Goal: Task Accomplishment & Management: Manage account settings

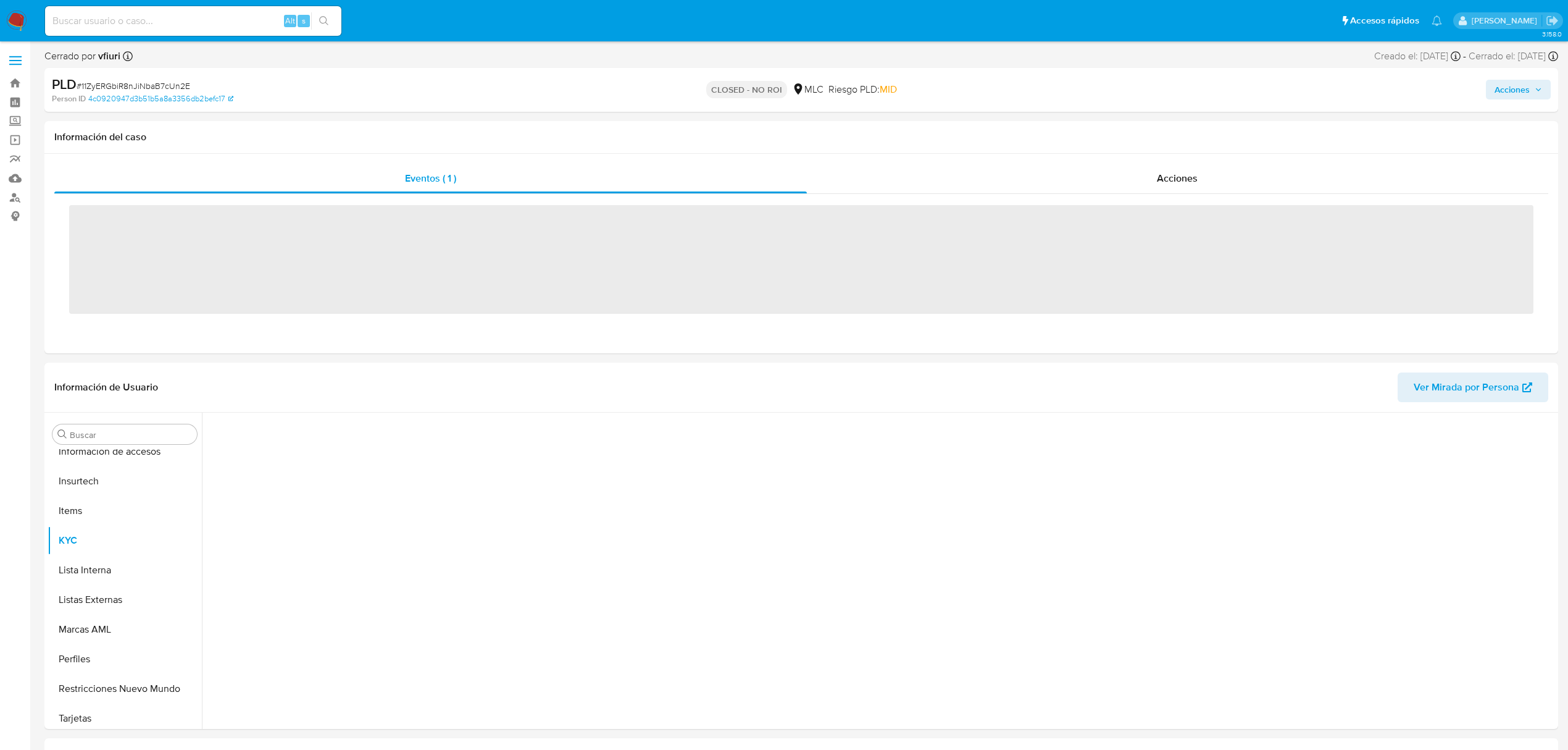
scroll to position [522, 0]
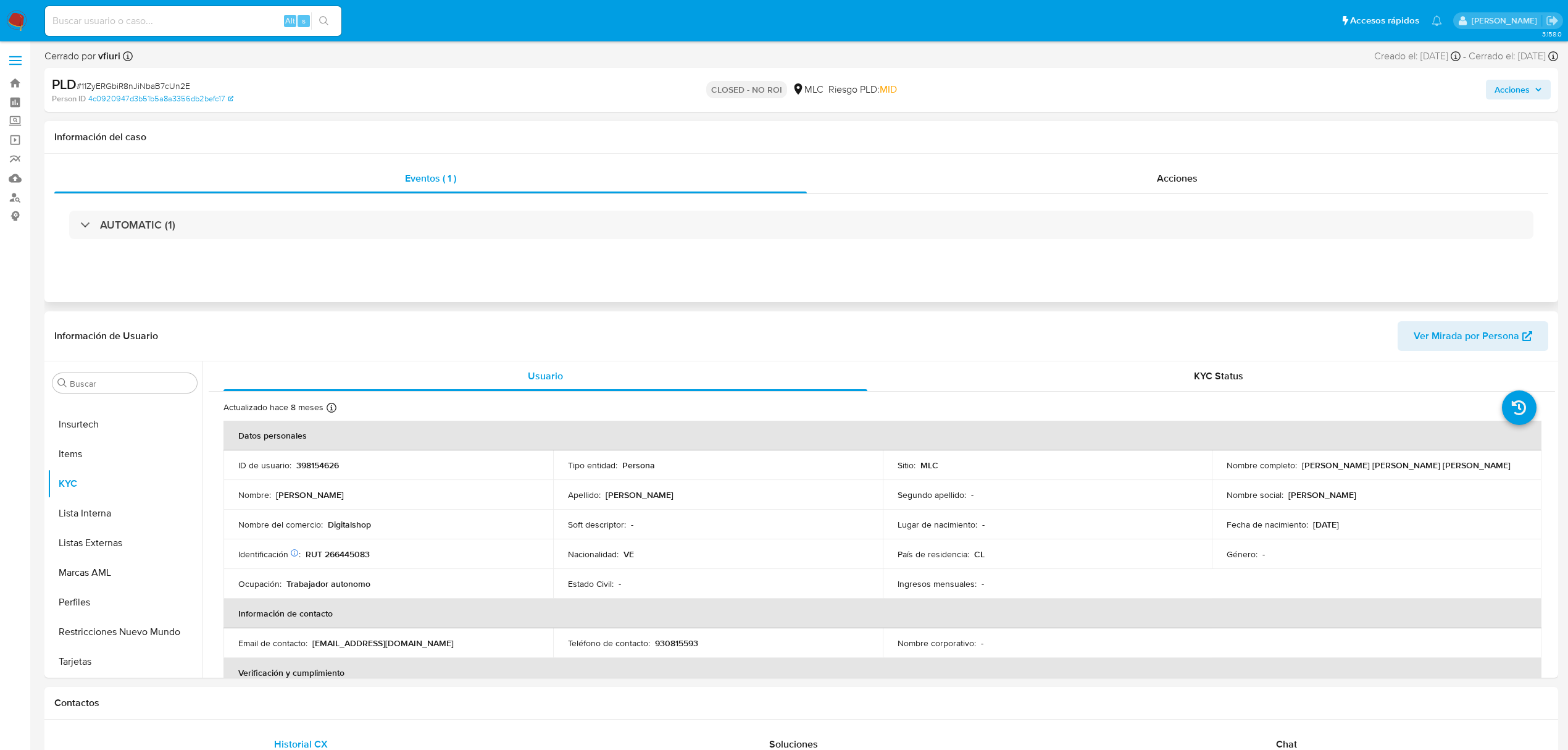
select select "10"
click at [16, 82] on link "Bandeja" at bounding box center [74, 83] width 147 height 19
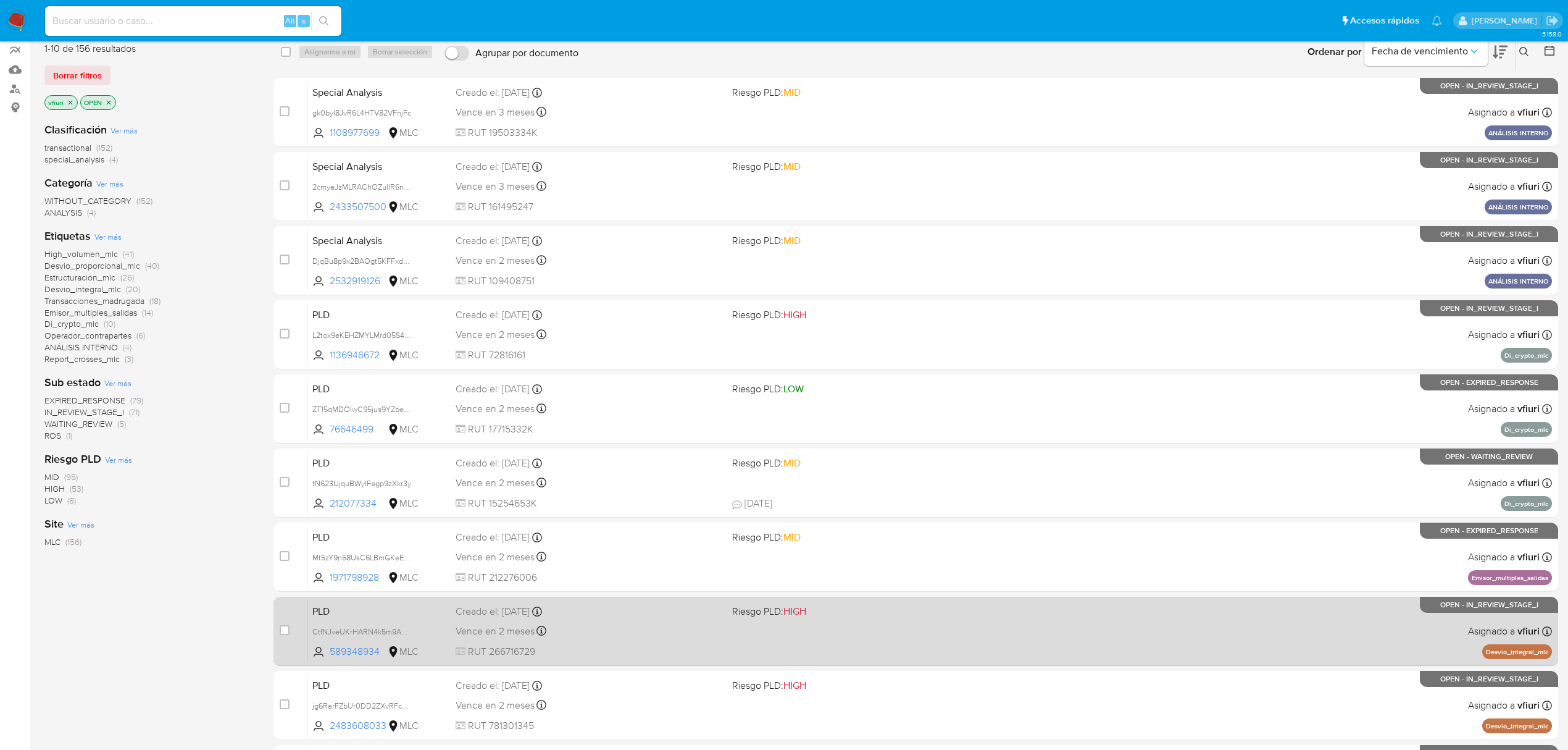
scroll to position [269, 0]
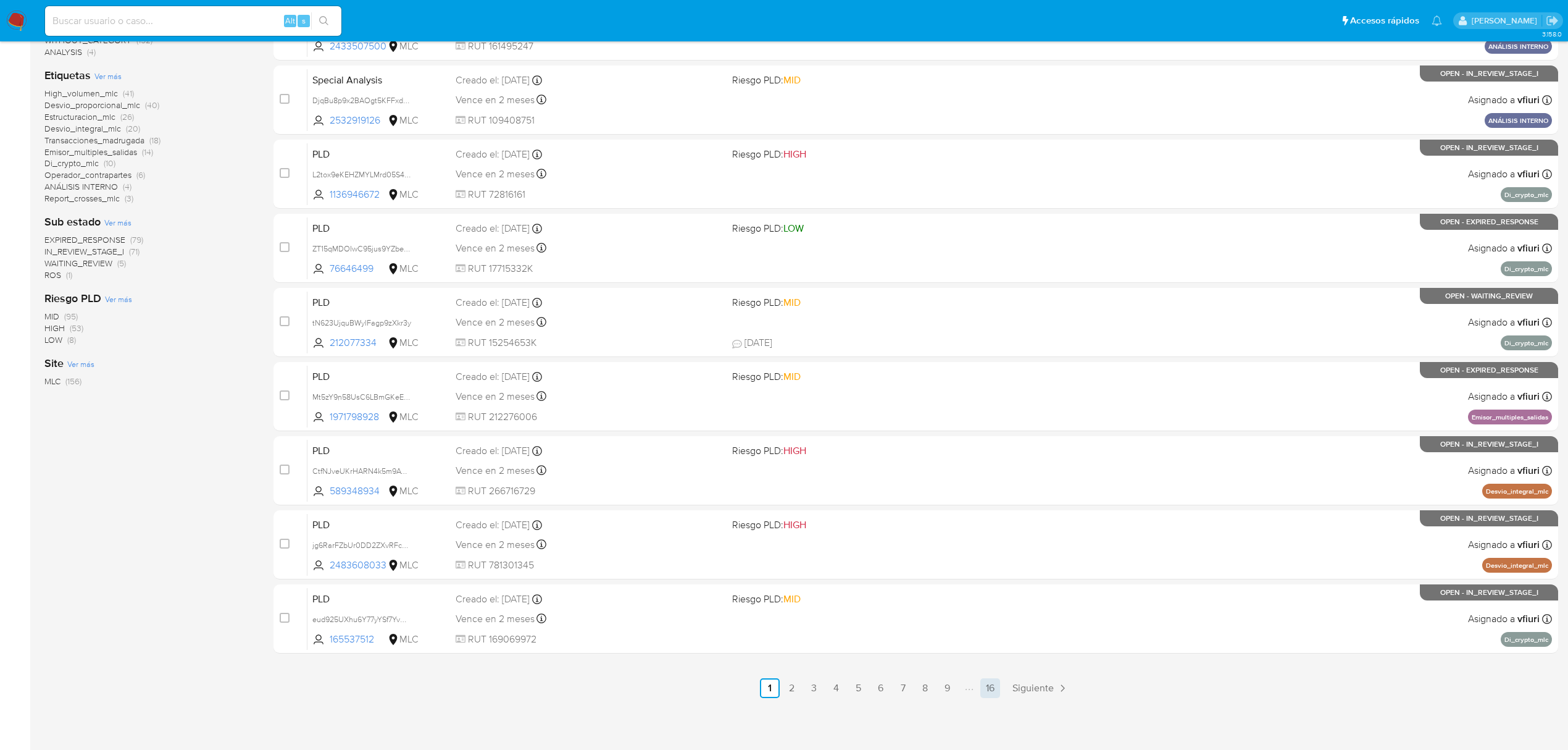
click at [983, 685] on link "16" at bounding box center [990, 688] width 19 height 19
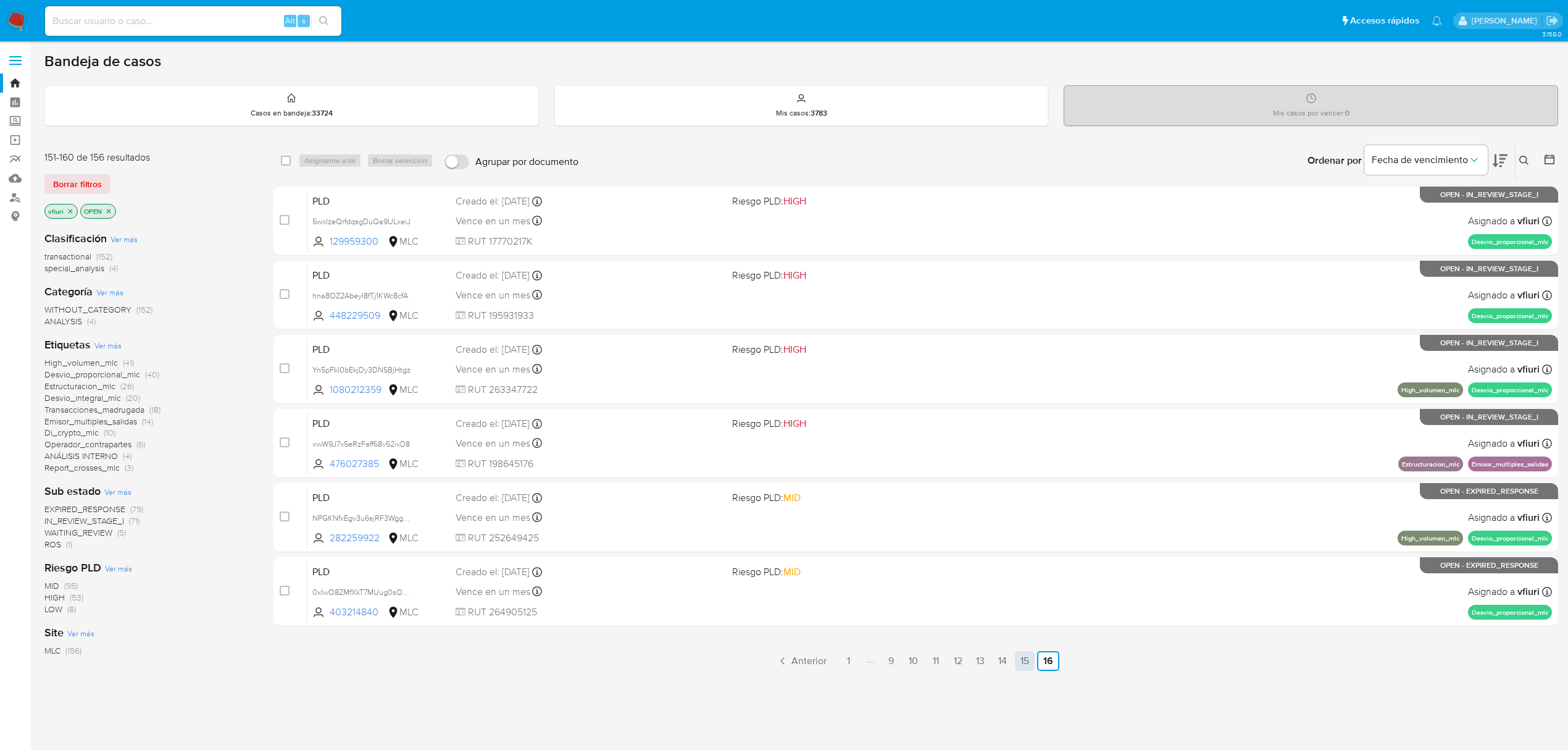
click at [1026, 657] on link "15" at bounding box center [1025, 660] width 19 height 19
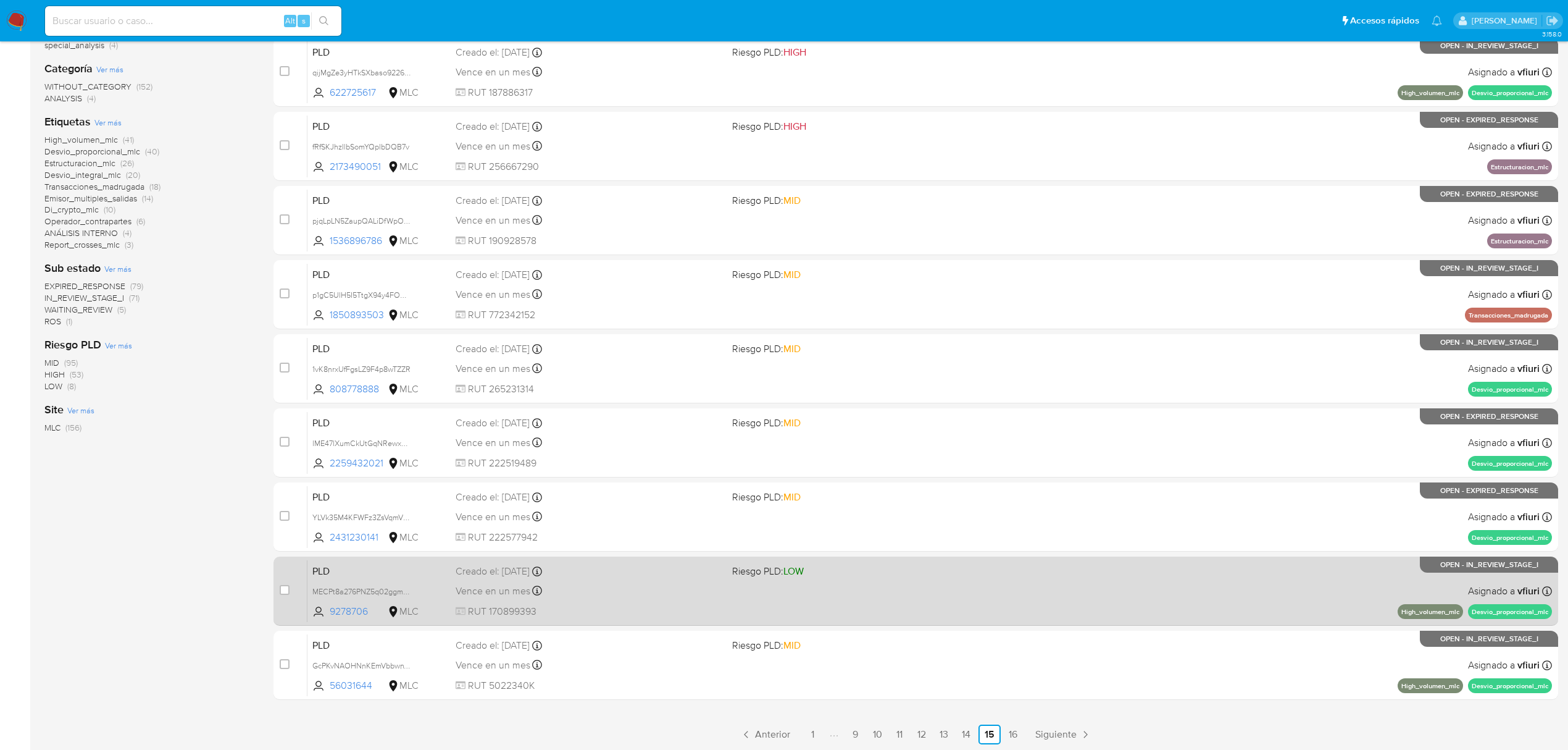
scroll to position [269, 0]
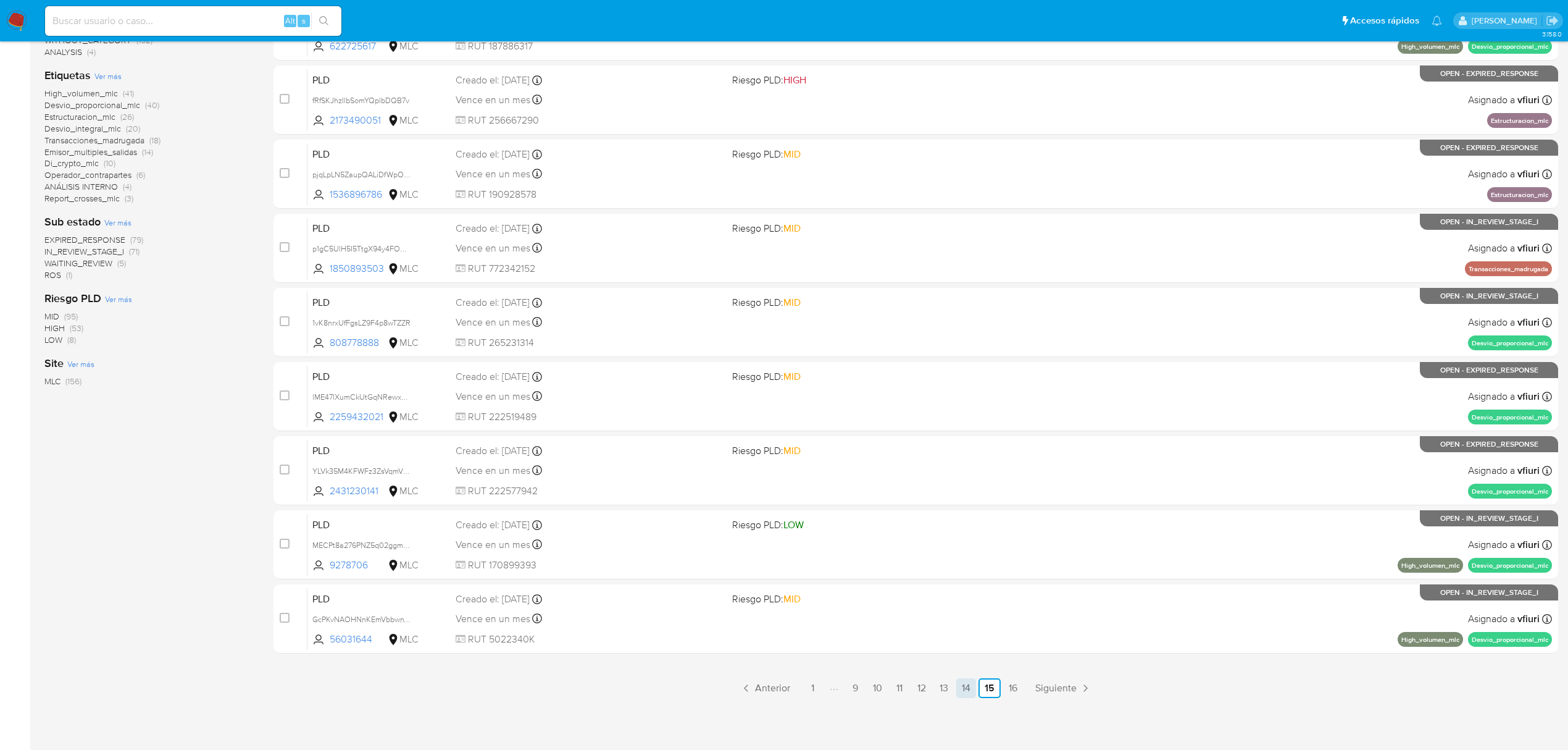
click at [974, 685] on link "14" at bounding box center [966, 688] width 19 height 19
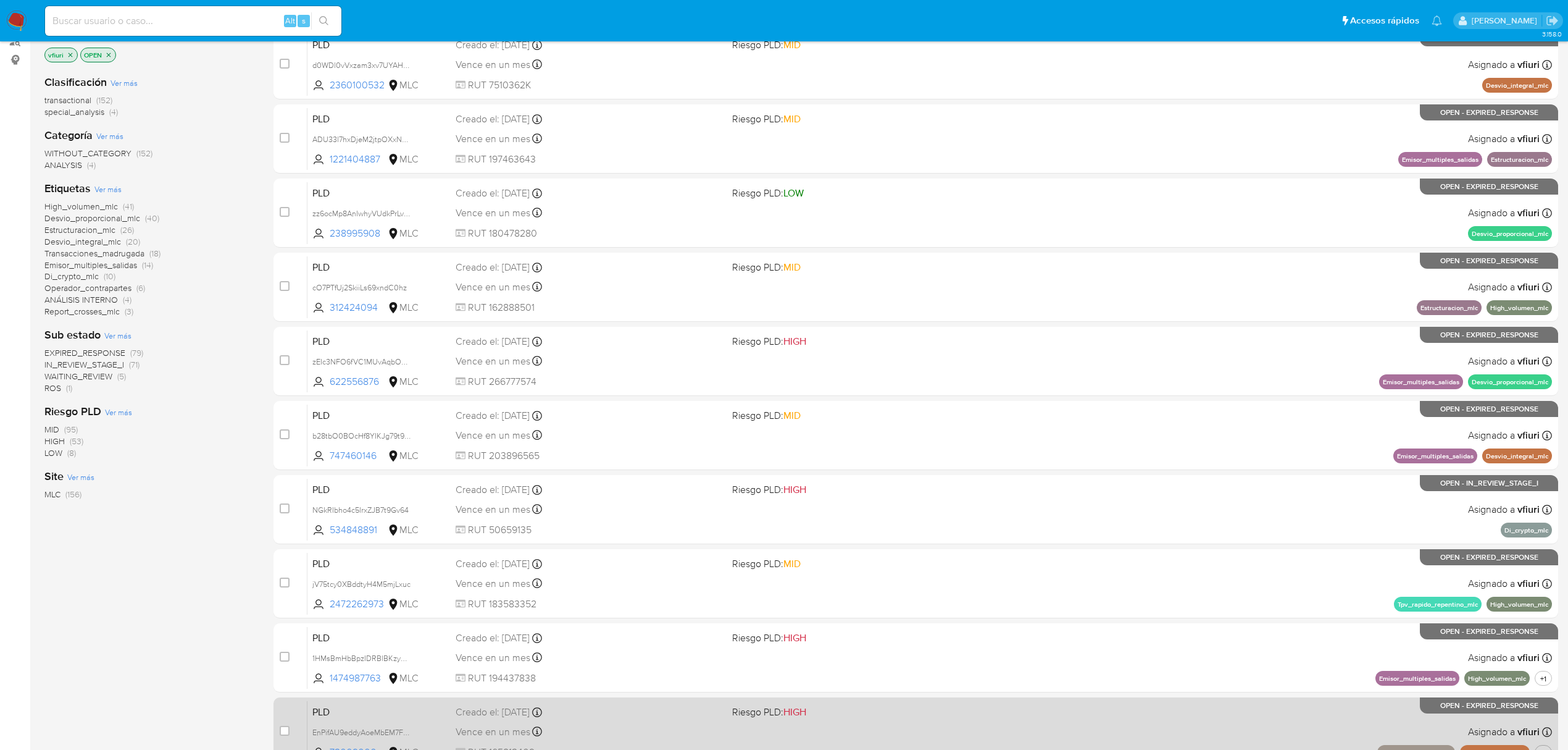
scroll to position [269, 0]
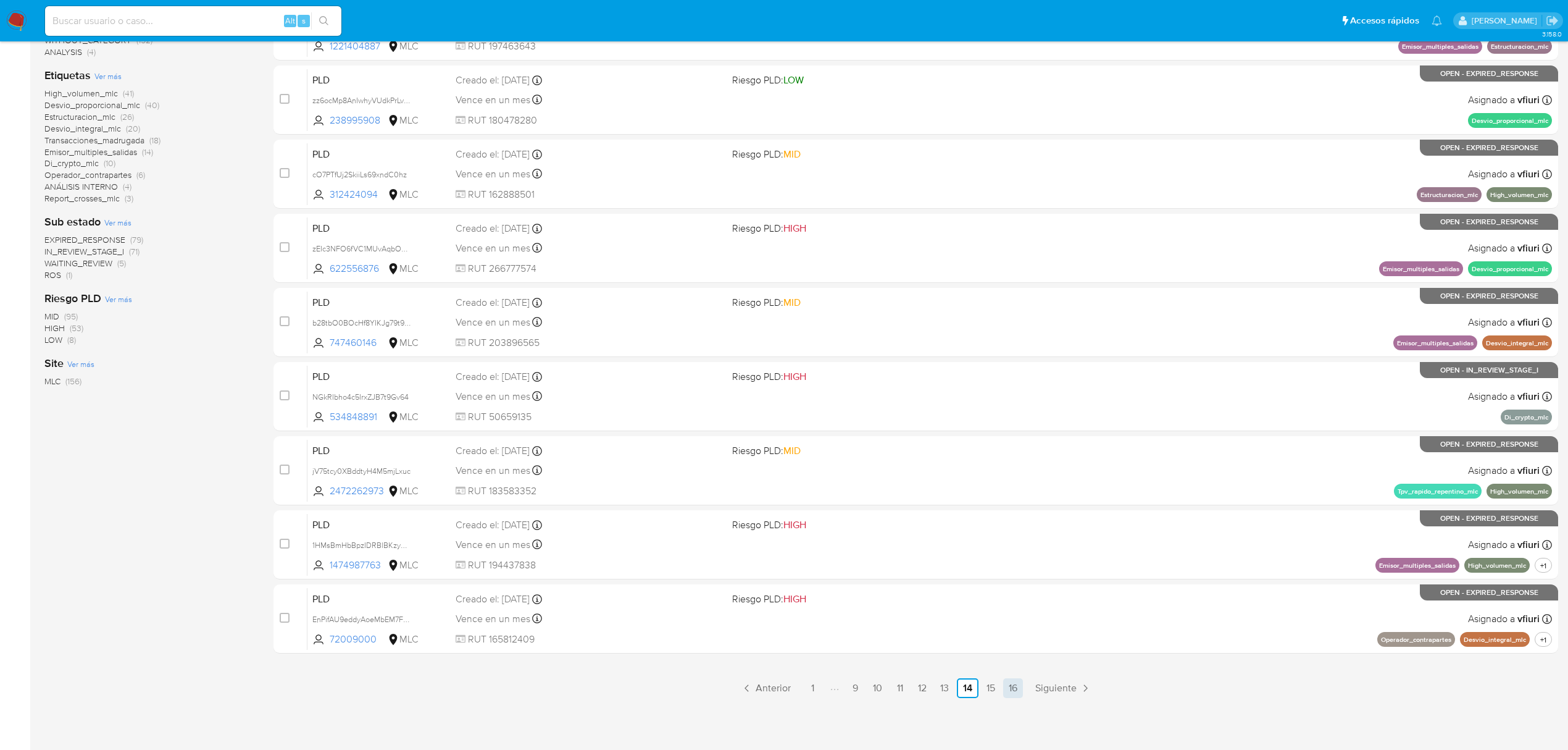
click at [1016, 683] on link "16" at bounding box center [1013, 688] width 19 height 19
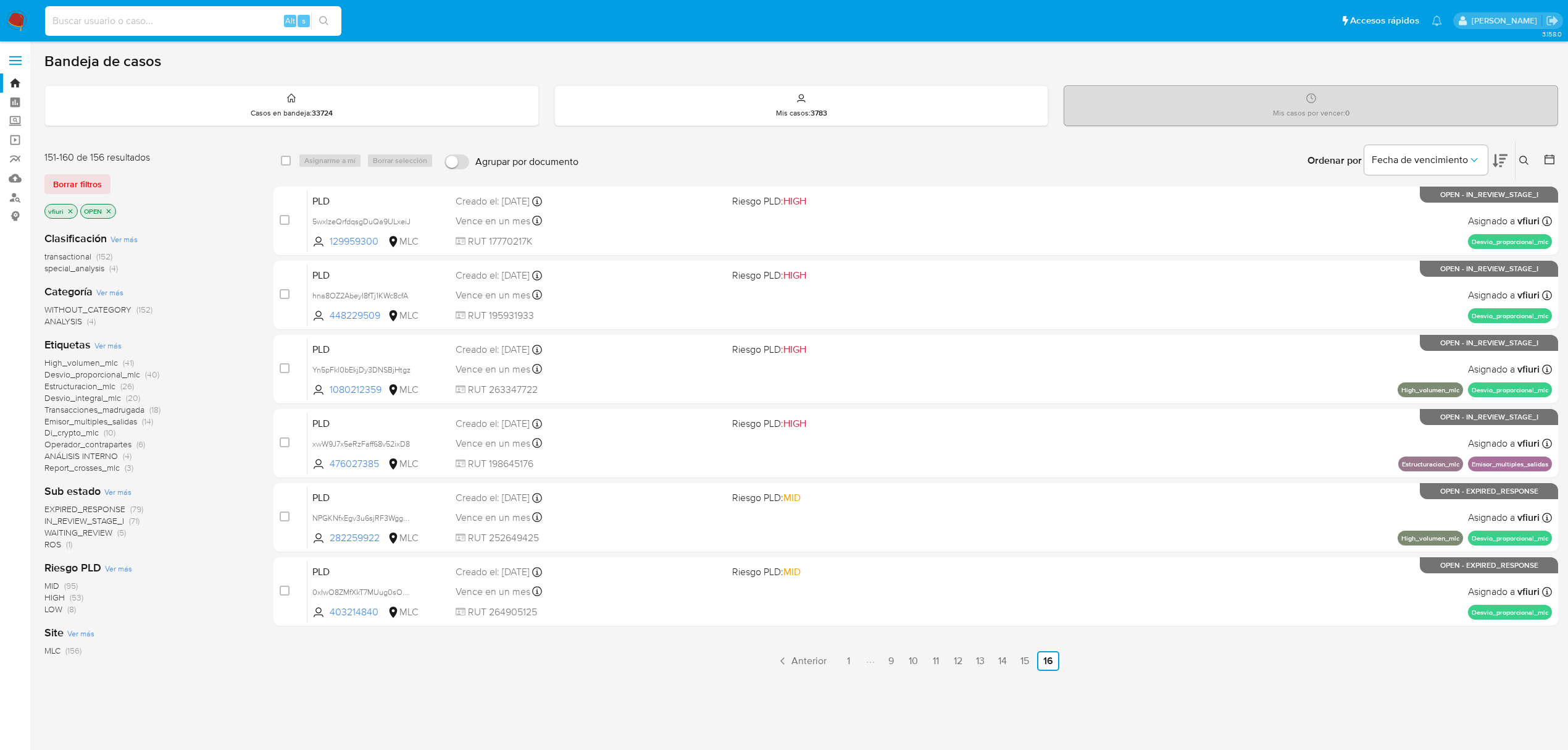
click at [112, 14] on input at bounding box center [193, 21] width 296 height 16
paste input "2483554890"
type input "2483554890"
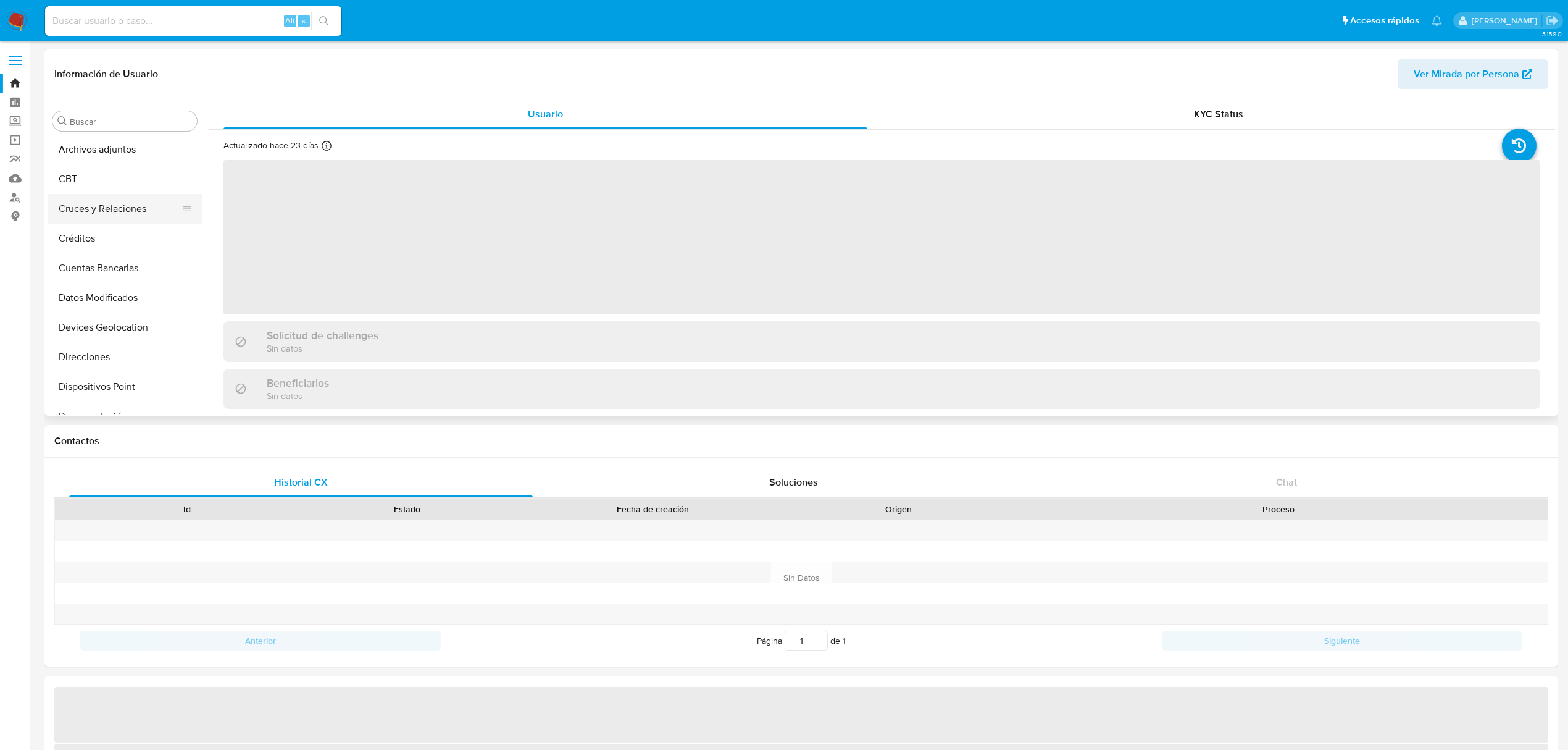
scroll to position [27, 0]
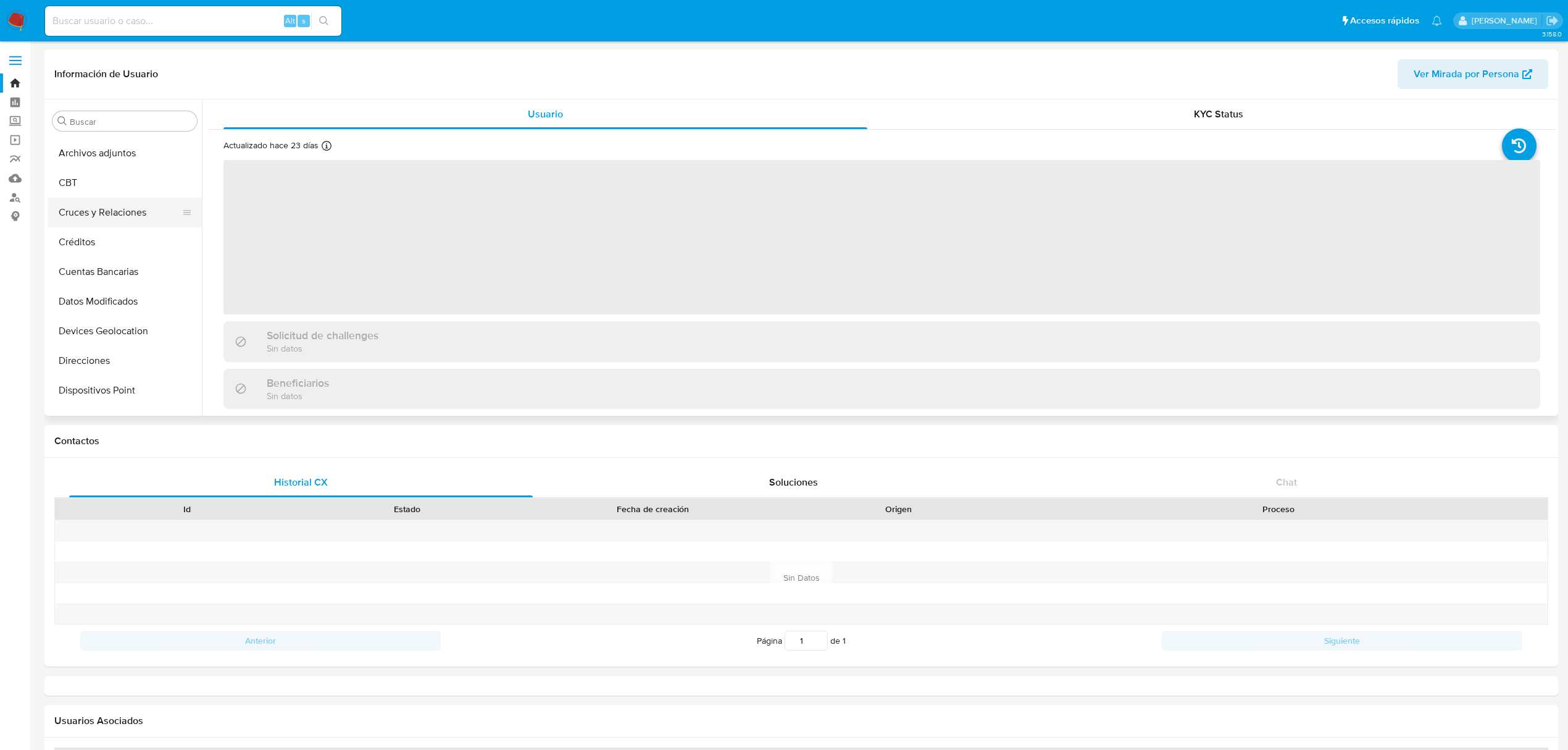
click at [114, 213] on button "Cruces y Relaciones" at bounding box center [120, 212] width 144 height 30
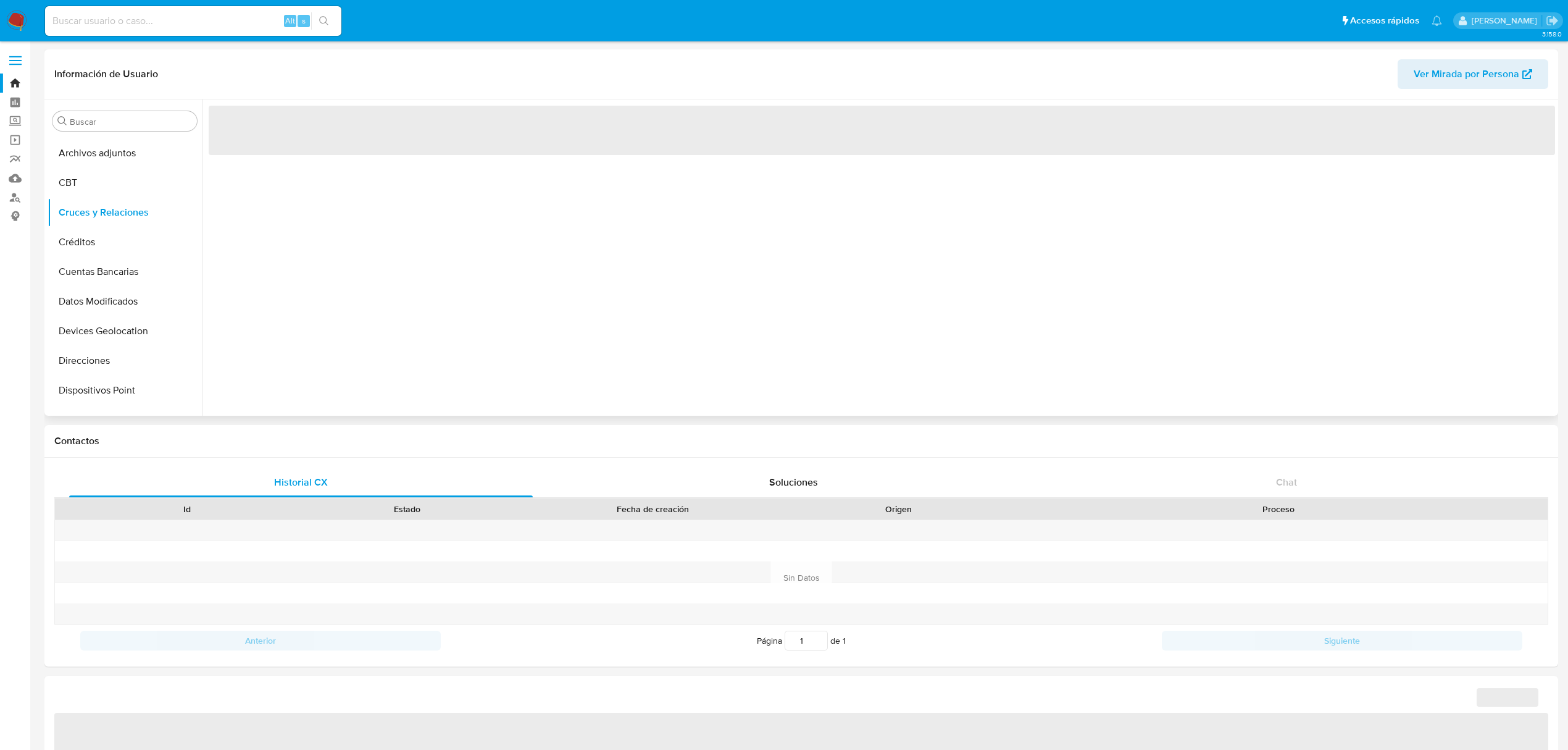
select select "10"
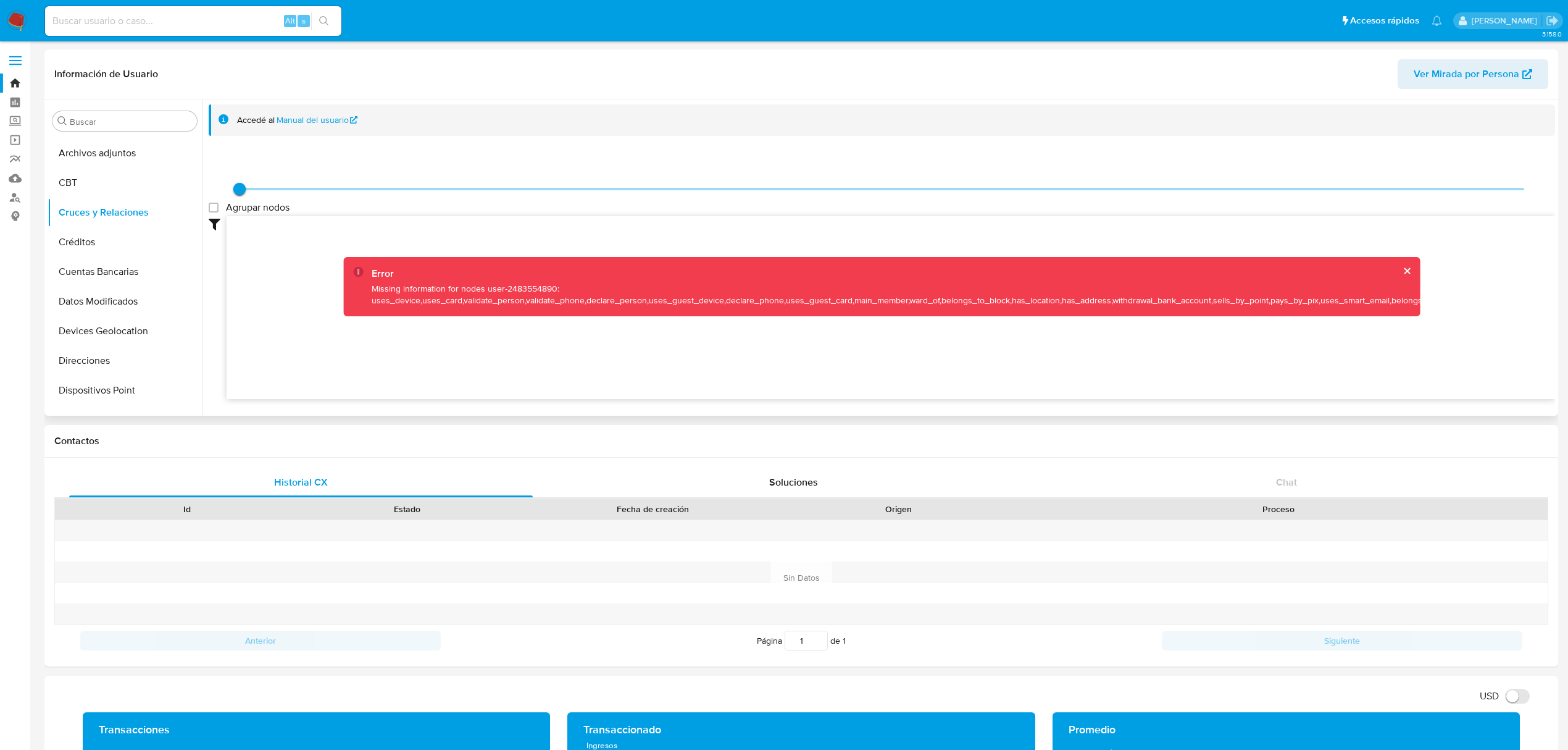
click at [1402, 262] on div "Error Missing information for nodes user-2483554890: uses_device,uses_card,vali…" at bounding box center [882, 286] width 1078 height 59
click at [1403, 268] on button "cerrar" at bounding box center [1407, 271] width 8 height 8
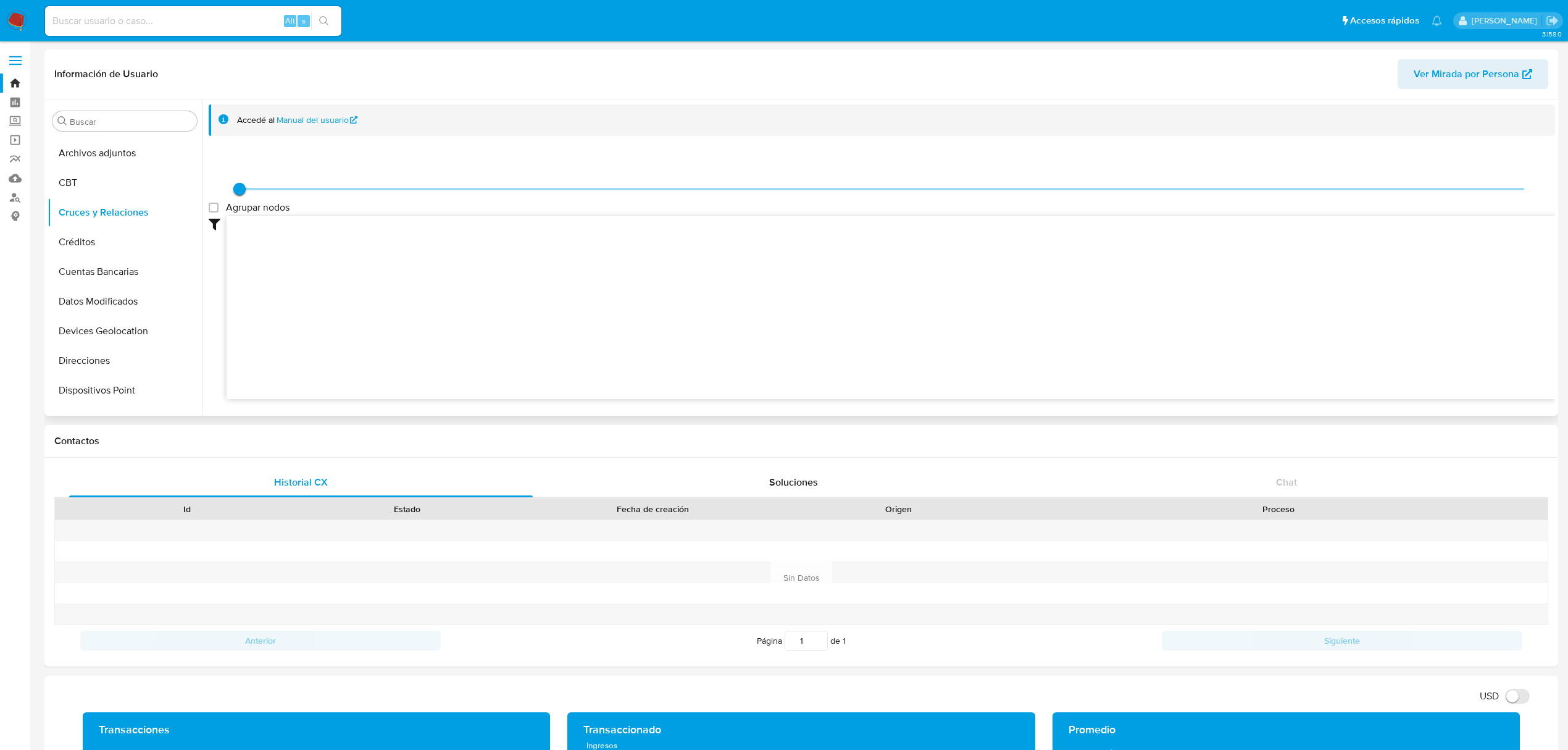
click at [19, 67] on label at bounding box center [15, 60] width 31 height 26
click at [0, 0] on input "checkbox" at bounding box center [0, 0] width 0 height 0
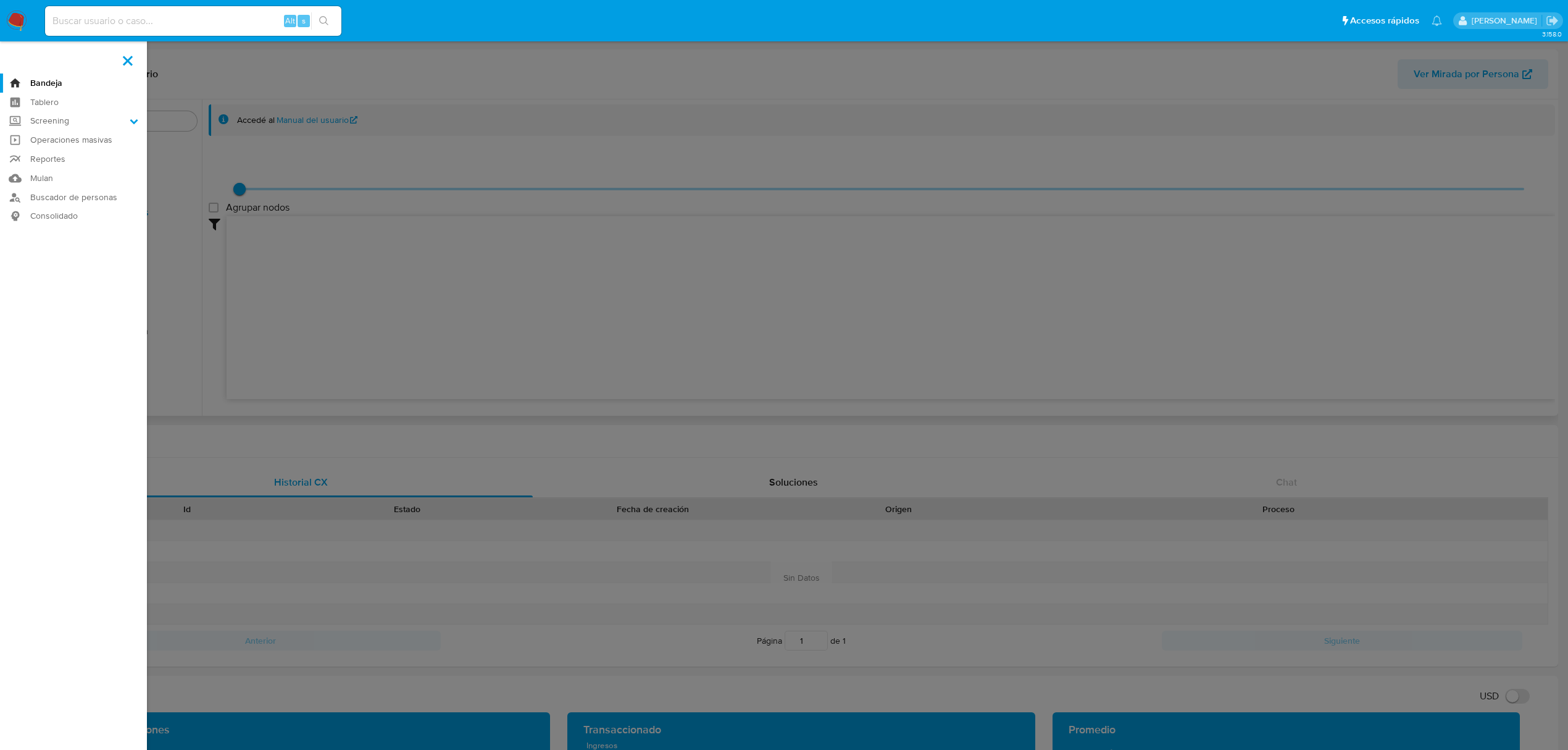
click at [45, 80] on link "Bandeja" at bounding box center [74, 83] width 147 height 19
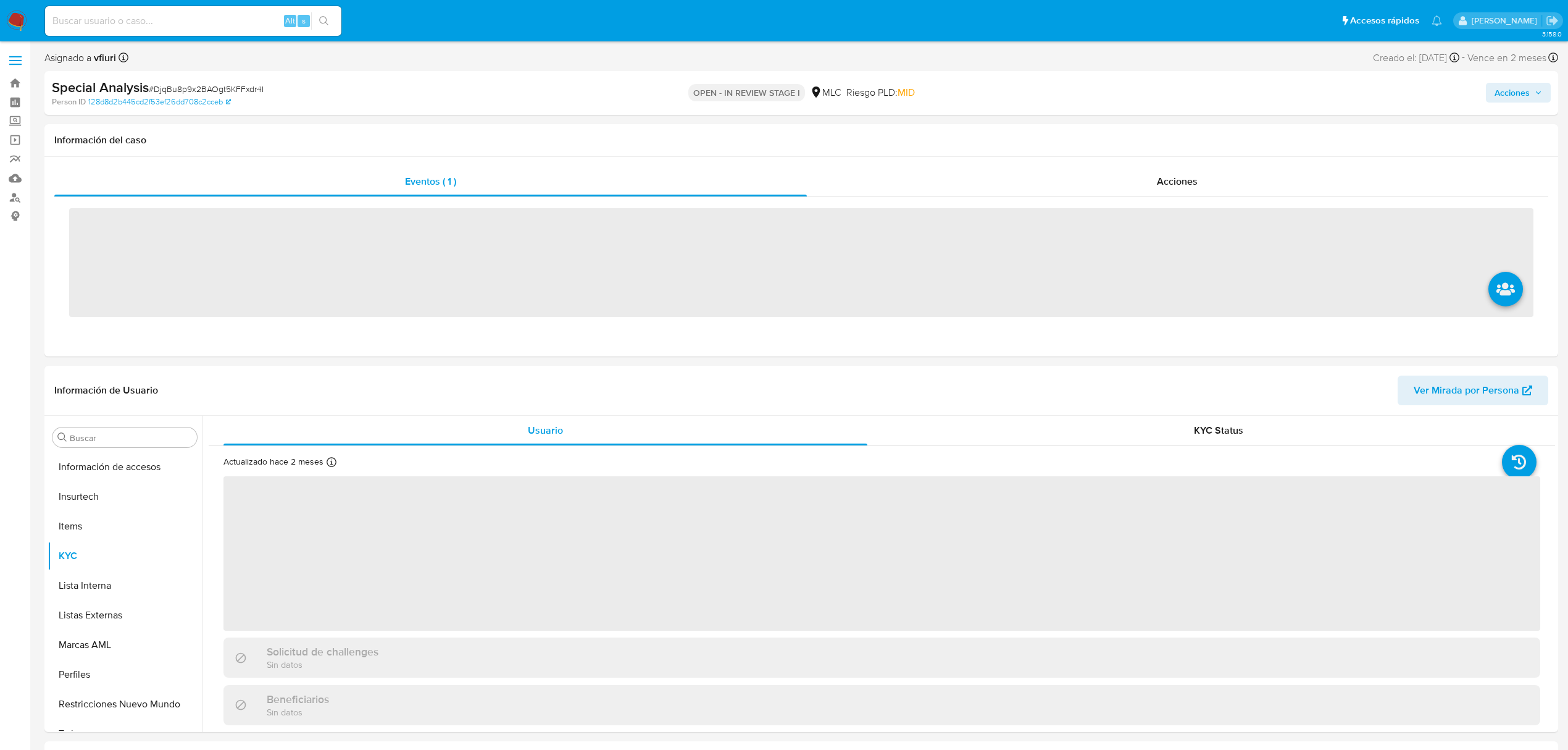
scroll to position [522, 0]
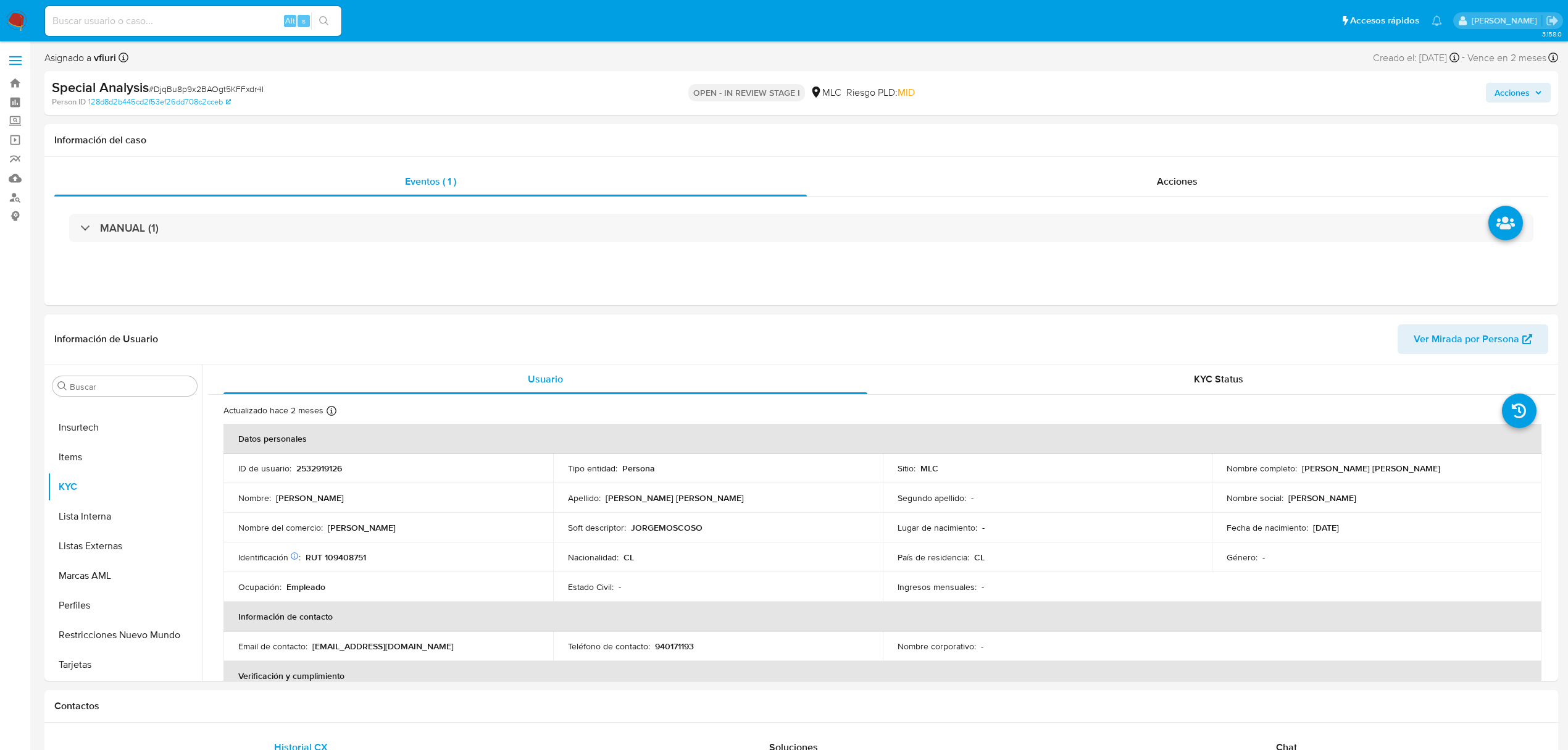
select select "10"
click at [1164, 176] on span "Acciones" at bounding box center [1178, 181] width 41 height 14
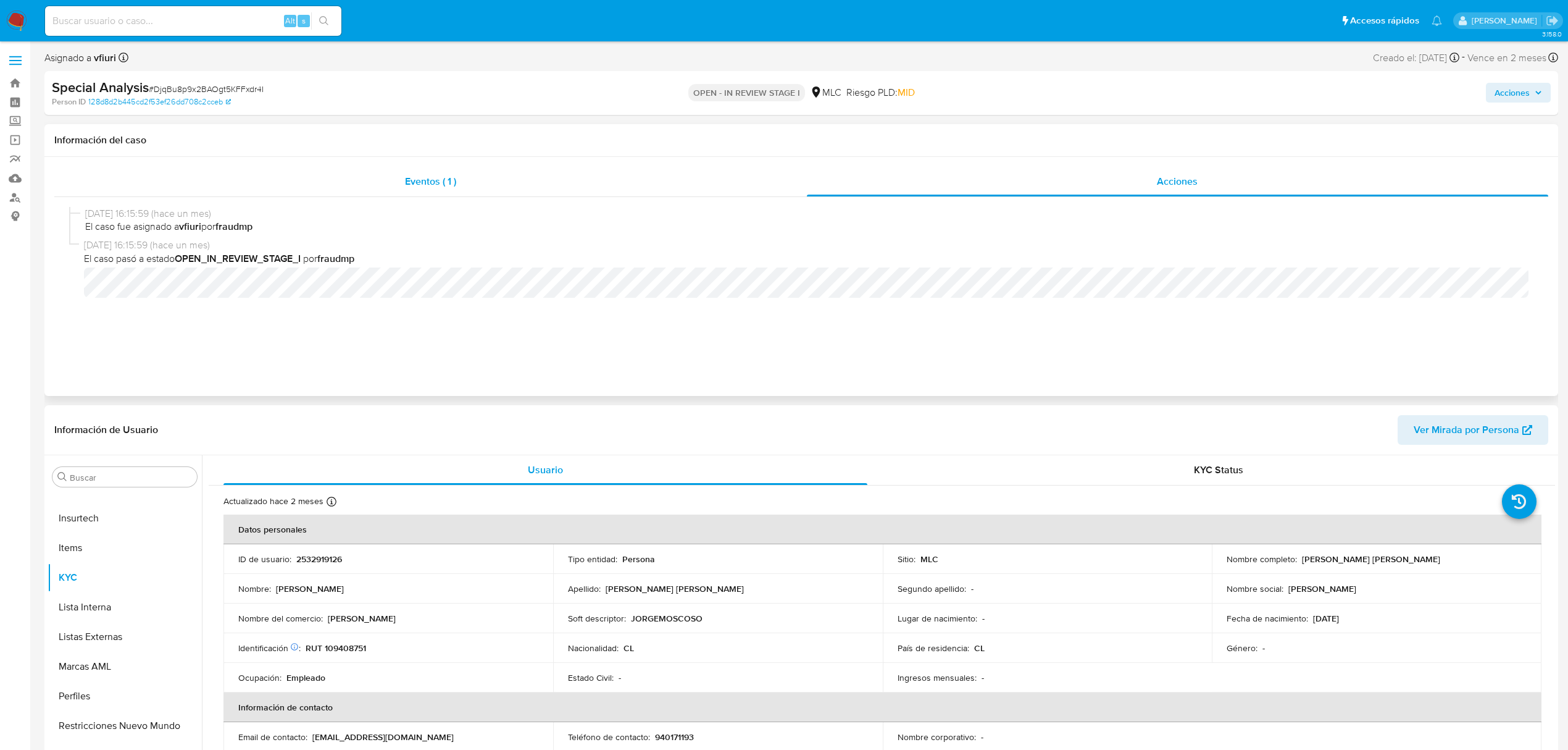
click at [304, 196] on div "Eventos ( 1 )" at bounding box center [430, 181] width 752 height 30
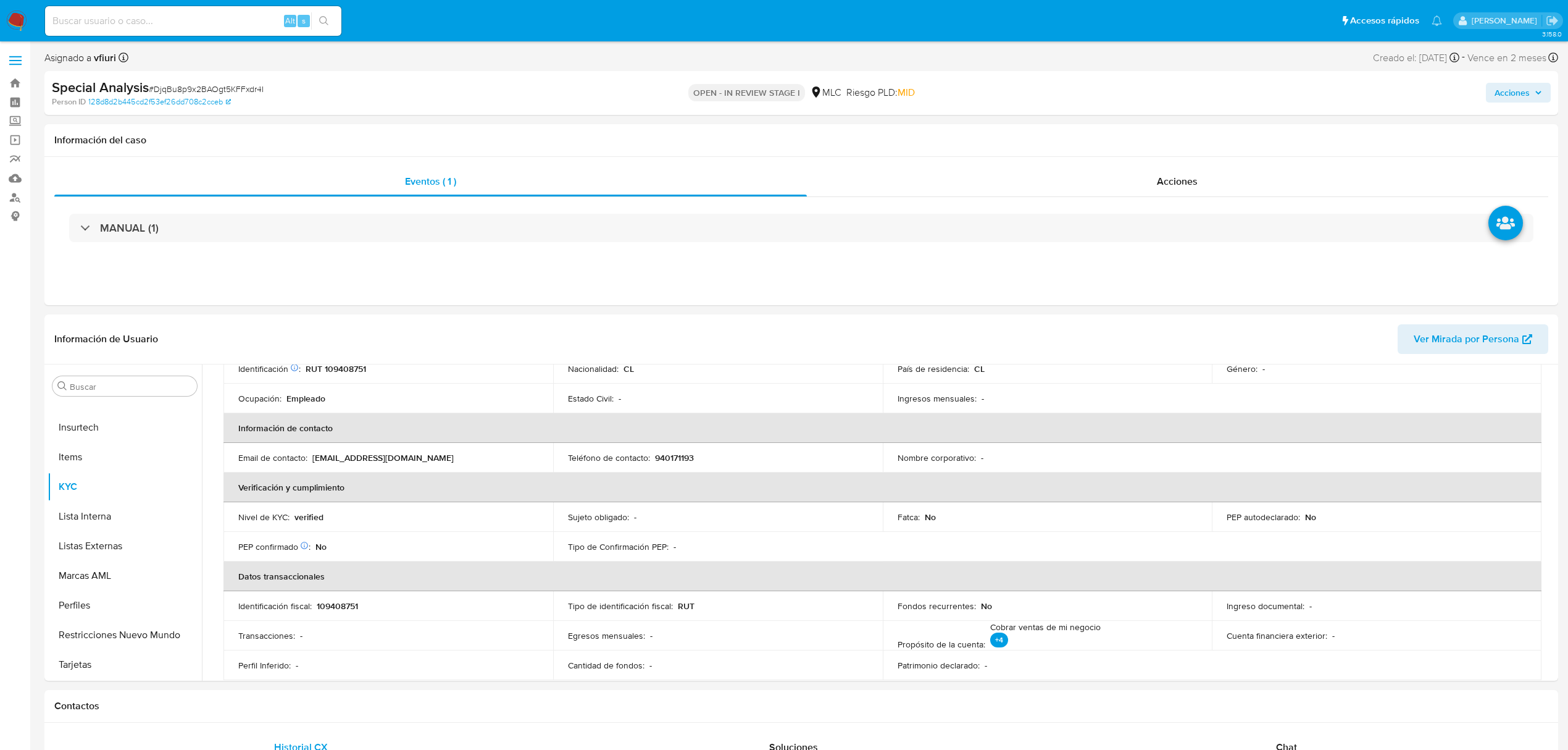
scroll to position [188, 0]
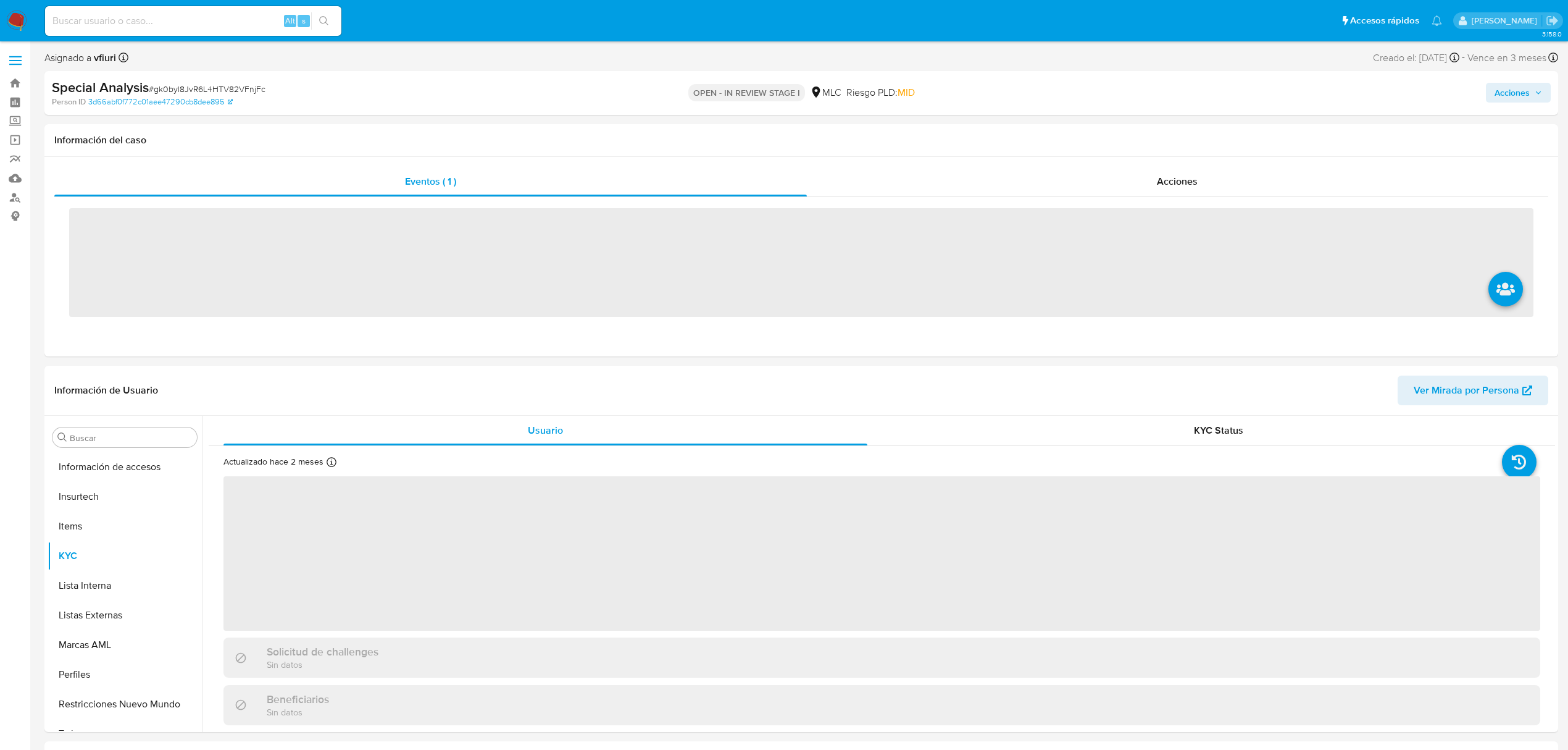
scroll to position [522, 0]
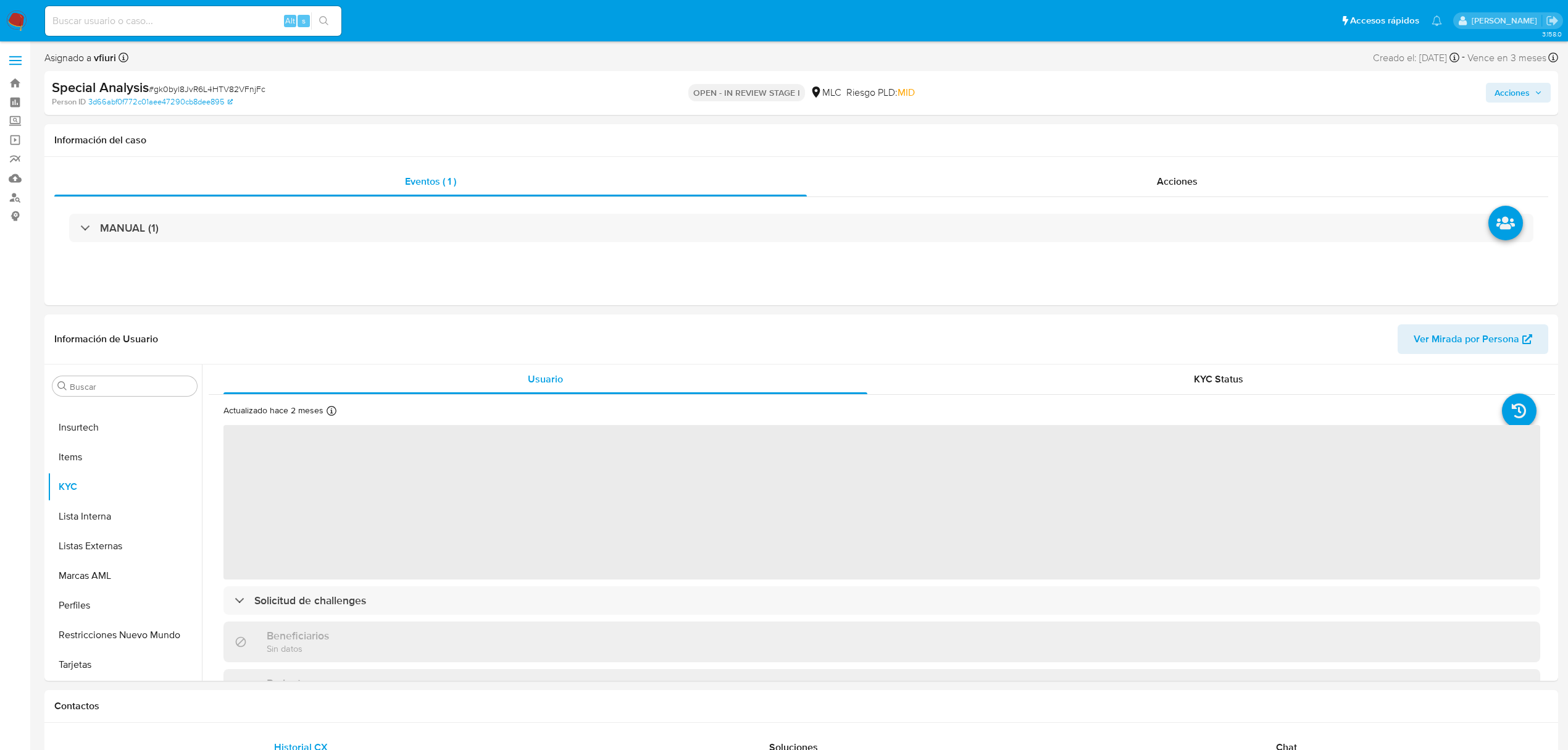
select select "10"
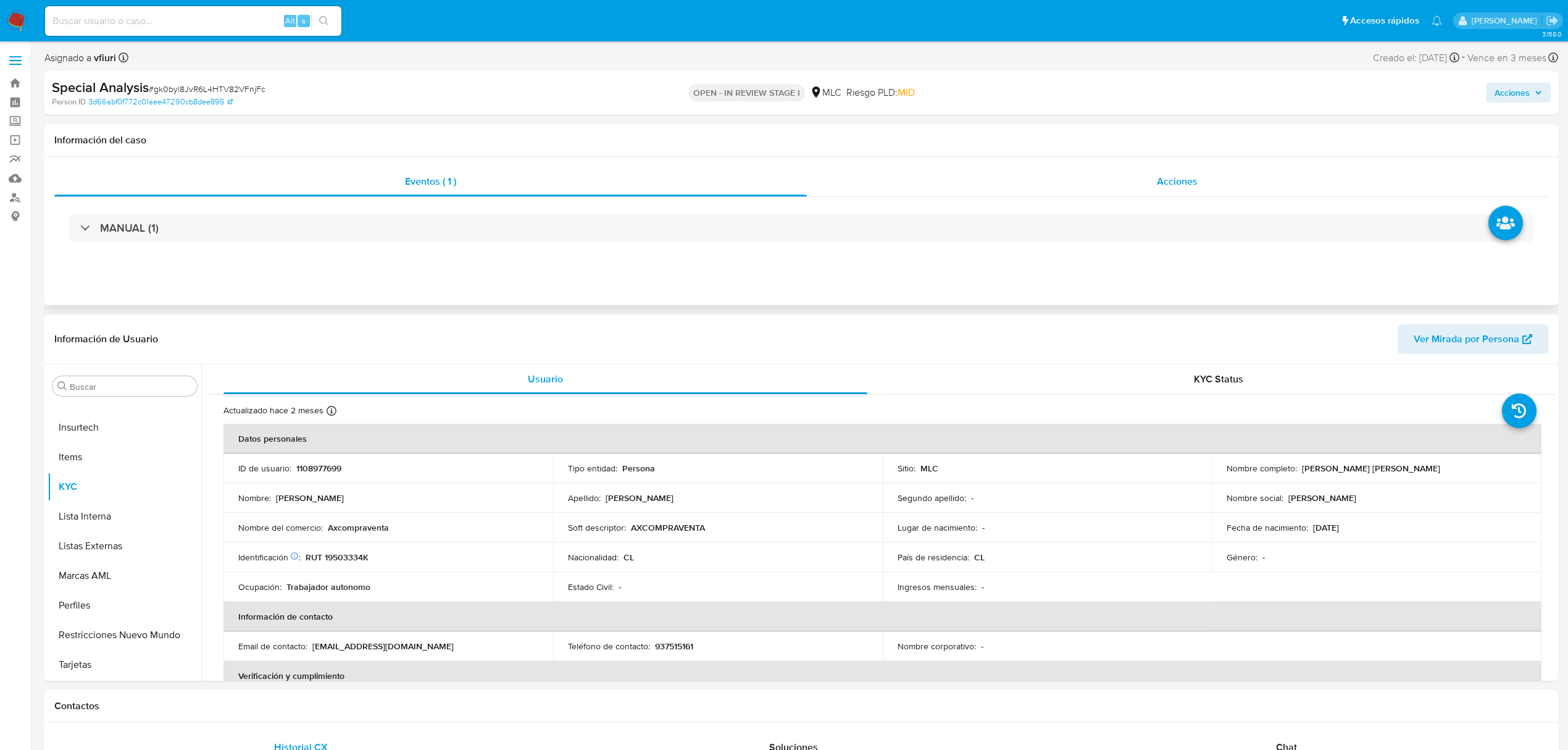
click at [1157, 190] on div "Acciones" at bounding box center [1178, 181] width 742 height 30
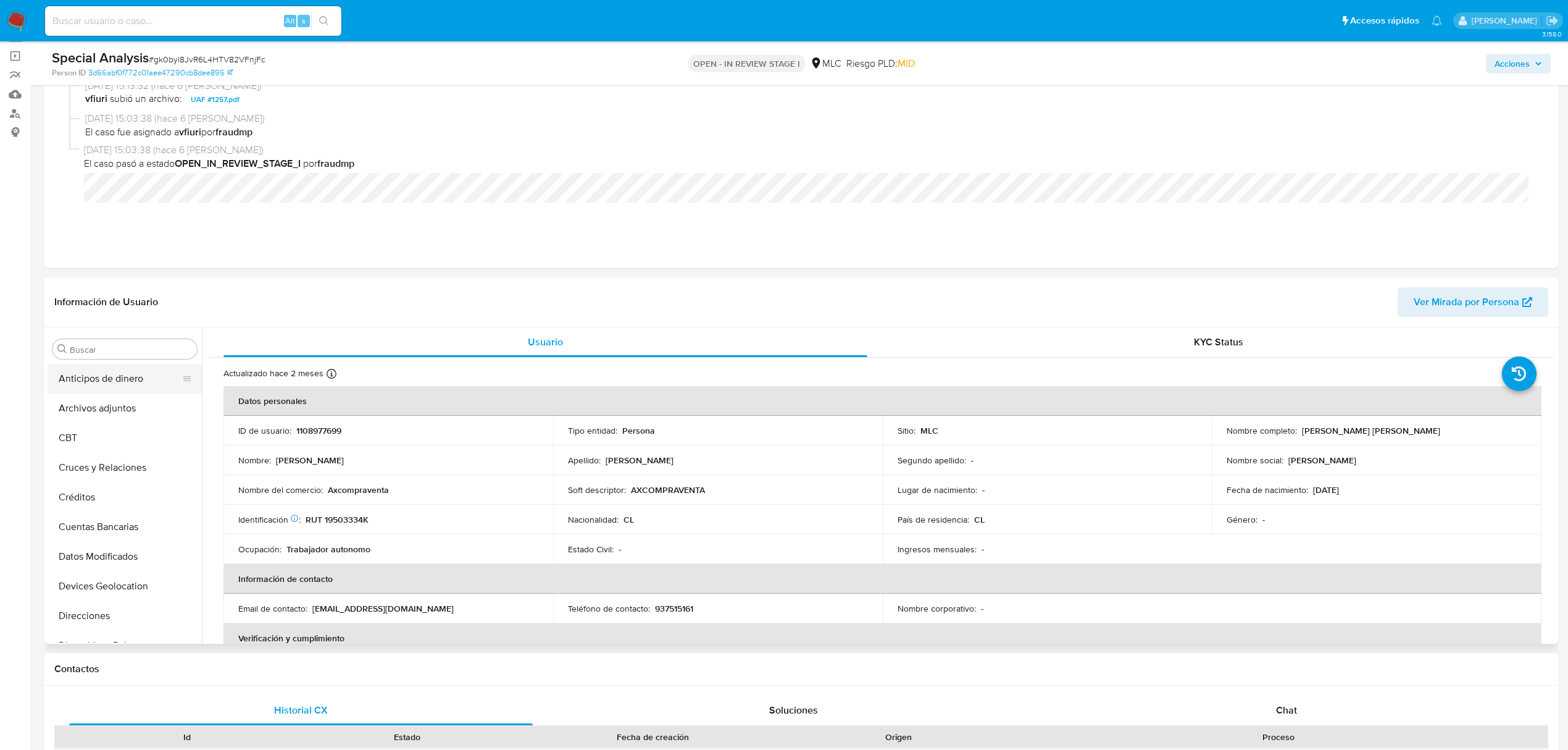
scroll to position [82, 0]
click at [109, 406] on button "Archivos adjuntos" at bounding box center [120, 410] width 144 height 30
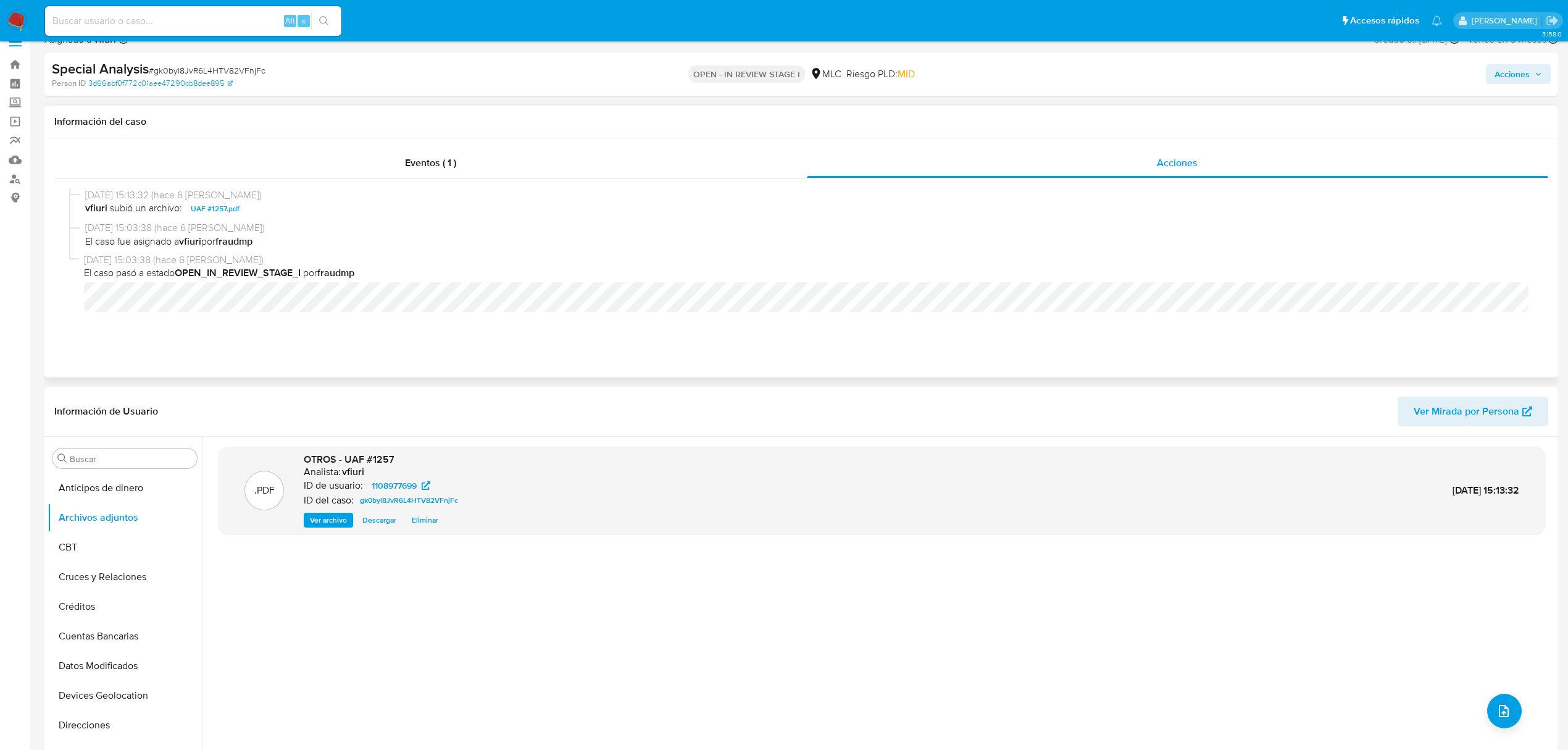
scroll to position [0, 0]
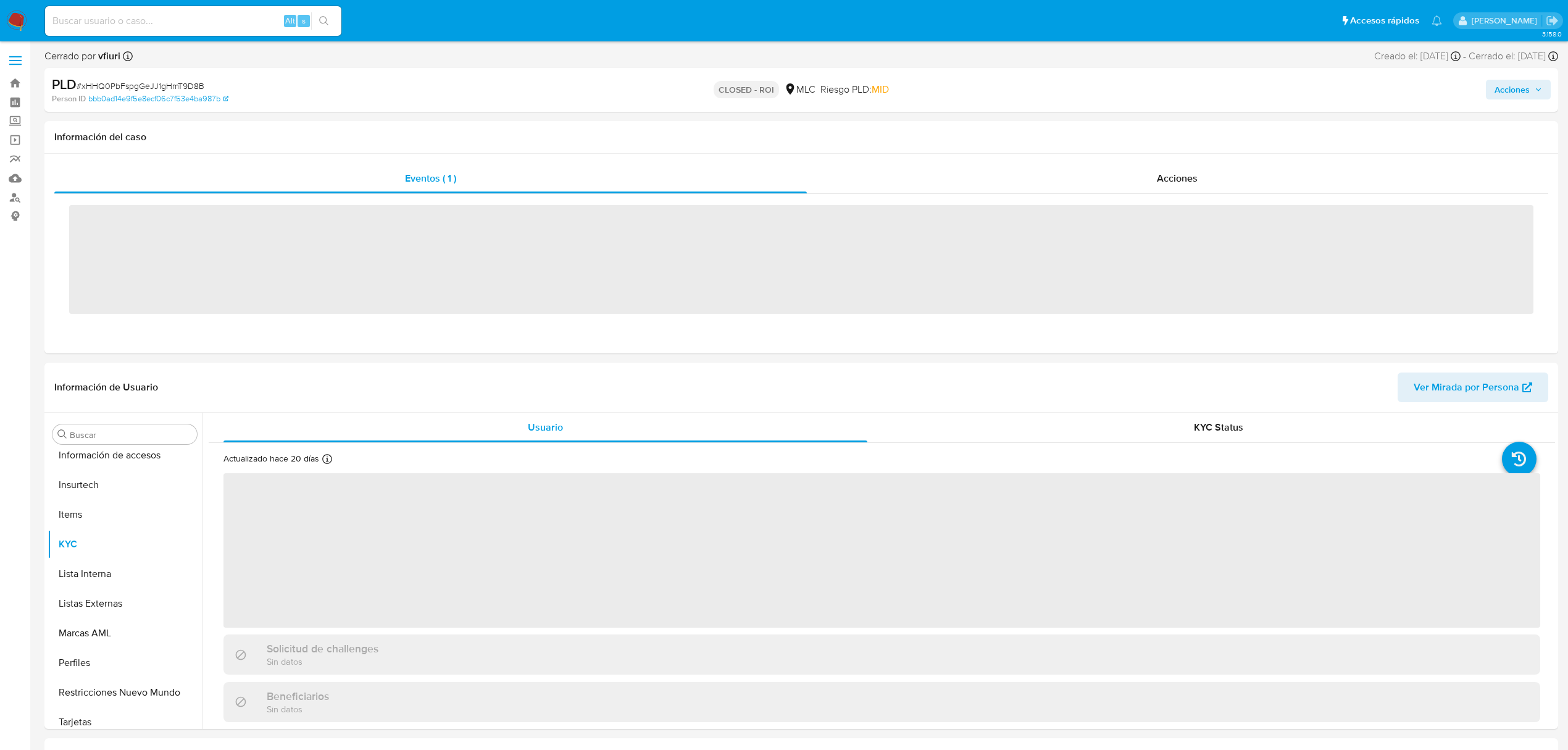
scroll to position [522, 0]
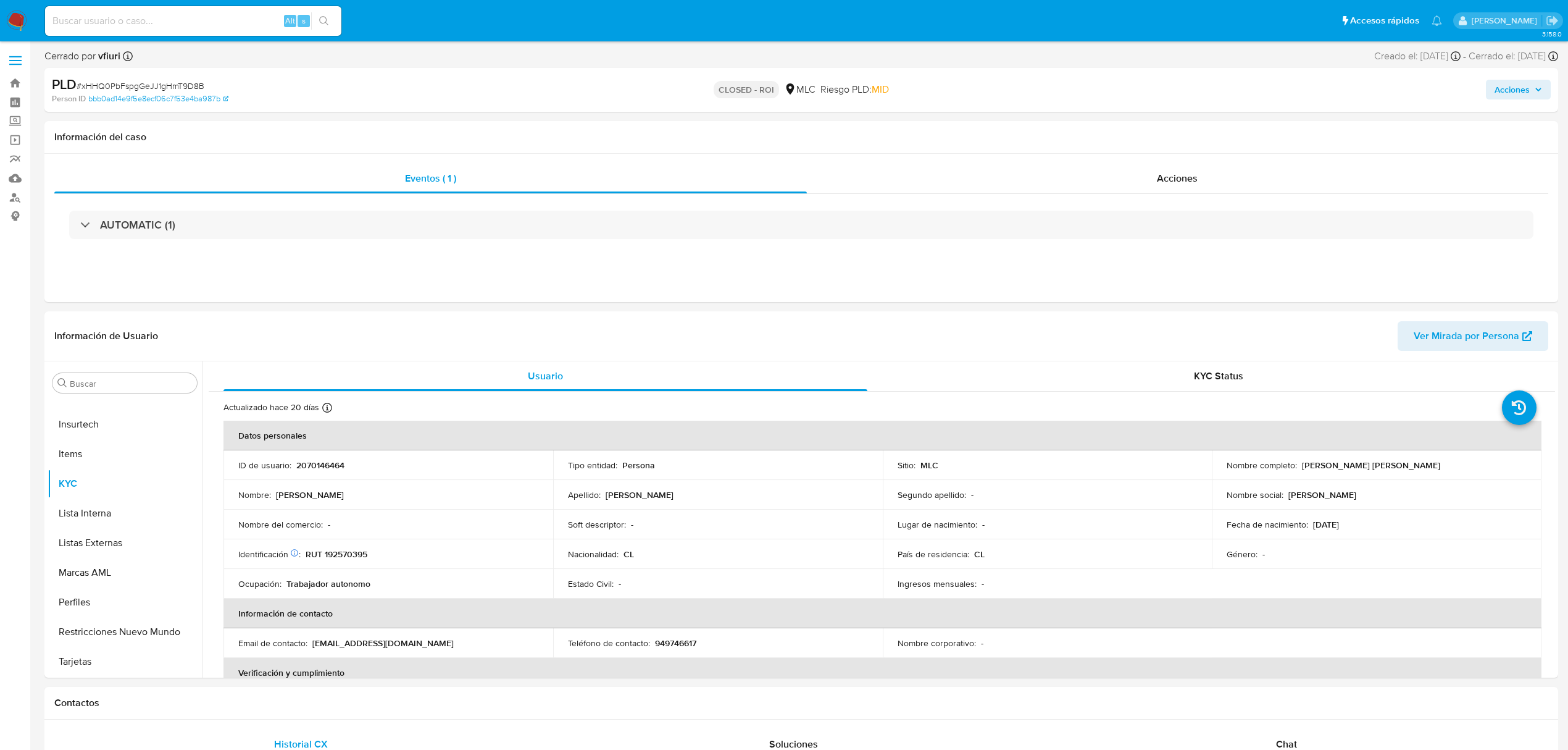
select select "10"
click at [748, 184] on div "Eventos ( 1 )" at bounding box center [430, 178] width 752 height 30
click at [1181, 168] on div "Acciones" at bounding box center [1178, 178] width 742 height 30
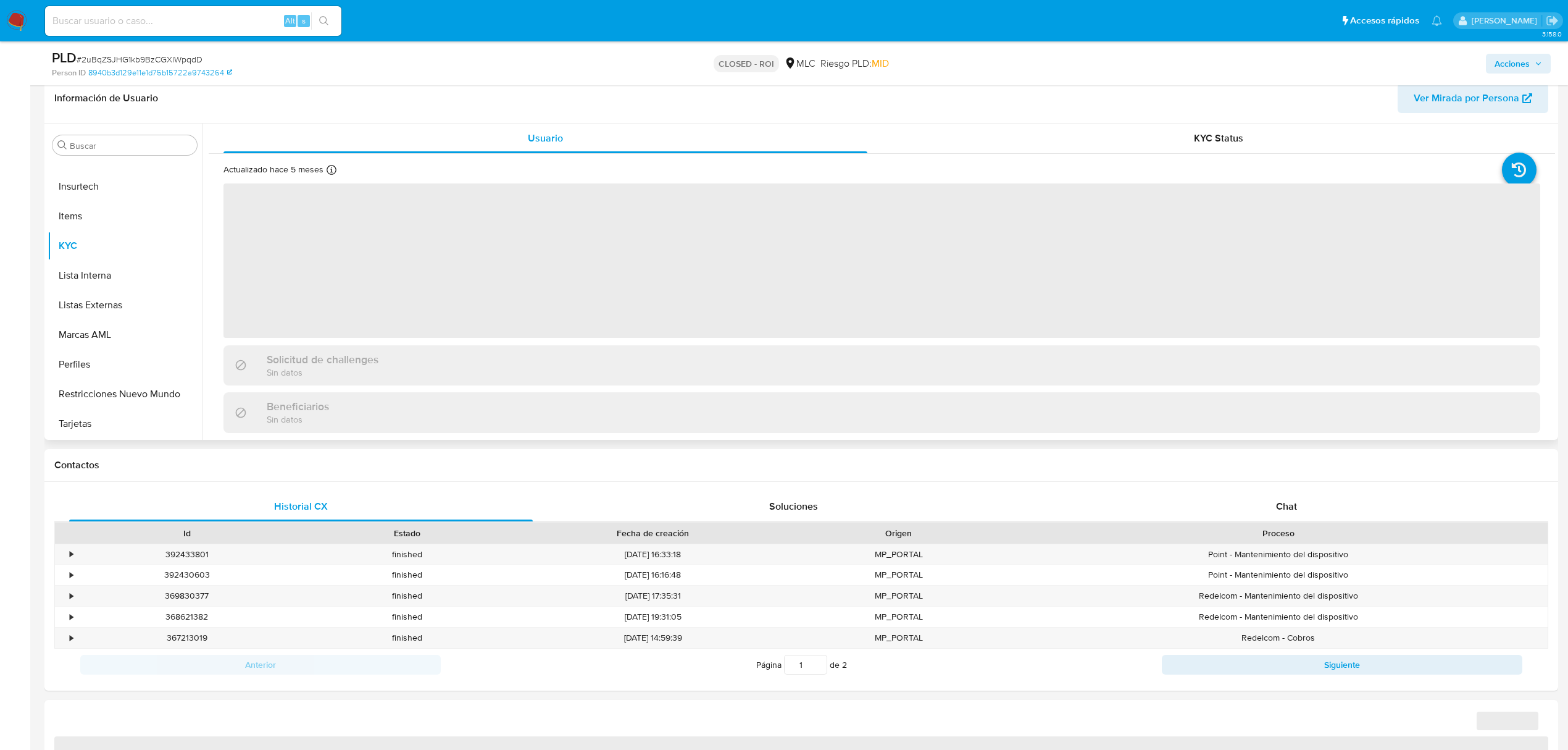
scroll to position [247, 0]
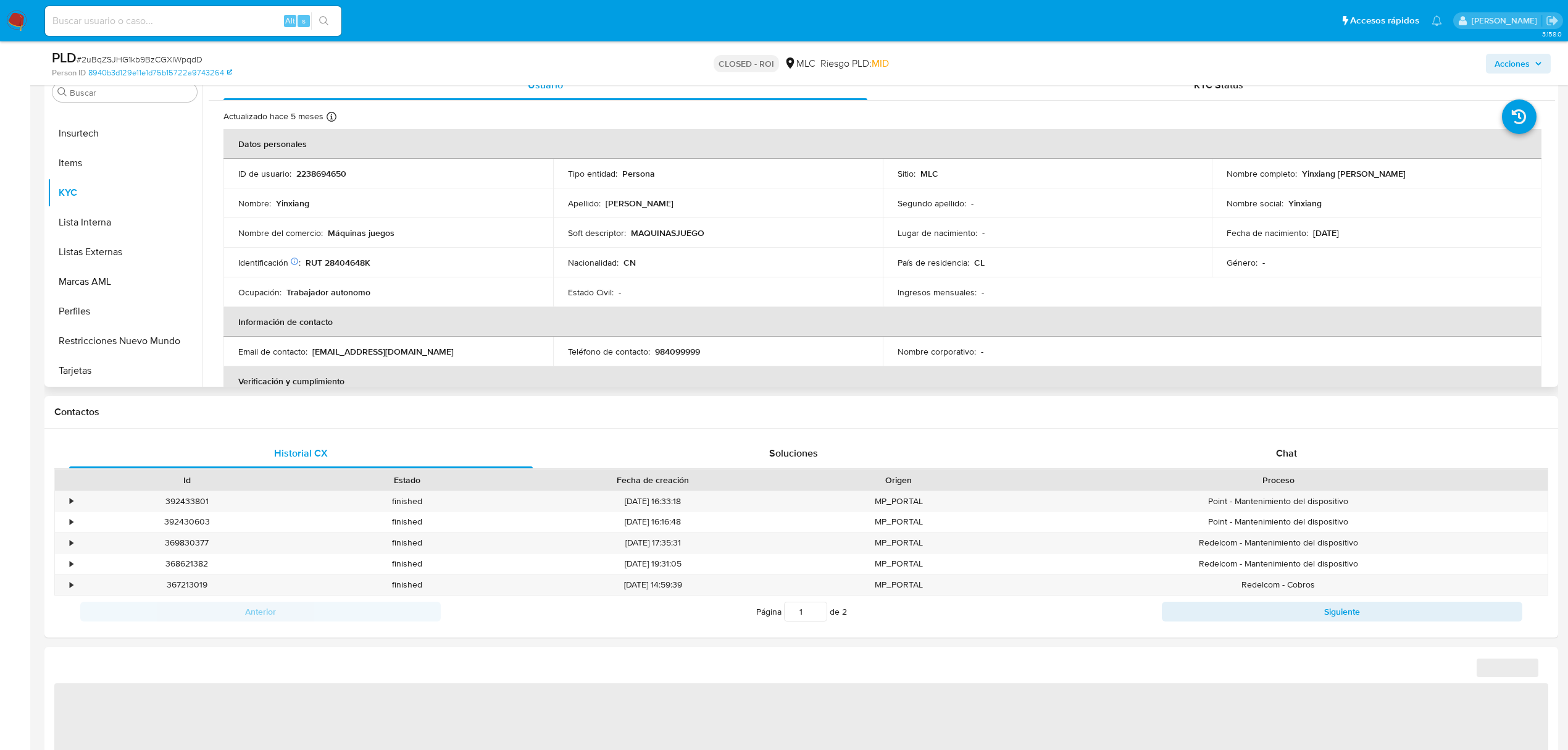
select select "10"
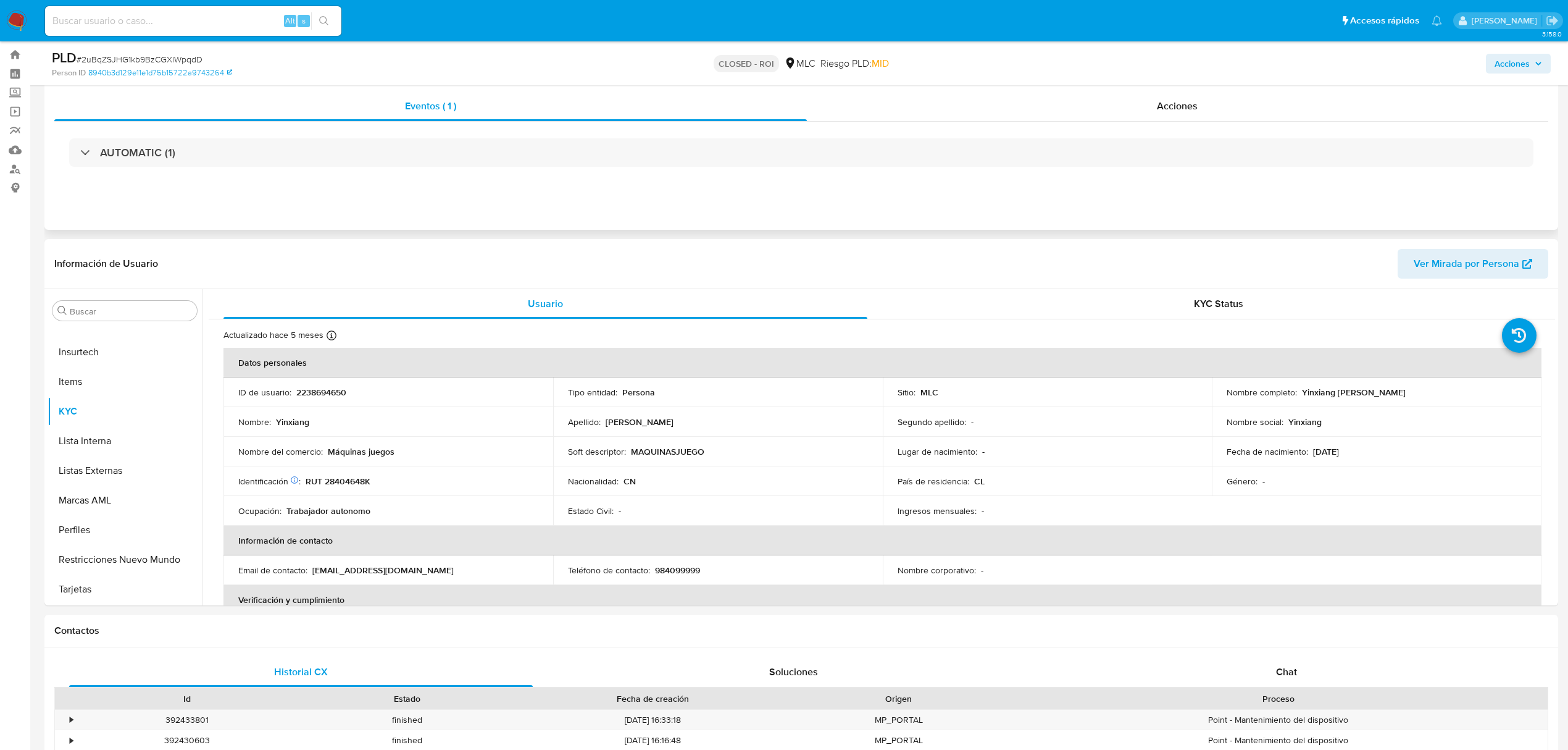
scroll to position [0, 0]
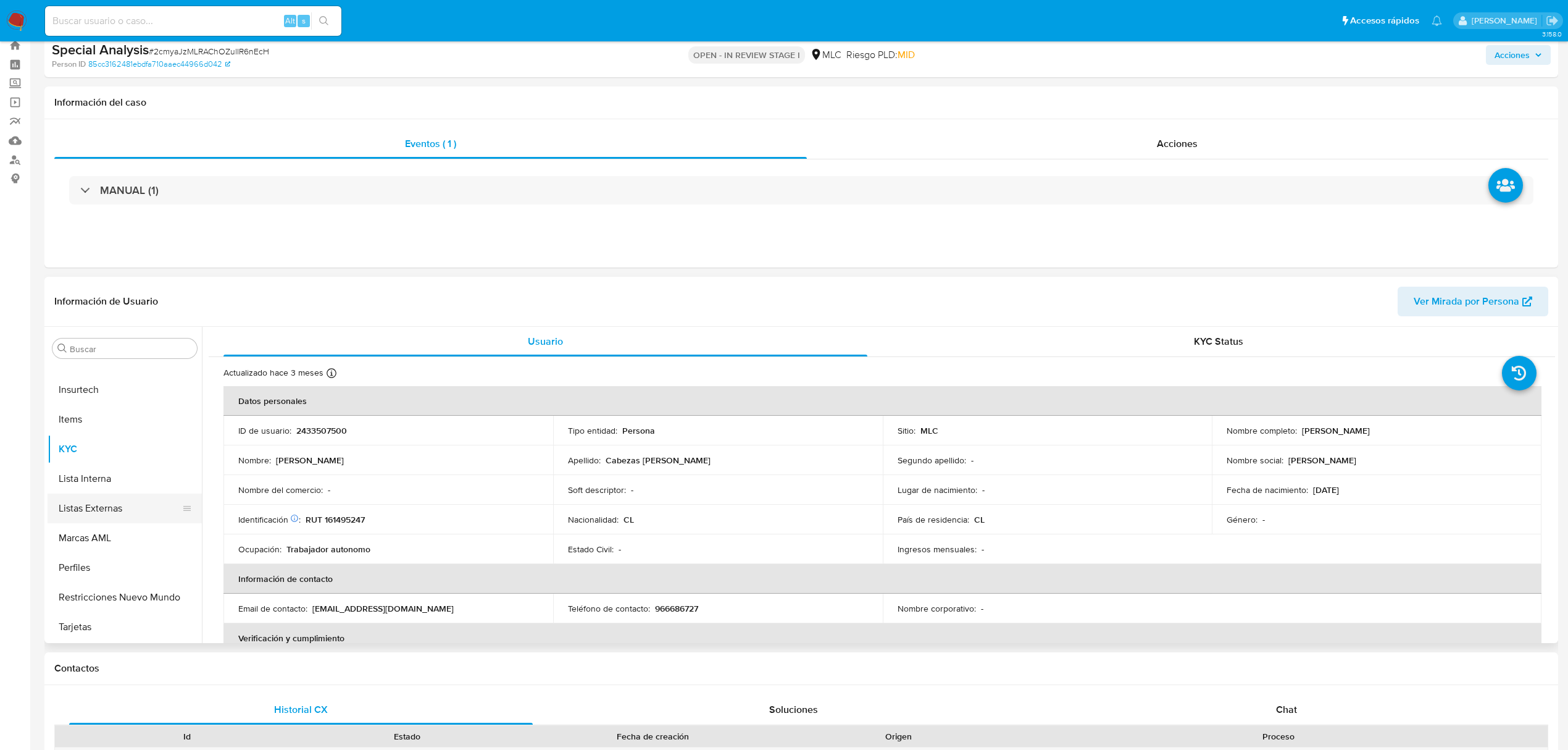
scroll to position [1, 0]
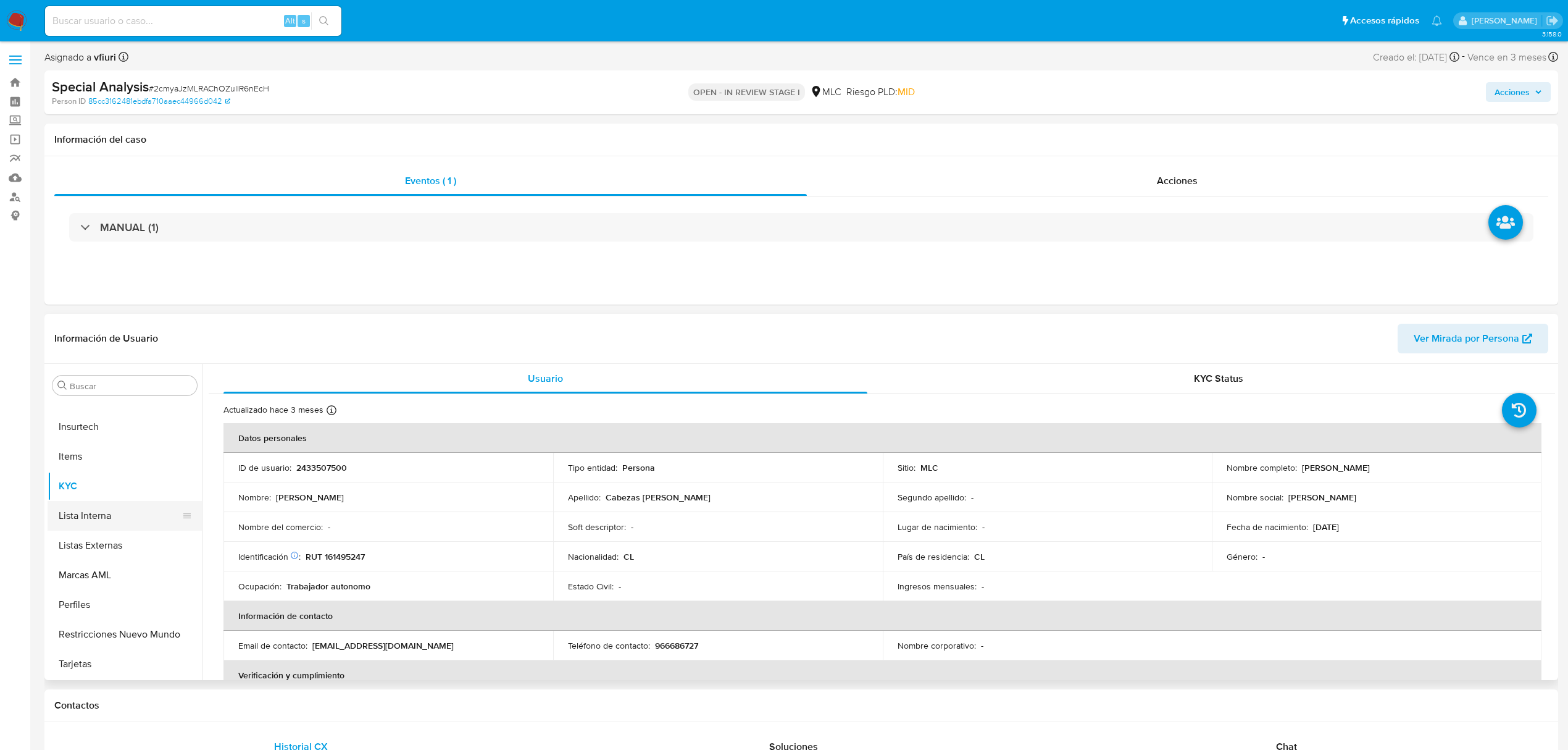
select select "10"
click at [96, 448] on button "Archivos adjuntos" at bounding box center [120, 445] width 144 height 30
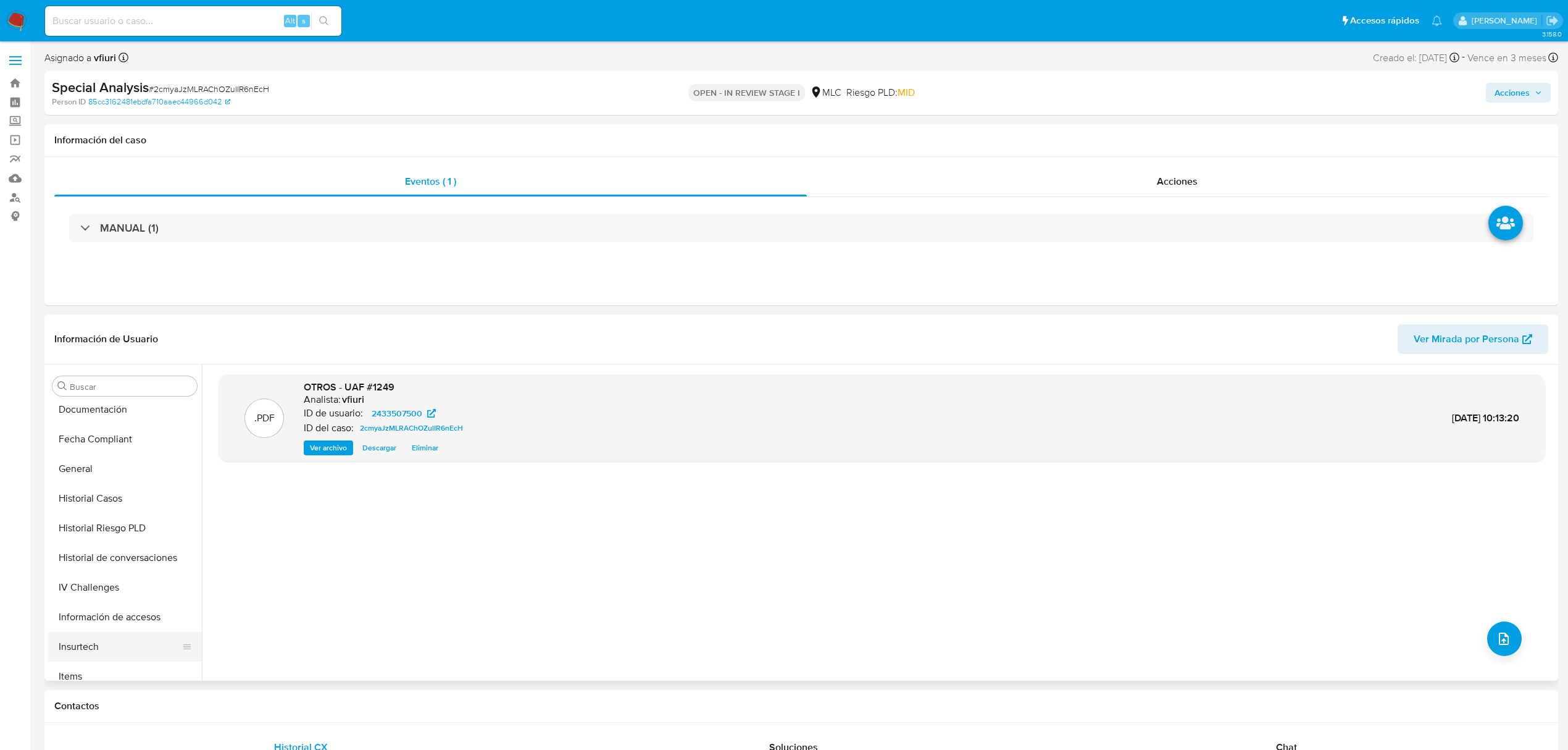
scroll to position [494, 0]
click at [92, 507] on button "KYC" at bounding box center [120, 514] width 144 height 30
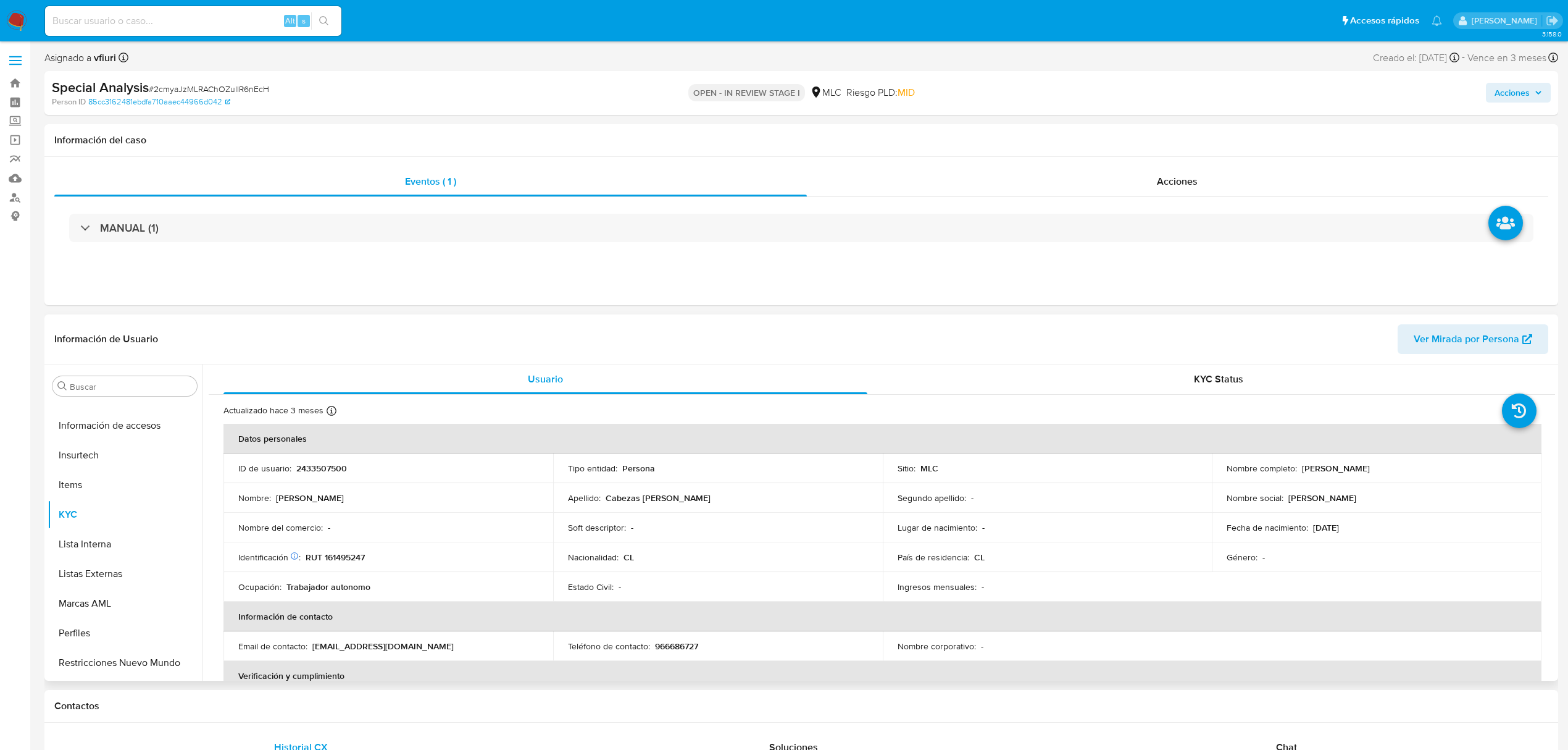
click at [1356, 467] on p "[PERSON_NAME] [PERSON_NAME]" at bounding box center [1336, 468] width 68 height 11
click at [1356, 467] on p "César Andrés Cabezas Urra" at bounding box center [1336, 468] width 68 height 11
drag, startPoint x: 1300, startPoint y: 467, endPoint x: 1415, endPoint y: 467, distance: 115.0
click at [1415, 467] on div "Nombre completo : César Andrés Cabezas Urra" at bounding box center [1377, 468] width 300 height 11
copy p "César Andrés Cabezas Urra"
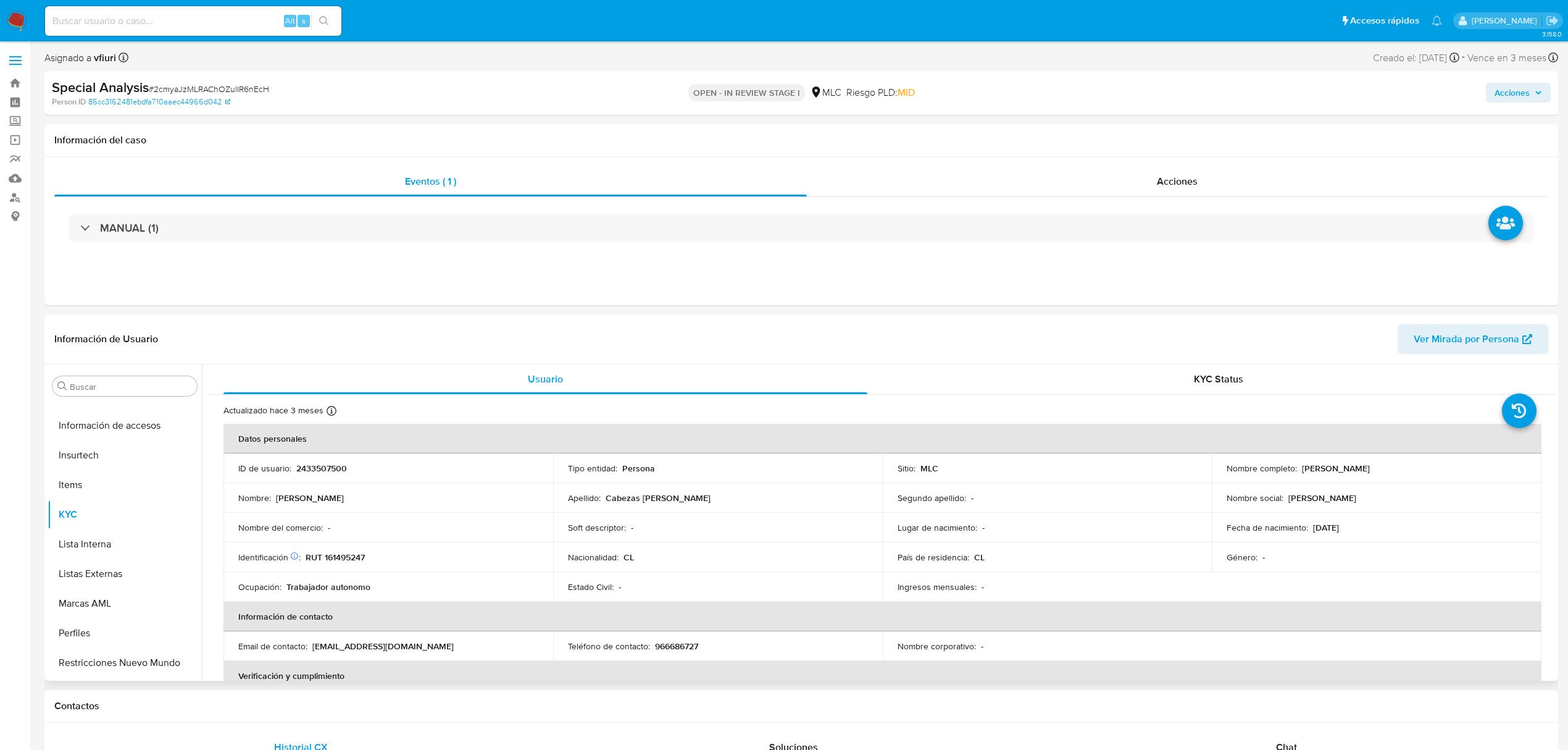
click at [322, 465] on p "2433507500" at bounding box center [321, 468] width 51 height 11
copy p "2433507500"
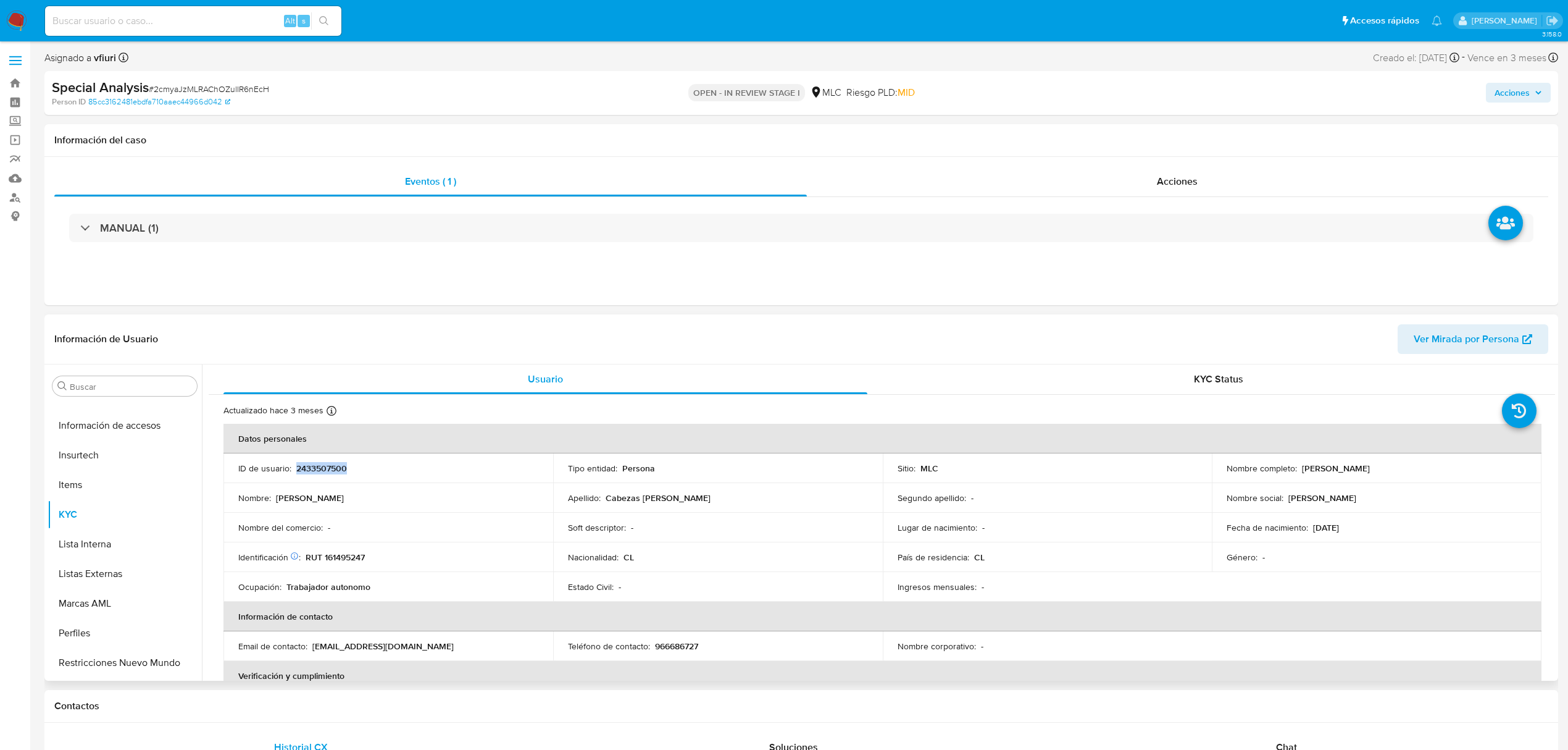
copy p "2433507500"
click at [112, 511] on button "Cruces y Relaciones" at bounding box center [120, 504] width 144 height 30
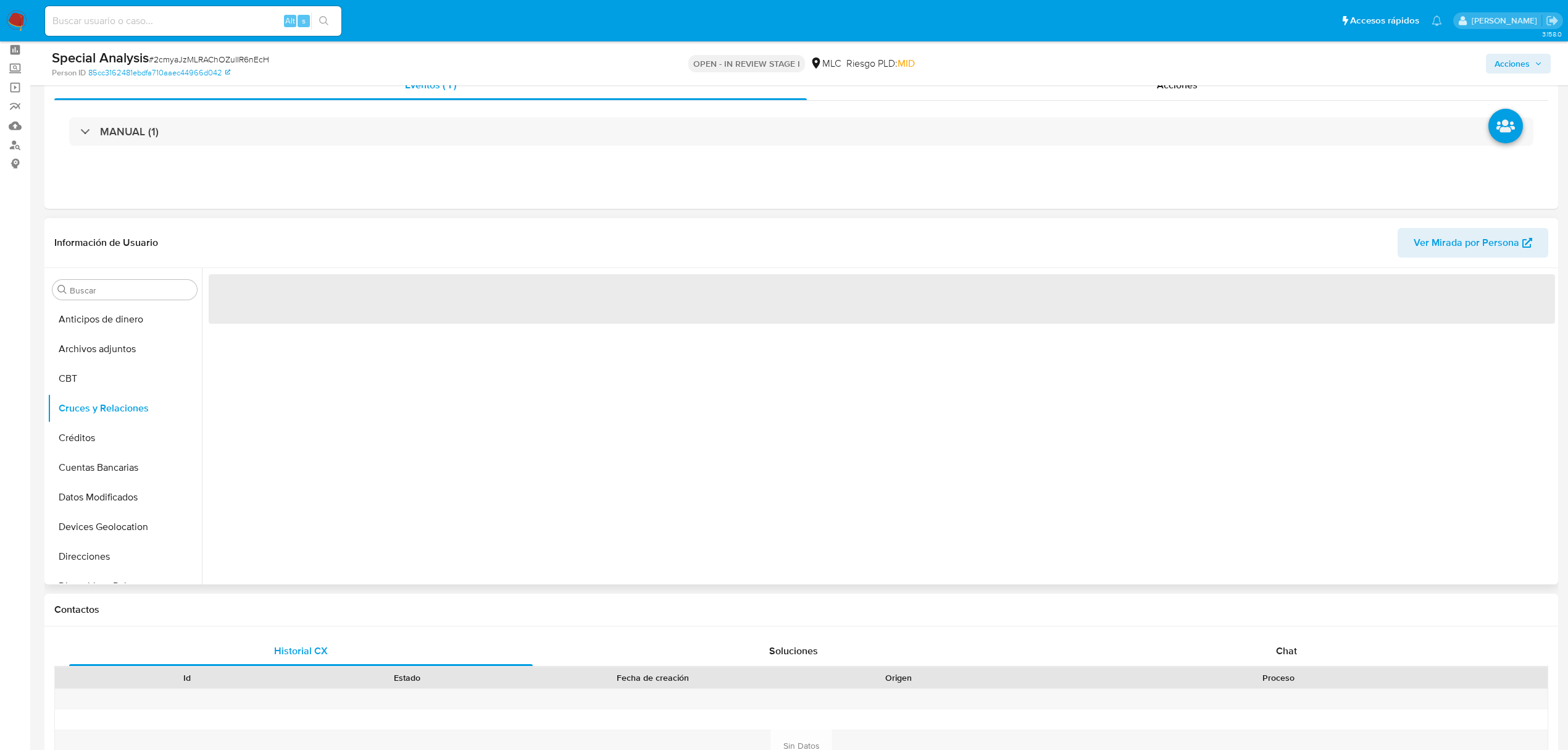
scroll to position [82, 0]
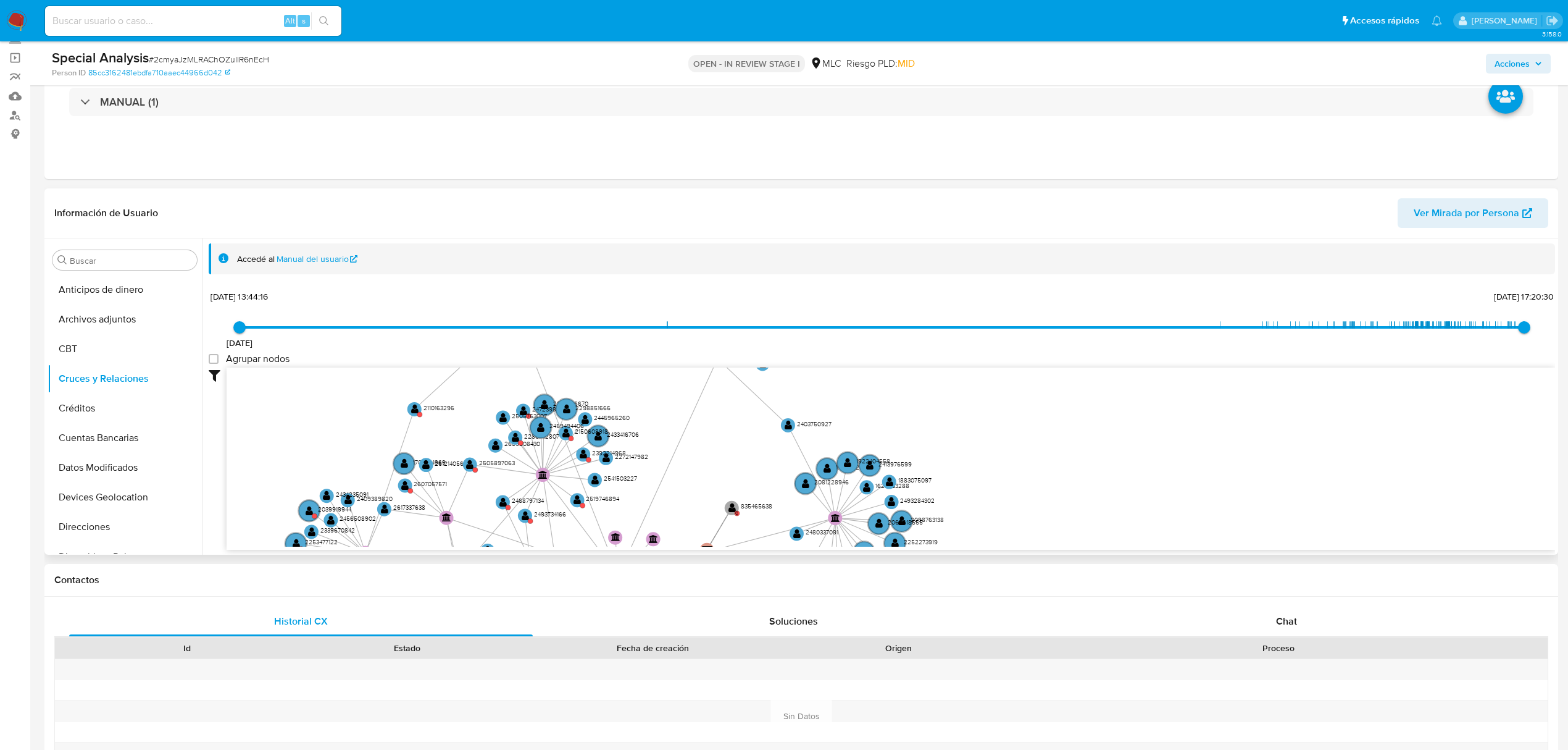
drag, startPoint x: 858, startPoint y: 438, endPoint x: 1042, endPoint y: 445, distance: 184.1
click at [1041, 445] on icon "user-2433507500  2433507500 user-2455215849  2455215849 device-681e739cf696f3…" at bounding box center [891, 457] width 1329 height 179
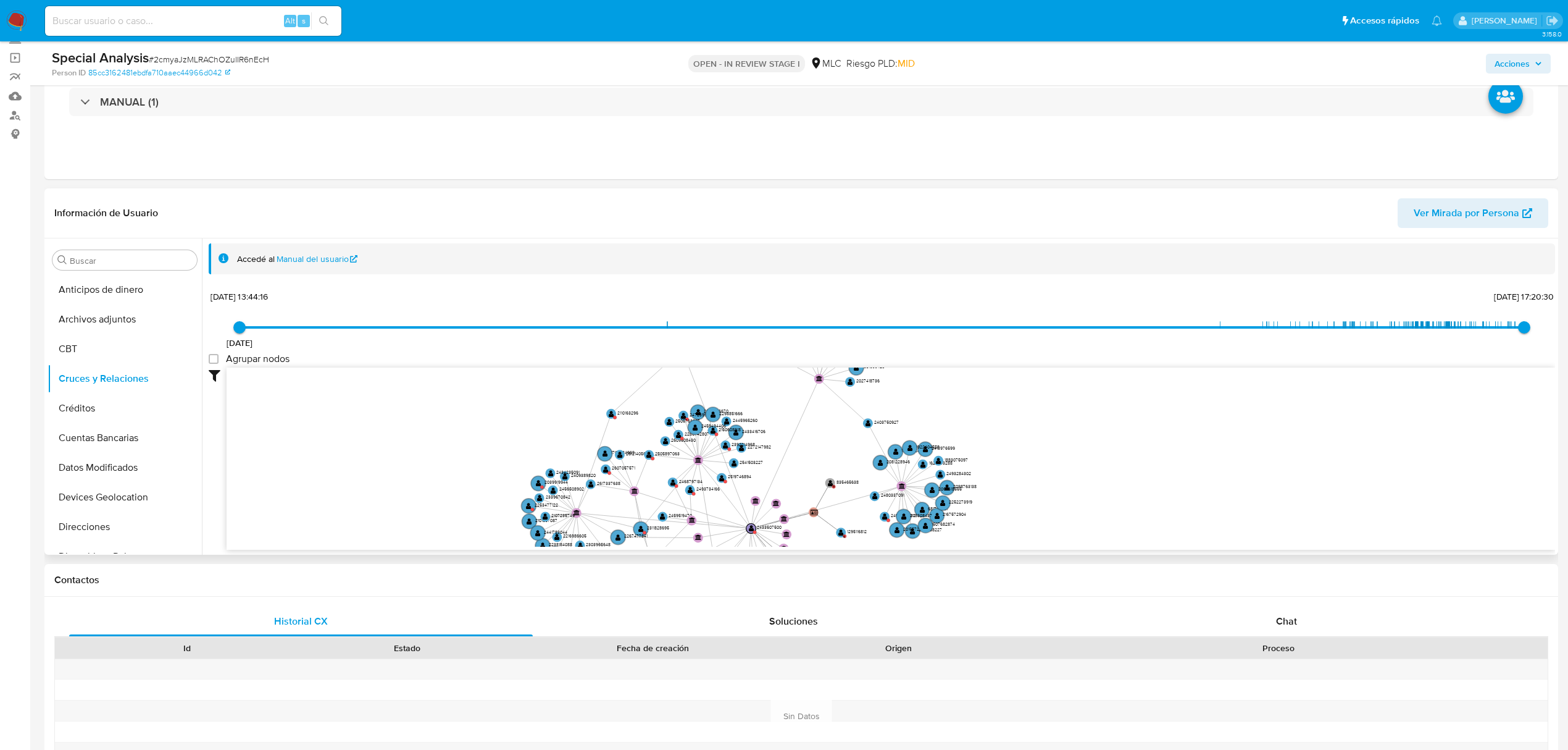
drag, startPoint x: 1000, startPoint y: 456, endPoint x: 1072, endPoint y: 399, distance: 91.8
click at [1072, 399] on icon "user-2433507500  2433507500 user-2455215849  2455215849 device-681e739cf696f3…" at bounding box center [891, 457] width 1329 height 179
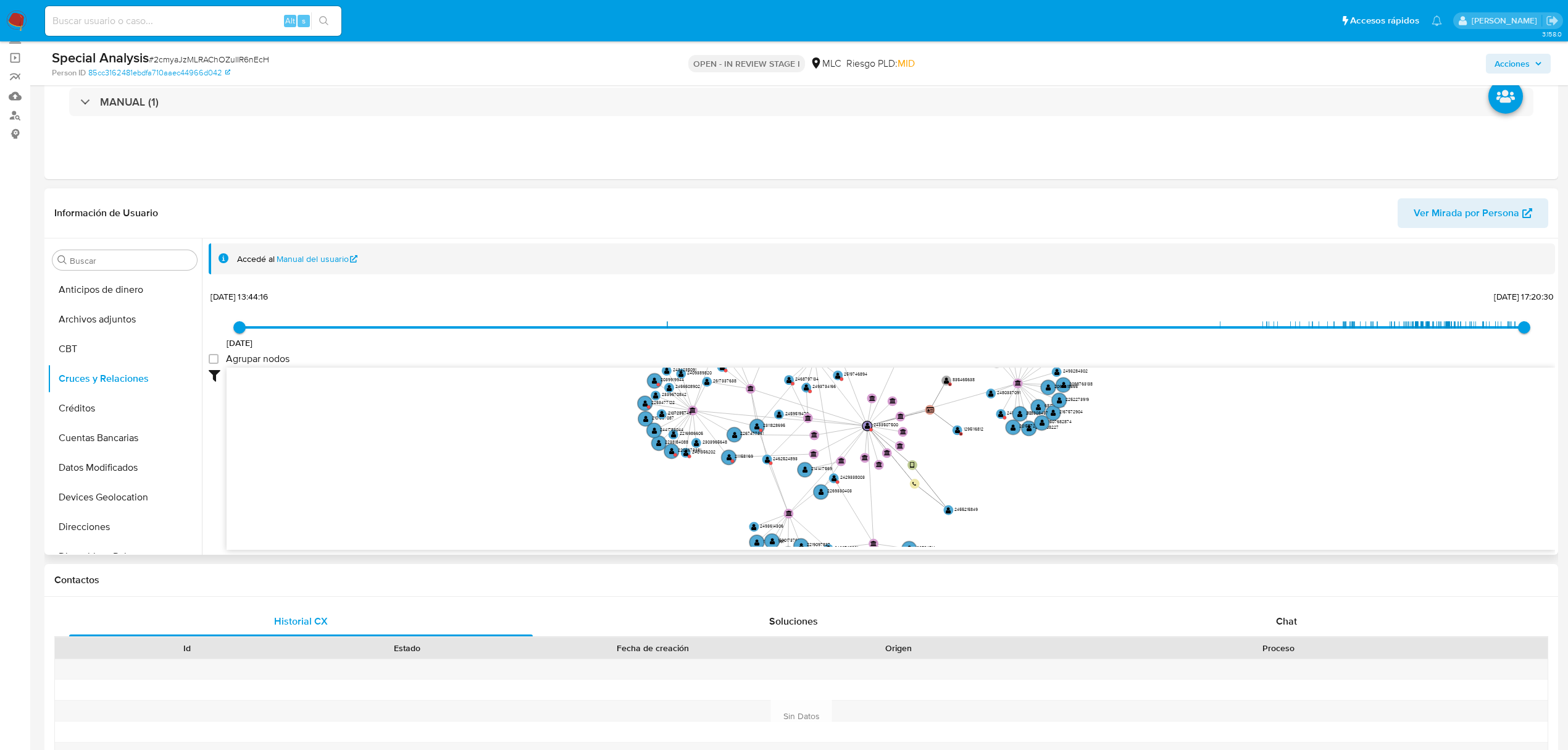
drag, startPoint x: 945, startPoint y: 448, endPoint x: 1006, endPoint y: 505, distance: 83.5
click at [1006, 506] on icon "user-2433507500  2433507500 user-2455215849  2455215849 device-681e739cf696f3…" at bounding box center [891, 457] width 1329 height 179
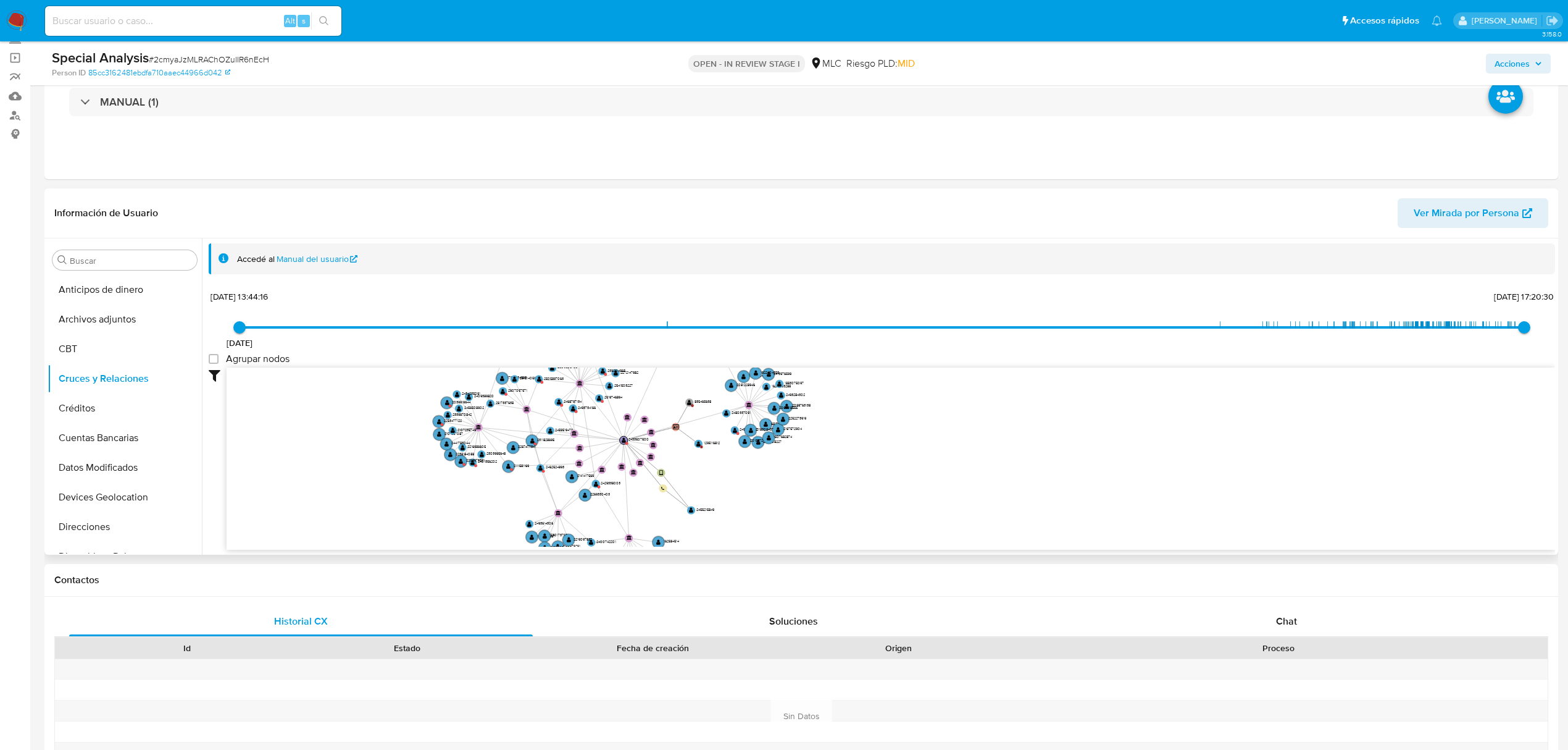
drag, startPoint x: 803, startPoint y: 473, endPoint x: 977, endPoint y: 476, distance: 174.0
click at [974, 477] on icon "user-2433507500  2433507500 user-2455215849  2455215849 device-681e739cf696f3…" at bounding box center [891, 457] width 1329 height 179
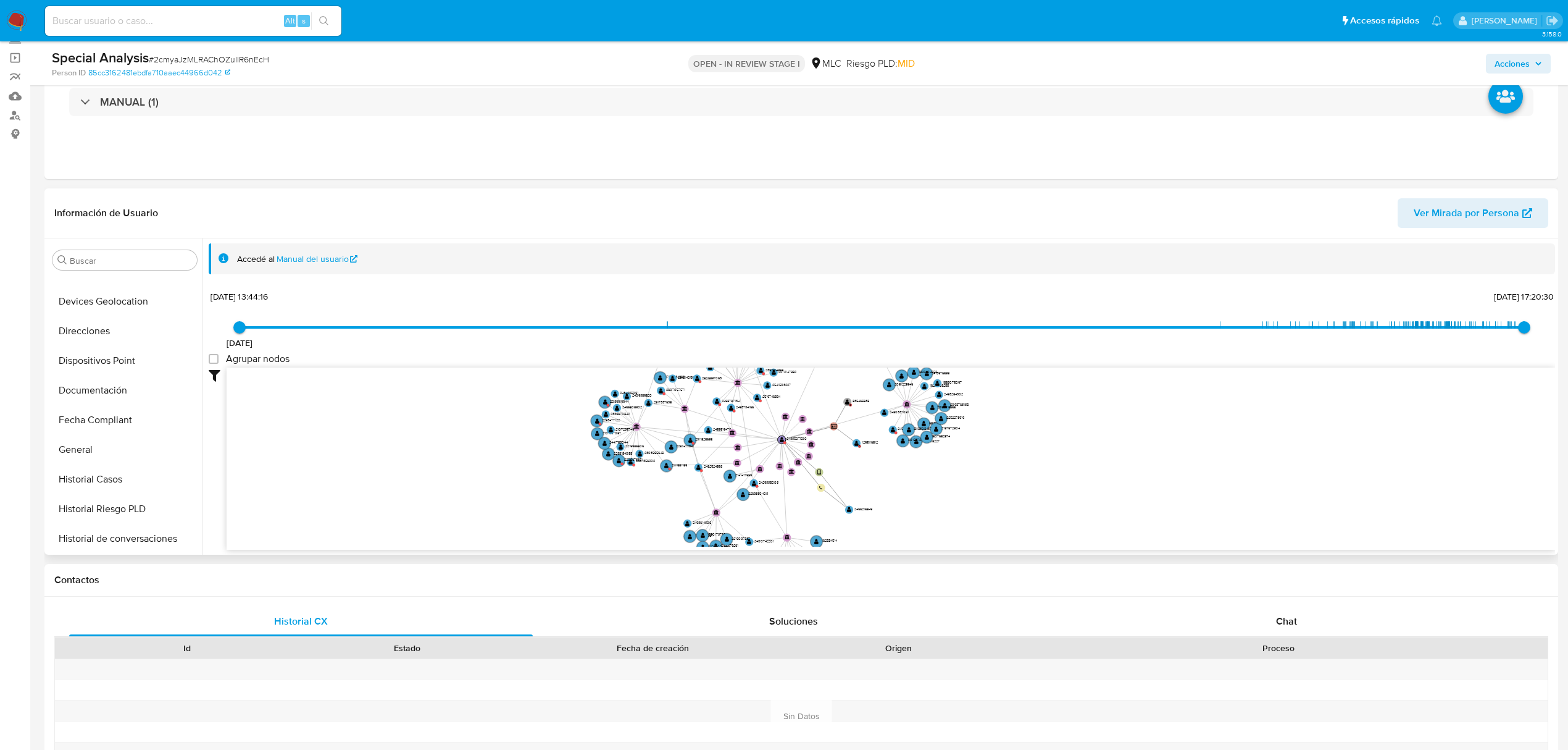
scroll to position [494, 0]
click at [95, 403] on button "Lista Interna" at bounding box center [120, 418] width 144 height 30
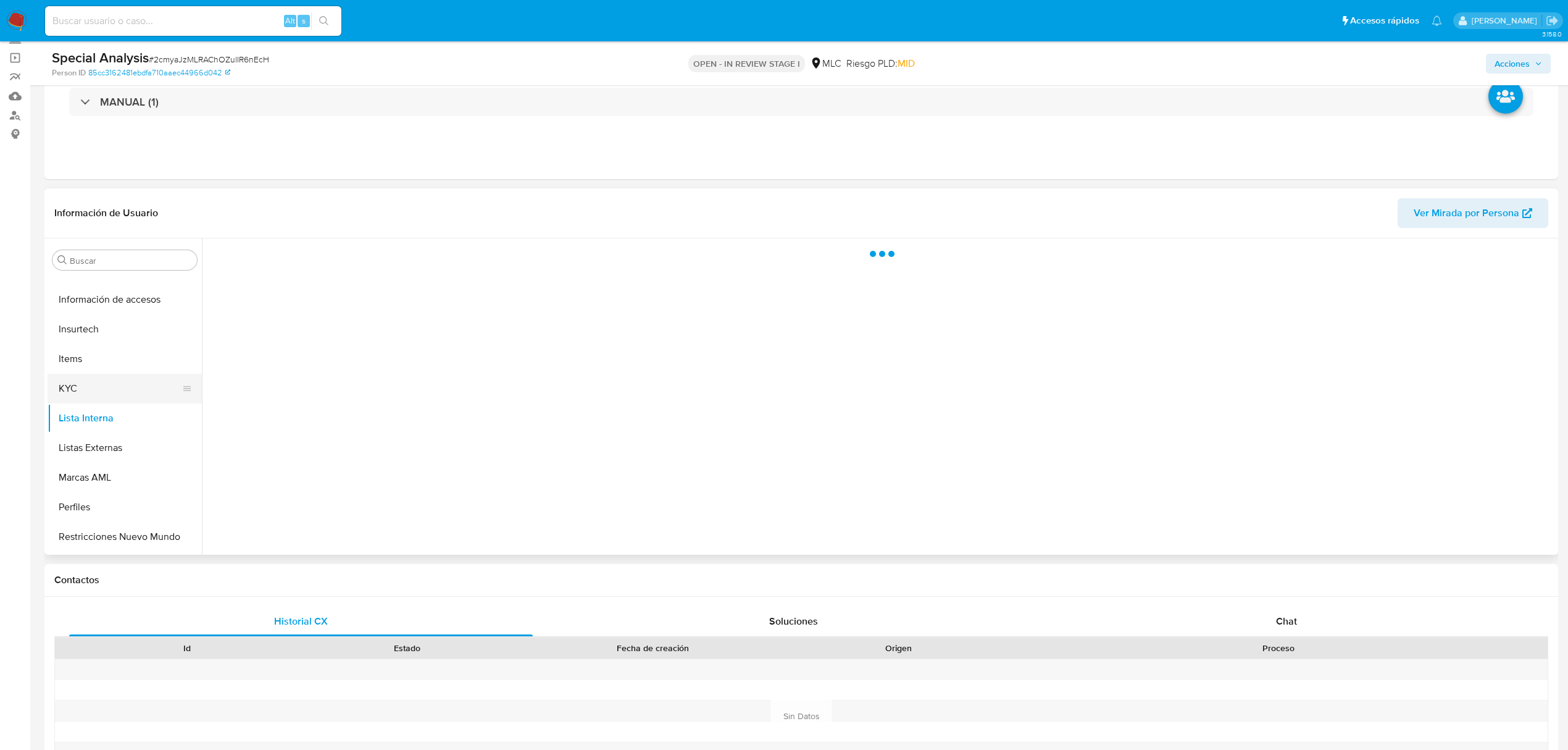
click at [98, 384] on button "KYC" at bounding box center [120, 389] width 144 height 30
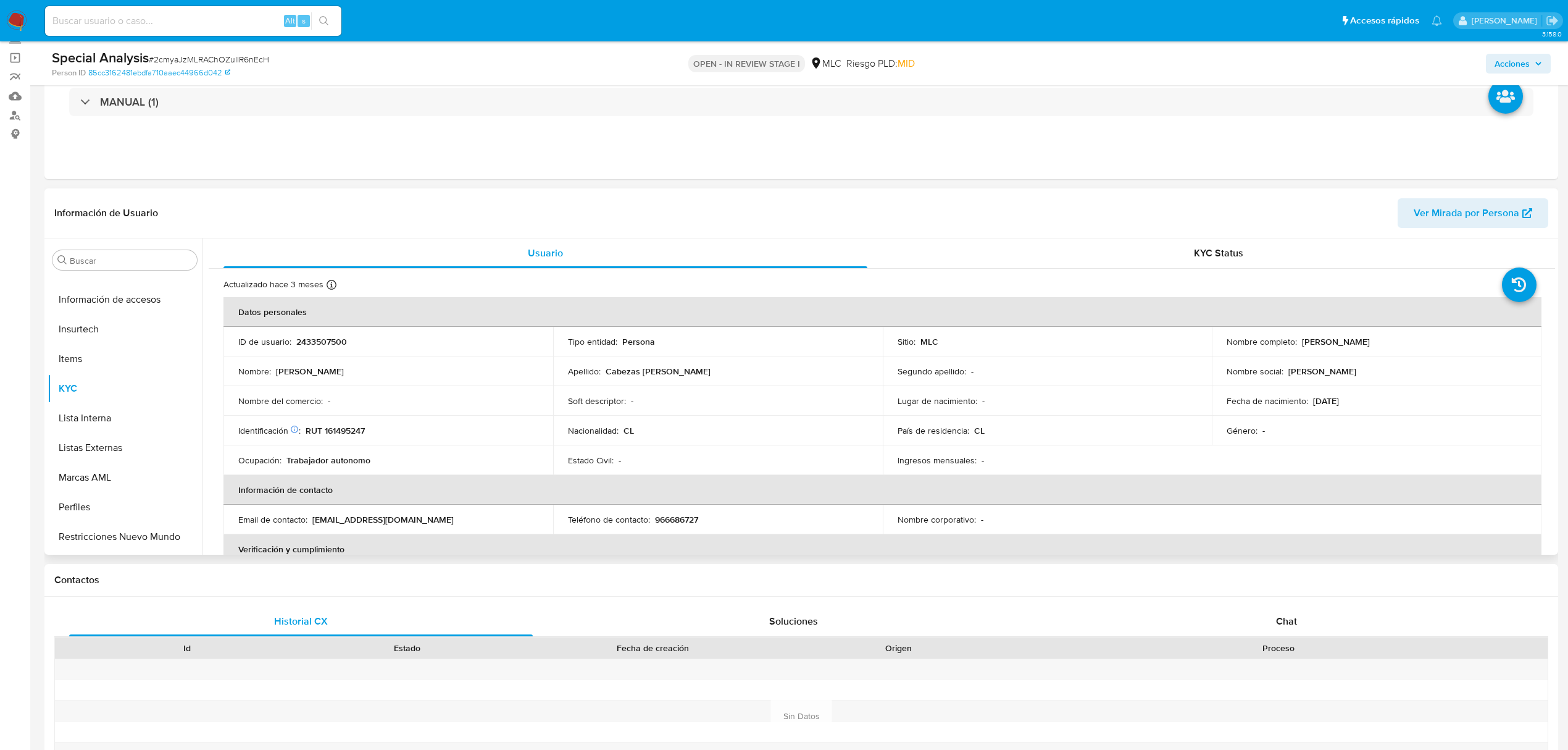
click at [305, 344] on p "2433507500" at bounding box center [321, 341] width 51 height 11
click at [305, 343] on p "2433507500" at bounding box center [321, 341] width 51 height 11
copy p "2433507500"
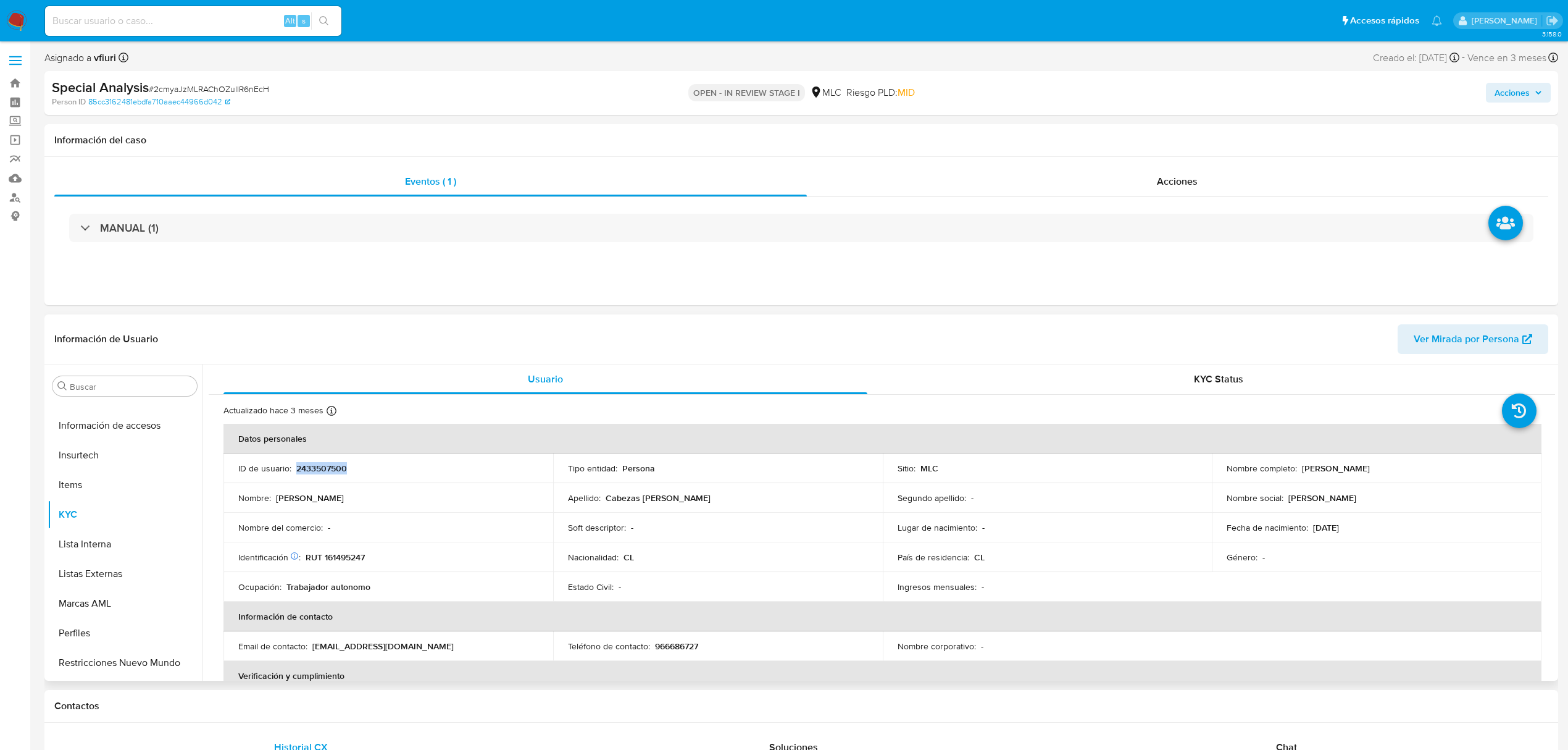
scroll to position [0, 0]
click at [119, 456] on button "Archivos adjuntos" at bounding box center [120, 445] width 144 height 30
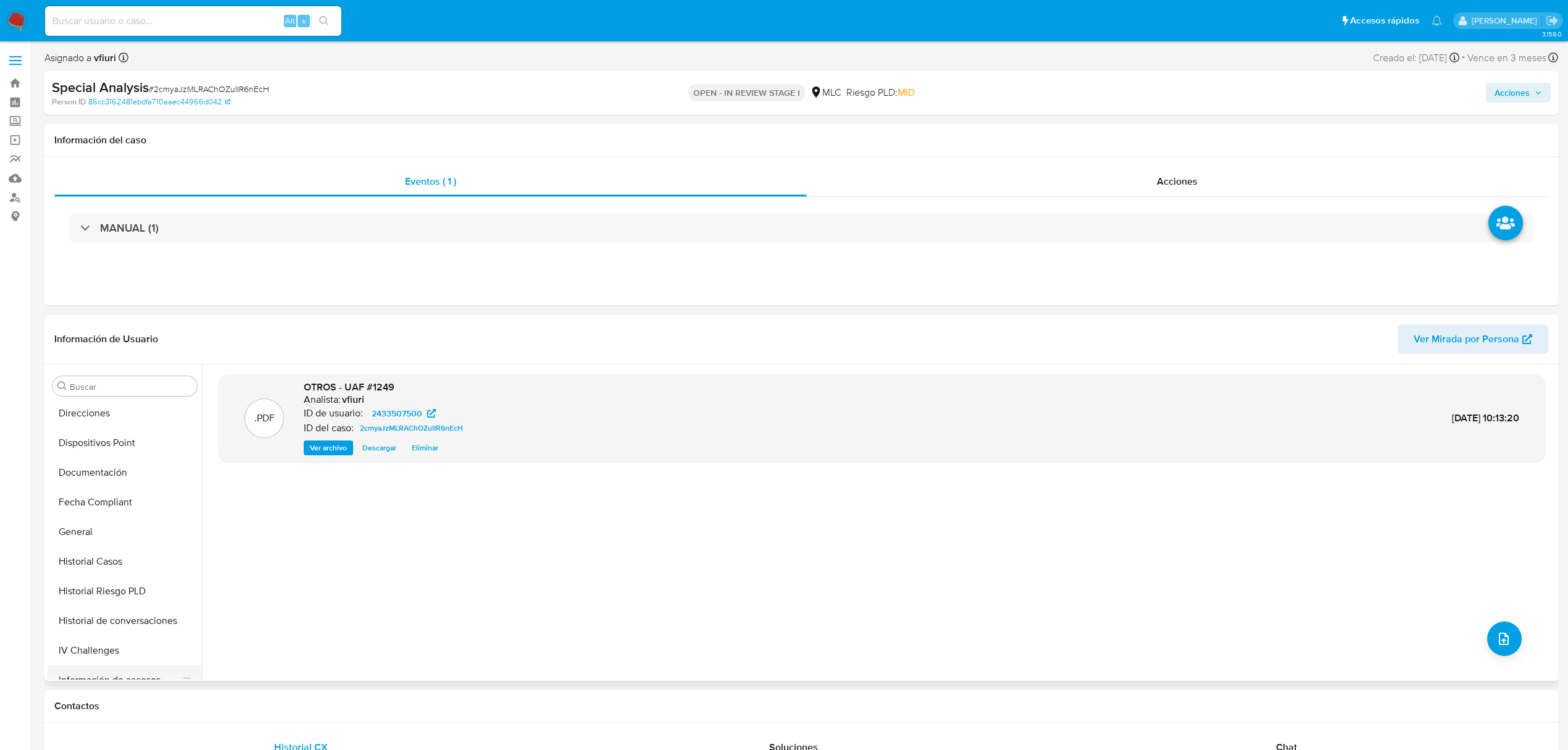
scroll to position [411, 0]
click at [82, 590] on button "KYC" at bounding box center [120, 597] width 144 height 30
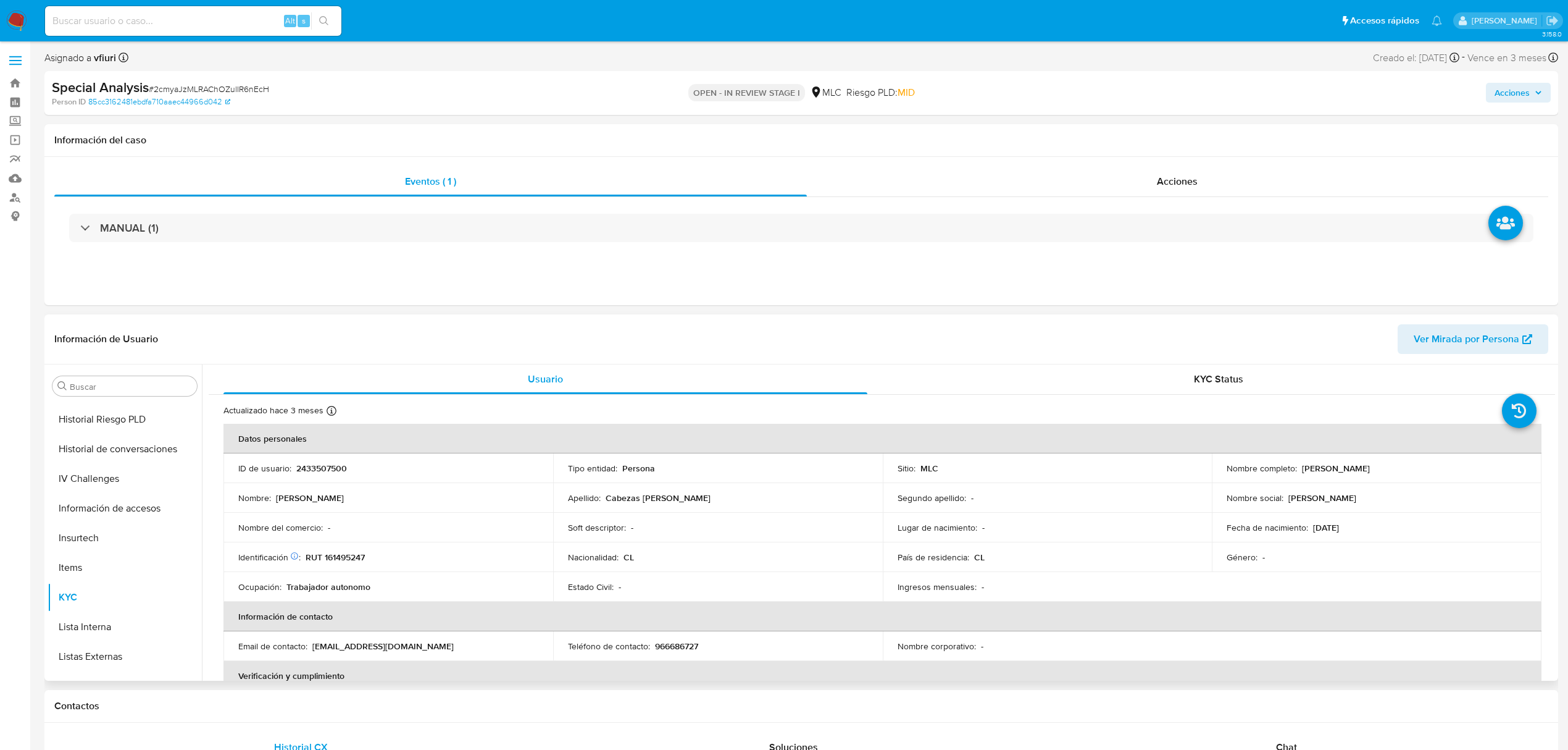
click at [312, 465] on p "2433507500" at bounding box center [321, 468] width 51 height 11
copy p "2433507500"
click at [1201, 201] on div "MANUAL (1)" at bounding box center [801, 228] width 1494 height 62
click at [603, 246] on div "MANUAL (1)" at bounding box center [801, 228] width 1494 height 62
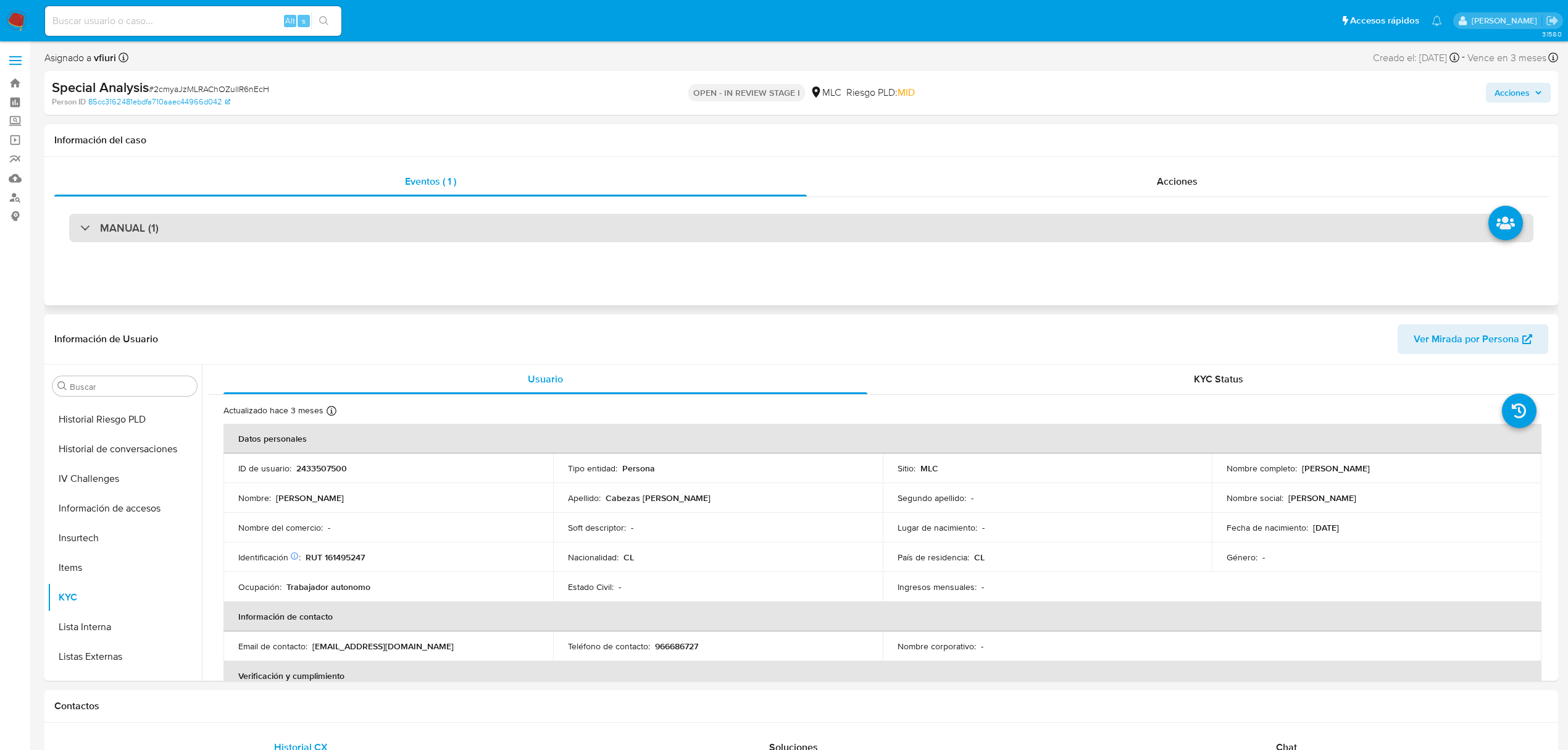
click at [594, 234] on div "MANUAL (1)" at bounding box center [802, 228] width 1465 height 28
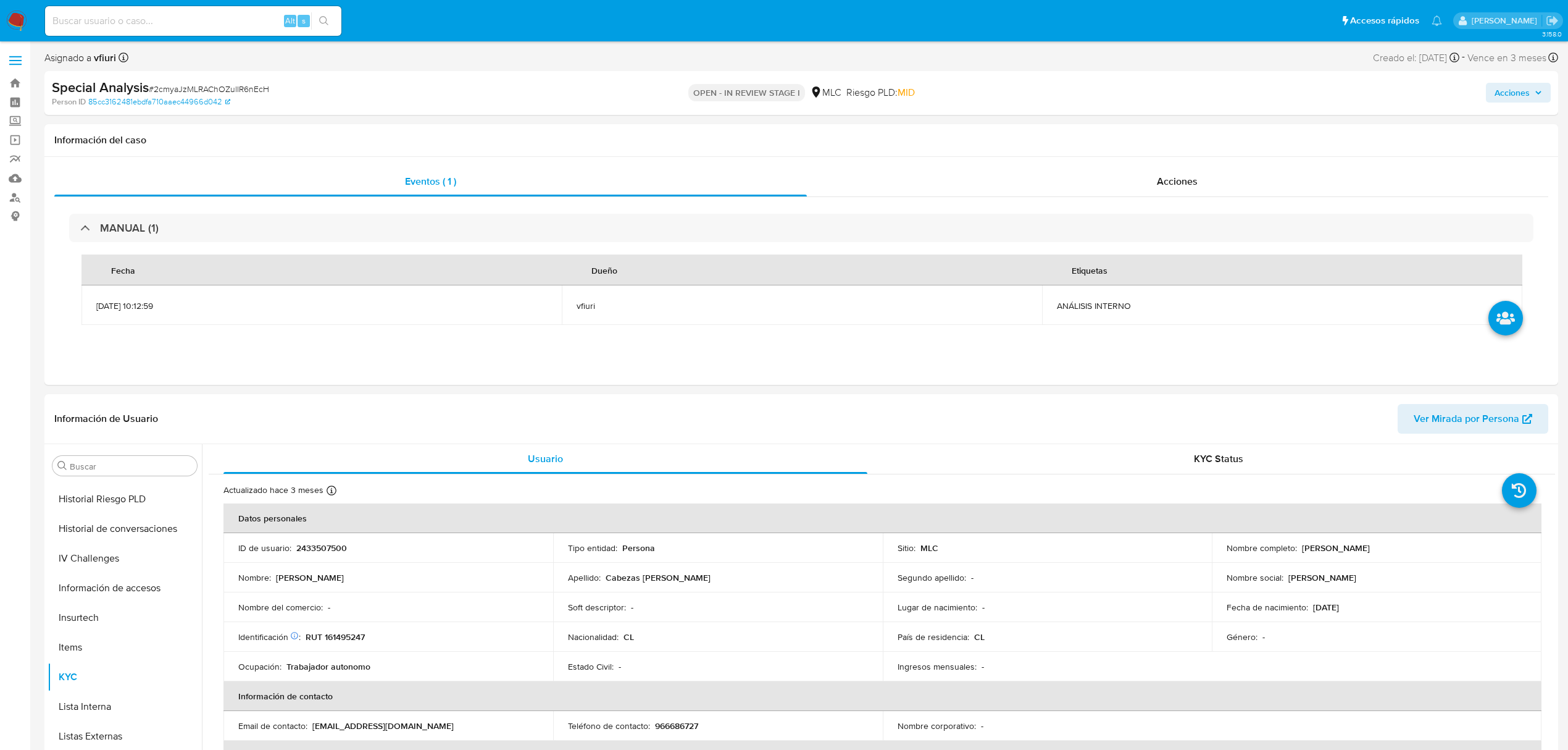
drag, startPoint x: 594, startPoint y: 234, endPoint x: 968, endPoint y: 8, distance: 437.0
click at [592, 234] on div "MANUAL (1)" at bounding box center [802, 228] width 1465 height 28
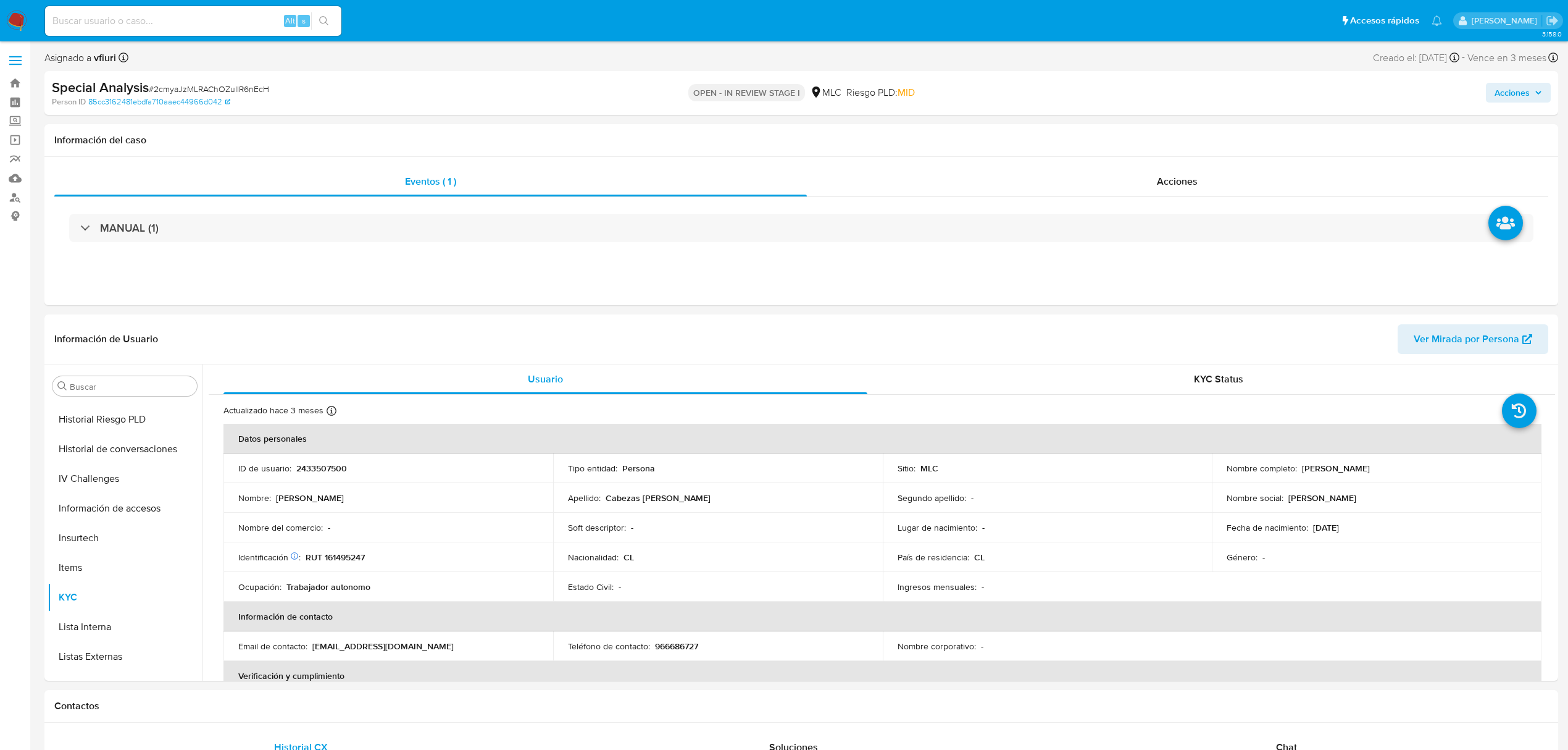
click at [250, 82] on div "Special Analysis # 2cmyaJzMLRAChOZulIR6nEcH" at bounding box center [300, 87] width 495 height 19
click at [245, 85] on span "# 2cmyaJzMLRAChOZulIR6nEcH" at bounding box center [209, 89] width 121 height 12
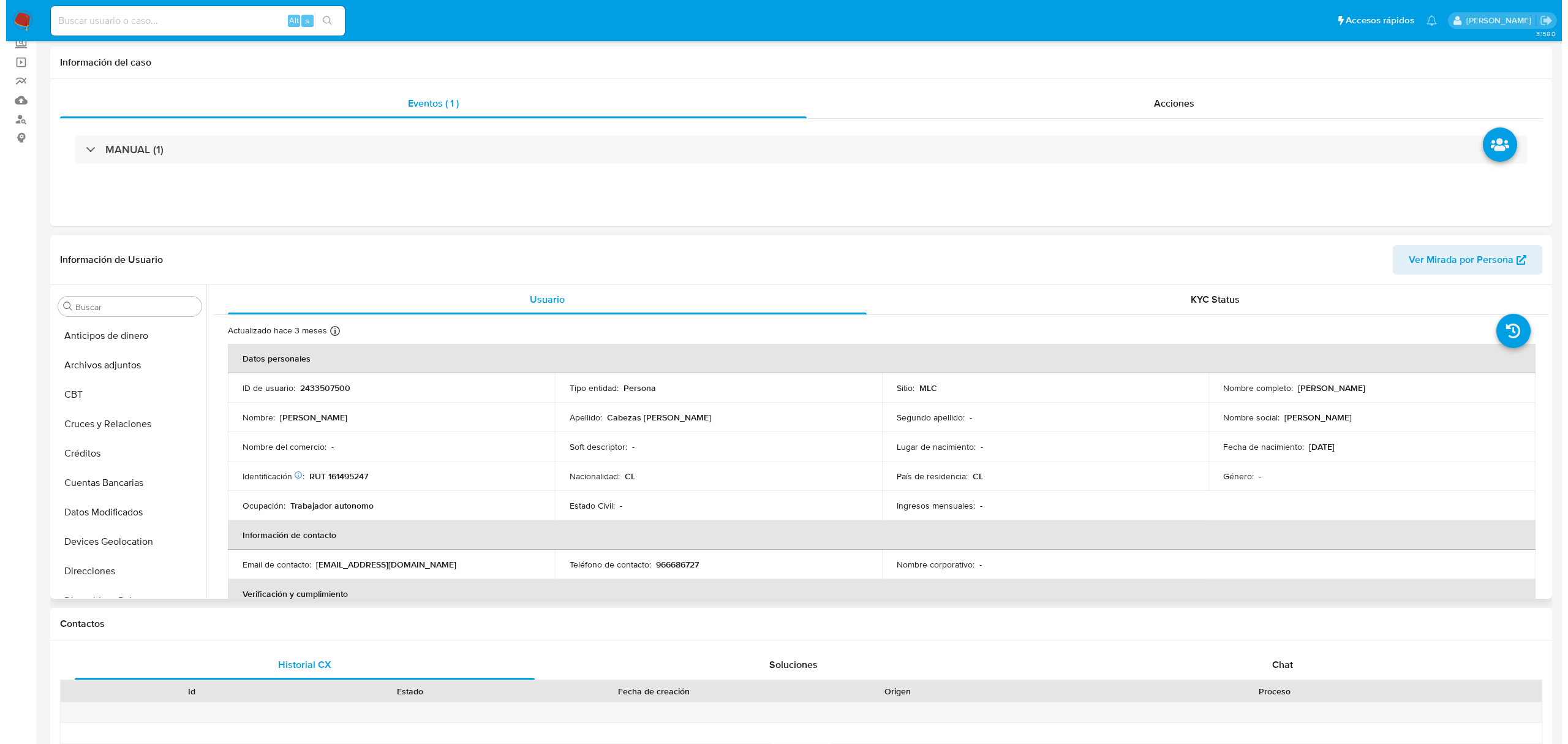
scroll to position [0, 0]
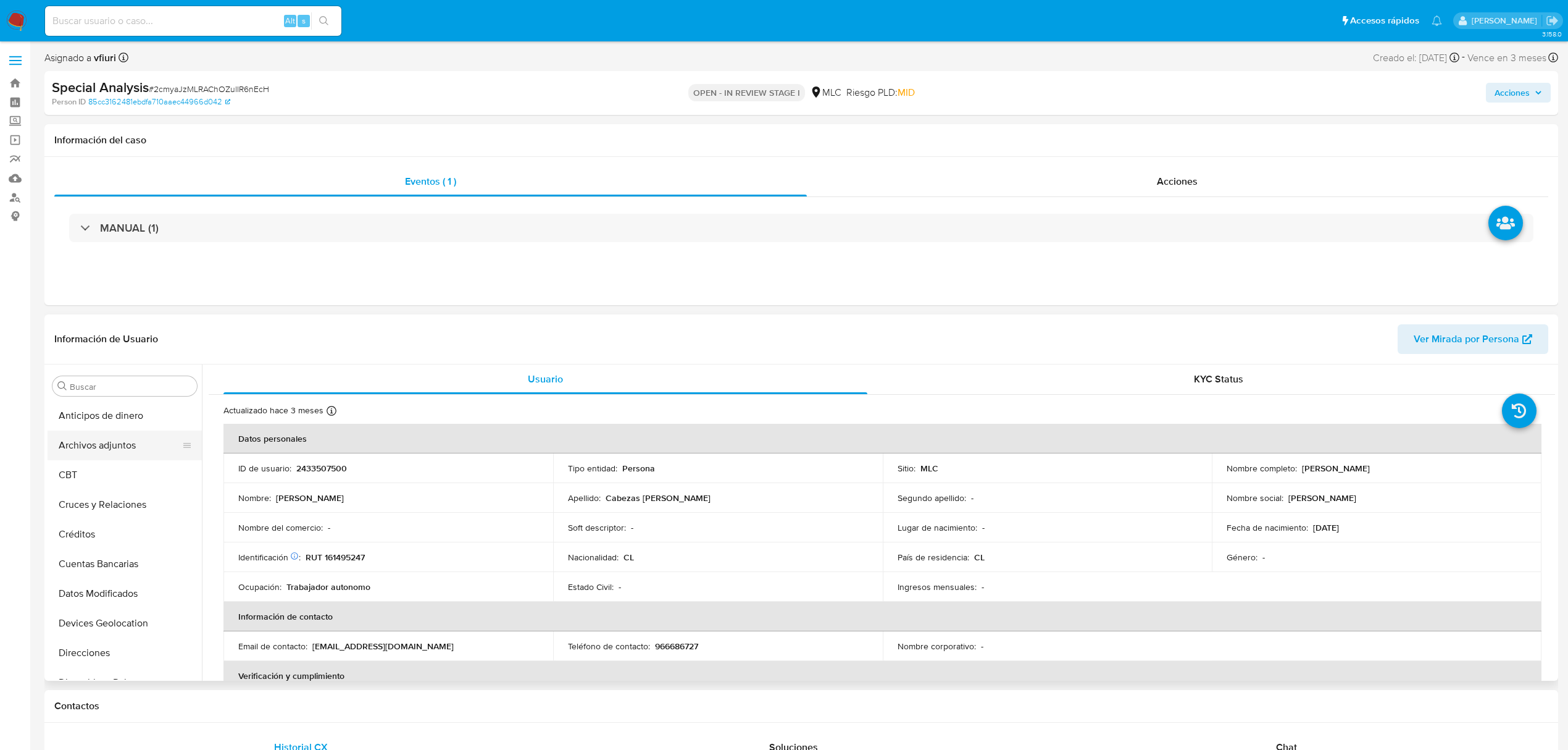
click at [92, 448] on button "Archivos adjuntos" at bounding box center [120, 445] width 144 height 30
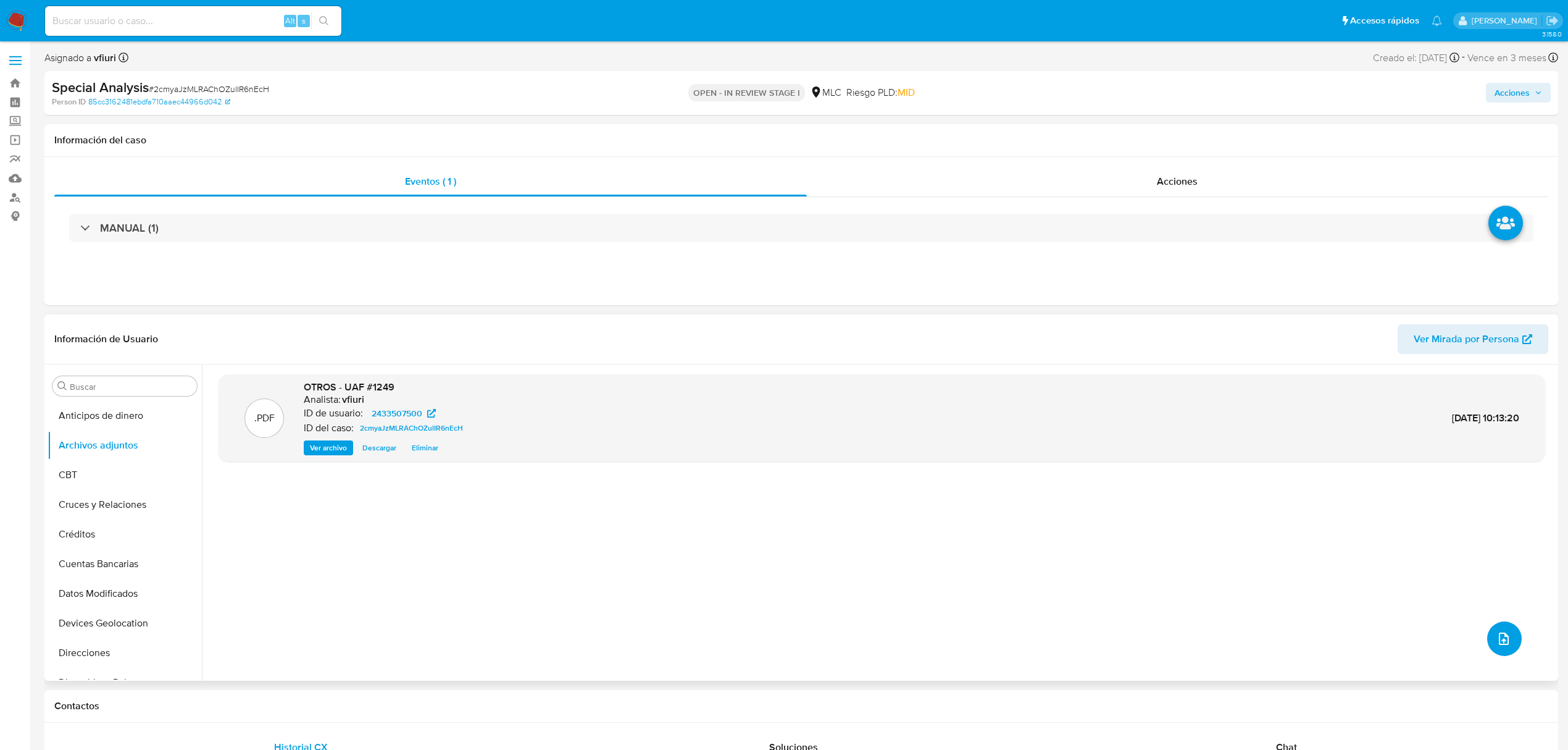
click at [1504, 633] on icon "upload-file" at bounding box center [1504, 638] width 15 height 15
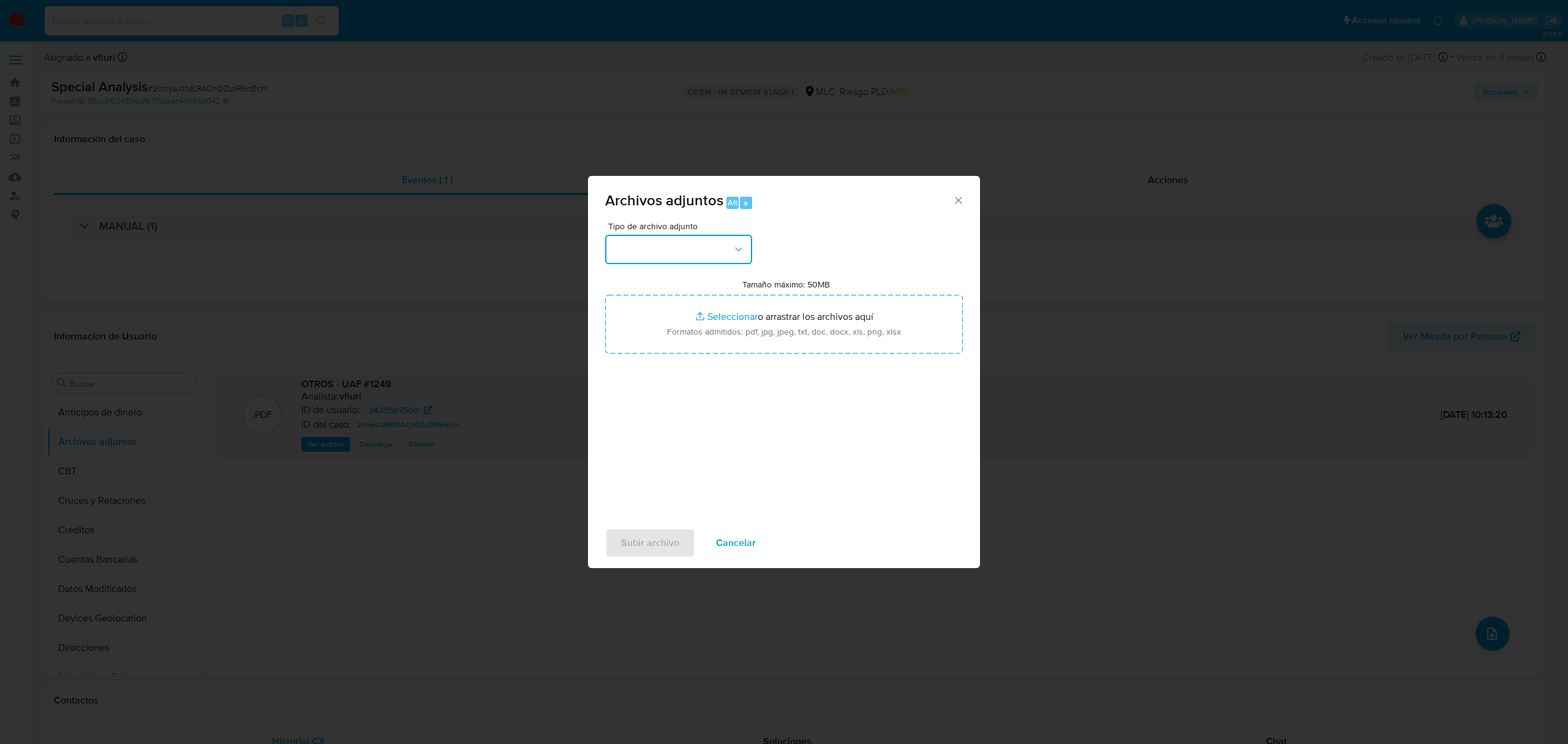
click at [701, 245] on button "button" at bounding box center [679, 249] width 147 height 30
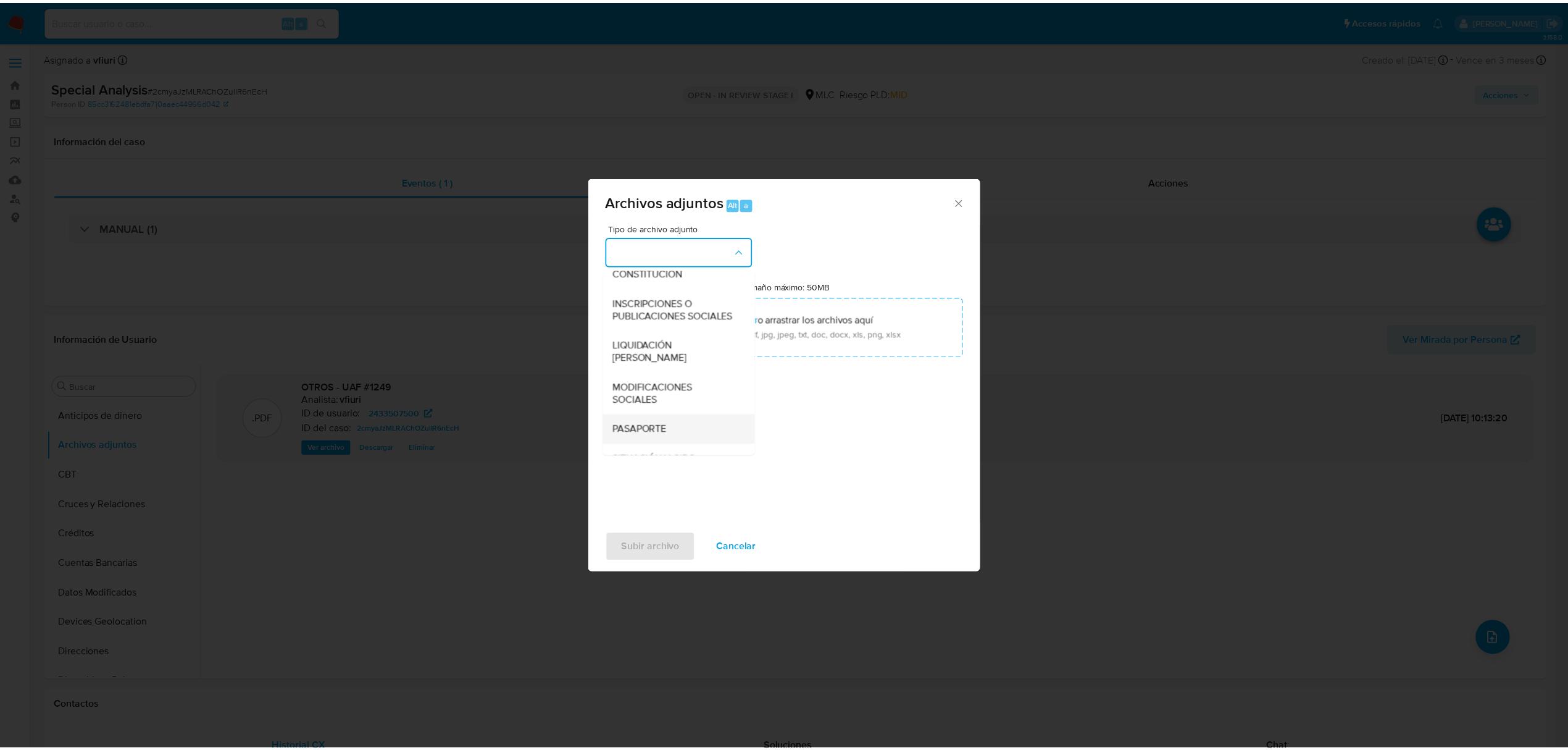
scroll to position [184, 0]
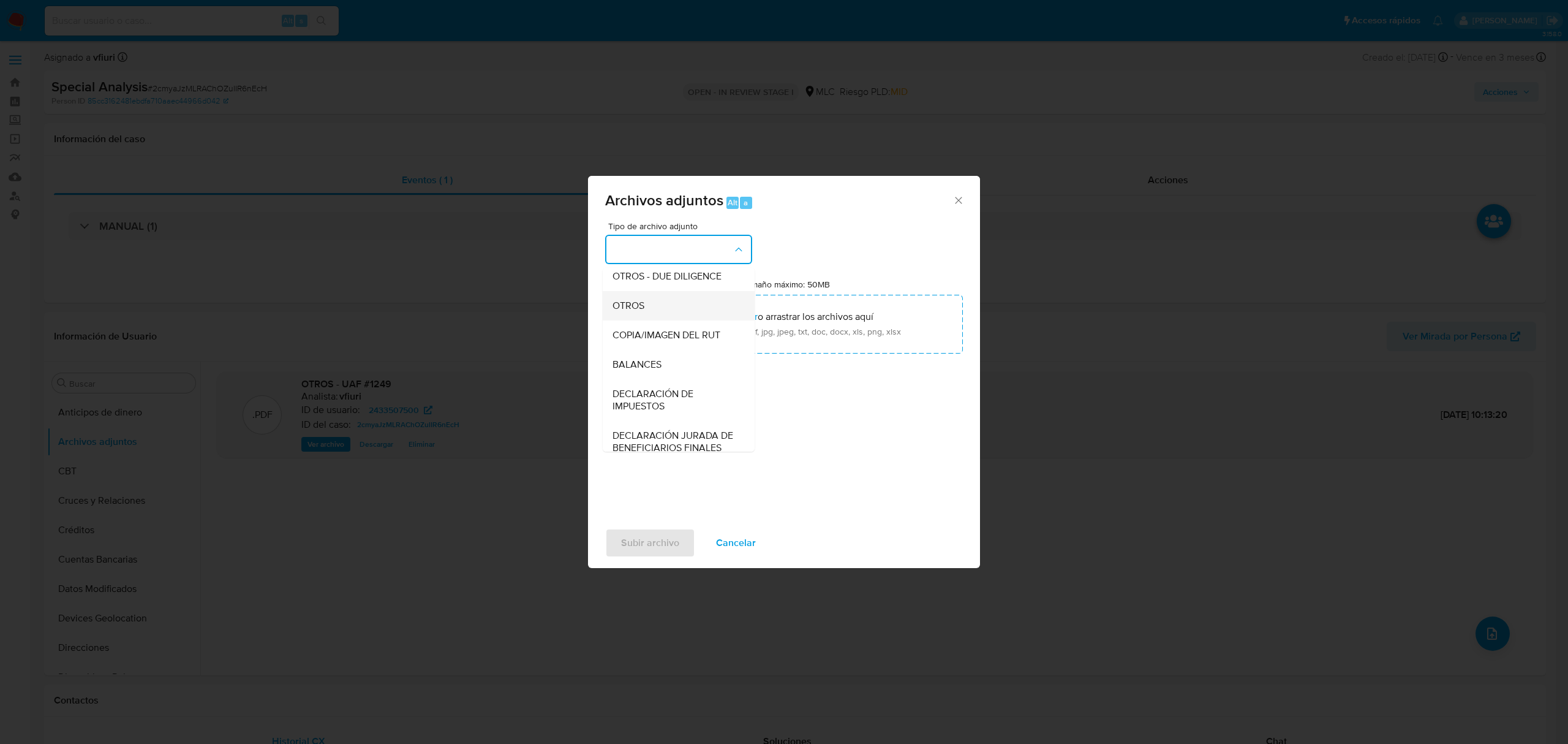
click at [627, 305] on div "OTROS" at bounding box center [675, 306] width 125 height 30
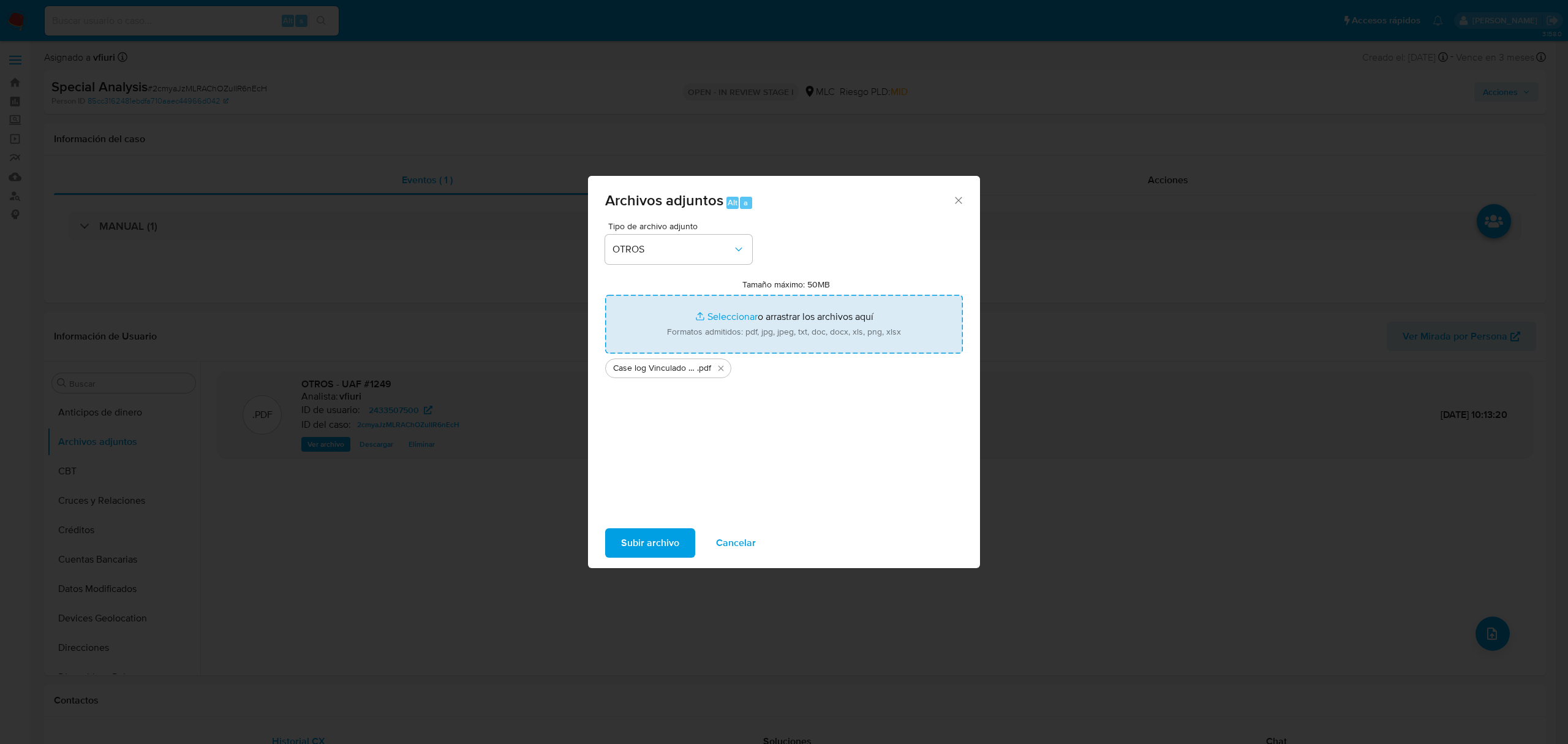
type input "C:\fakepath\Tabla 2433416706 (1) (1).xlsx"
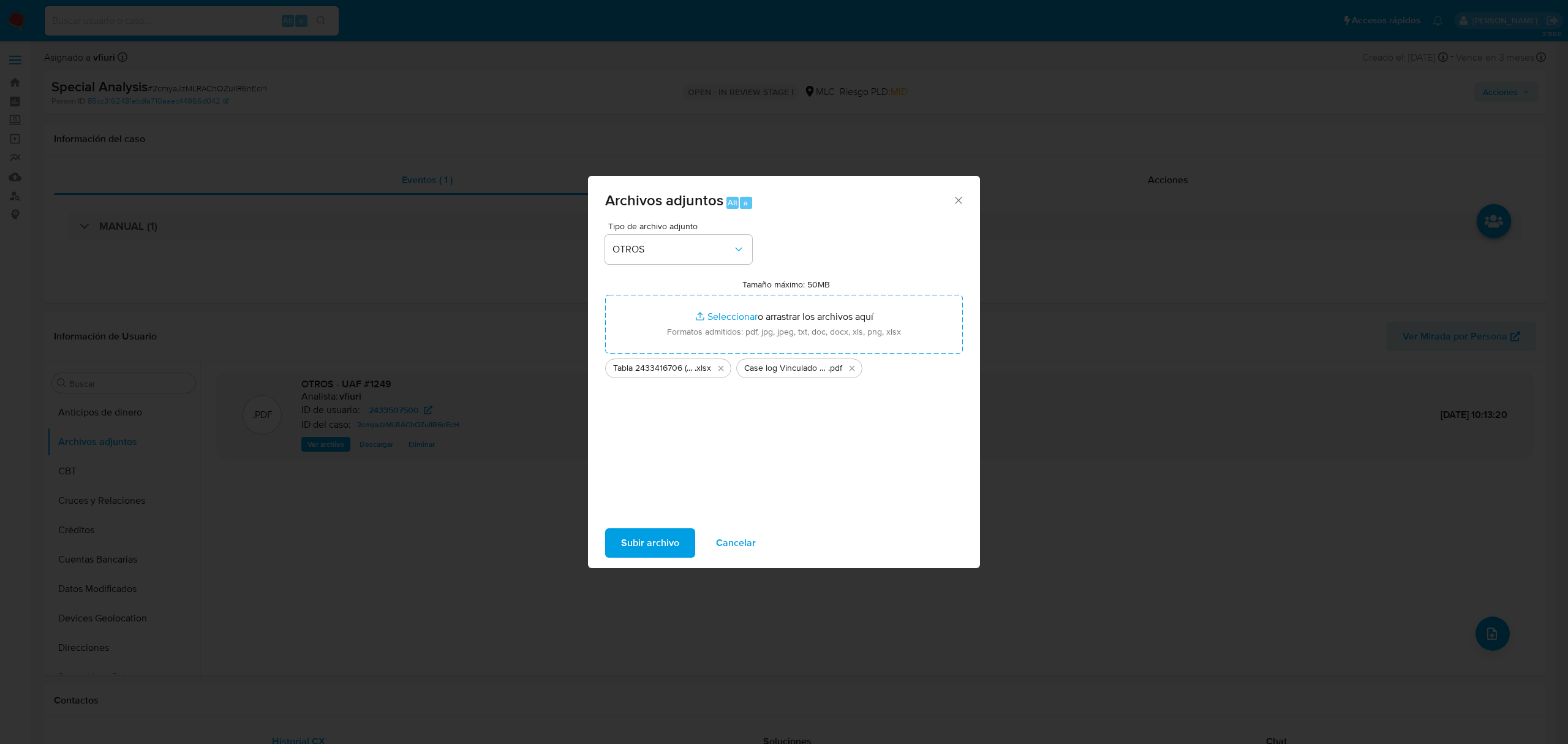
click at [673, 535] on span "Subir archivo" at bounding box center [650, 542] width 58 height 27
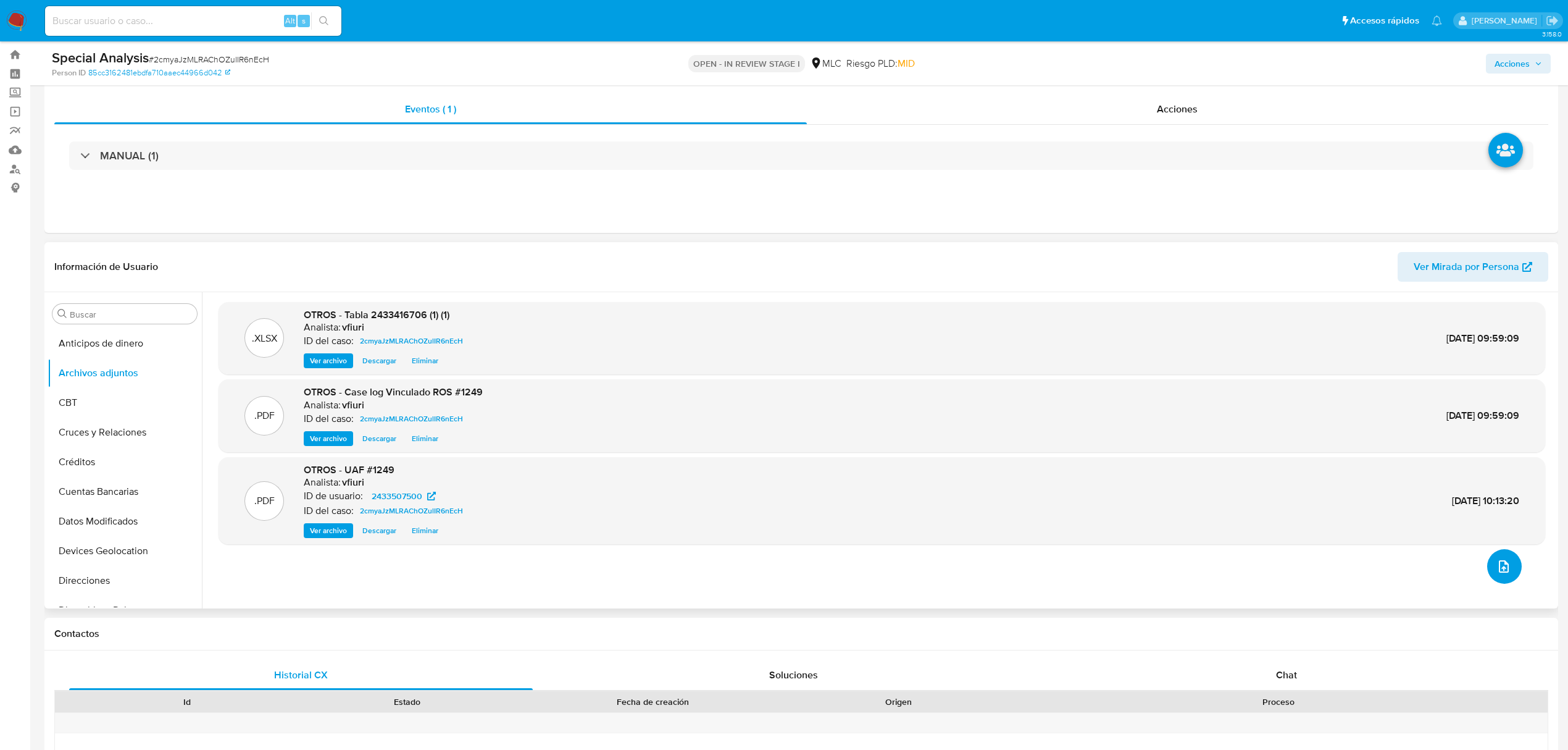
scroll to position [0, 0]
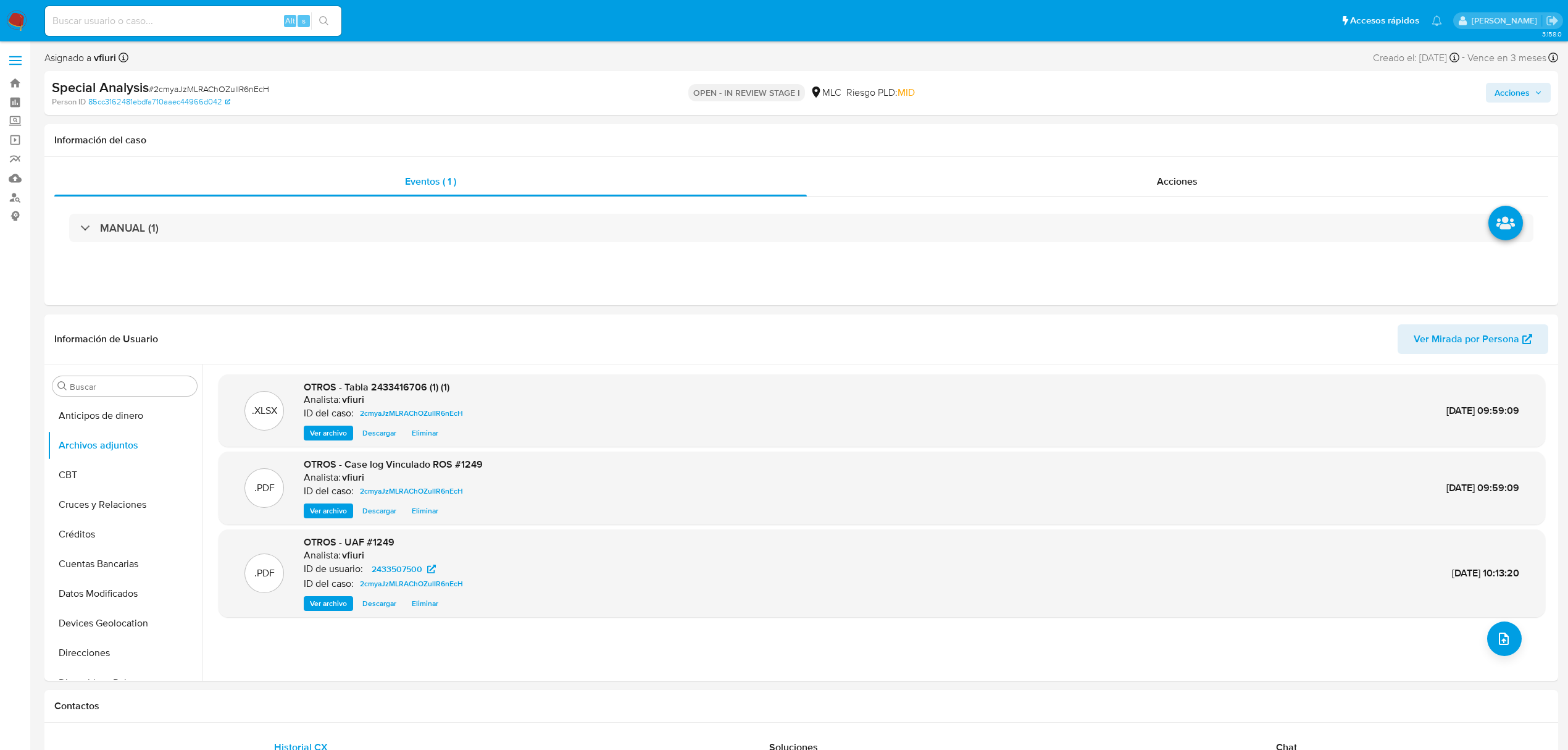
click at [1501, 94] on span "Acciones" at bounding box center [1513, 92] width 35 height 19
click at [1151, 126] on span "Resolución del caso" at bounding box center [1167, 132] width 88 height 14
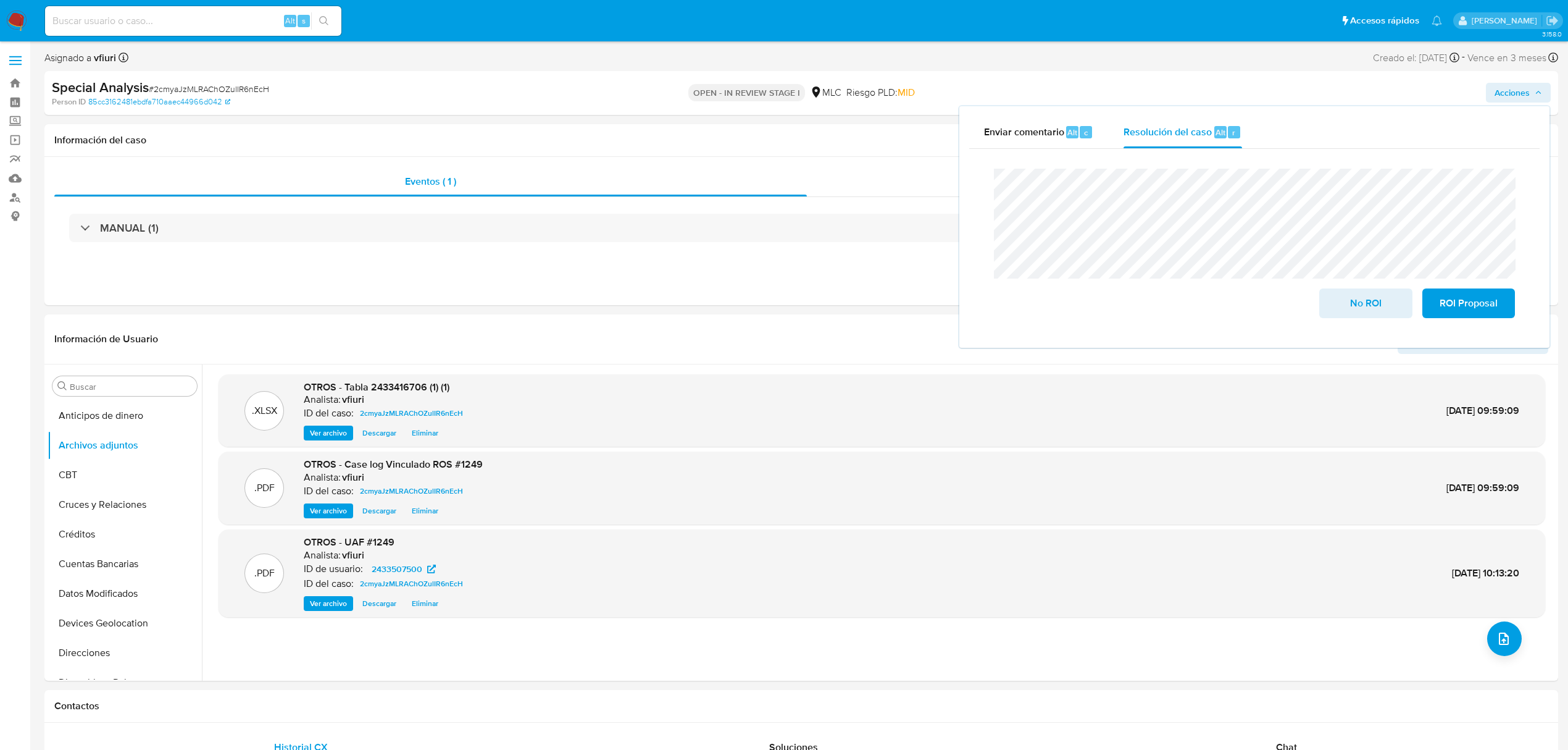
click at [0, 0] on lt-strong "la" at bounding box center [0, 0] width 0 height 0
click at [1466, 305] on span "ROI Proposal" at bounding box center [1469, 303] width 60 height 27
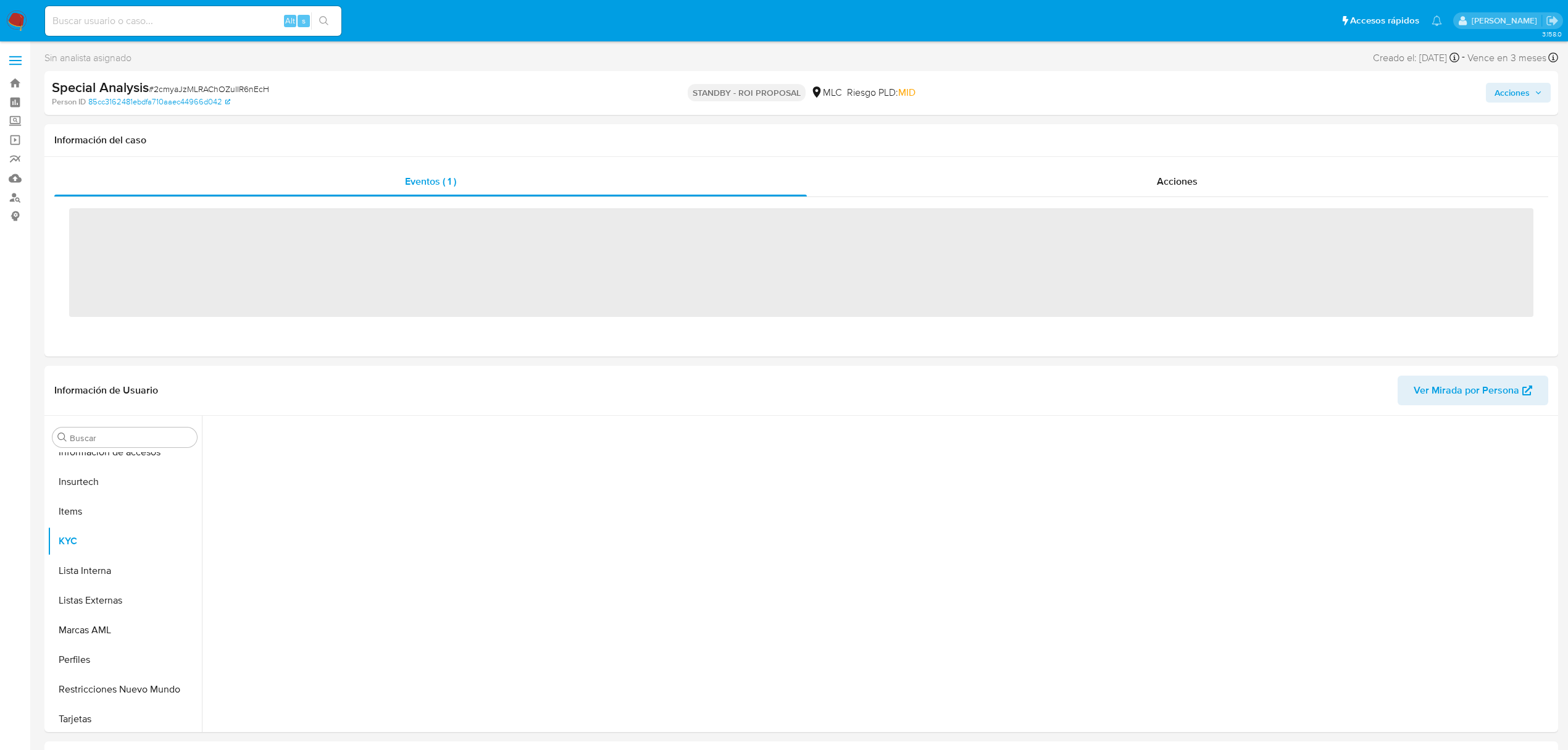
scroll to position [522, 0]
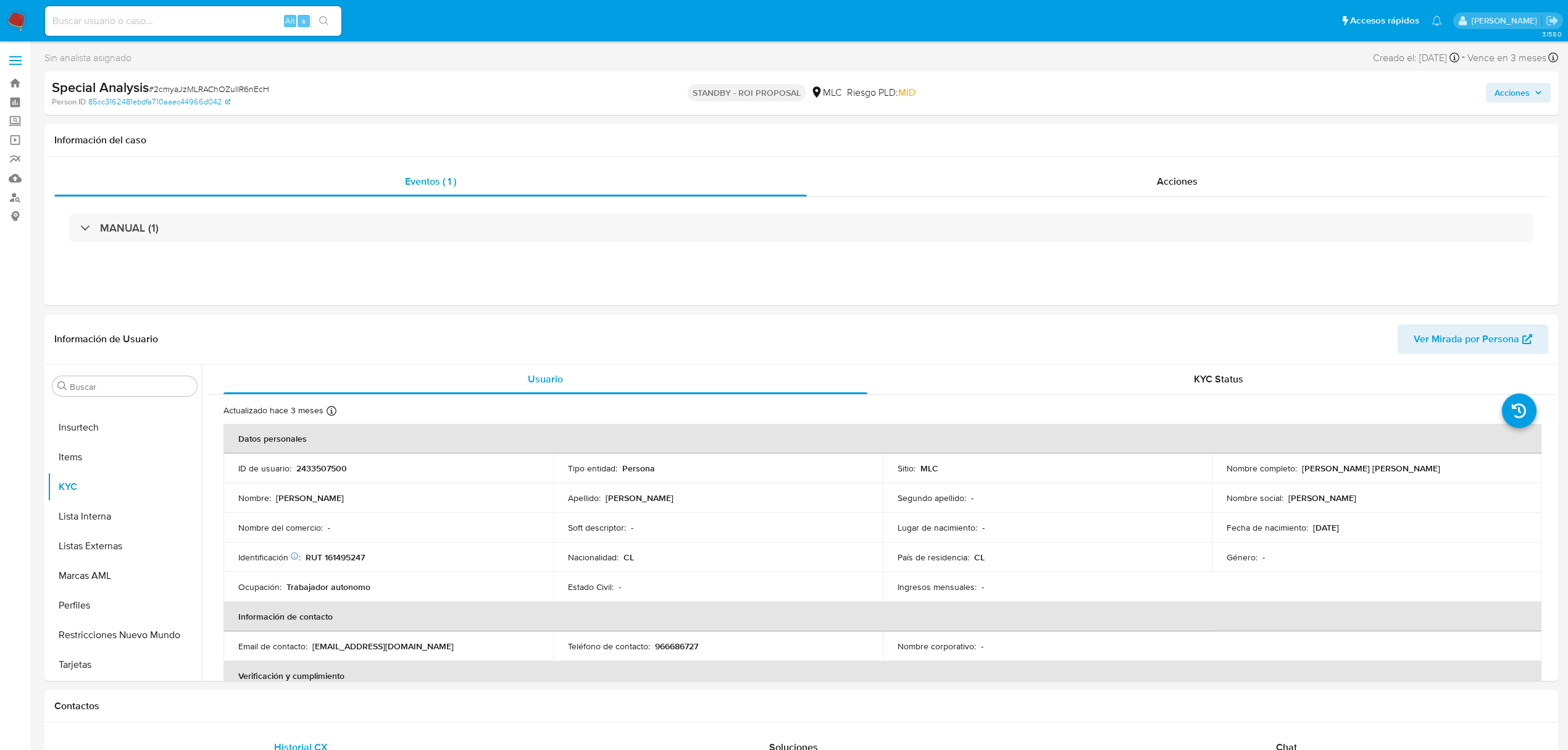
select select "10"
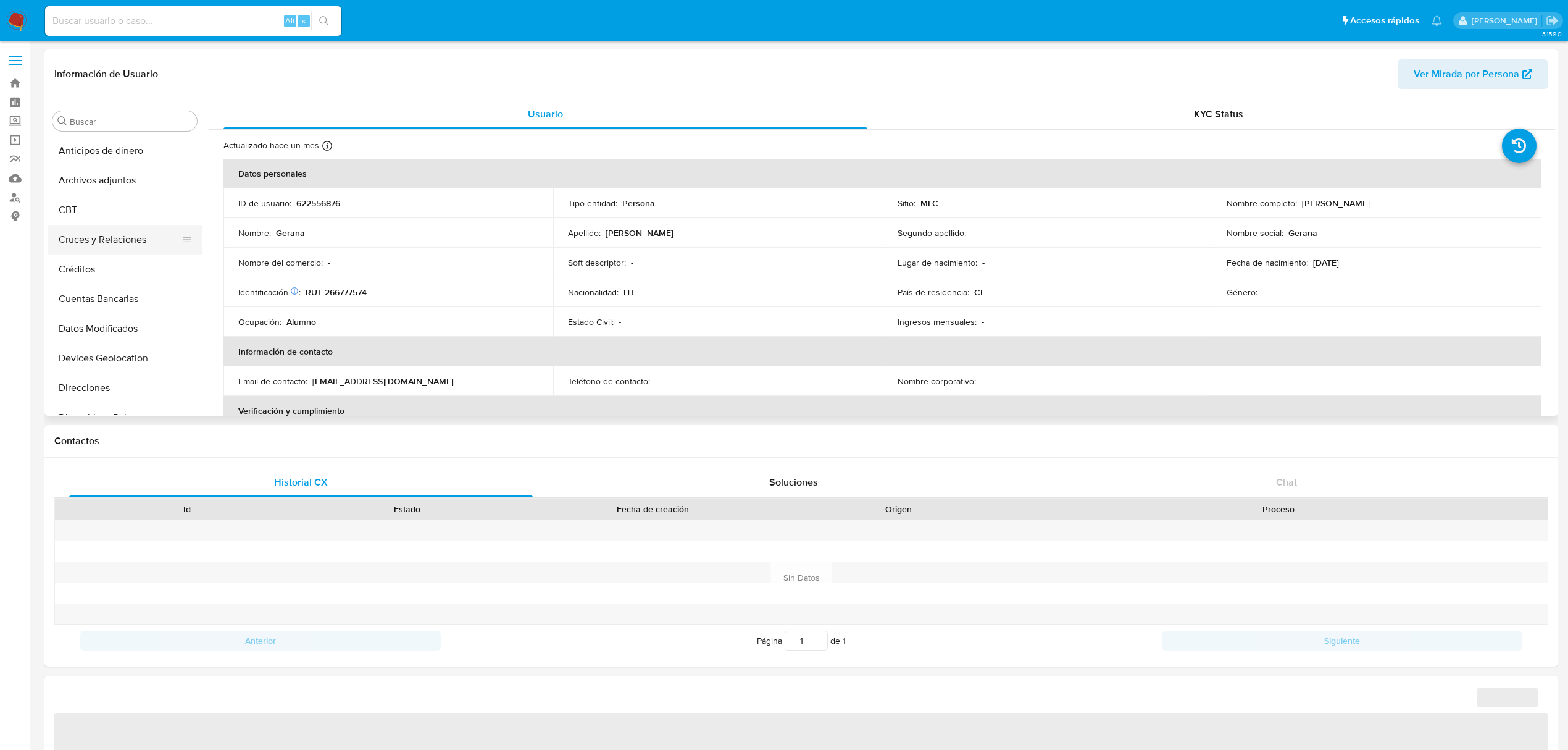
click at [89, 234] on button "Cruces y Relaciones" at bounding box center [120, 239] width 144 height 30
select select "10"
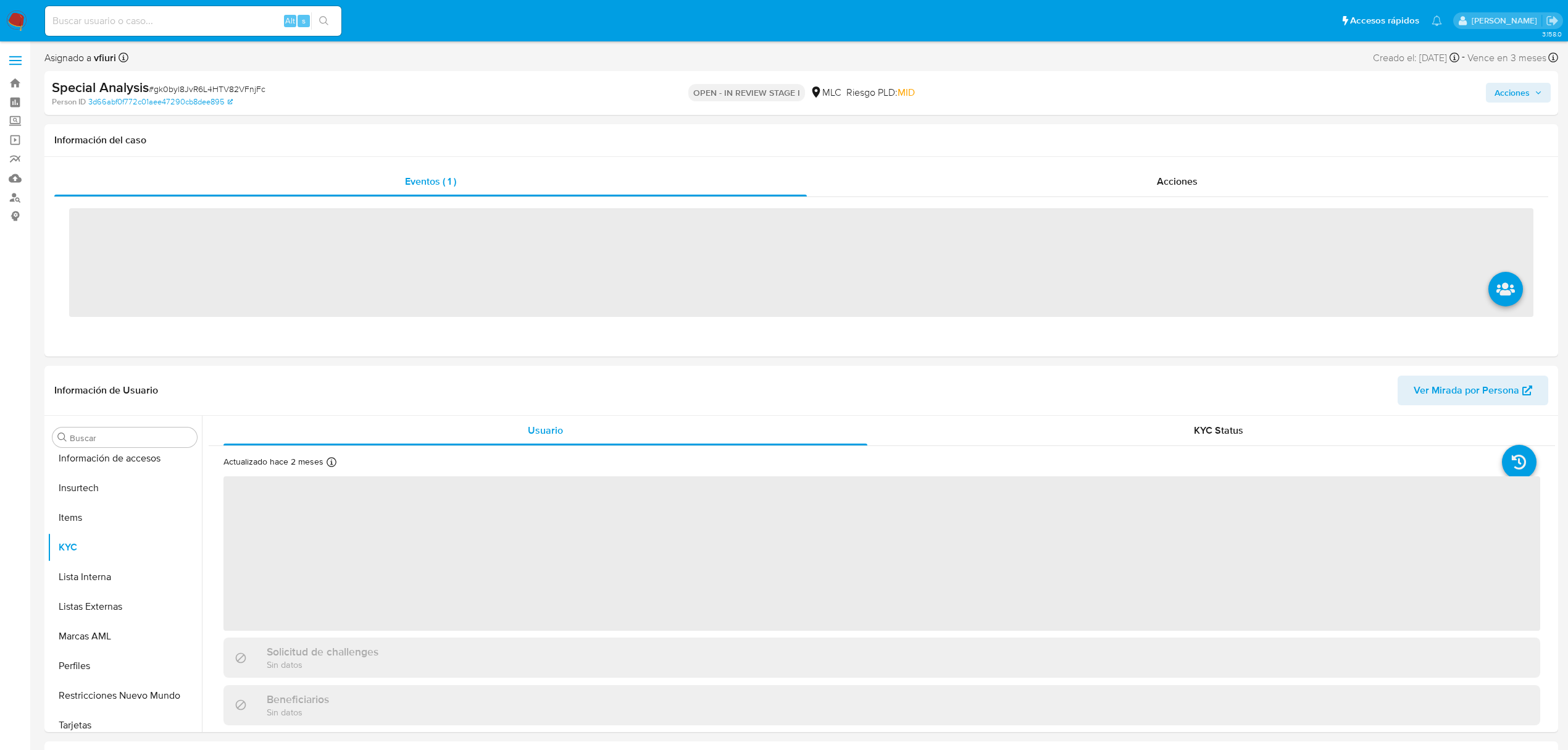
scroll to position [522, 0]
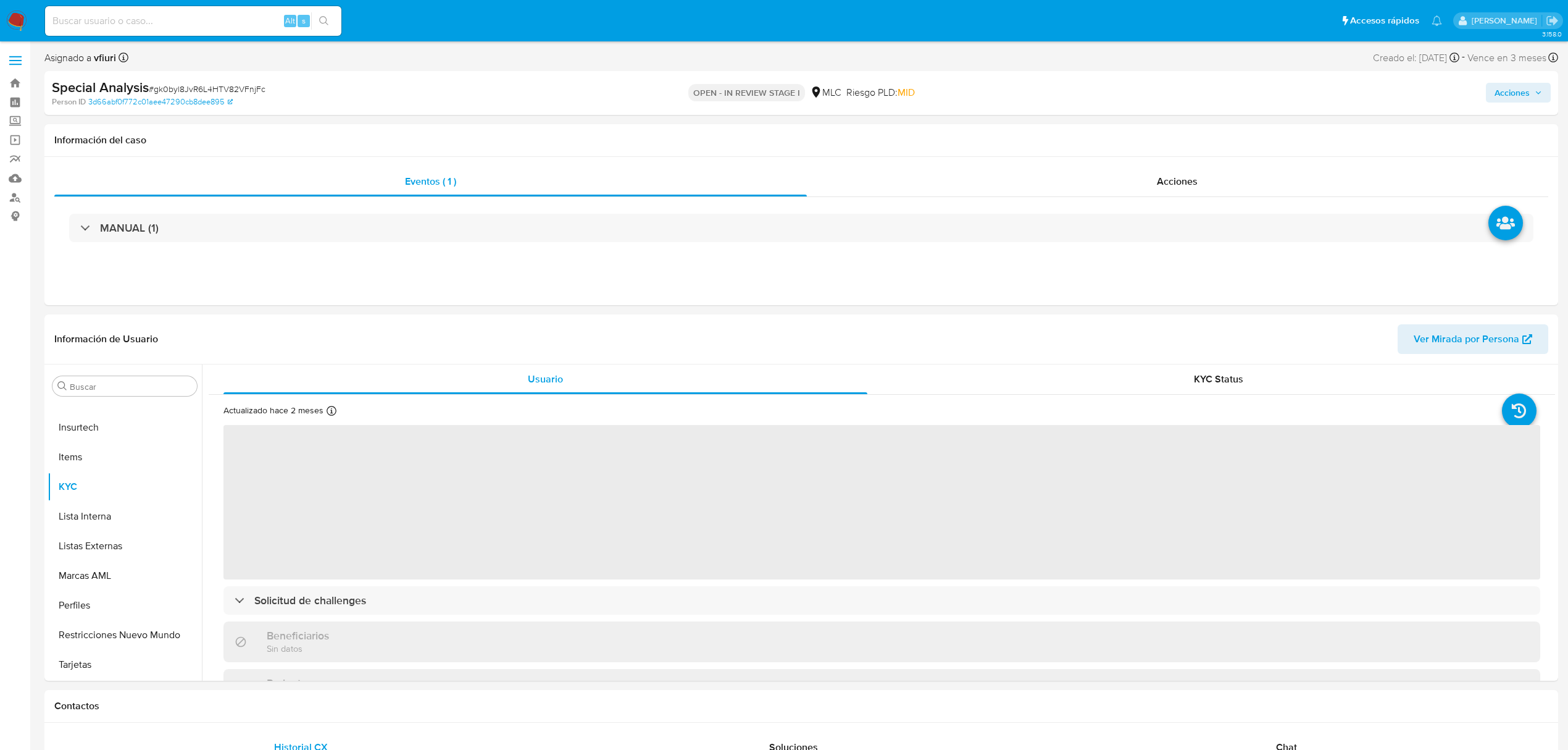
select select "10"
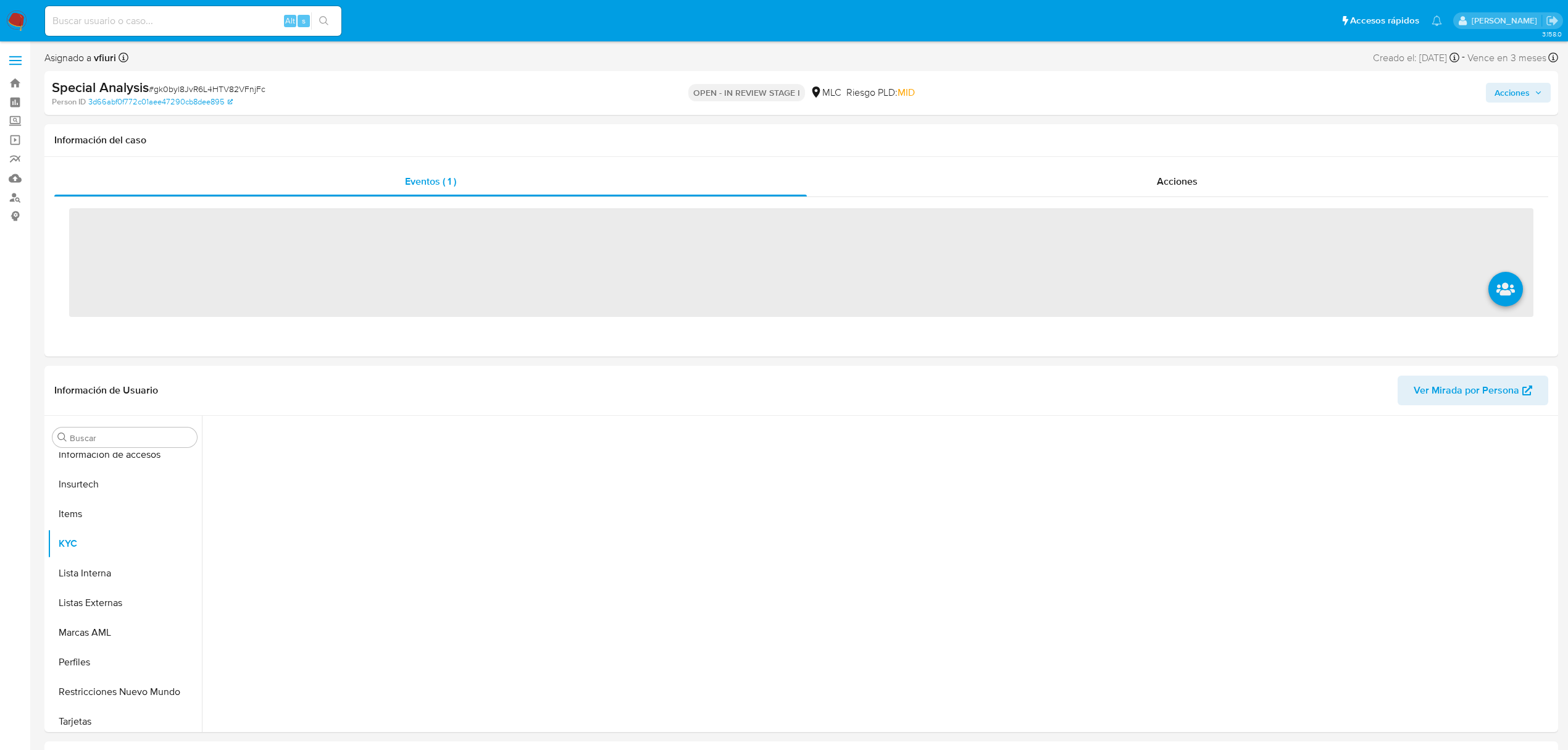
scroll to position [522, 0]
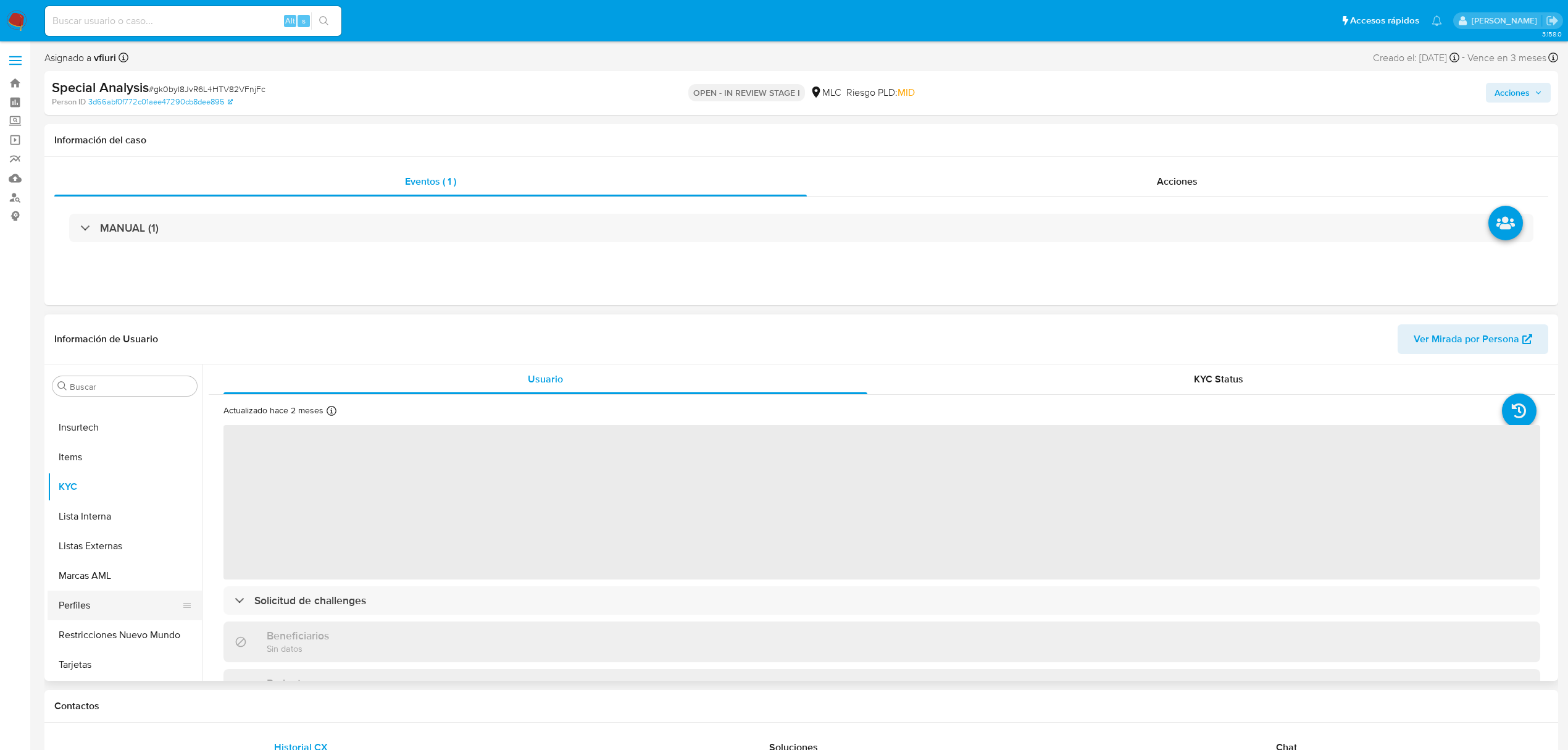
select select "10"
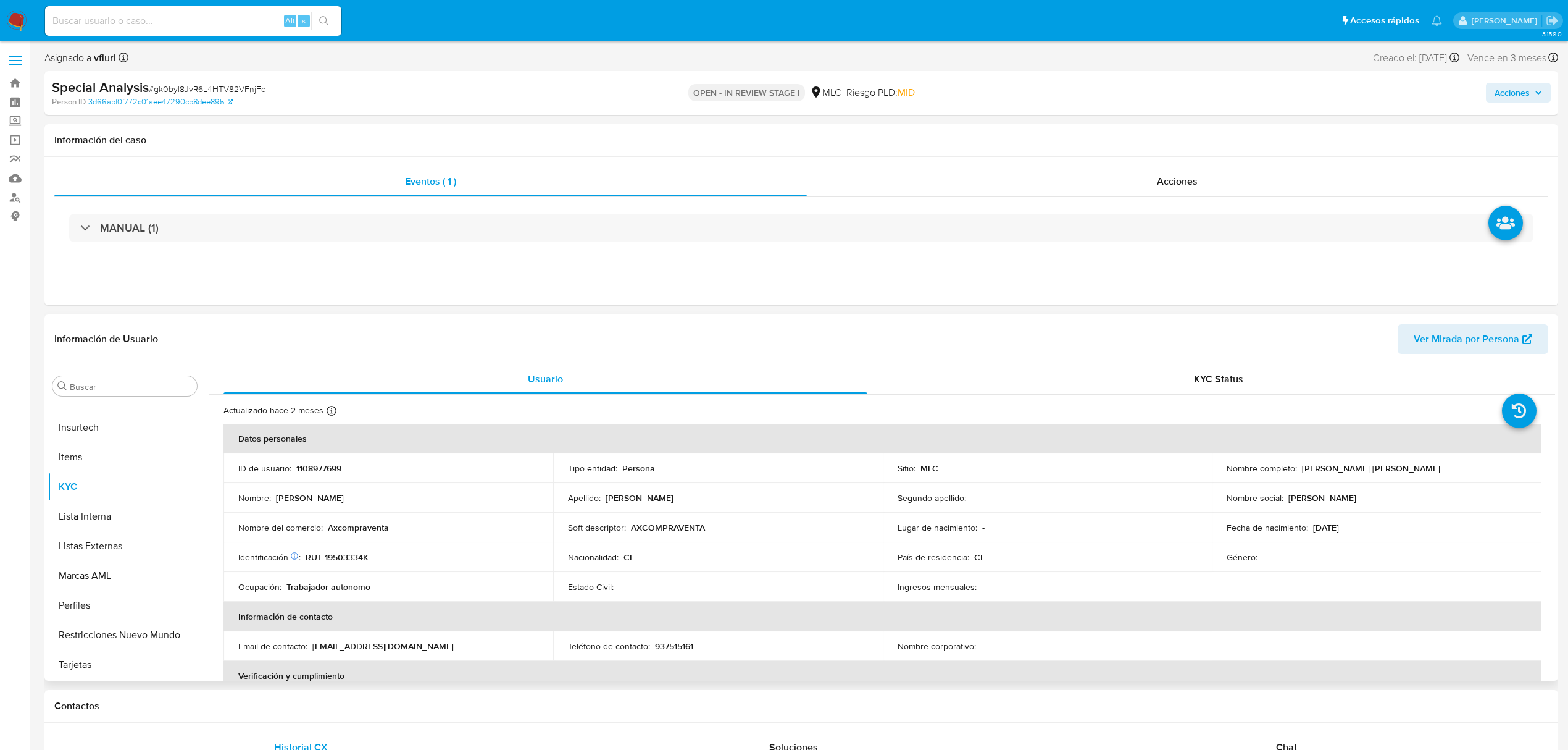
scroll to position [0, 0]
click at [117, 459] on button "Archivos adjuntos" at bounding box center [120, 445] width 144 height 30
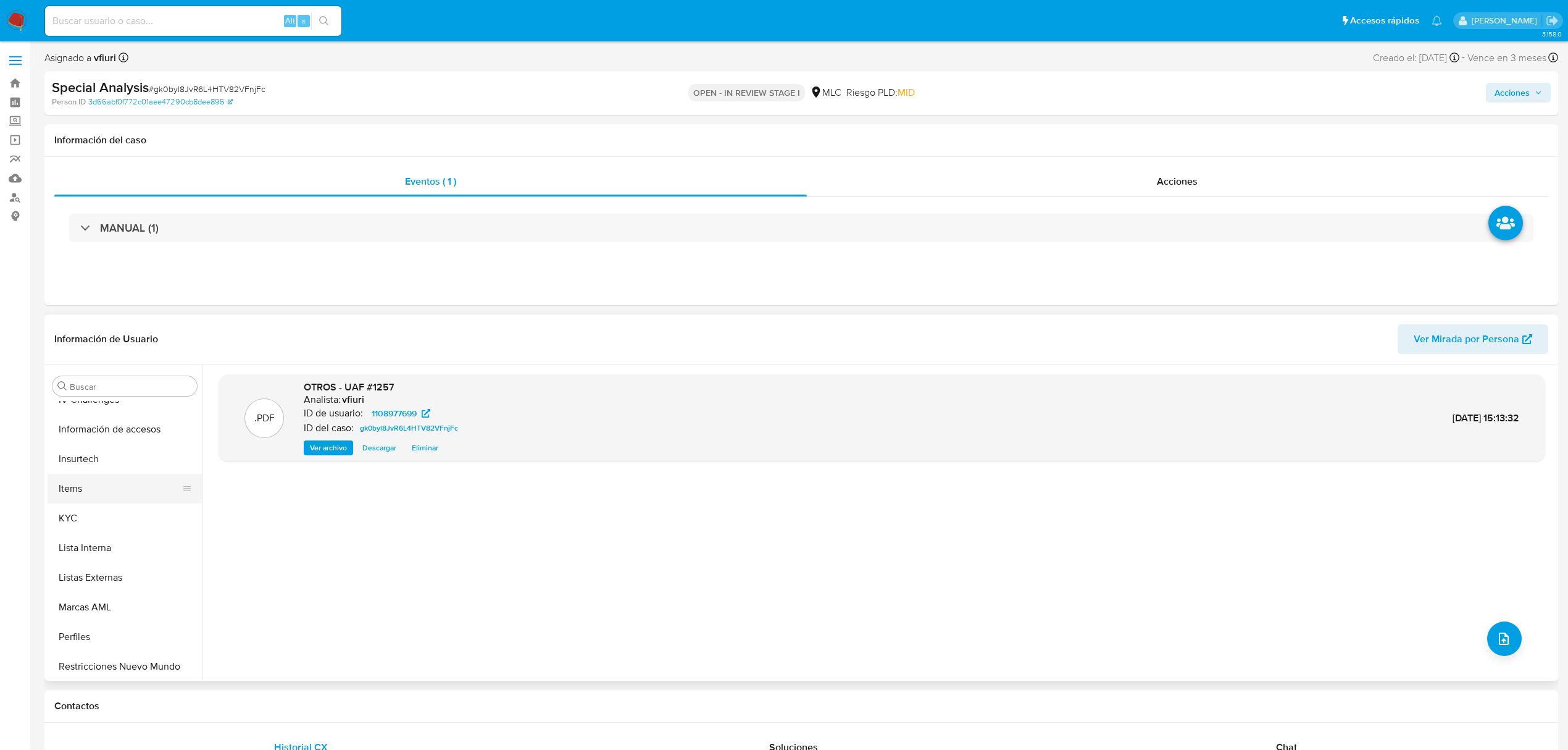
scroll to position [494, 0]
click at [112, 514] on button "KYC" at bounding box center [120, 514] width 144 height 30
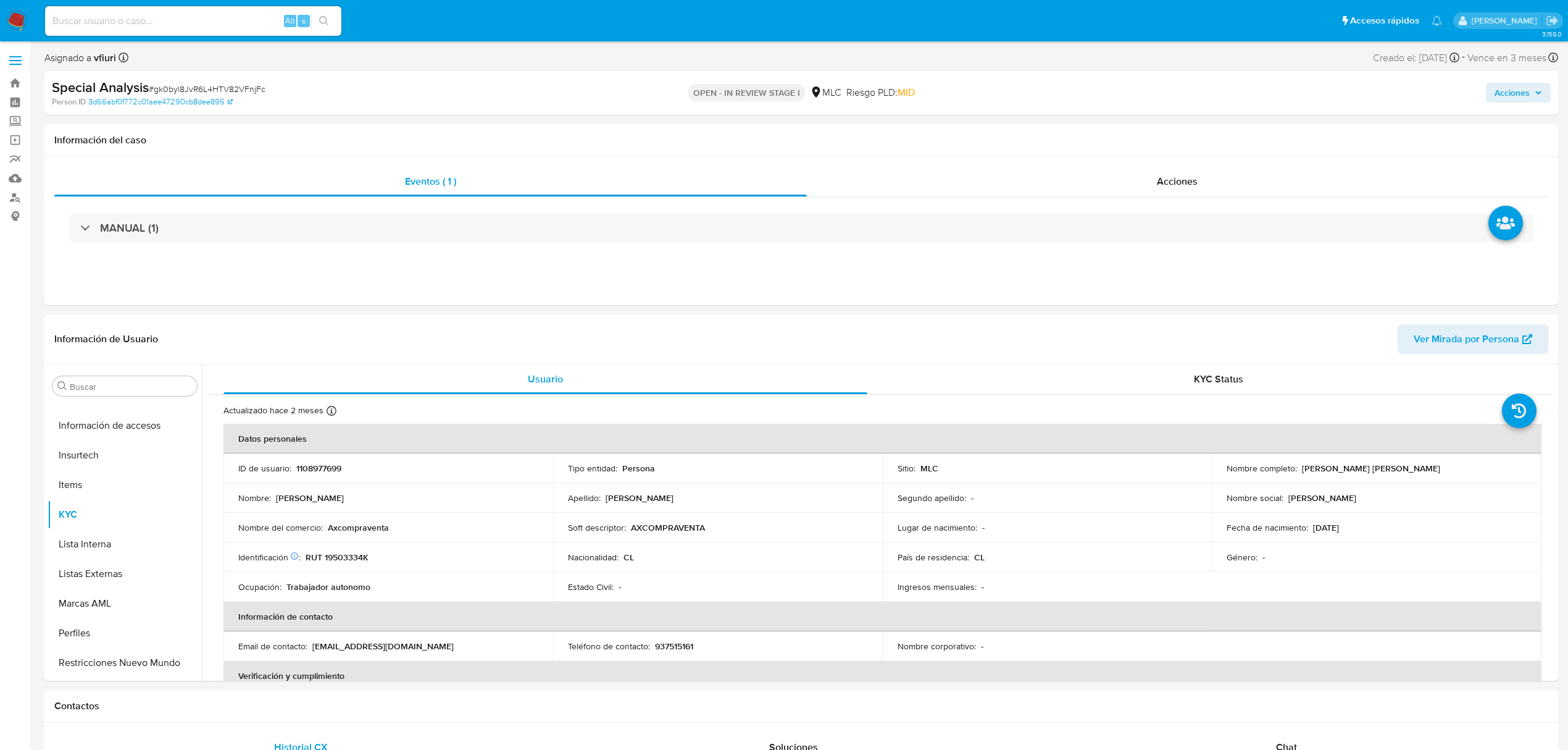
click at [369, 32] on ul "Pausado Ver notificaciones Alt s Accesos rápidos Presiona las siguientes teclas…" at bounding box center [743, 20] width 1410 height 31
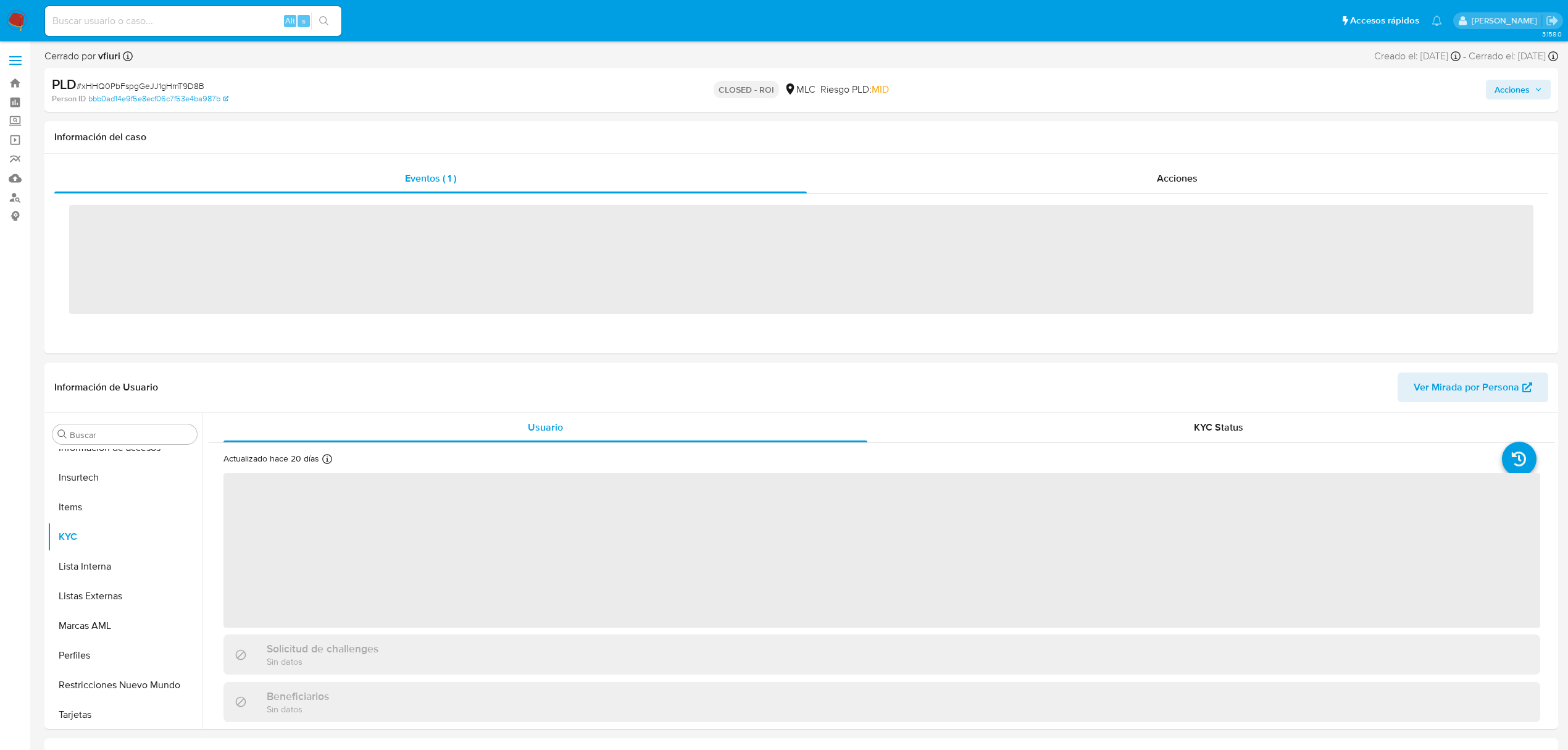
scroll to position [522, 0]
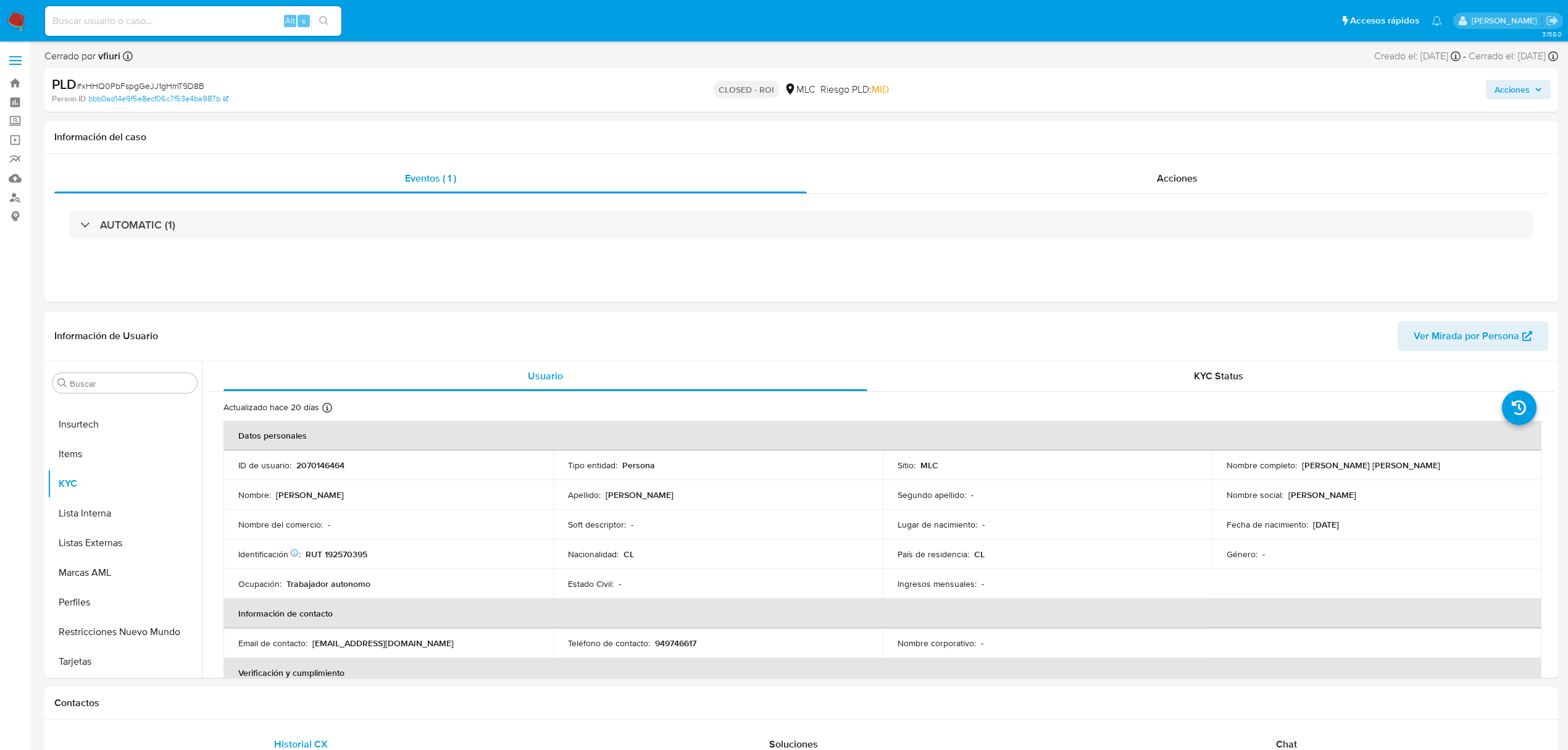
select select "10"
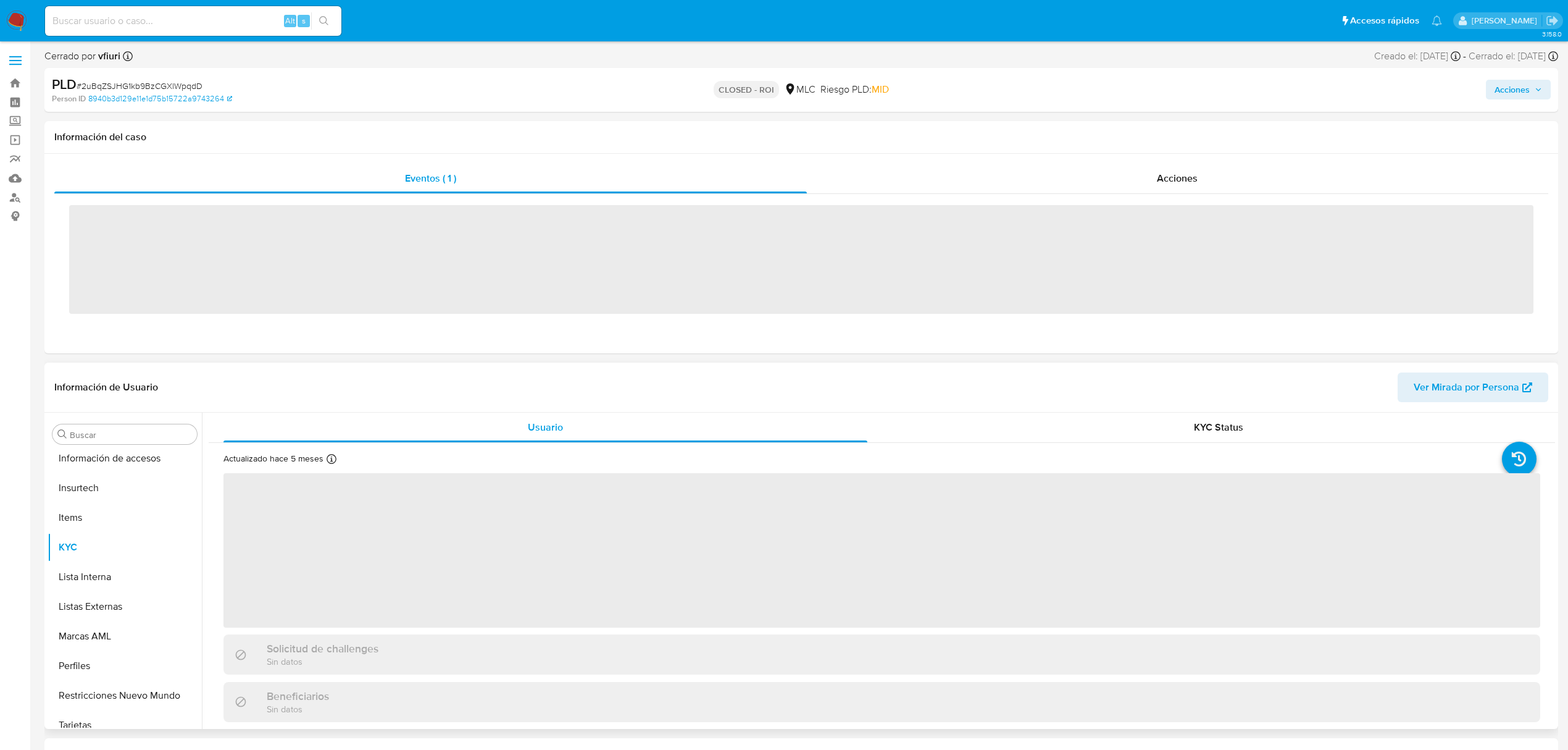
scroll to position [522, 0]
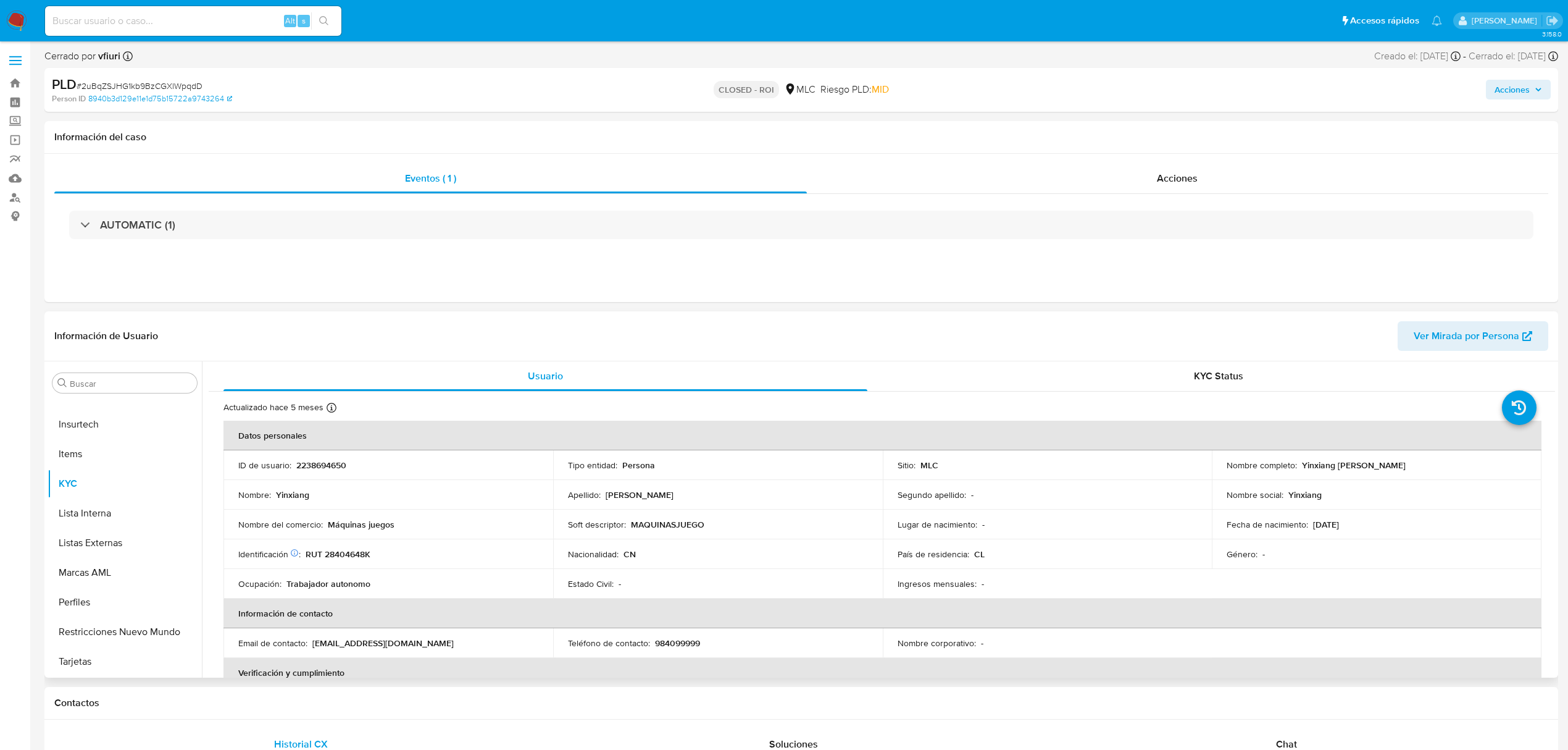
select select "10"
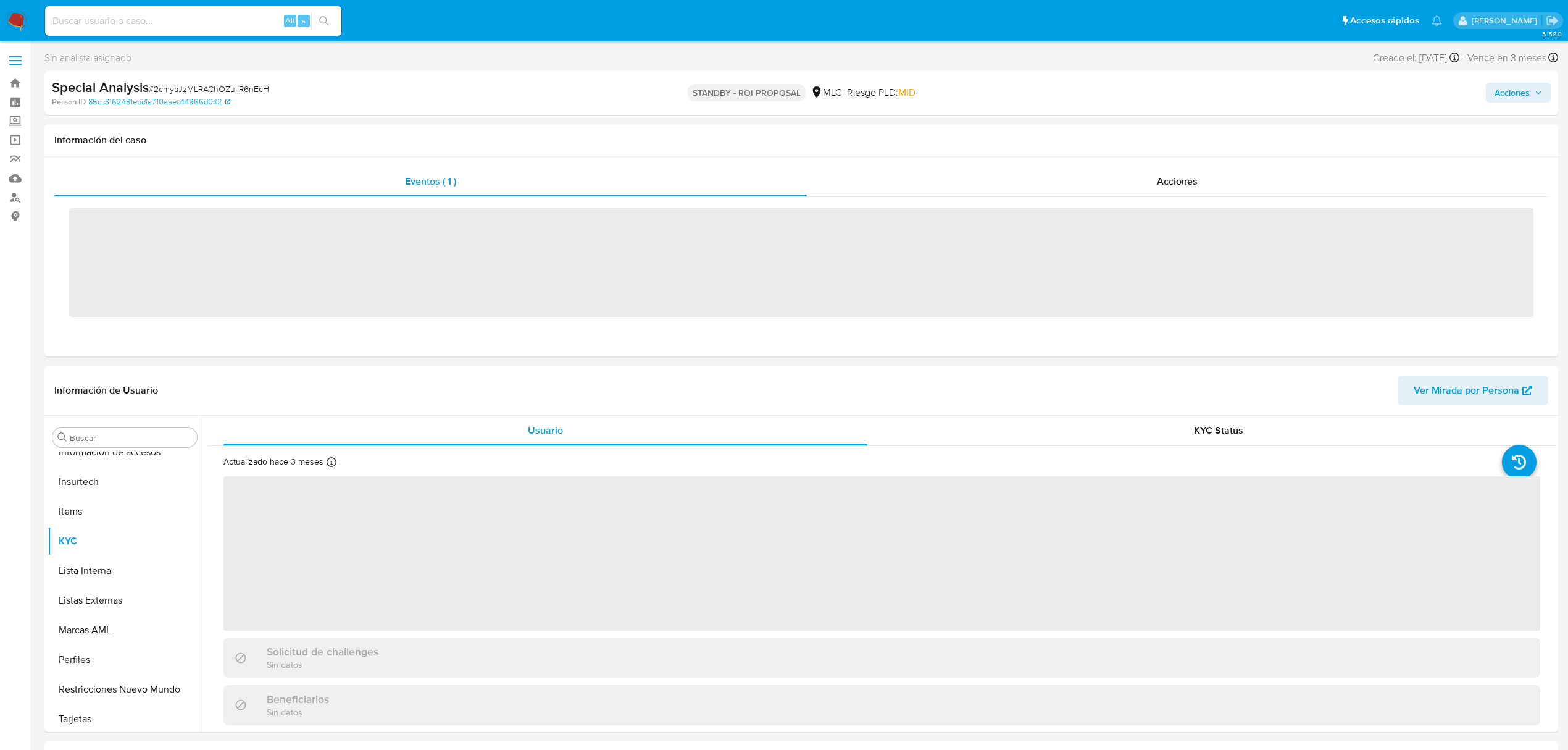
scroll to position [522, 0]
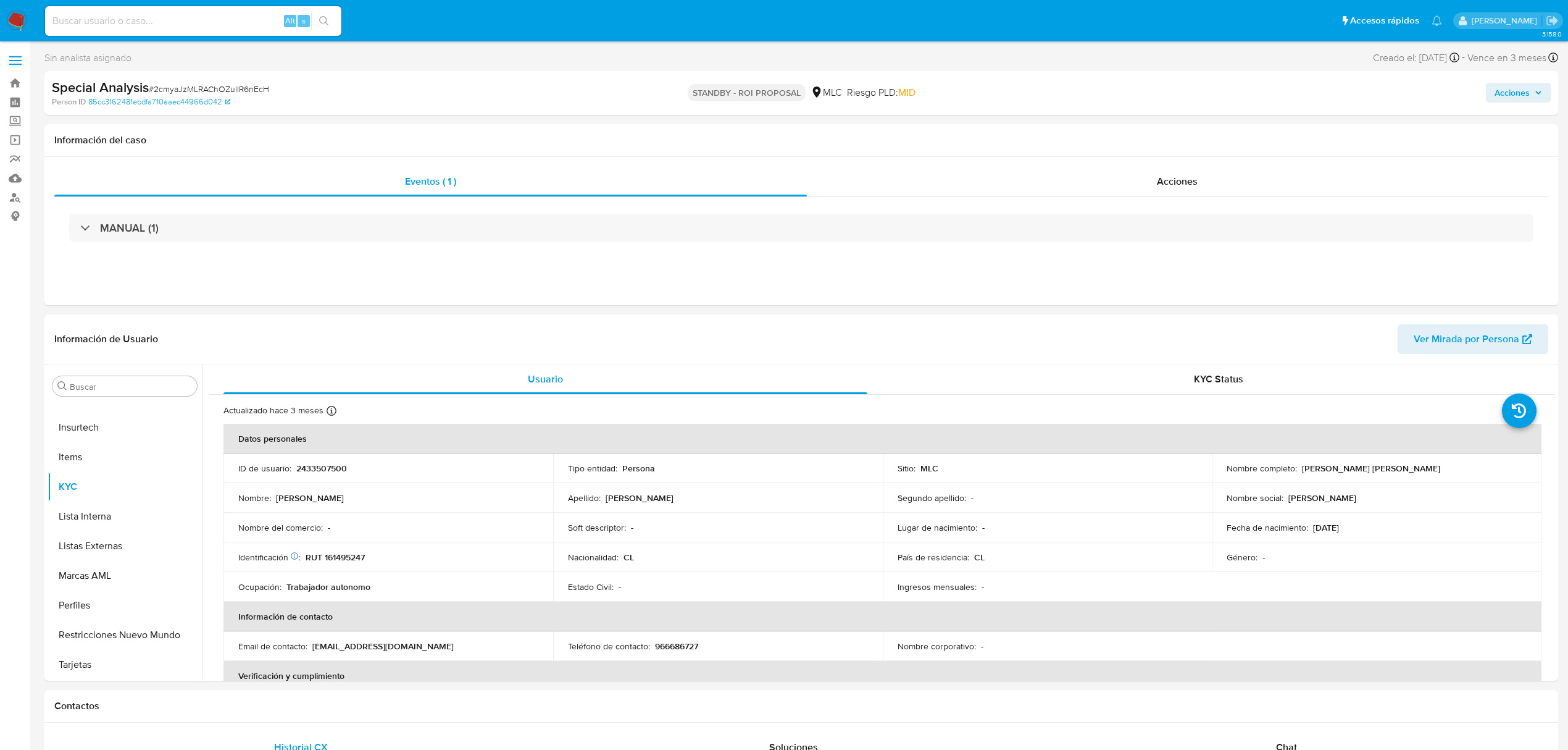
select select "10"
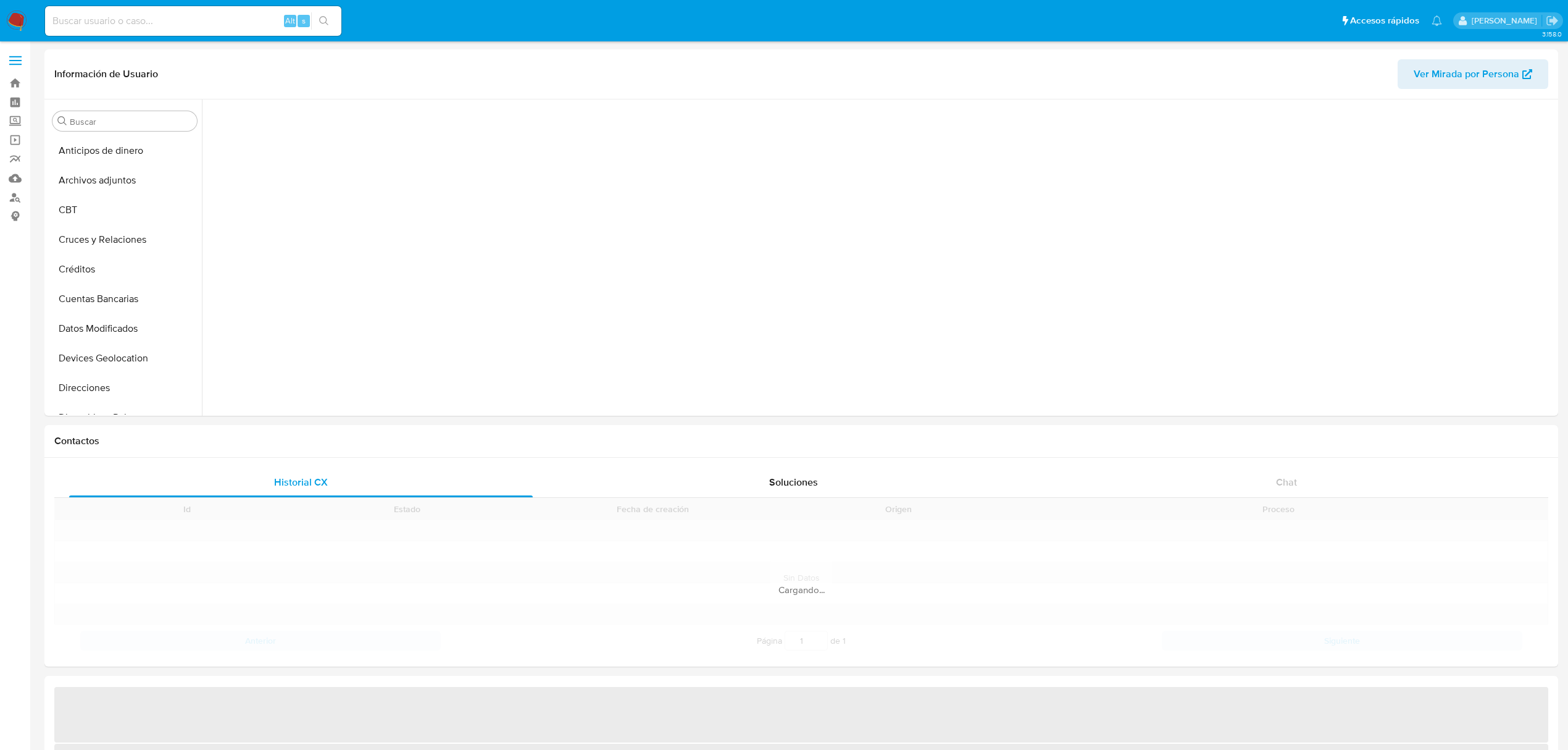
scroll to position [521, 0]
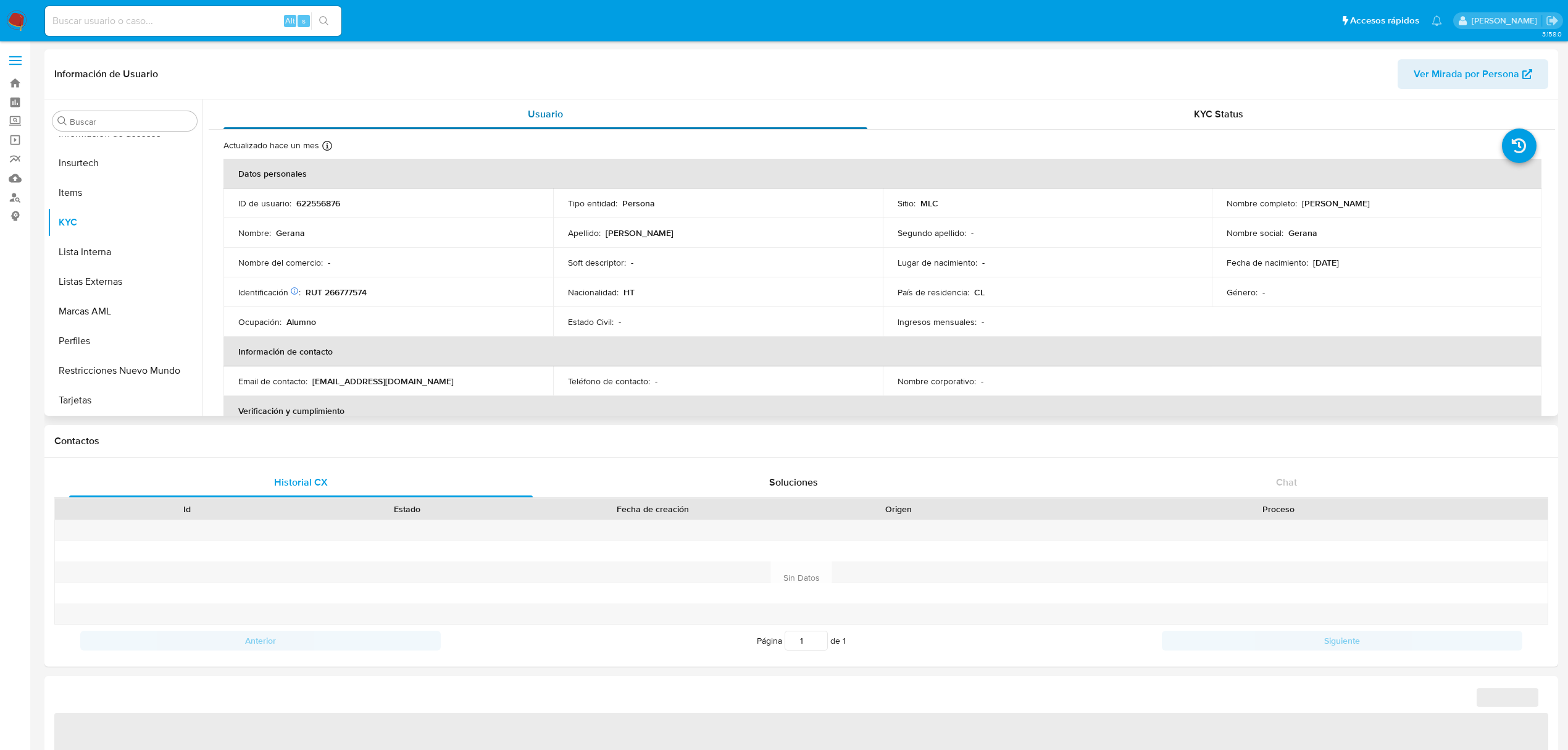
select select "10"
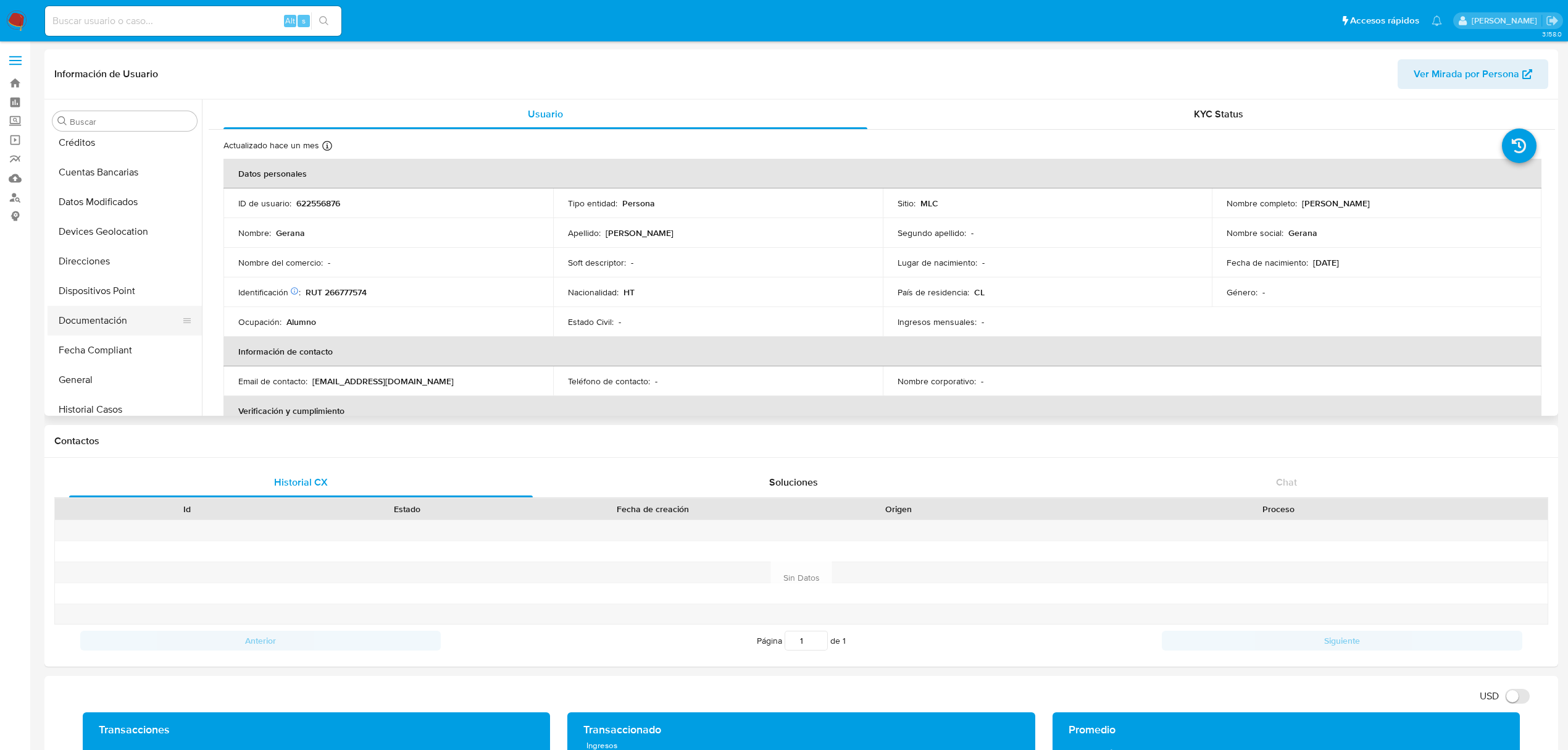
scroll to position [27, 0]
click at [106, 221] on button "Cruces y Relaciones" at bounding box center [120, 212] width 144 height 30
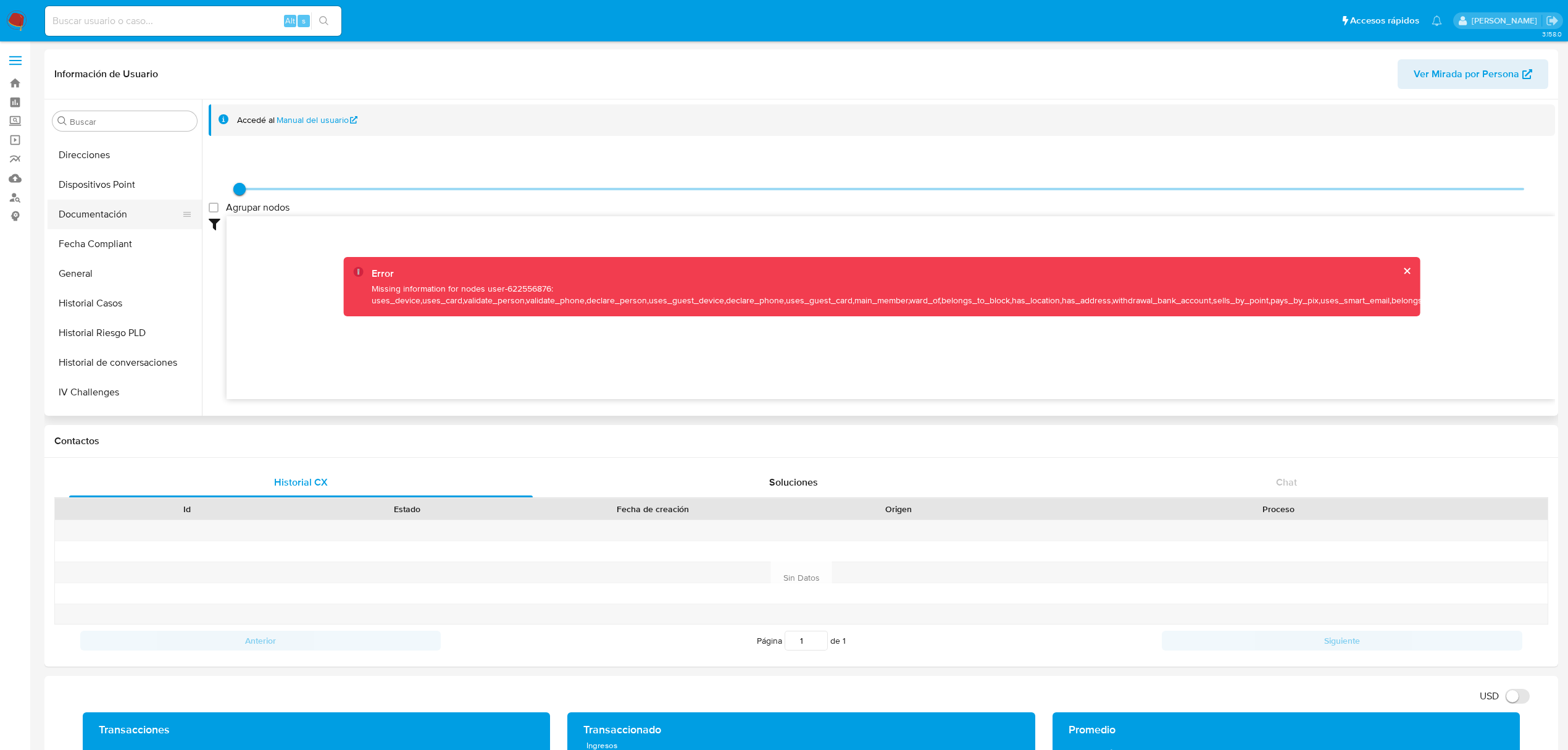
scroll to position [191, 0]
click at [84, 317] on button "General" at bounding box center [120, 315] width 144 height 30
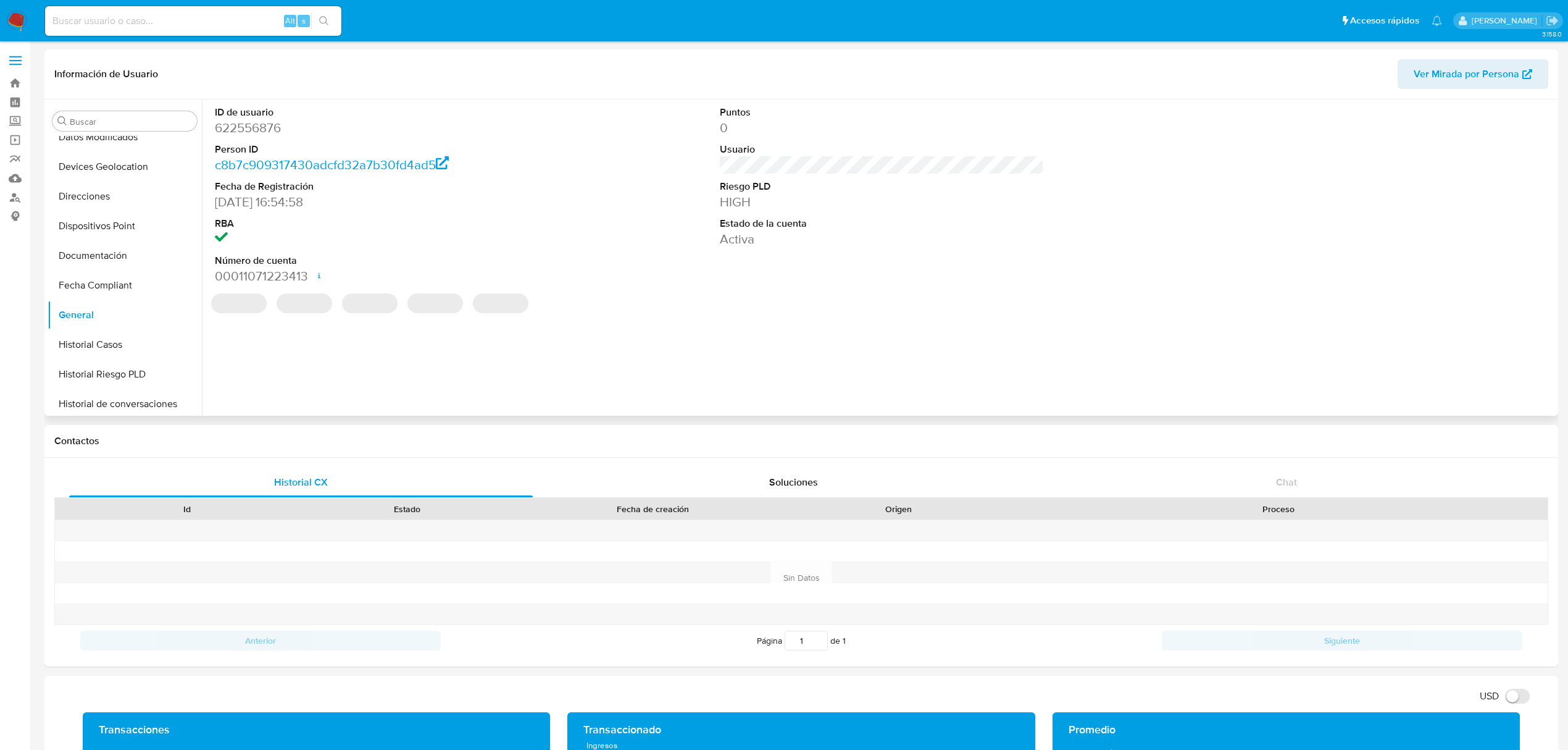
click at [250, 136] on dd "622556876" at bounding box center [377, 128] width 324 height 17
copy dd "622556876"
click at [95, 339] on button "Historial Casos" at bounding box center [120, 344] width 144 height 30
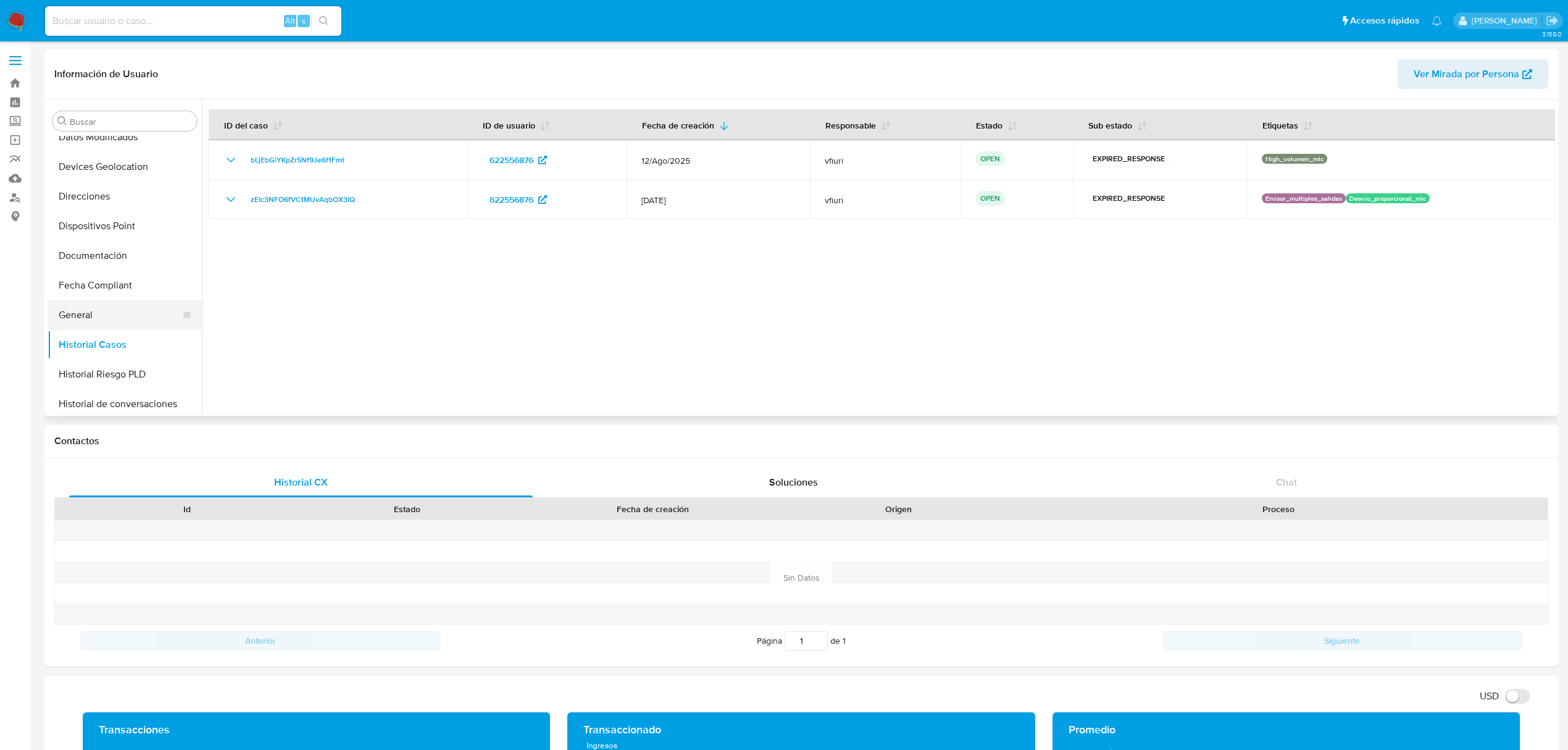
click at [125, 313] on button "General" at bounding box center [120, 315] width 144 height 30
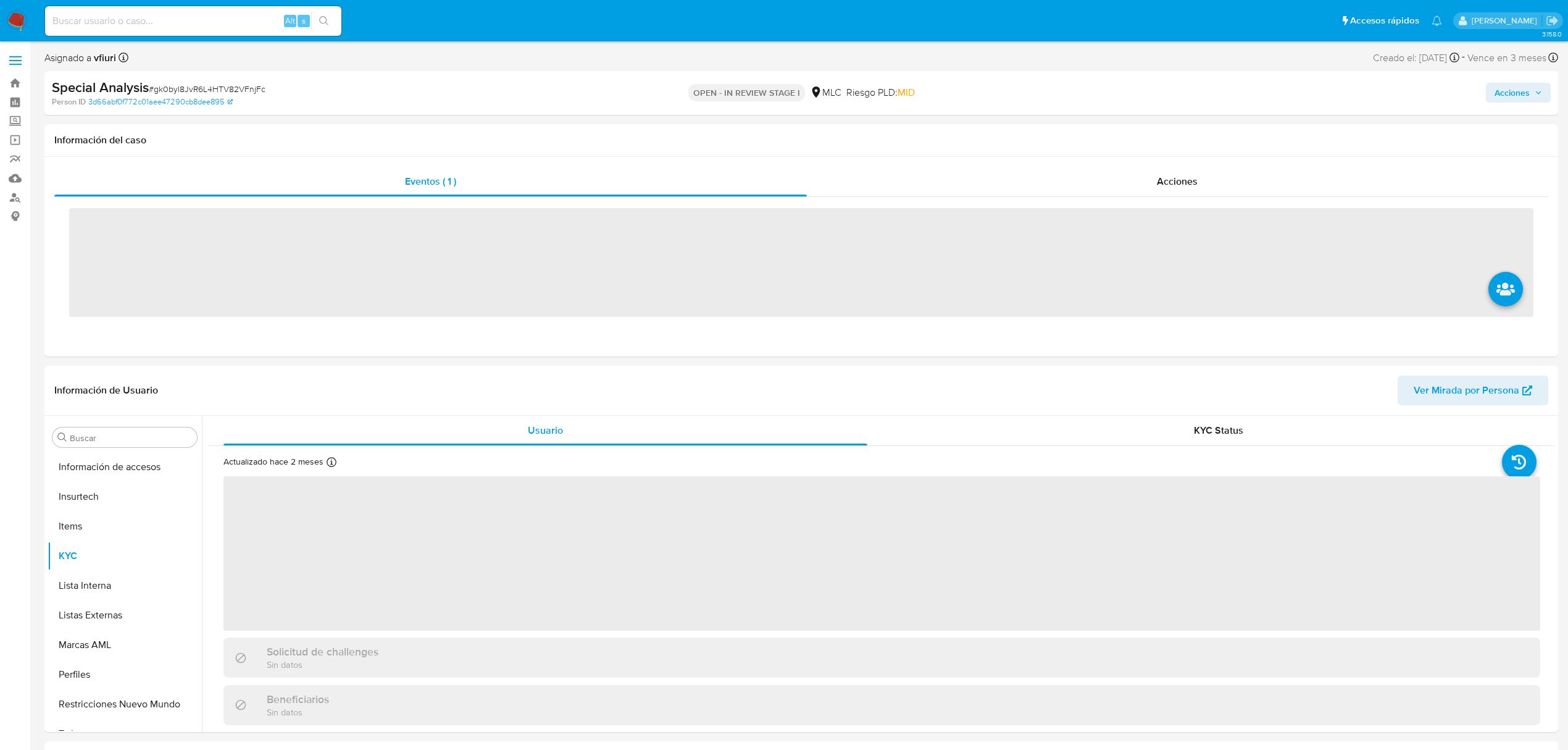
scroll to position [522, 0]
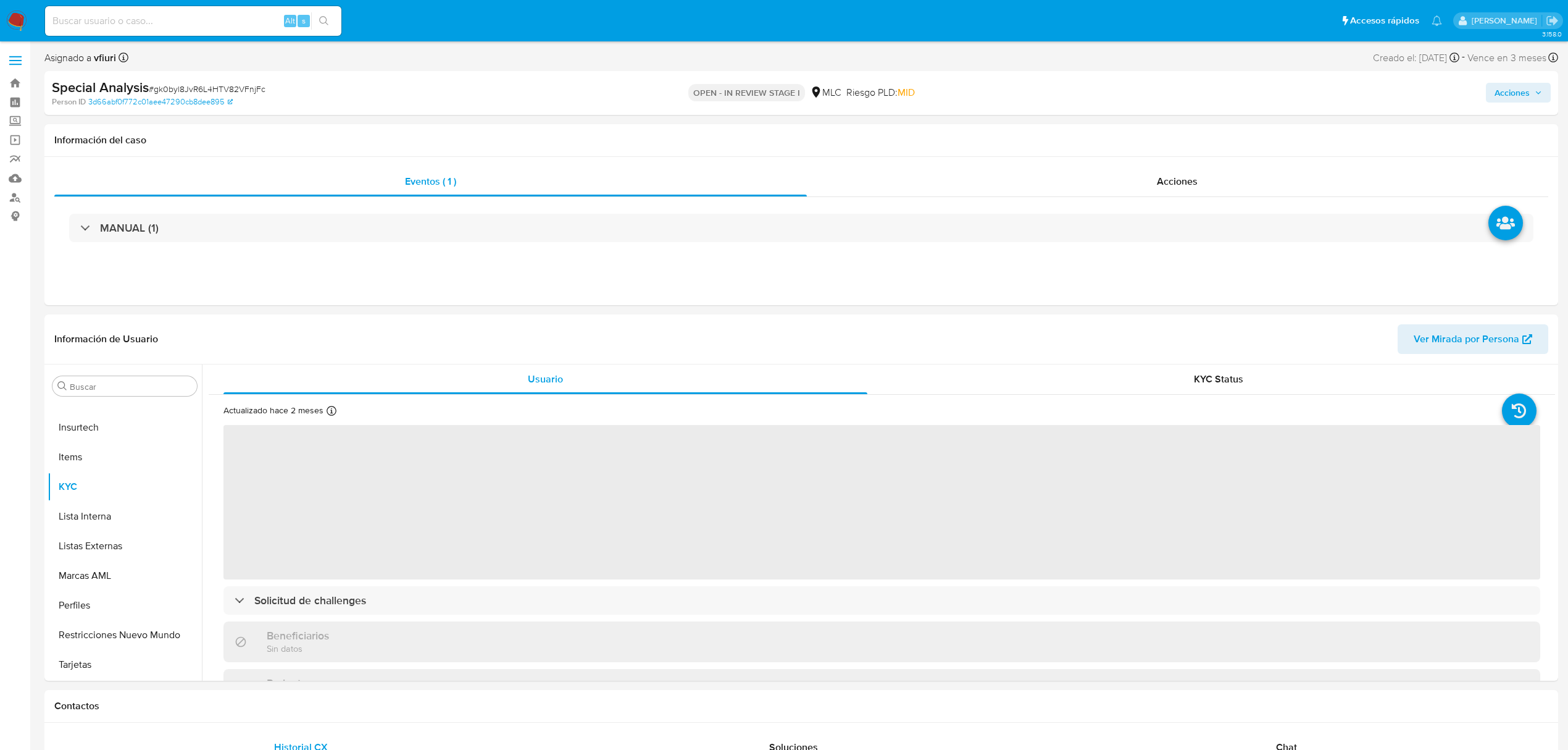
select select "10"
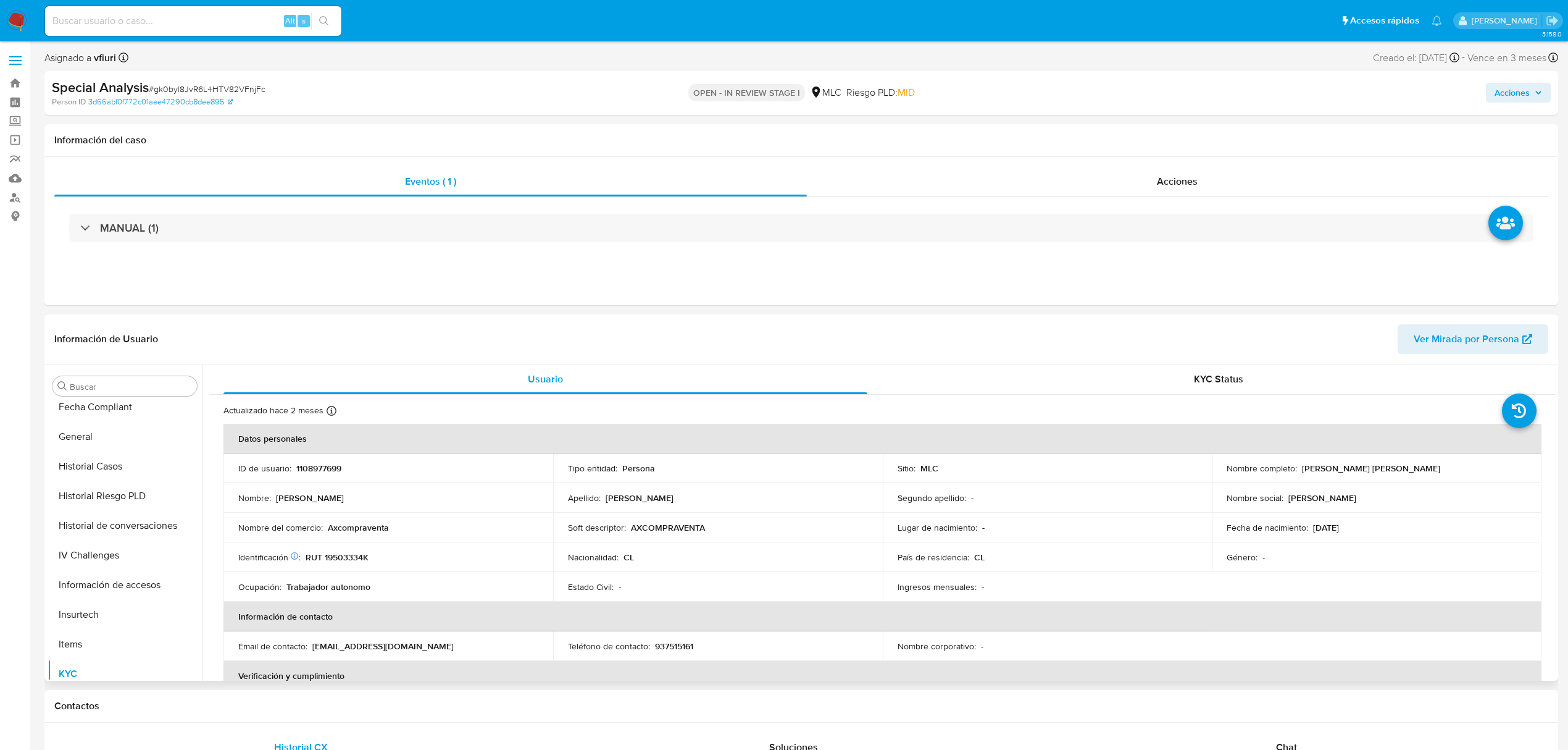
scroll to position [0, 0]
click at [97, 446] on button "Archivos adjuntos" at bounding box center [120, 445] width 144 height 30
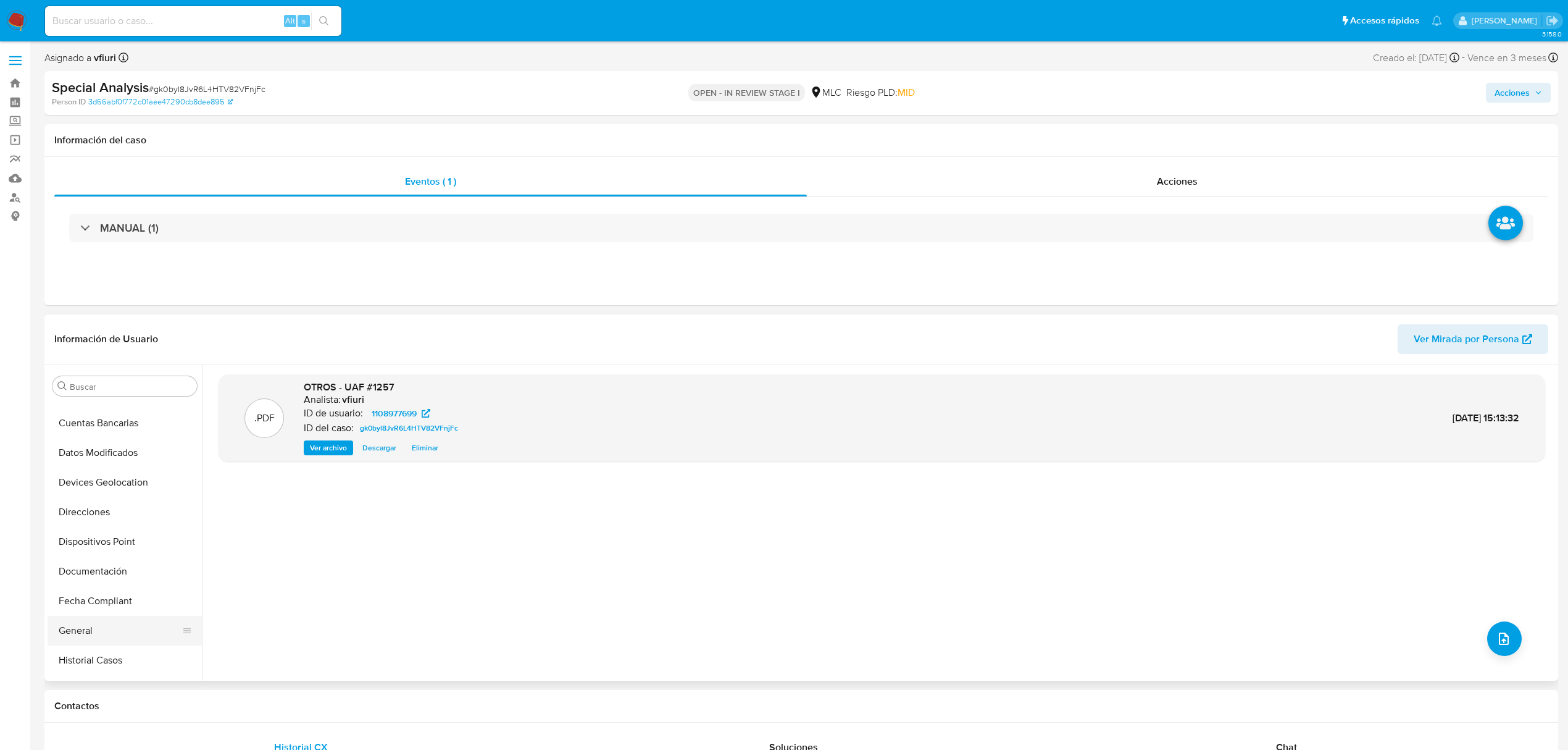
scroll to position [247, 0]
click at [94, 531] on button "General" at bounding box center [120, 525] width 144 height 30
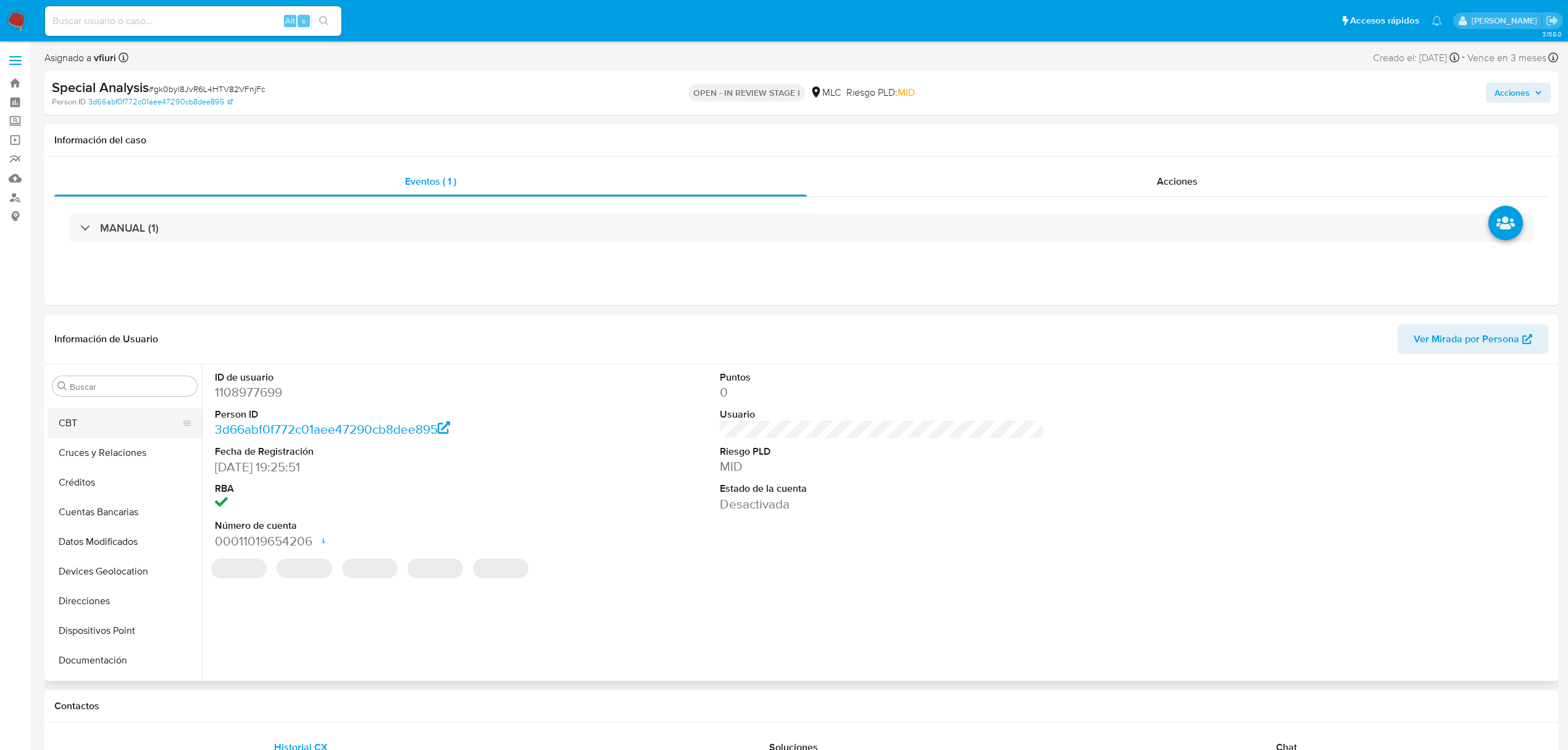
scroll to position [0, 0]
click at [78, 451] on button "Archivos adjuntos" at bounding box center [120, 445] width 144 height 30
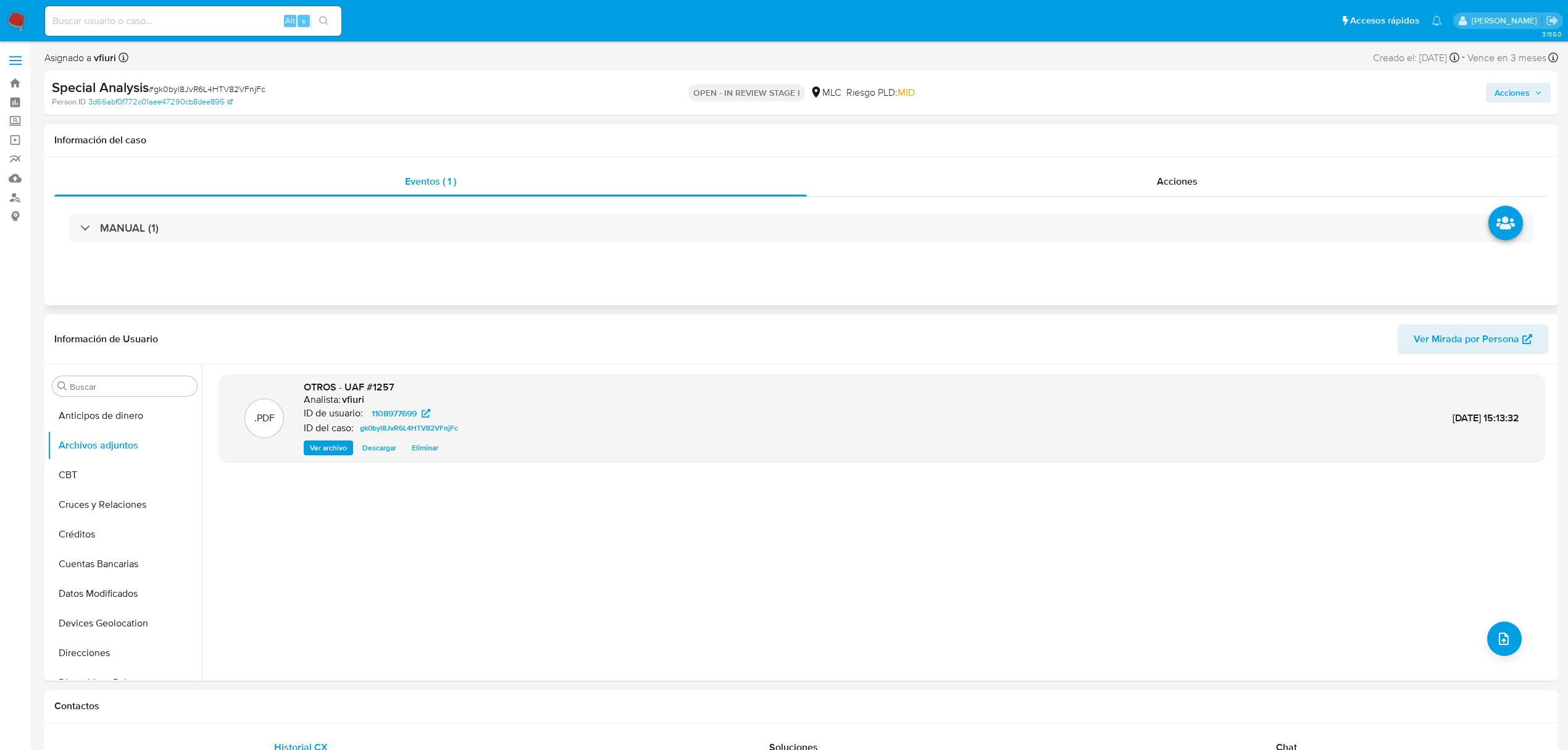
click at [1186, 164] on div "Eventos ( 1 ) Acciones MANUAL (1)" at bounding box center [801, 231] width 1514 height 148
click at [1171, 194] on div "Acciones" at bounding box center [1178, 181] width 742 height 30
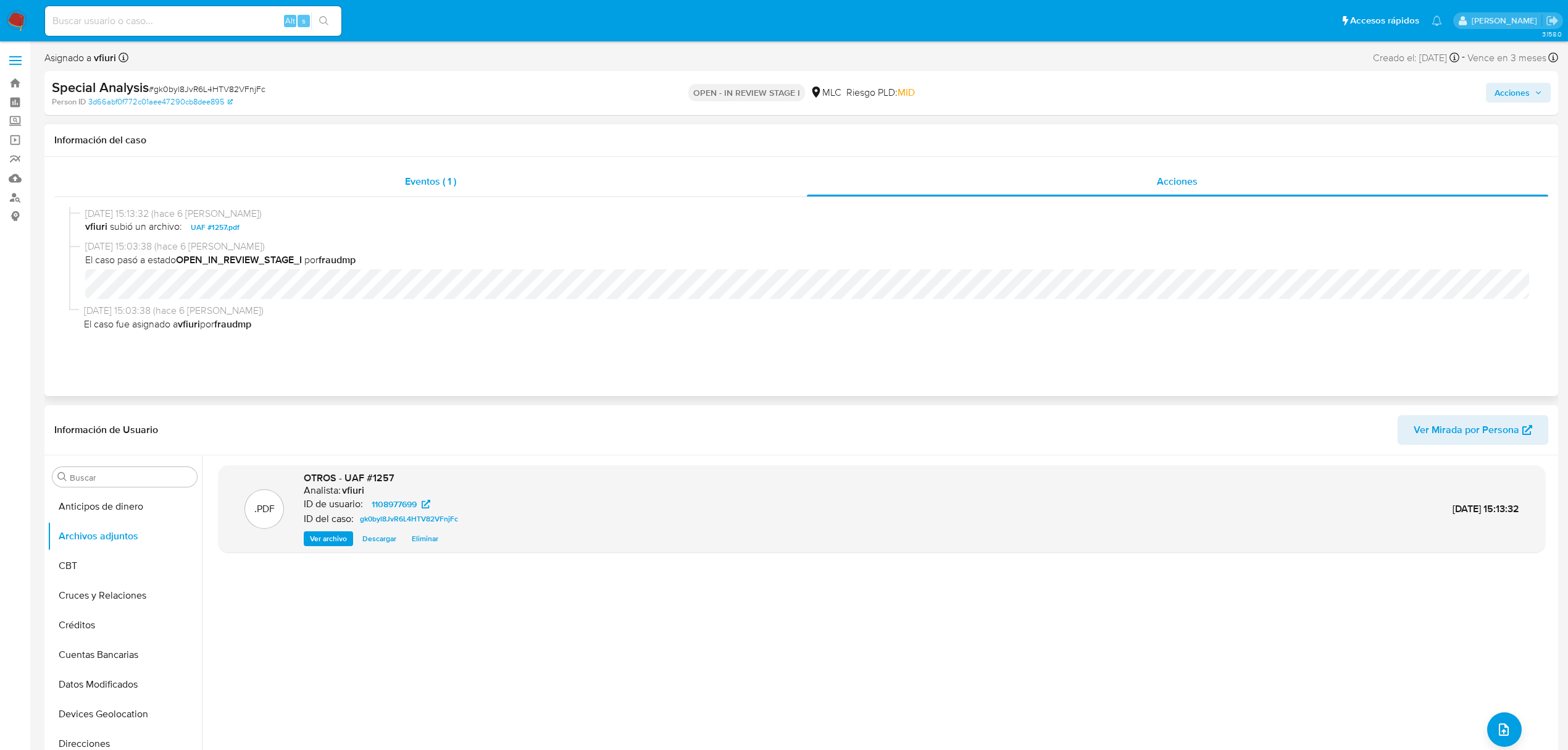
click at [416, 183] on span "Eventos ( 1 )" at bounding box center [431, 181] width 51 height 14
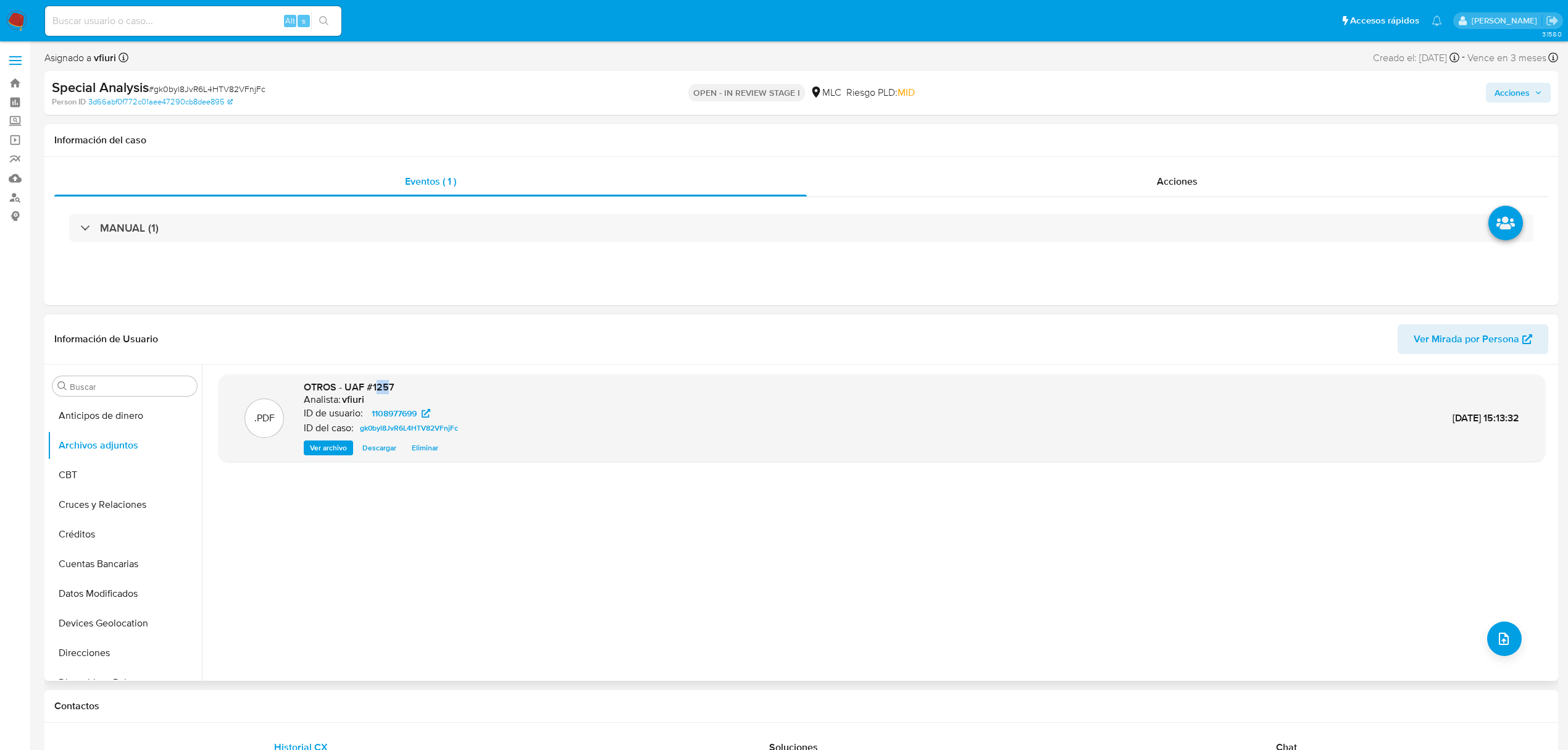
drag, startPoint x: 374, startPoint y: 386, endPoint x: 390, endPoint y: 386, distance: 16.0
click at [390, 386] on span "OTROS - UAF #1257" at bounding box center [349, 387] width 91 height 14
click at [425, 399] on div "Analista: vfiuri" at bounding box center [384, 400] width 160 height 12
click at [72, 608] on button "KYC" at bounding box center [120, 597] width 144 height 30
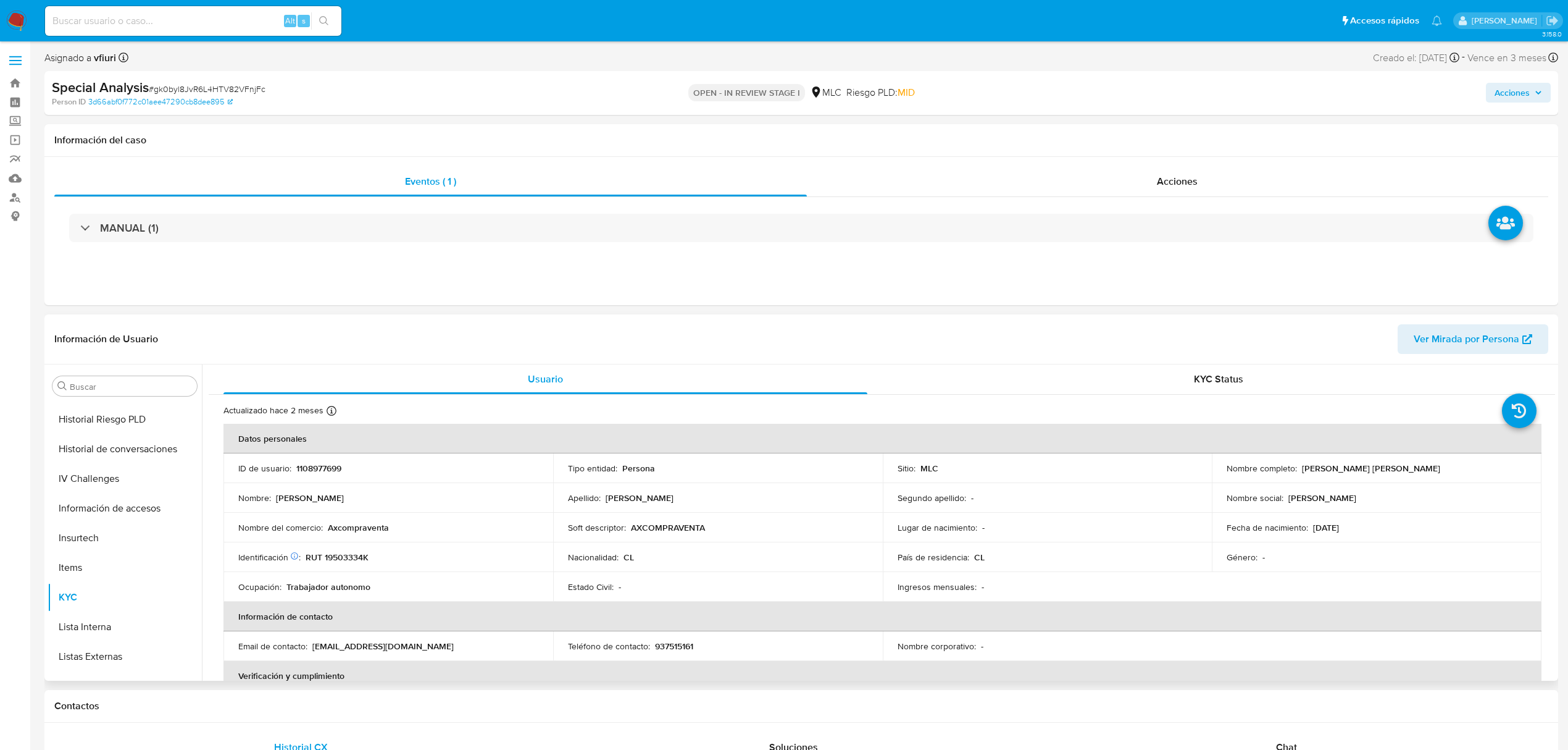
drag, startPoint x: 1295, startPoint y: 477, endPoint x: 1379, endPoint y: 476, distance: 84.0
click at [1379, 476] on td "Nombre completo : Nicolás Alexis Orellana Rodríguez" at bounding box center [1377, 468] width 329 height 30
click at [137, 432] on button "Archivos adjuntos" at bounding box center [120, 445] width 144 height 30
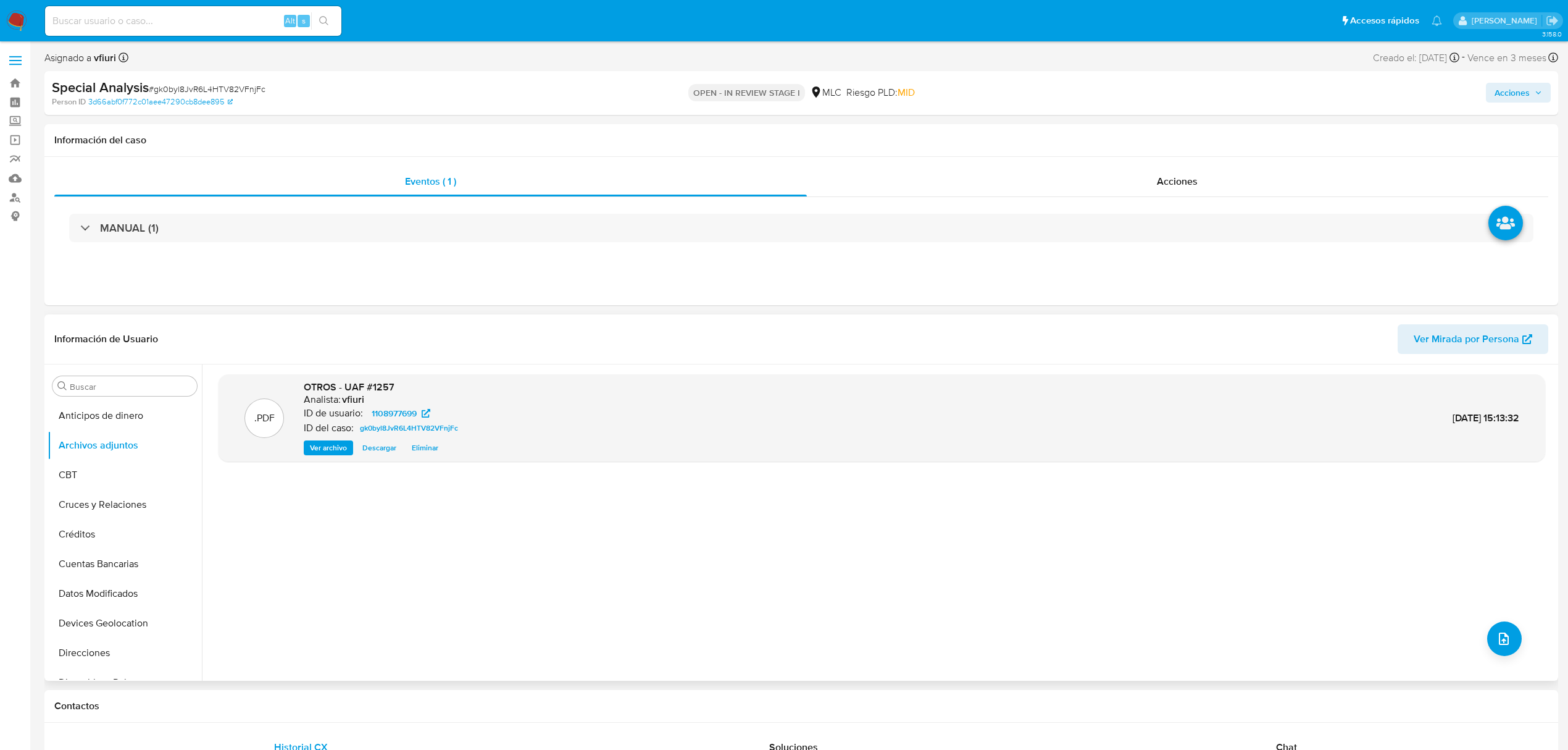
click at [340, 448] on span "Ver archivo" at bounding box center [328, 448] width 37 height 12
click at [82, 588] on button "KYC" at bounding box center [120, 597] width 144 height 30
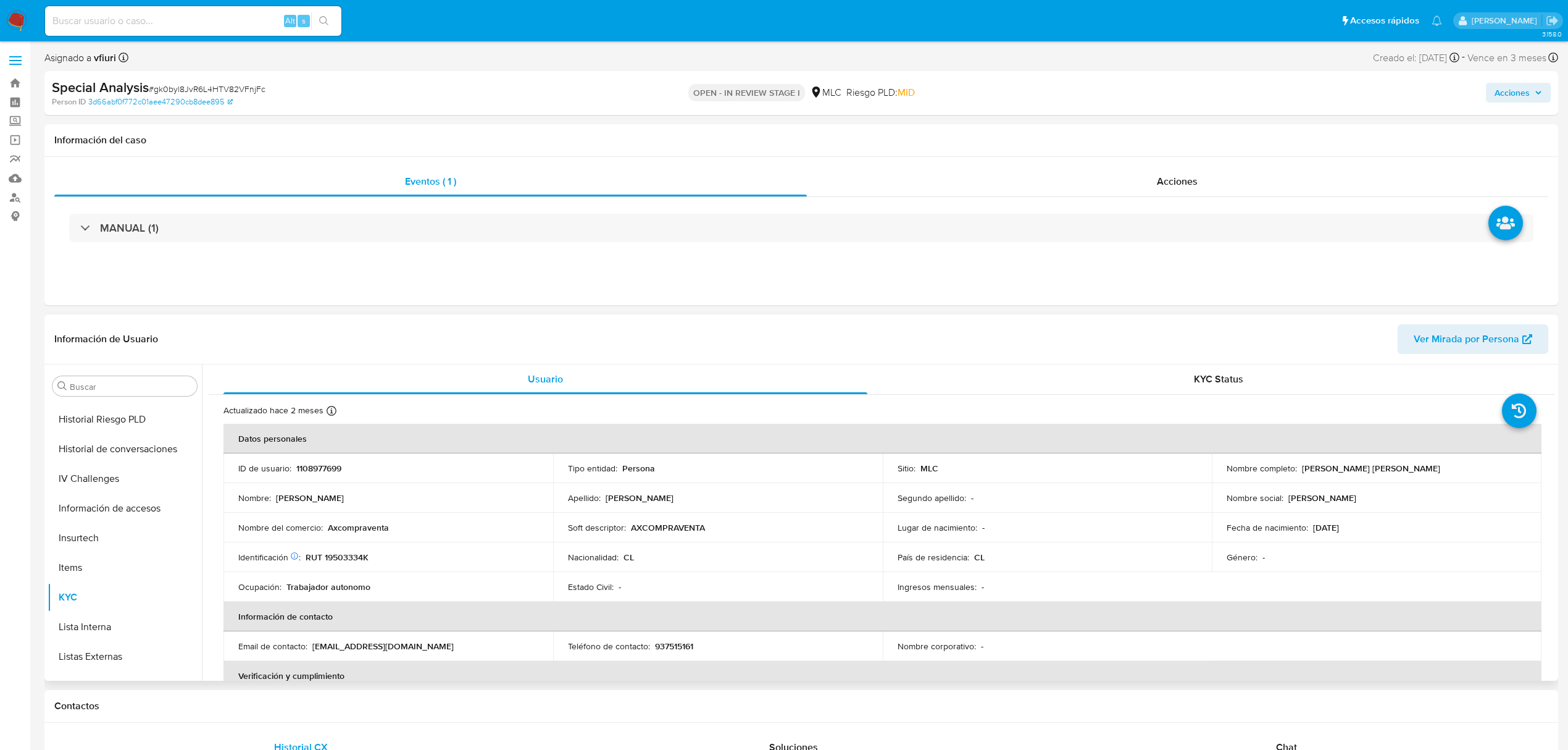
click at [304, 468] on p "1108977699" at bounding box center [318, 468] width 45 height 11
copy p "1108977699"
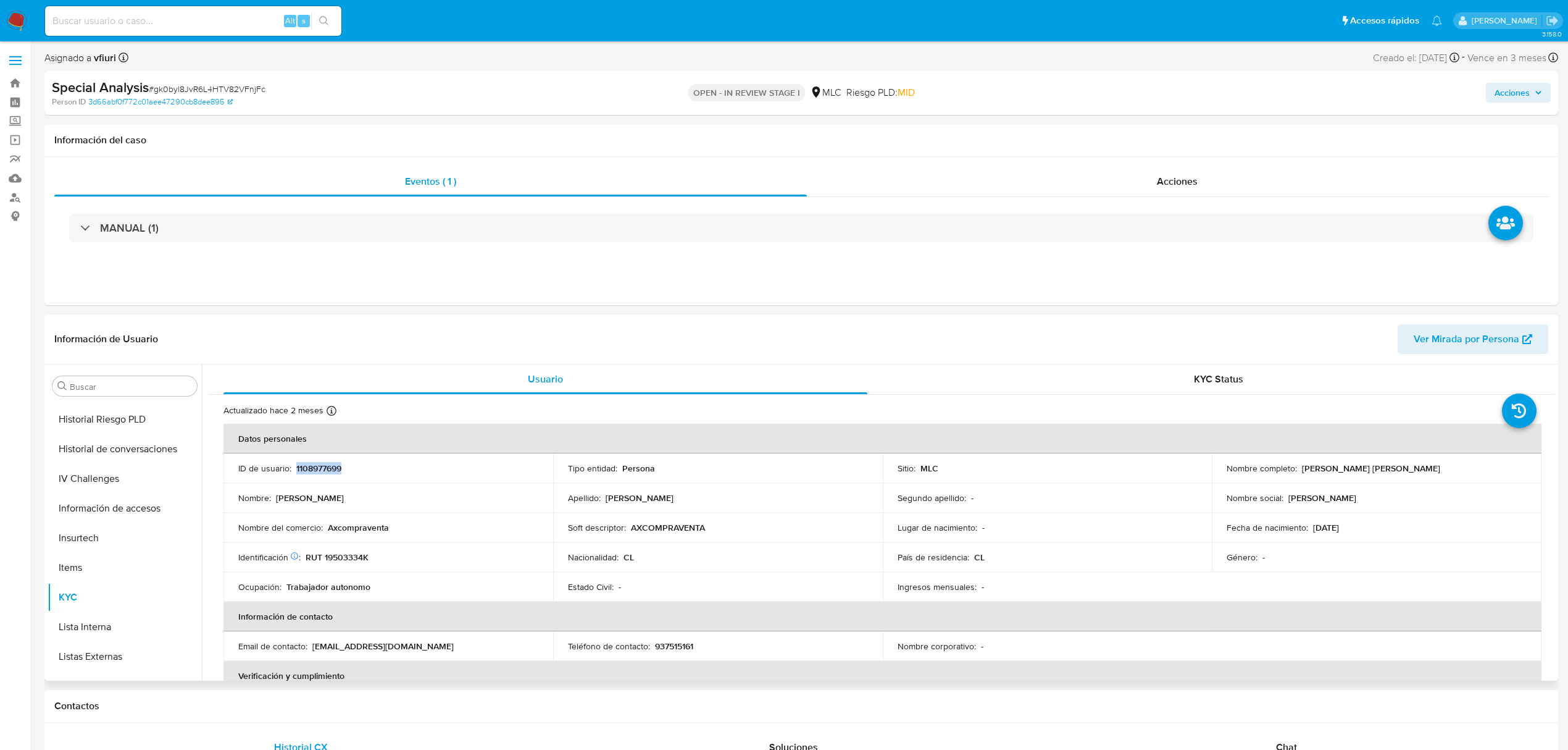
copy p "1108977699"
click at [112, 456] on button "Archivos adjuntos" at bounding box center [120, 445] width 144 height 30
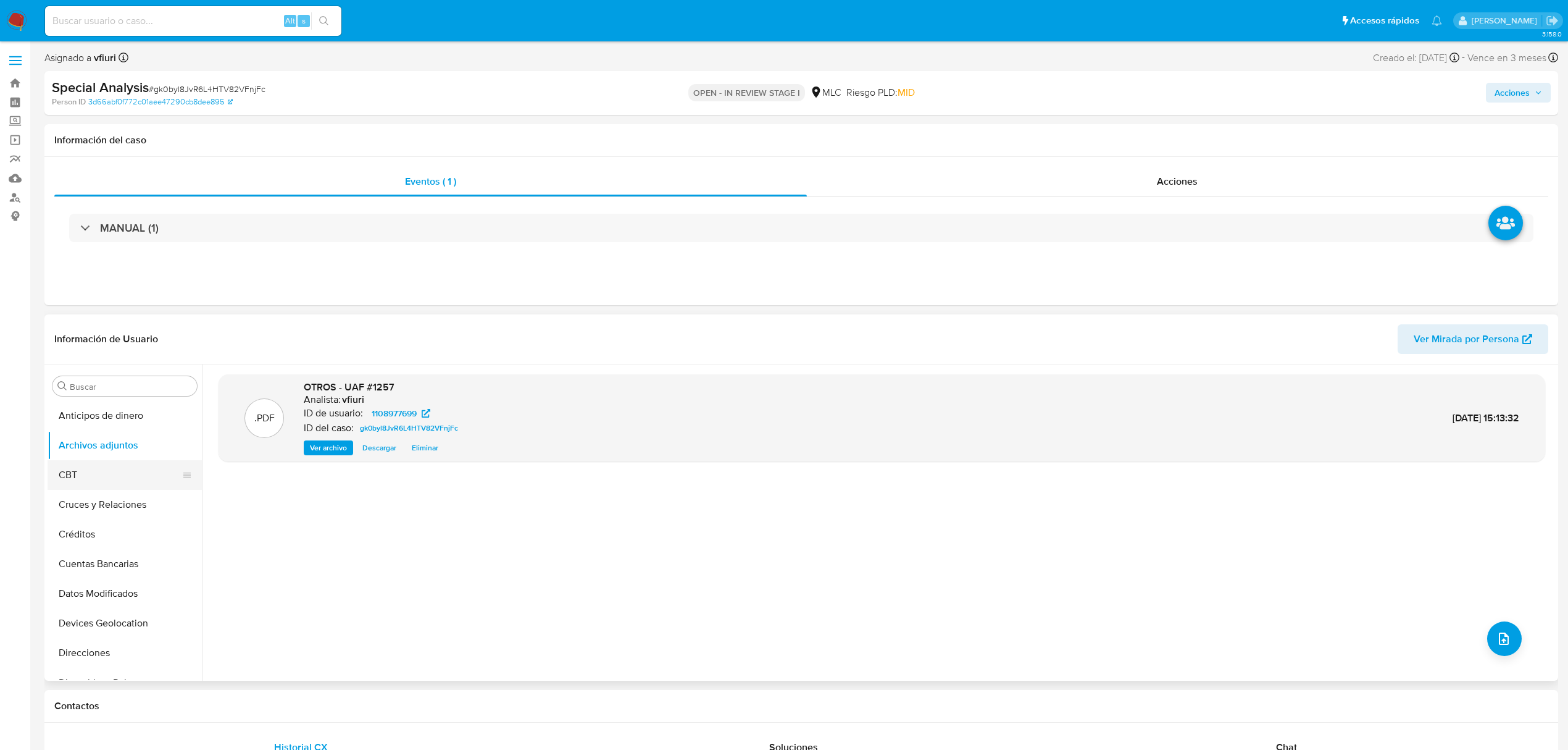
scroll to position [522, 0]
click at [71, 485] on button "KYC" at bounding box center [120, 486] width 144 height 30
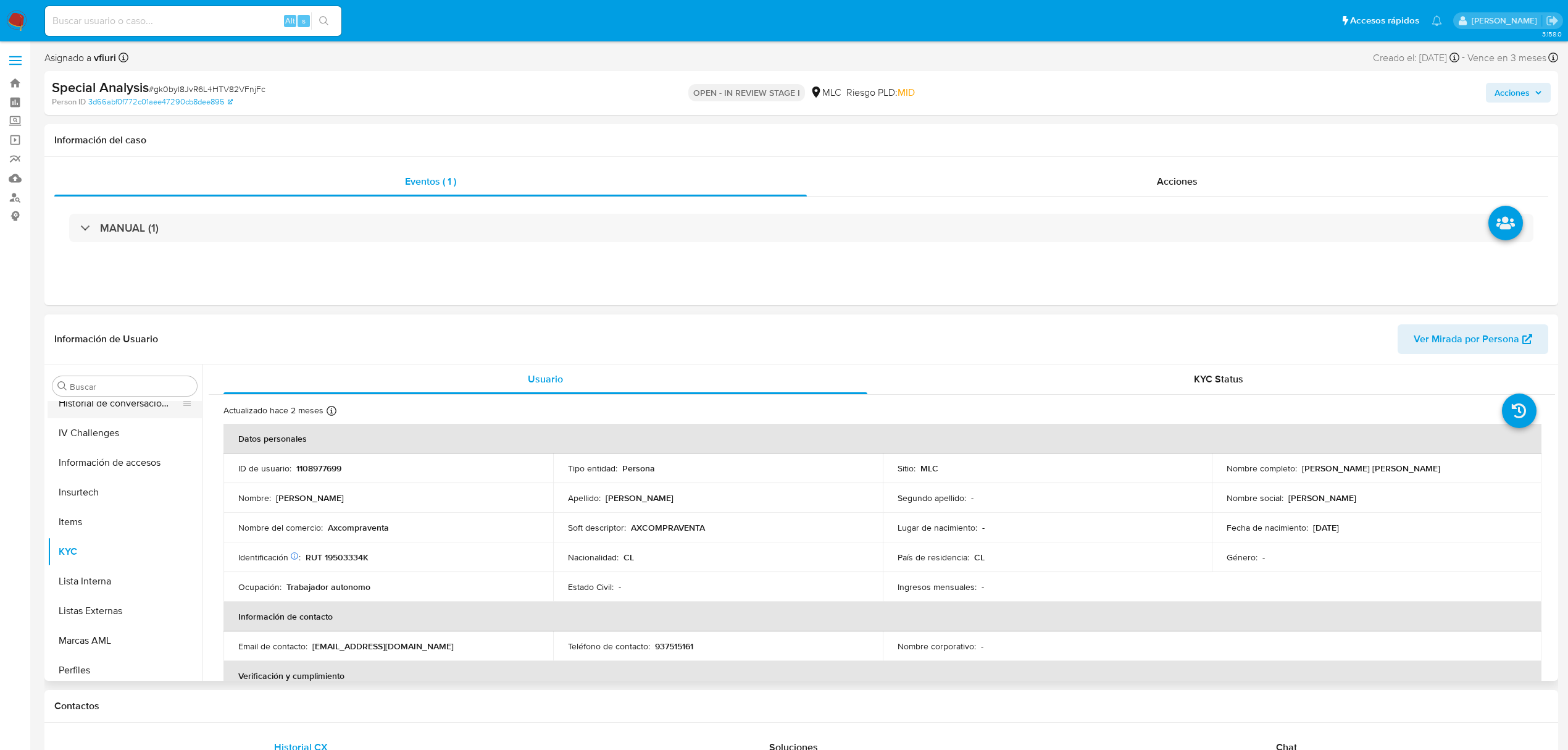
scroll to position [357, 0]
click at [92, 418] on button "General" at bounding box center [120, 414] width 144 height 30
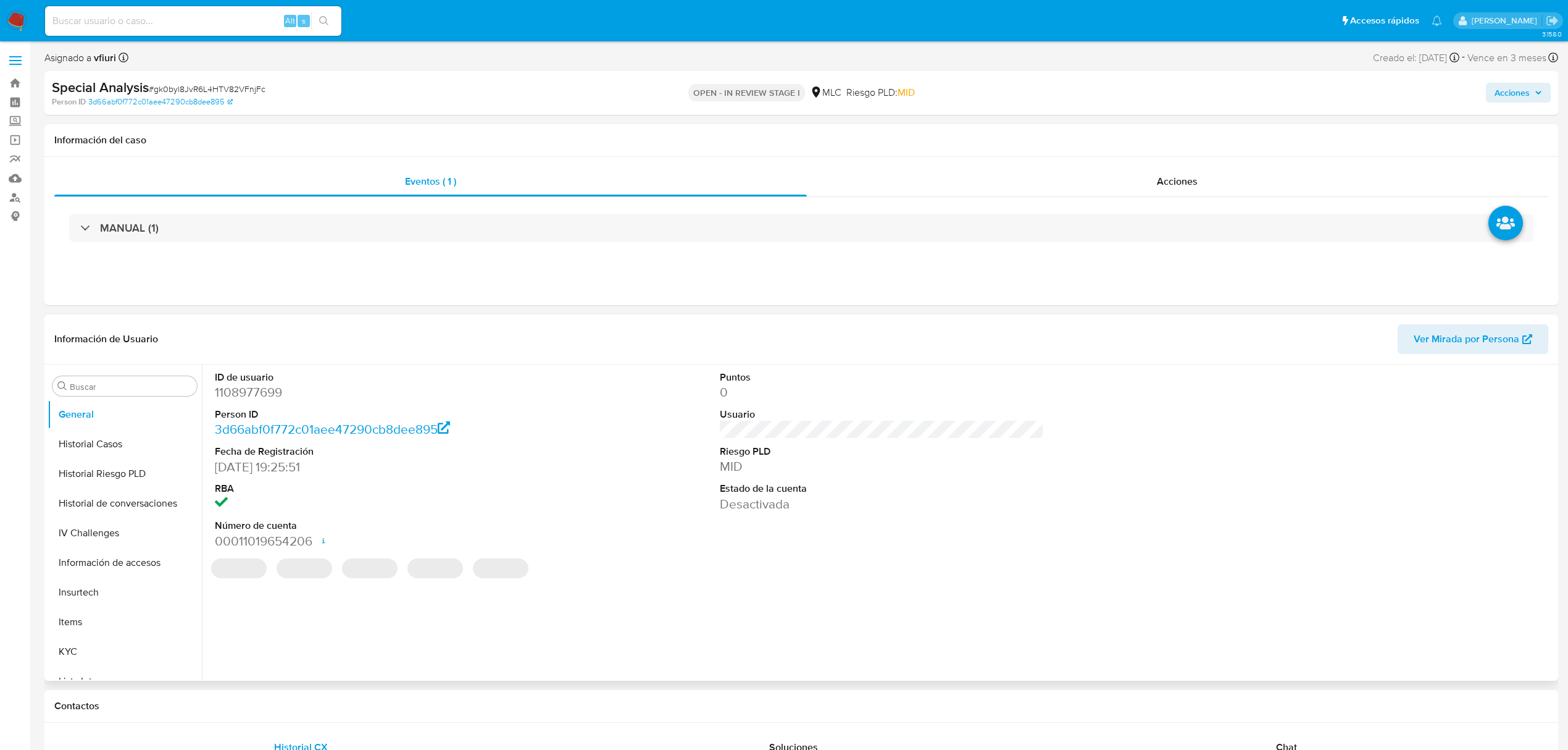
click at [252, 391] on dd "1108977699" at bounding box center [377, 392] width 324 height 17
copy dd "1108977699"
click at [166, 93] on span "# gk0byl8JvR6L4HTV82VFnjFc" at bounding box center [207, 89] width 117 height 12
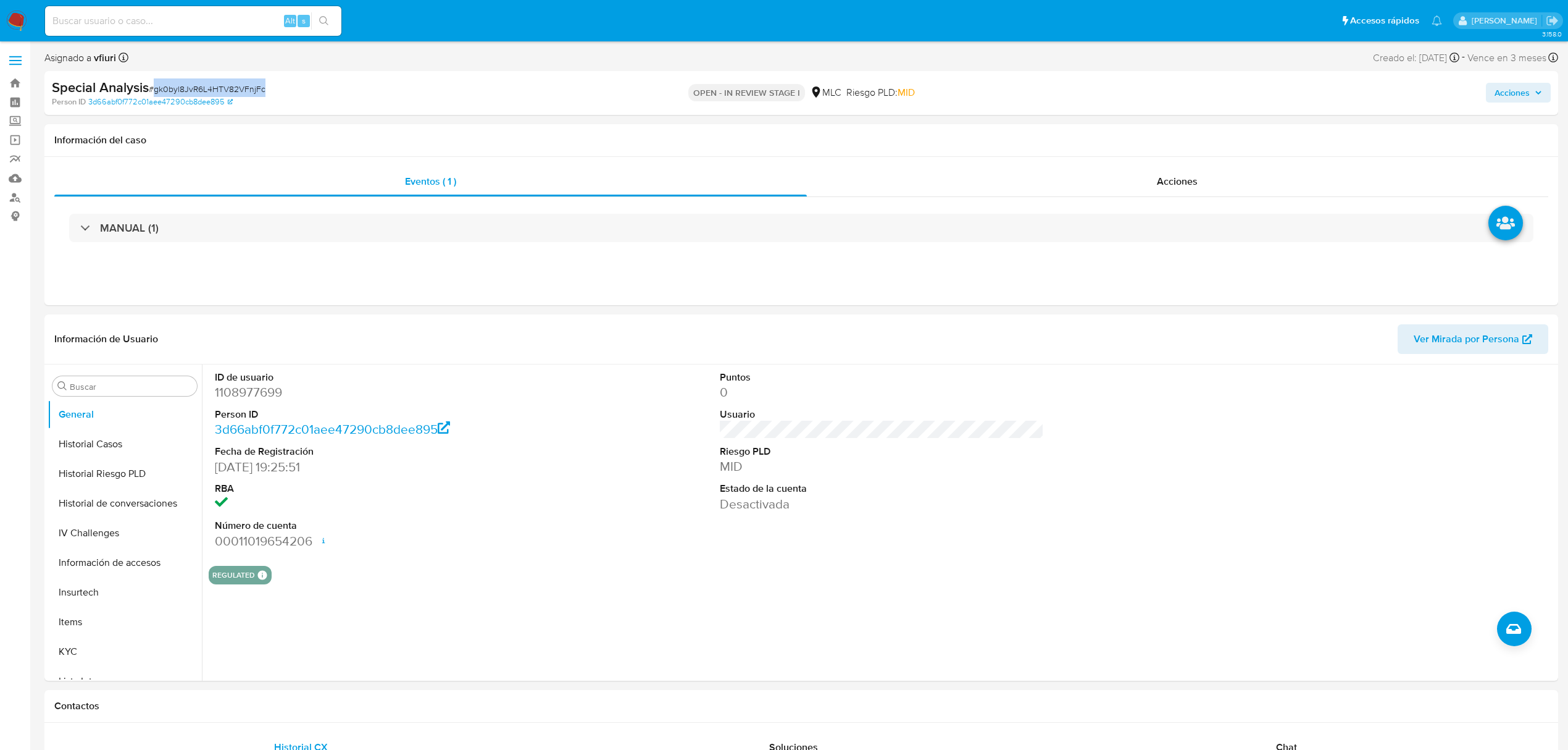
copy span "gk0byl8JvR6L4HTV82VFnjFc"
click at [75, 510] on button "KYC" at bounding box center [120, 514] width 144 height 30
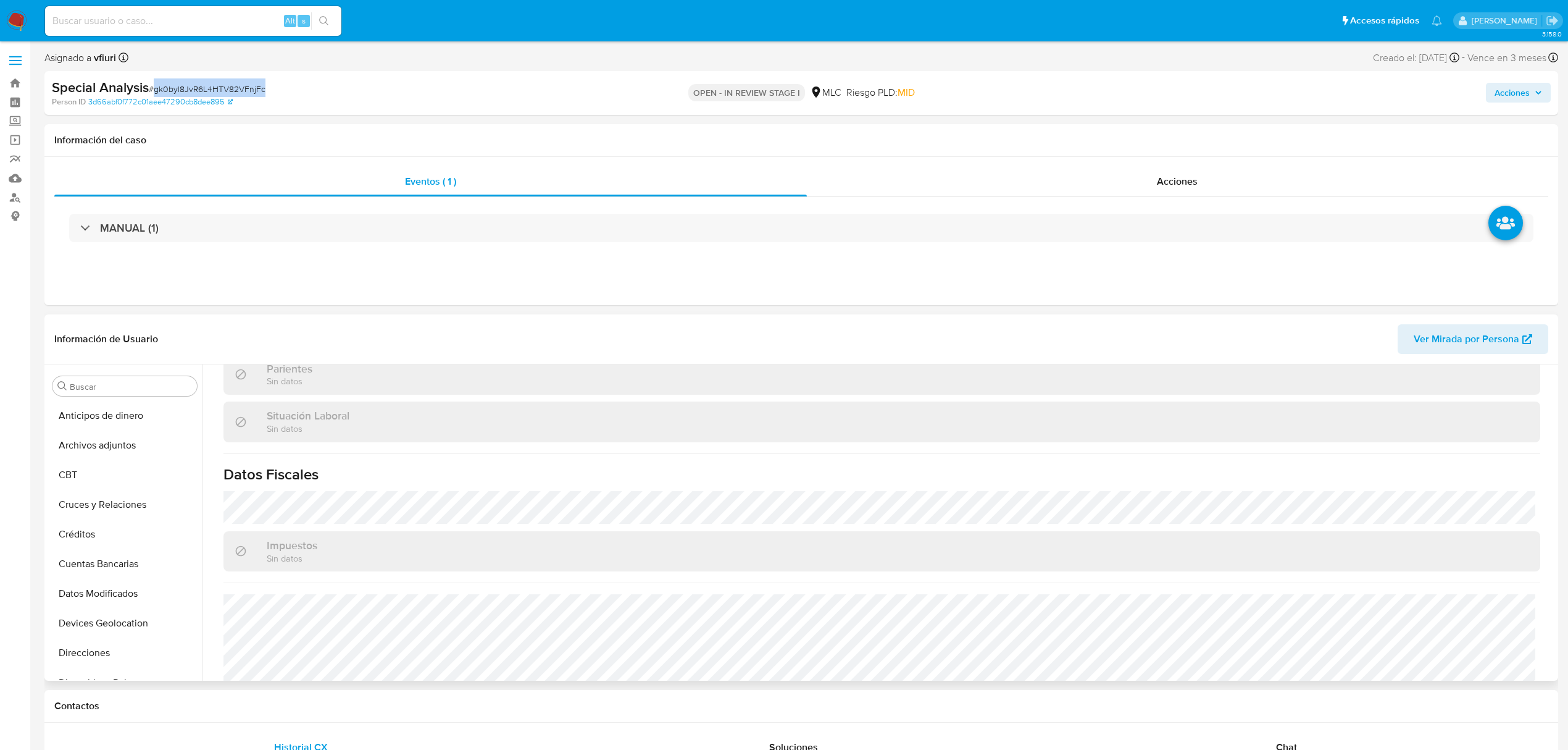
scroll to position [670, 0]
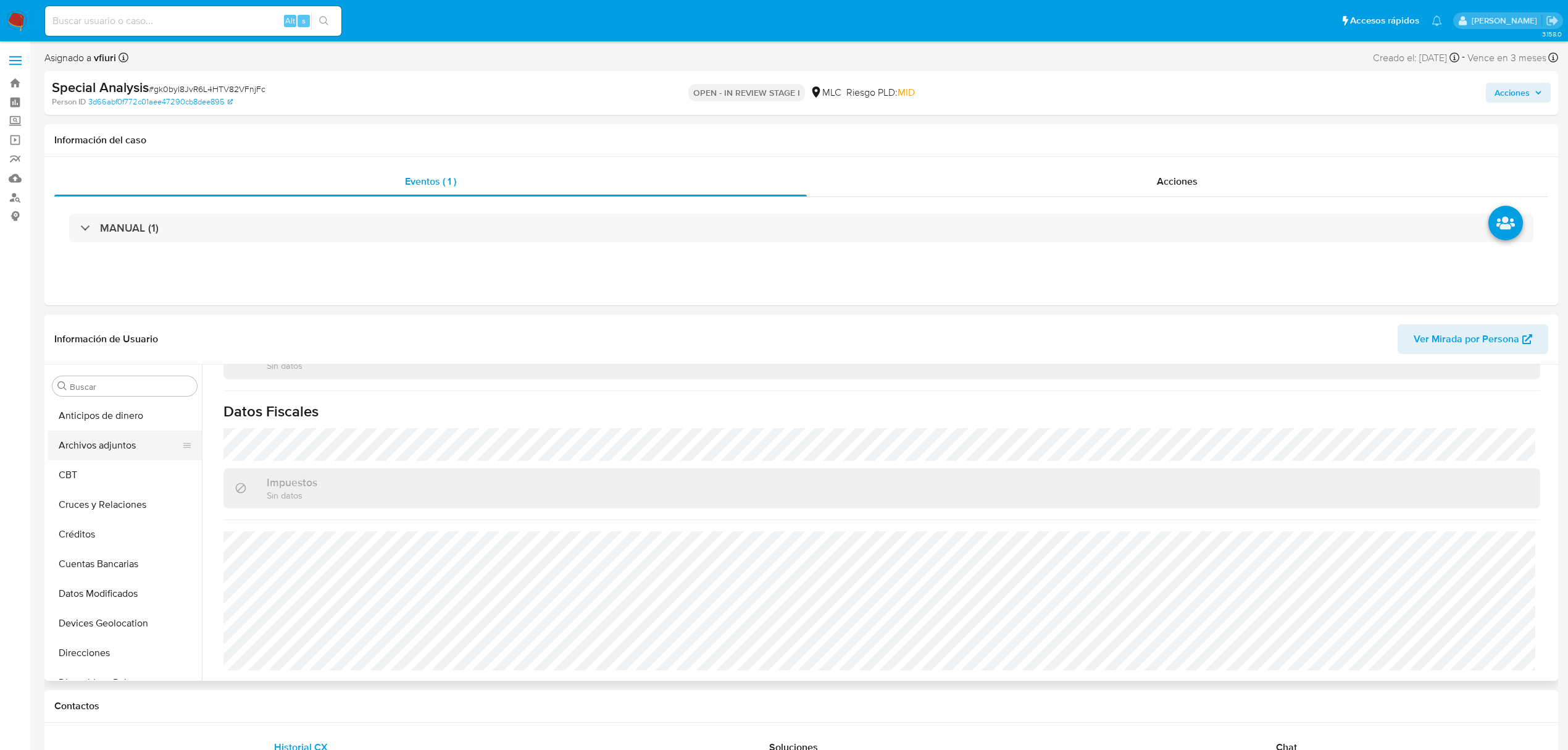
click at [111, 450] on button "Archivos adjuntos" at bounding box center [120, 445] width 144 height 30
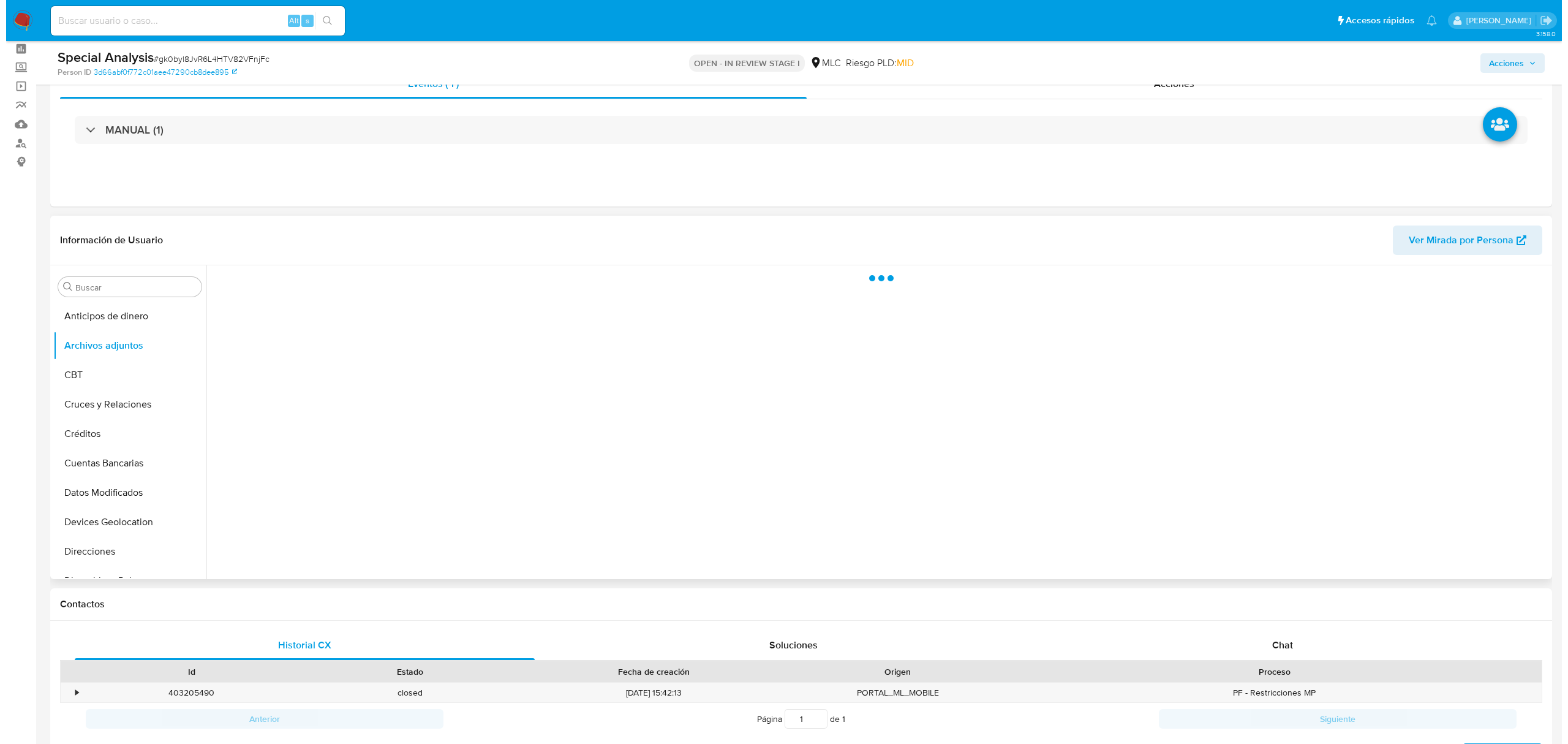
scroll to position [81, 0]
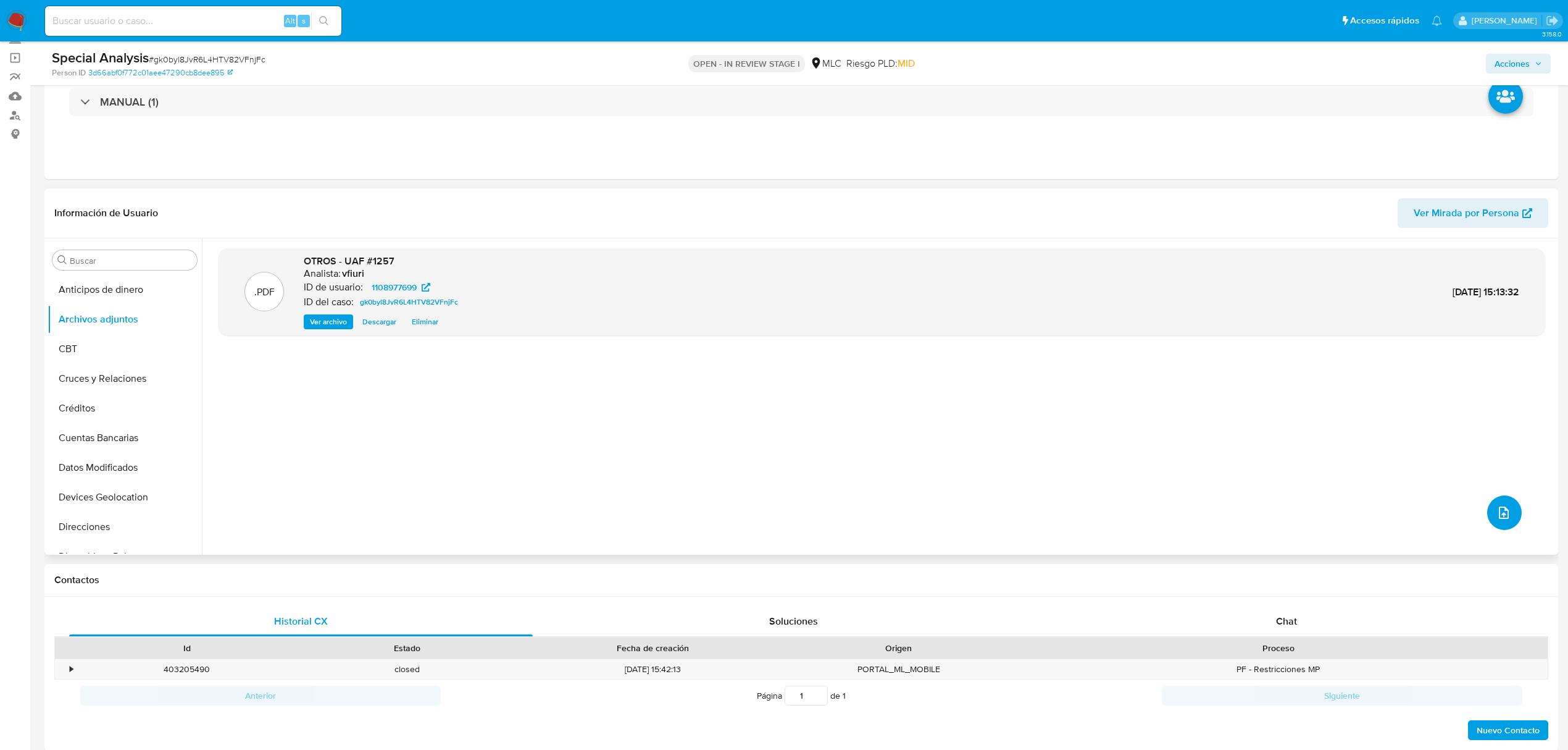
click at [1497, 516] on icon "upload-file" at bounding box center [1504, 512] width 15 height 15
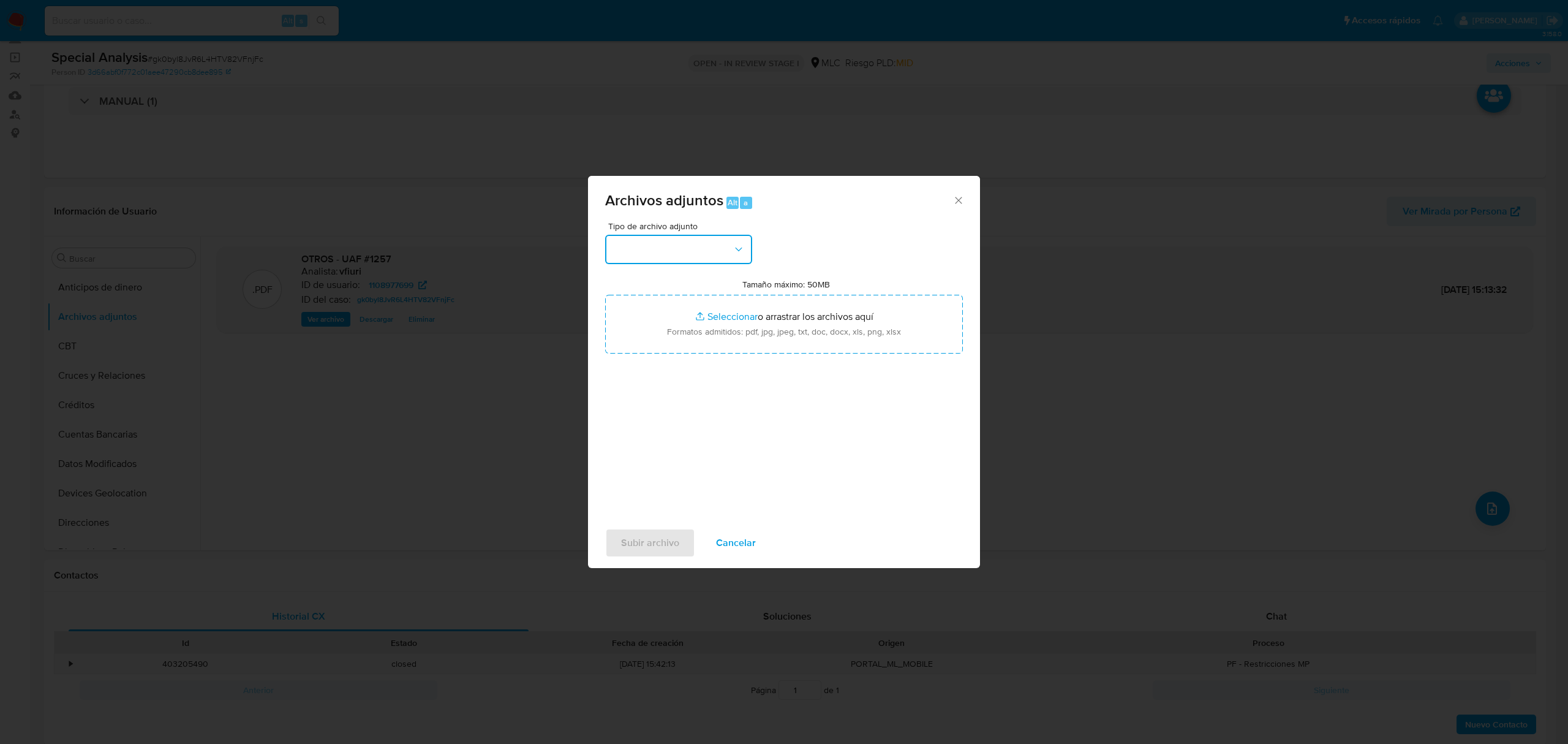
click at [679, 251] on button "button" at bounding box center [679, 249] width 147 height 30
click at [638, 413] on span "OTROS" at bounding box center [628, 407] width 32 height 12
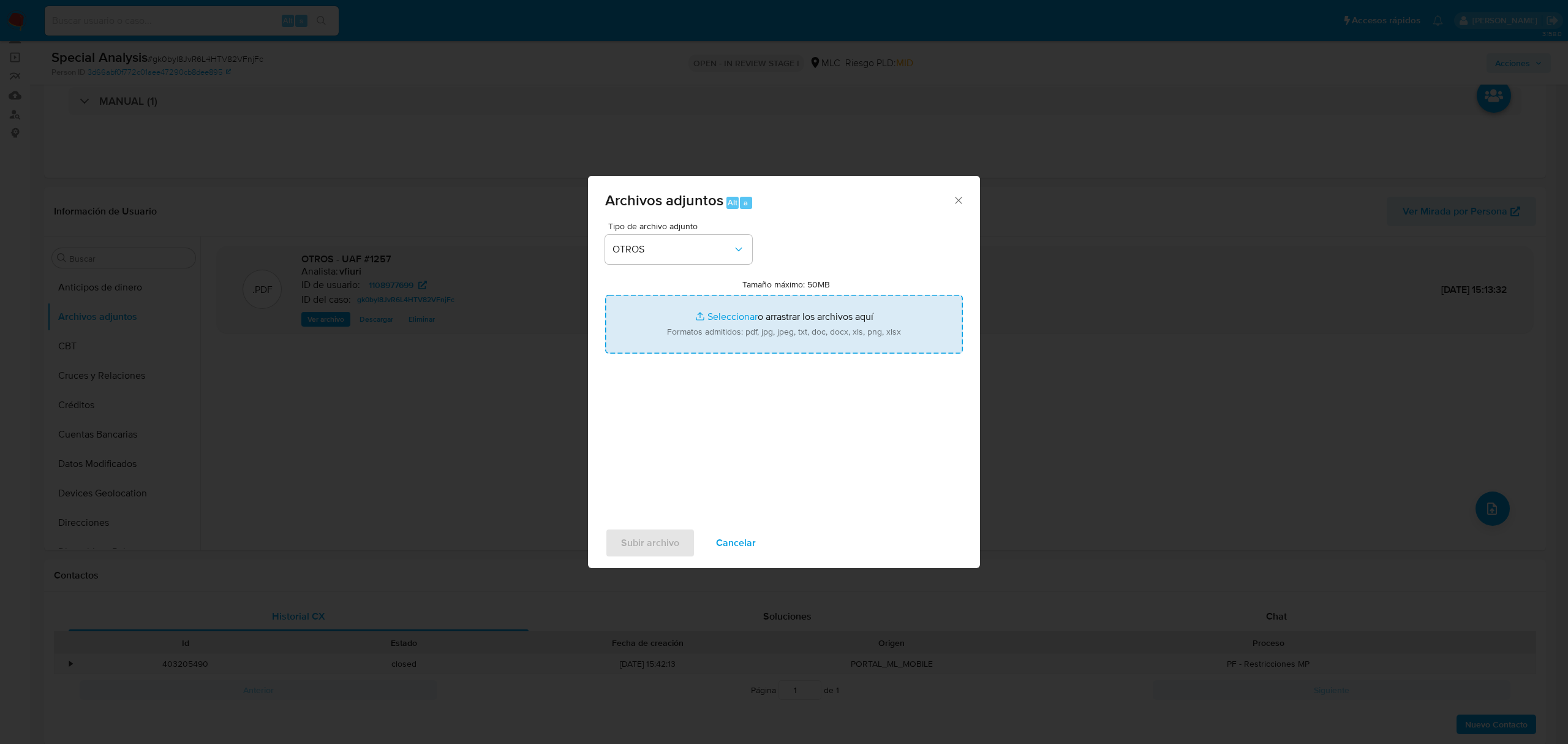
type input "C:\fakepath\Case log Vinculado ROS #1257.pdf"
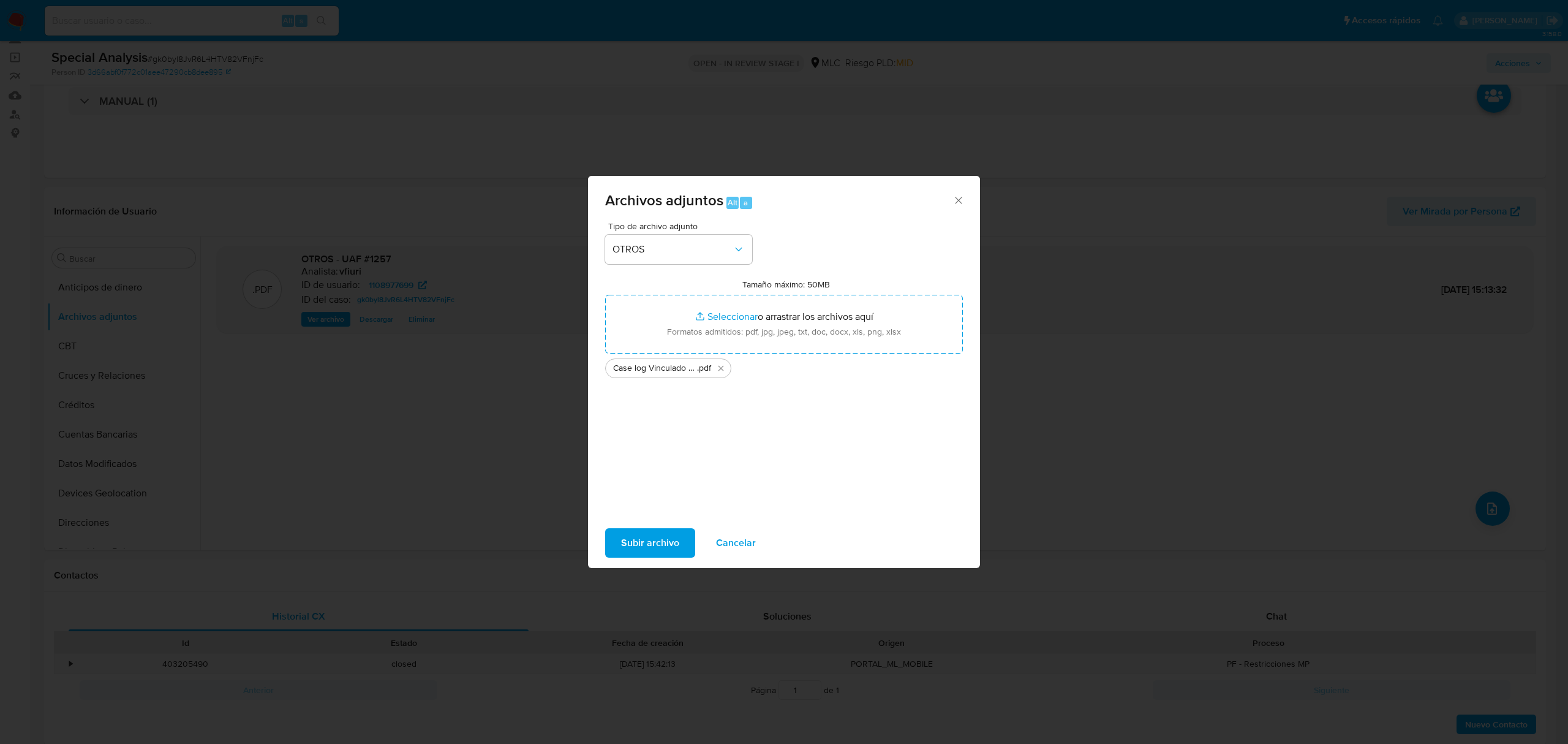
click at [623, 554] on span "Subir archivo" at bounding box center [650, 542] width 58 height 27
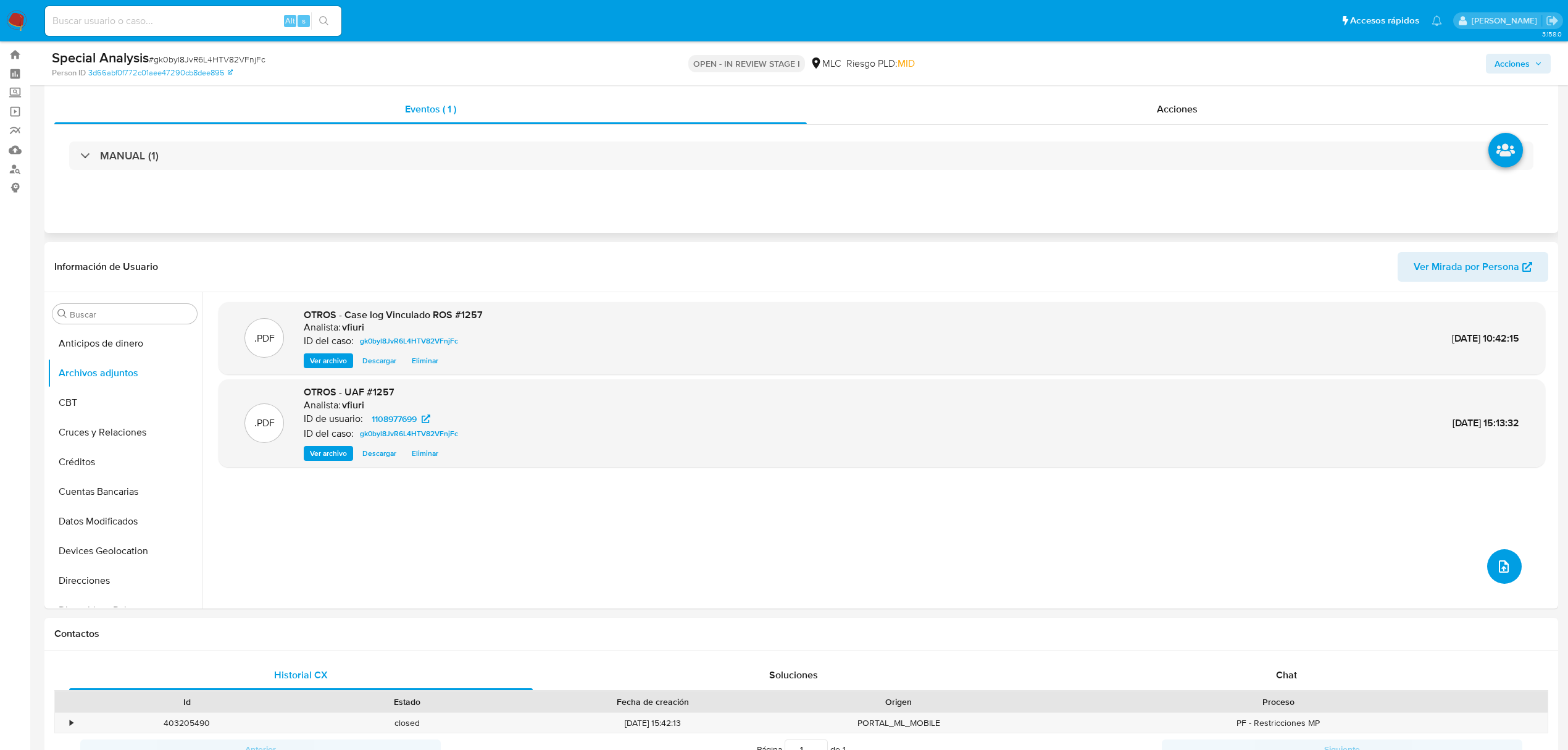
scroll to position [0, 0]
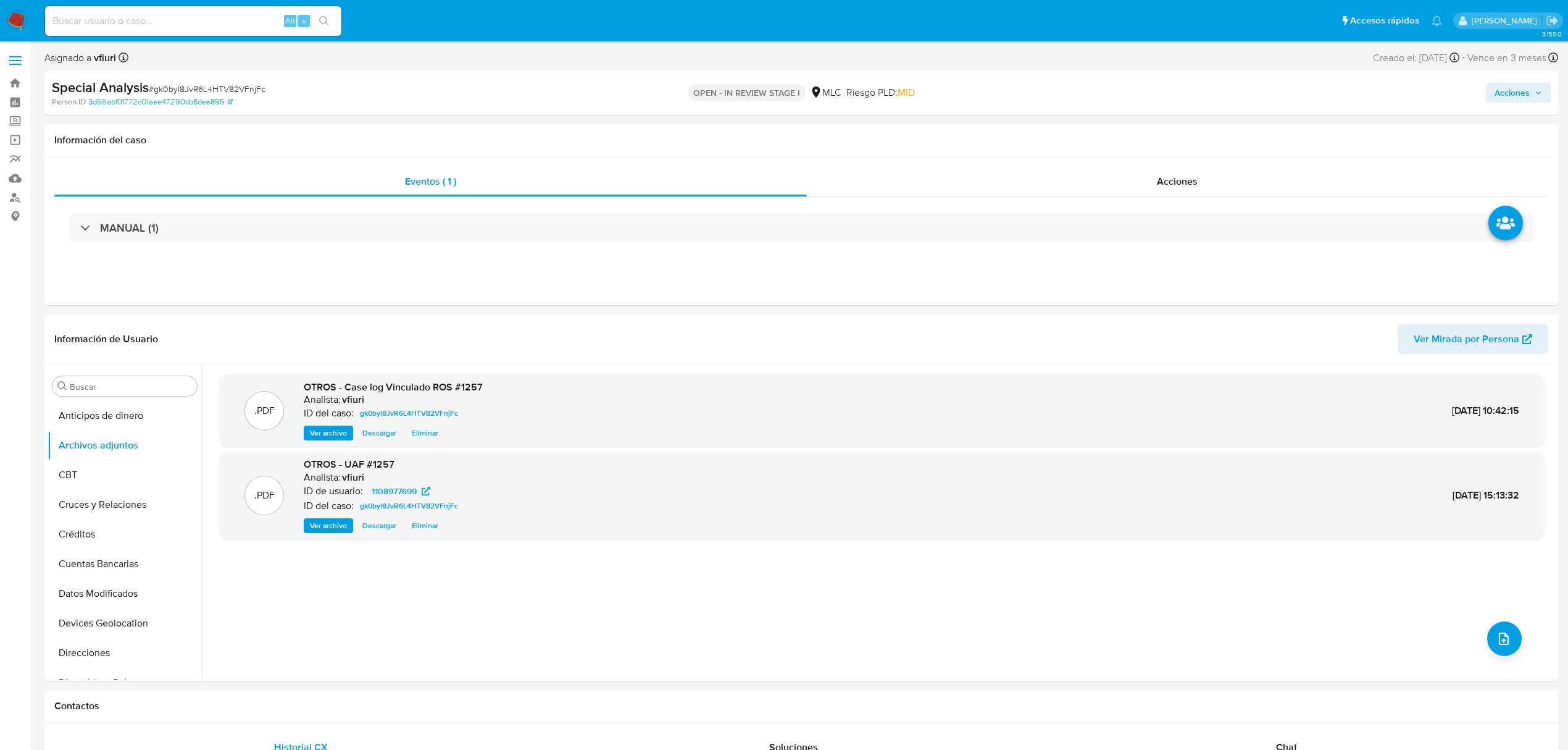
click at [1522, 90] on span "Acciones" at bounding box center [1513, 92] width 35 height 19
click at [1191, 133] on span "Resolución del caso" at bounding box center [1167, 132] width 88 height 14
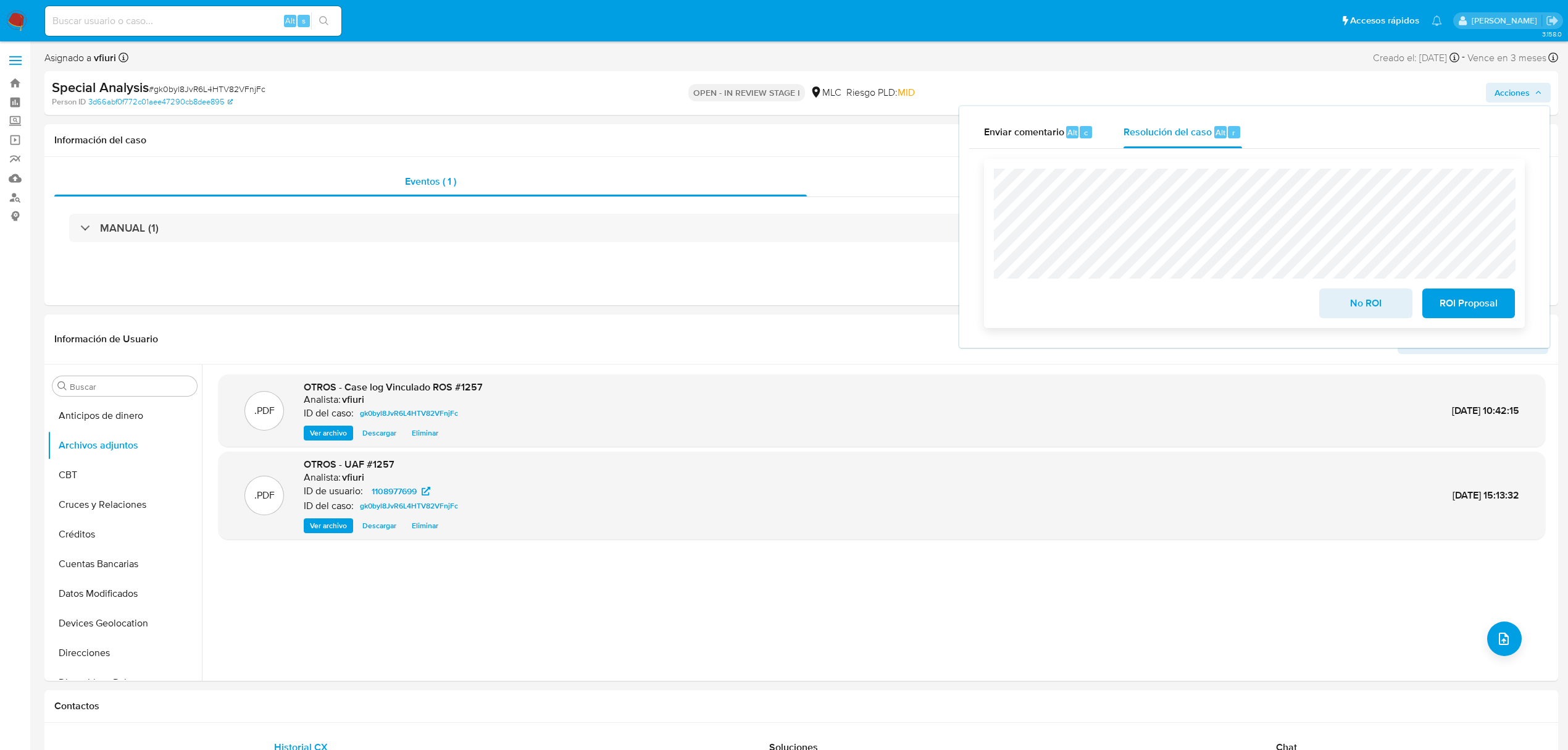
click at [1443, 309] on span "ROI Proposal" at bounding box center [1469, 303] width 60 height 27
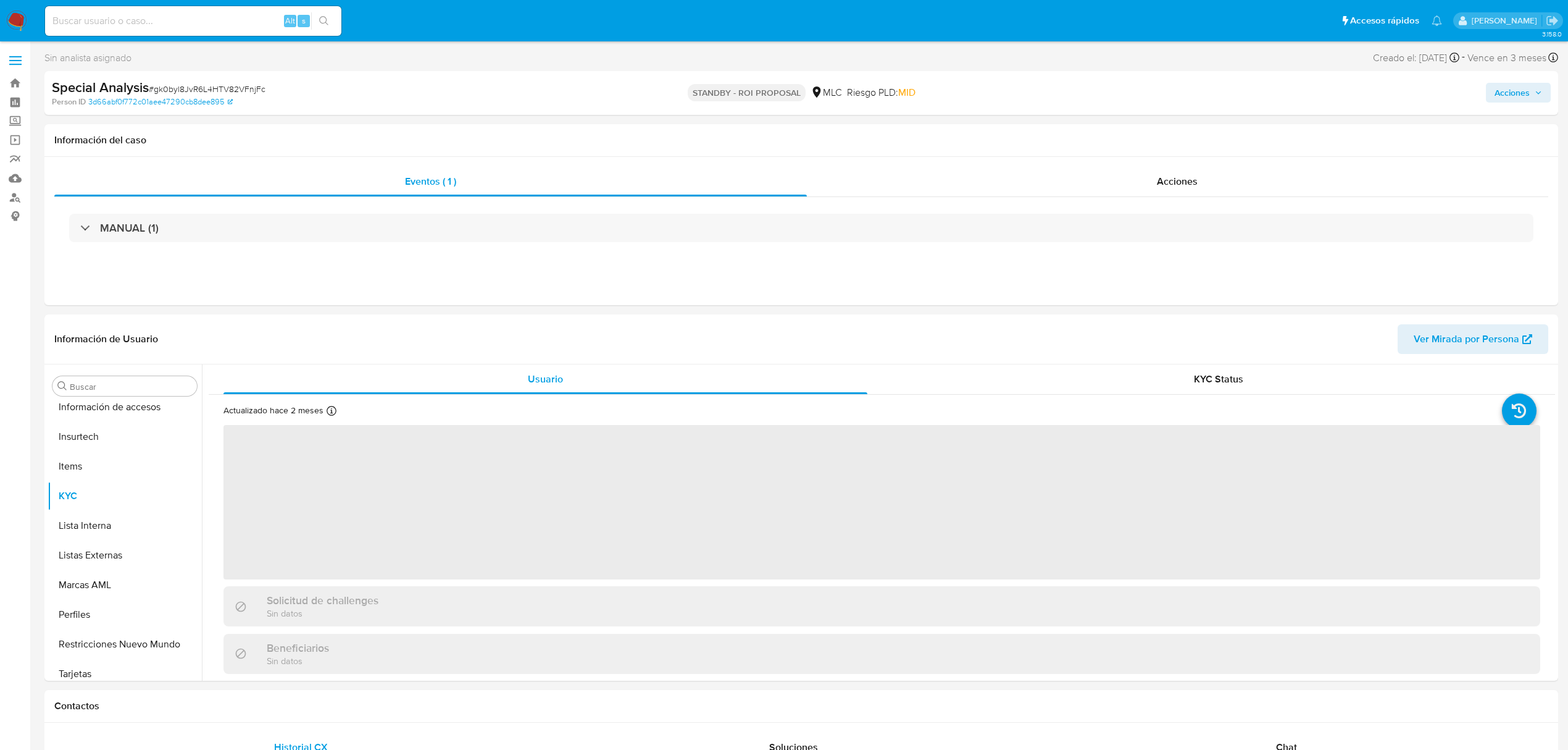
scroll to position [522, 0]
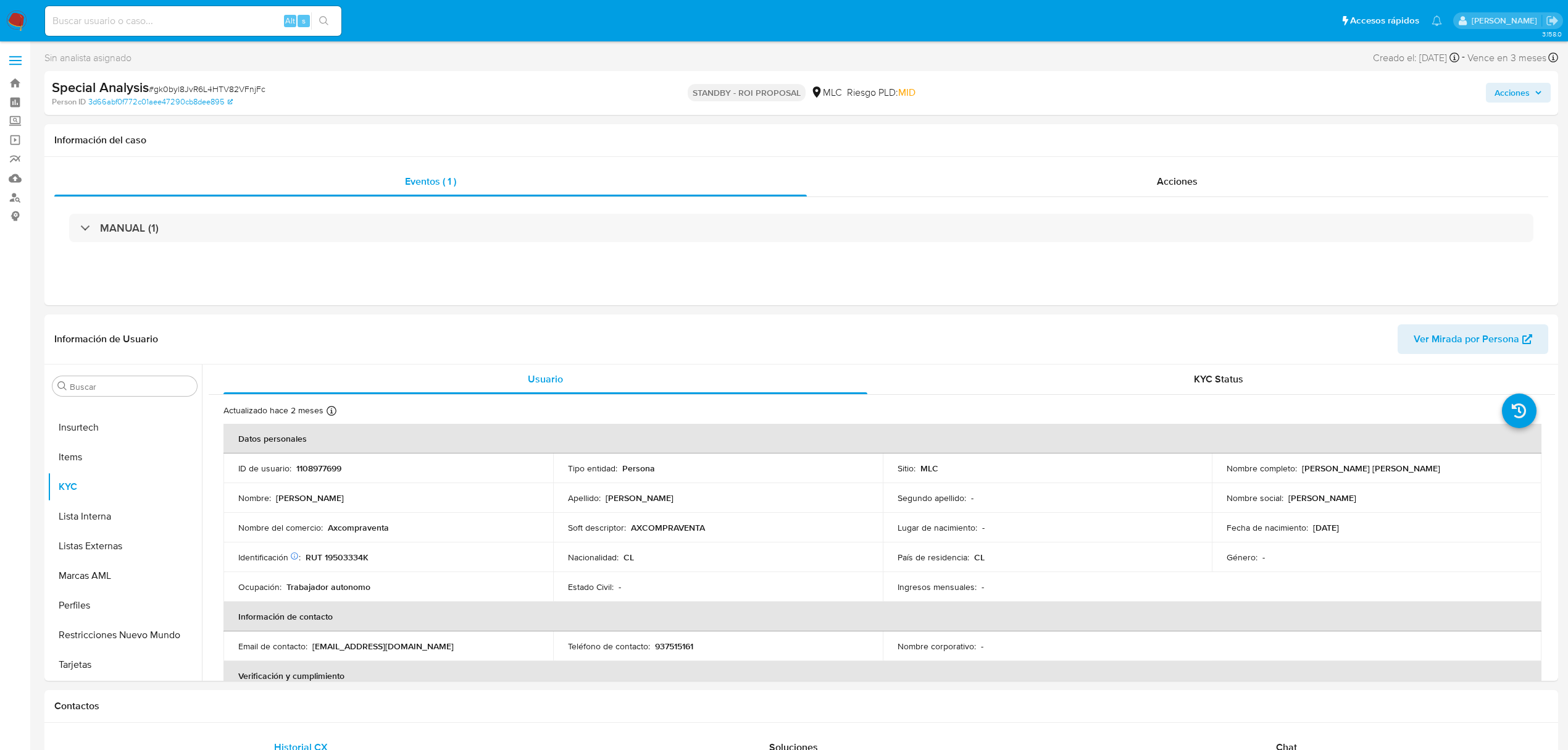
select select "10"
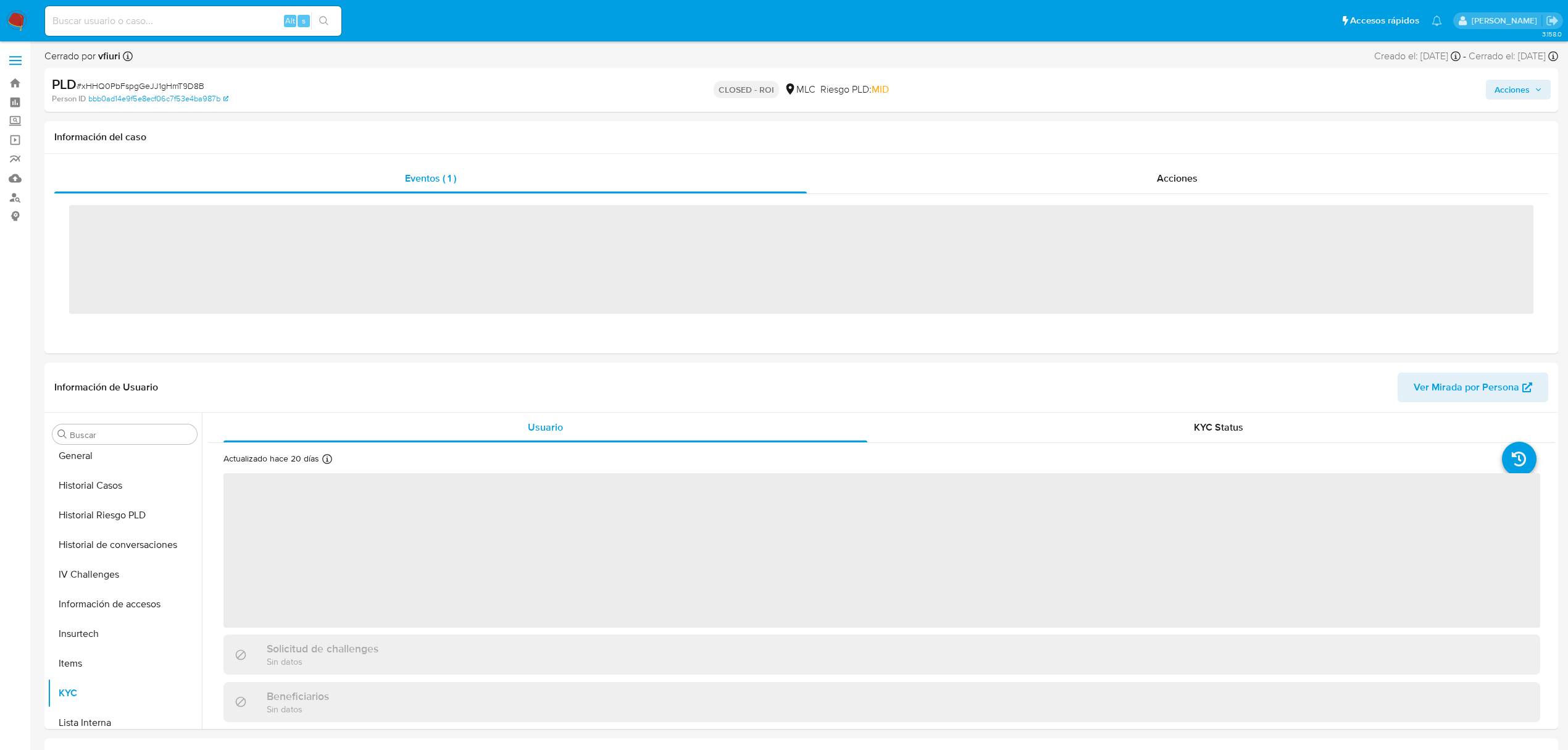
scroll to position [522, 0]
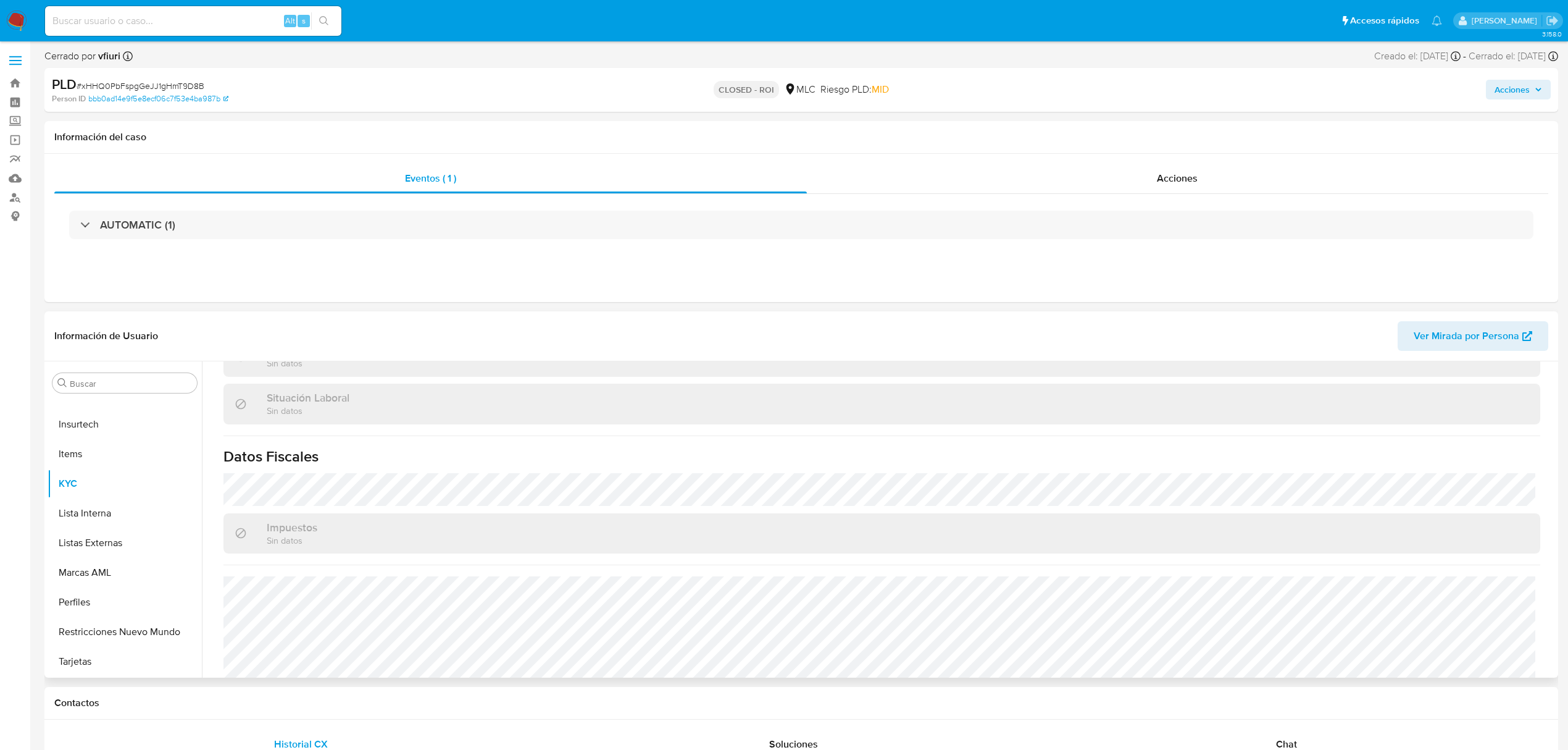
select select "10"
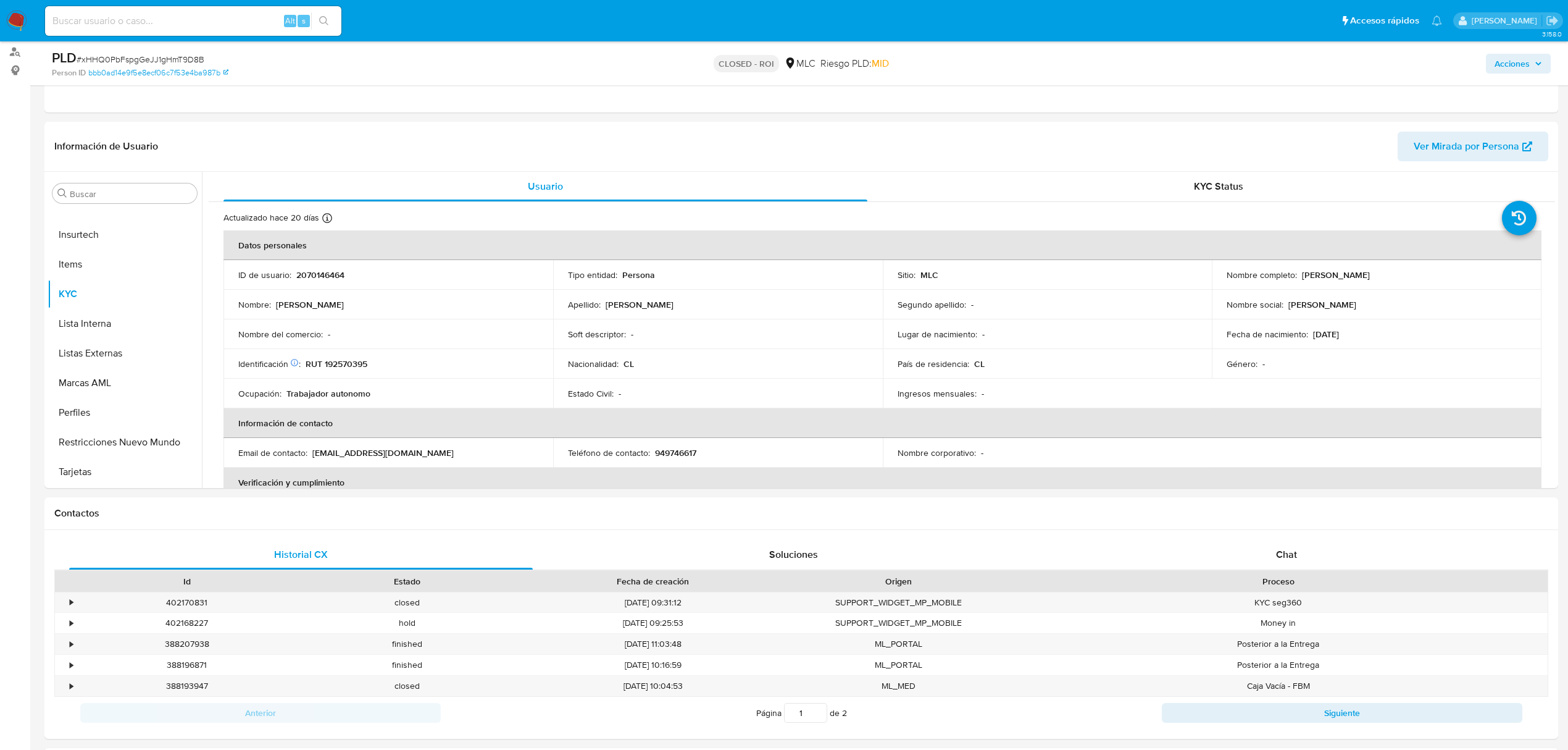
scroll to position [0, 0]
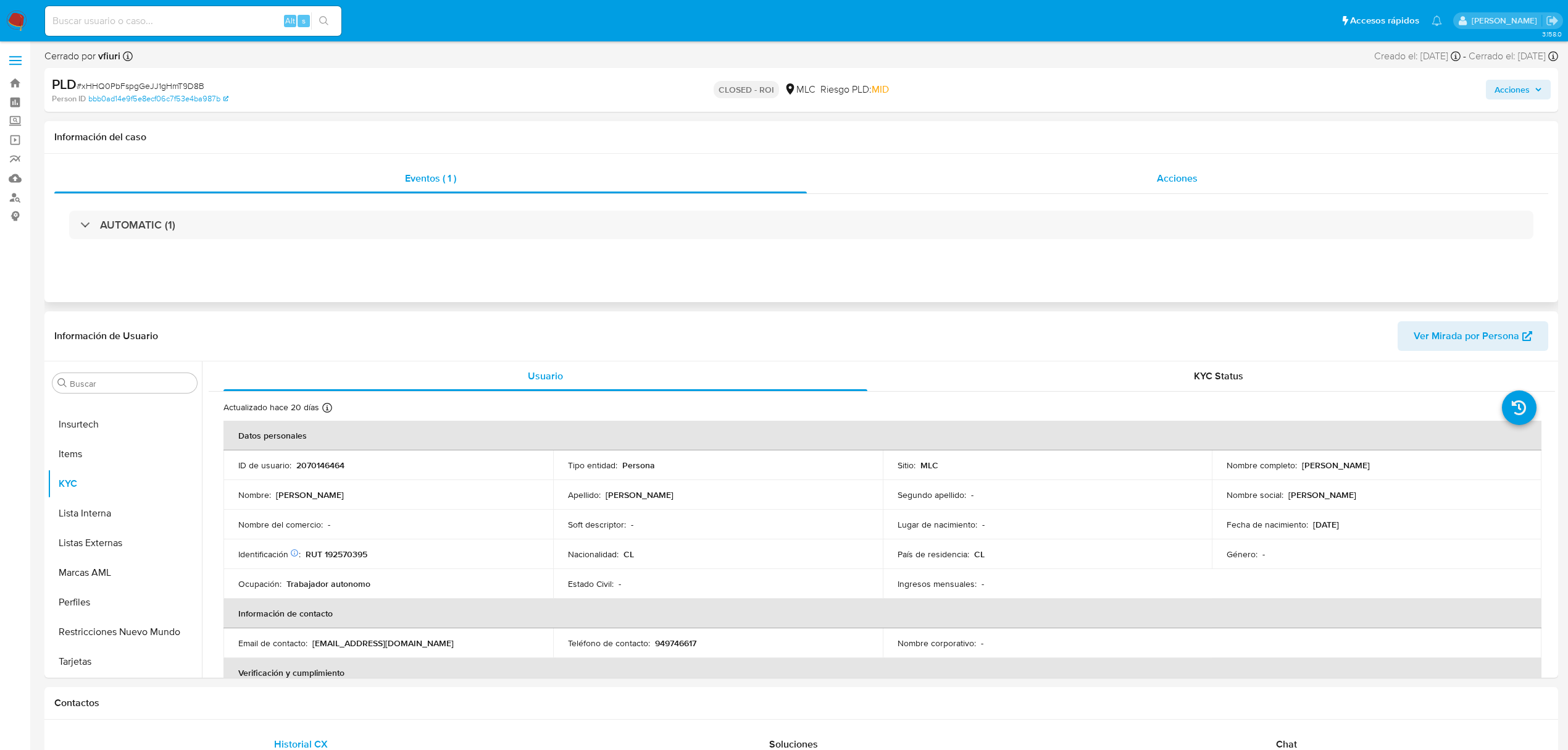
click at [1166, 171] on span "Acciones" at bounding box center [1178, 178] width 41 height 14
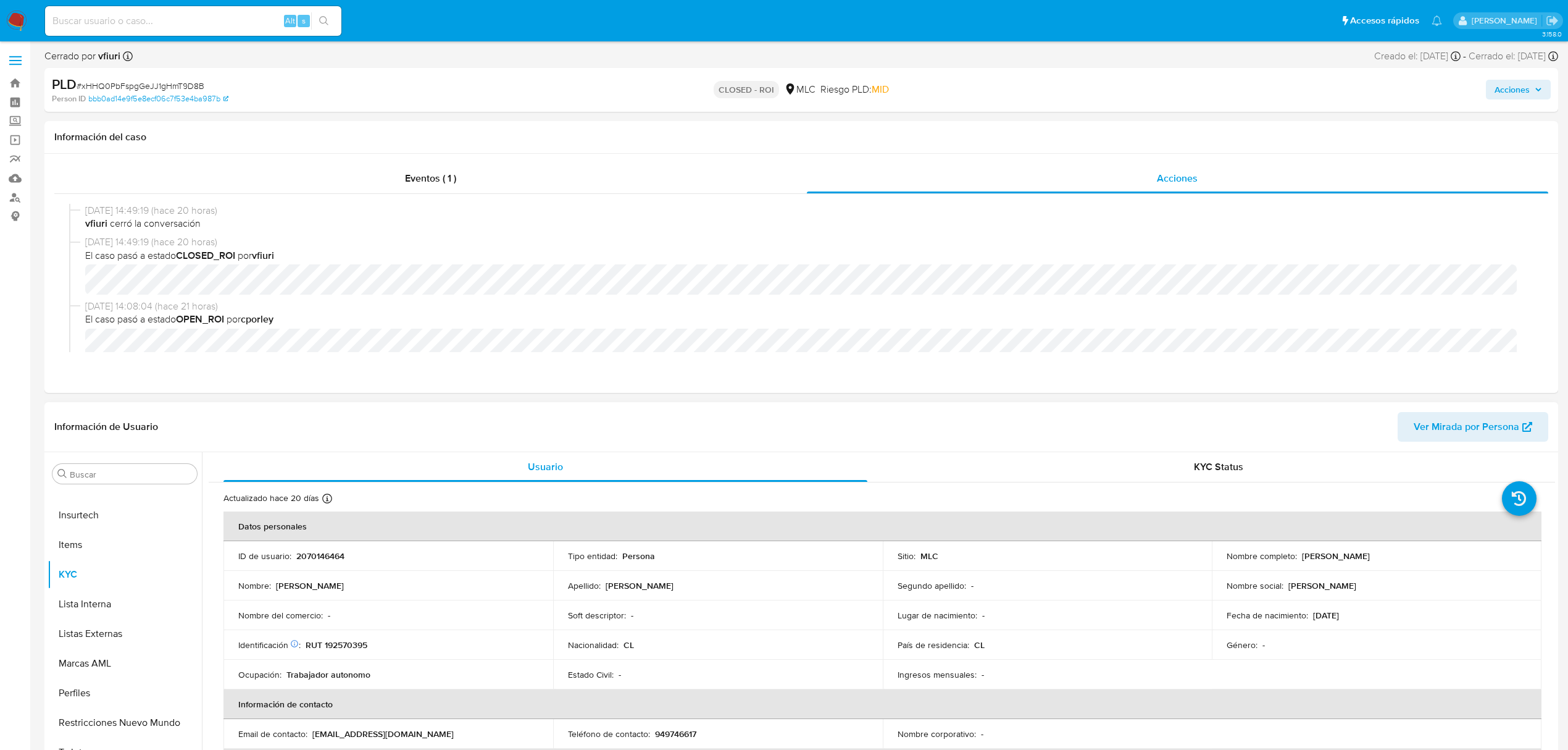
click at [305, 550] on p "2070146464" at bounding box center [320, 556] width 48 height 11
copy p "2070146464"
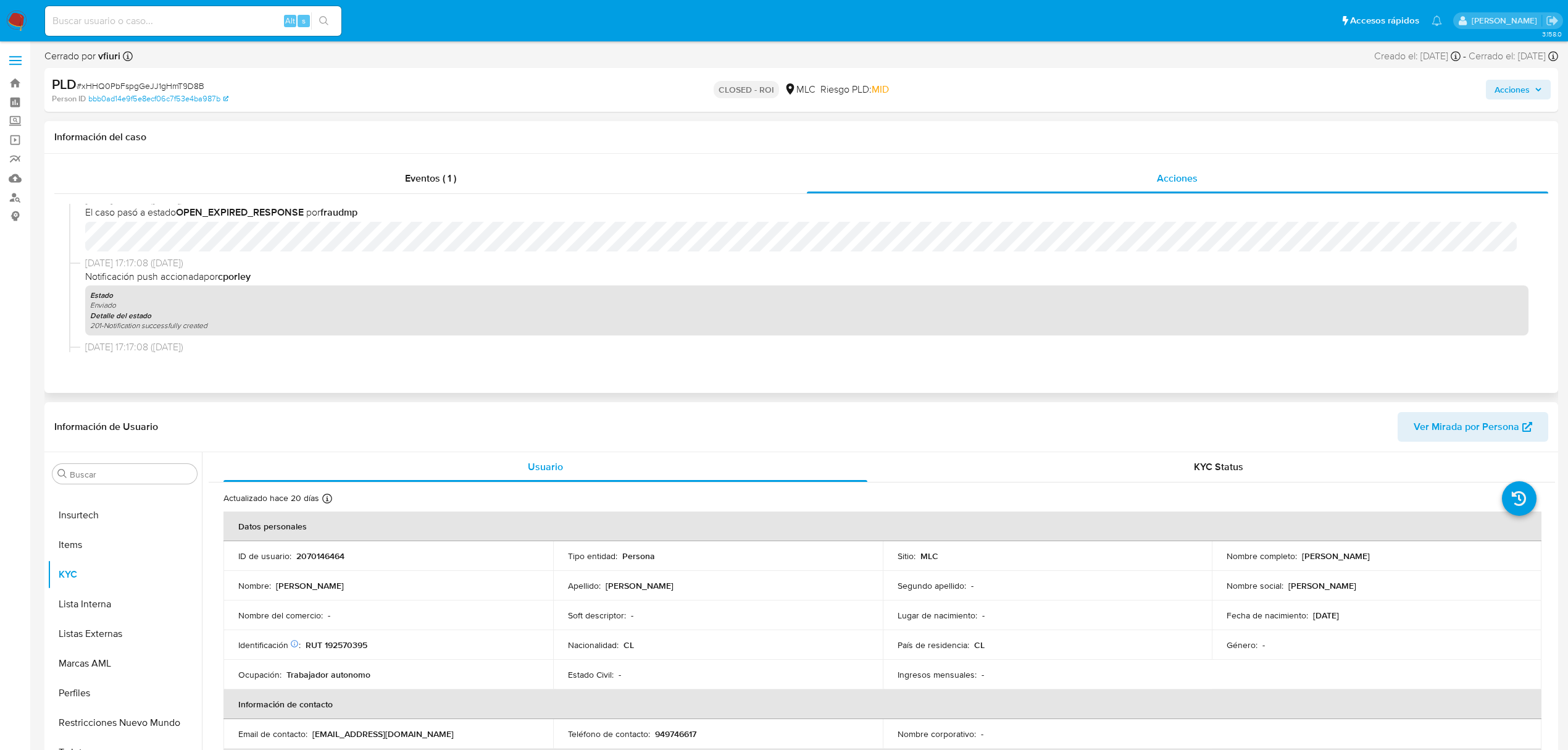
drag, startPoint x: 318, startPoint y: 556, endPoint x: 386, endPoint y: 309, distance: 256.2
click at [386, 309] on div "Estado Enviado Detalle del estado 201-Notification successfully created" at bounding box center [807, 310] width 1444 height 50
click at [329, 556] on p "2070146464" at bounding box center [320, 556] width 48 height 11
click at [329, 557] on p "2070146464" at bounding box center [320, 556] width 48 height 11
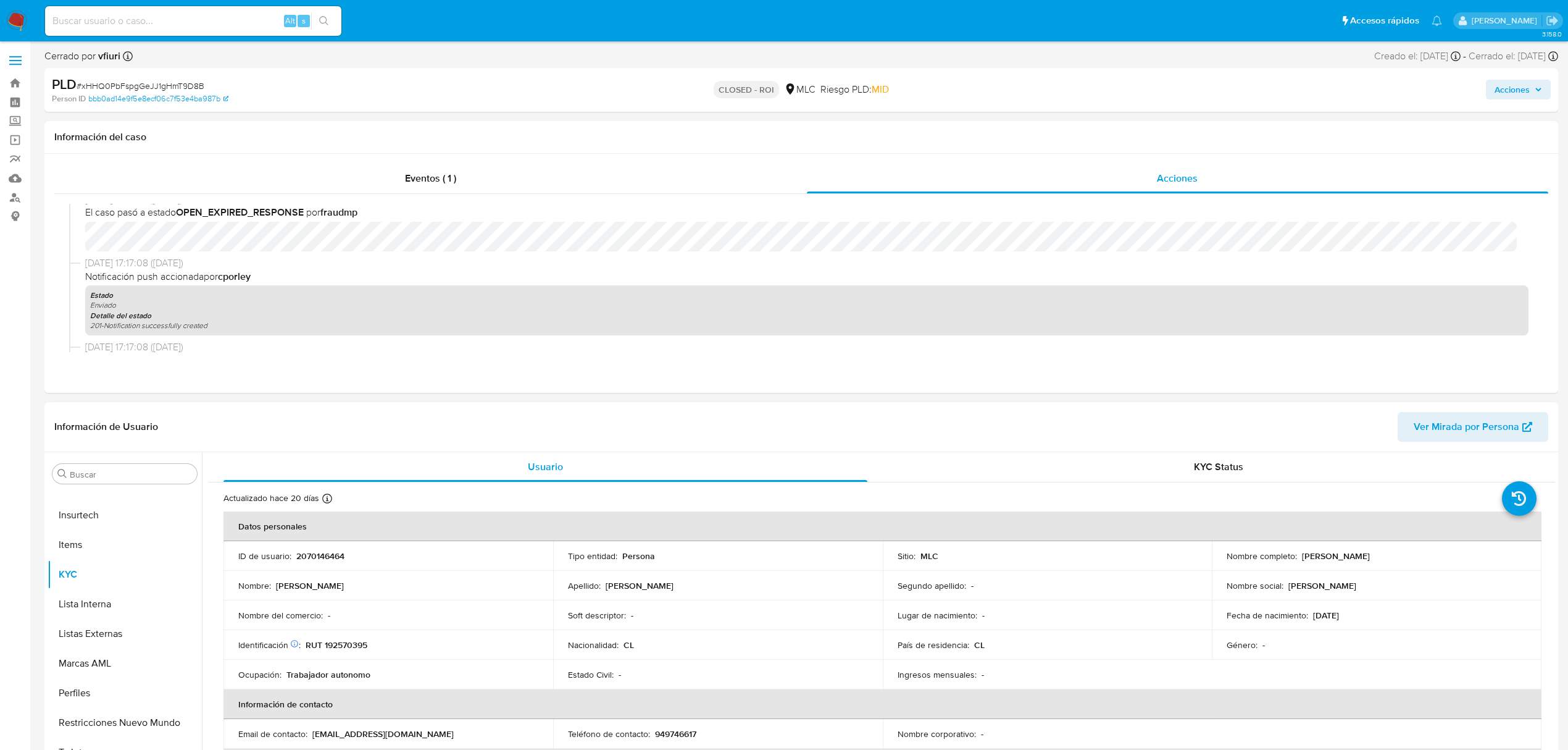
drag, startPoint x: 332, startPoint y: 559, endPoint x: 317, endPoint y: 554, distance: 15.8
click at [317, 554] on p "2070146464" at bounding box center [320, 556] width 48 height 11
drag, startPoint x: 320, startPoint y: 551, endPoint x: 307, endPoint y: 551, distance: 13.0
click at [307, 551] on p "2070146464" at bounding box center [320, 556] width 48 height 11
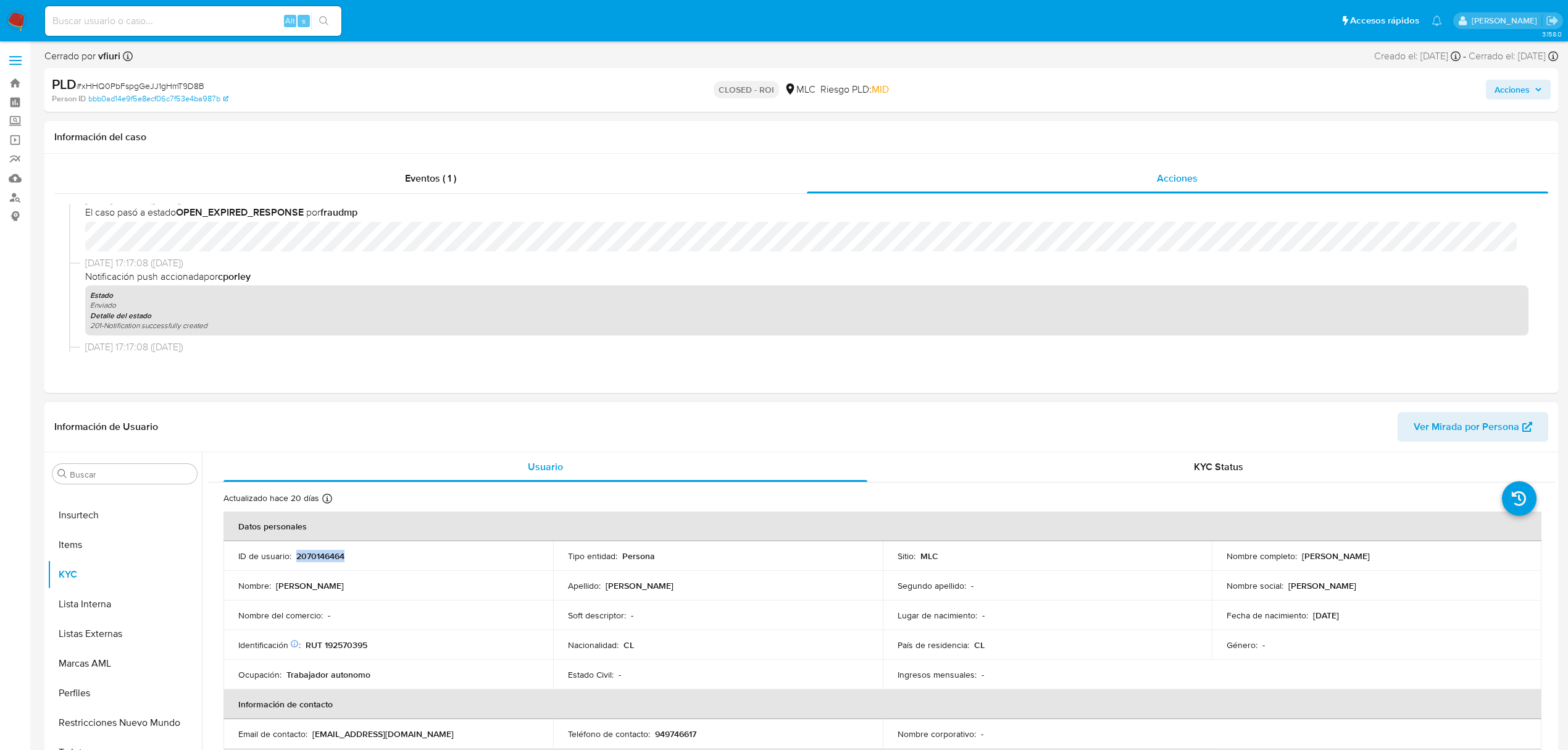
click at [307, 551] on p "2070146464" at bounding box center [320, 556] width 48 height 11
copy p "2070146464"
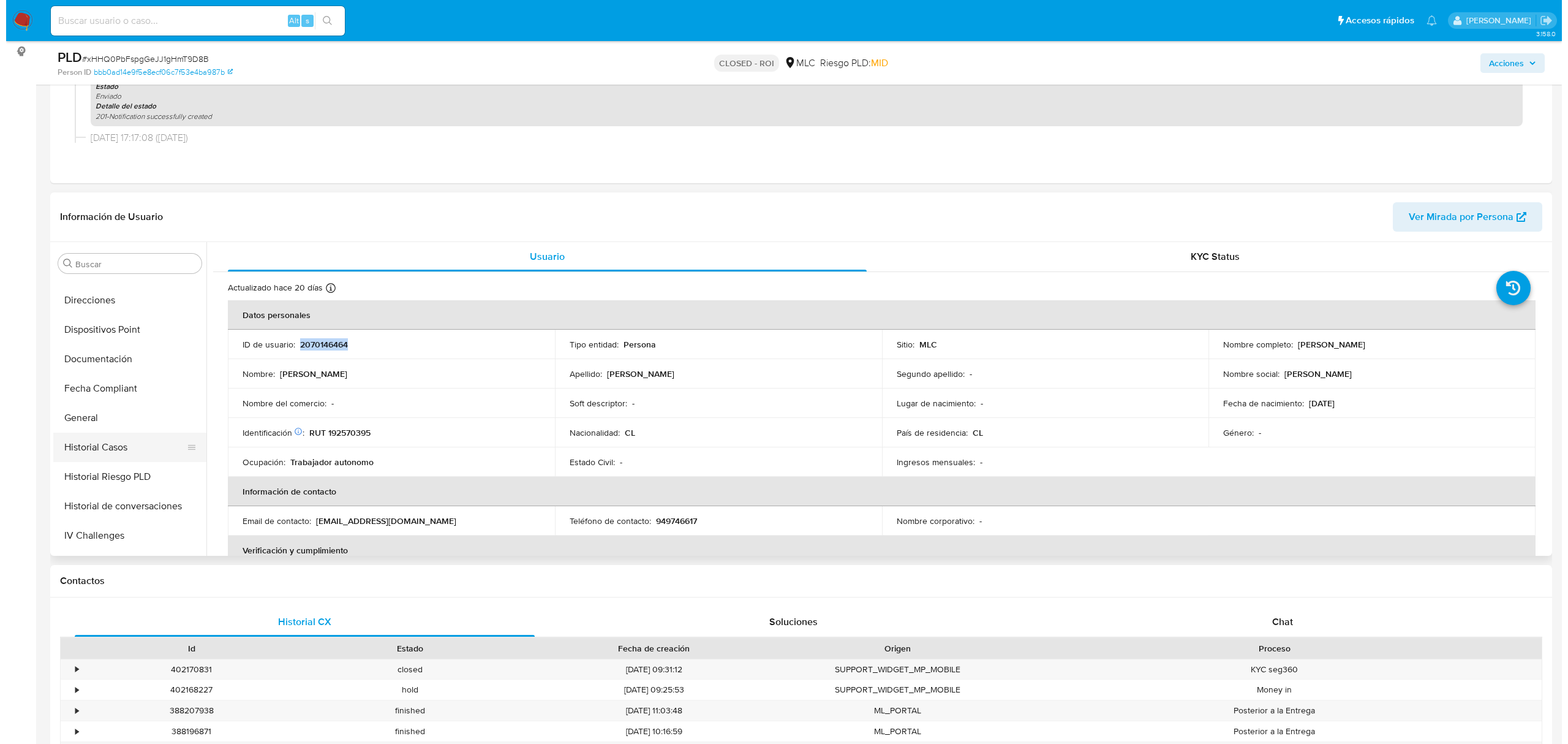
scroll to position [273, 0]
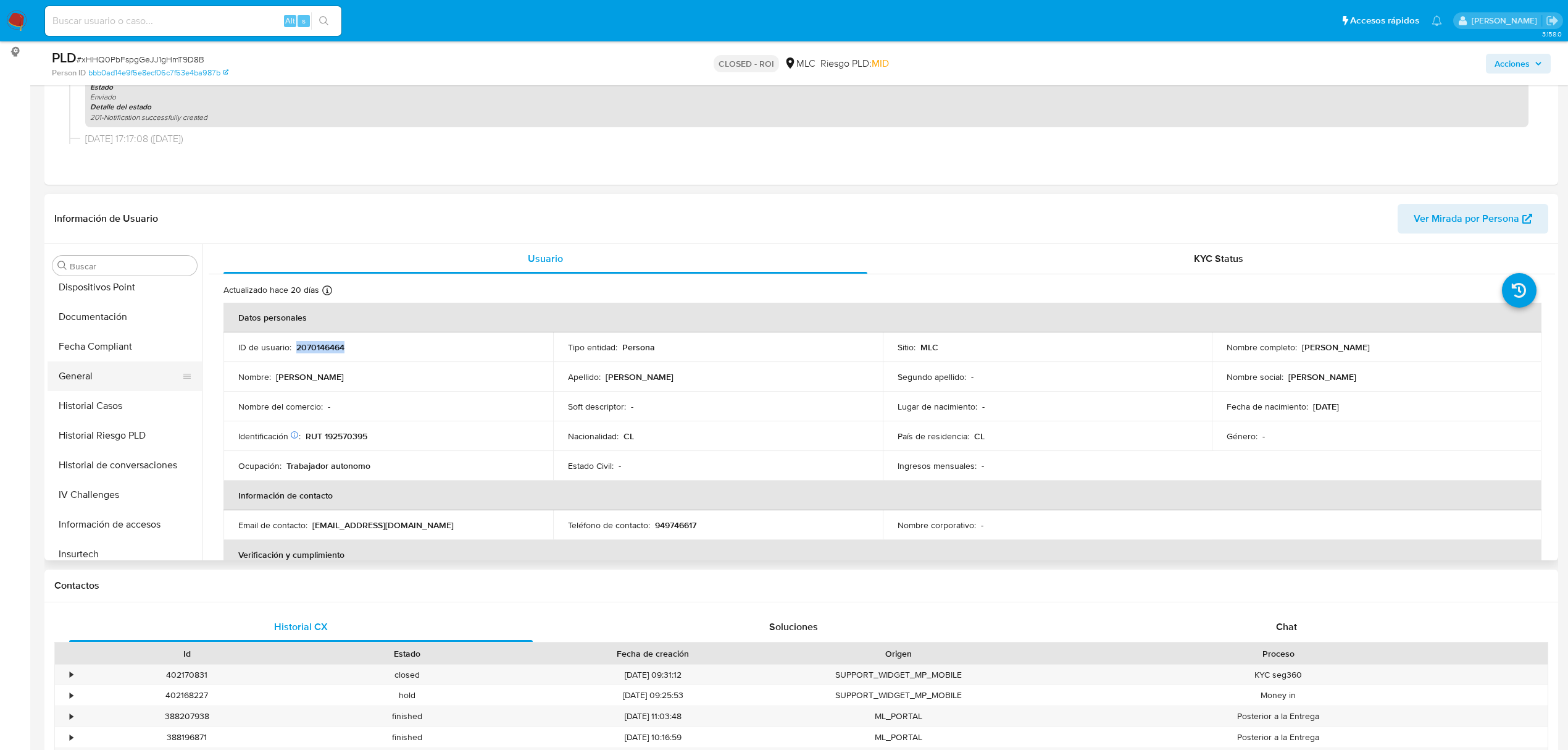
click at [98, 384] on button "General" at bounding box center [120, 376] width 144 height 30
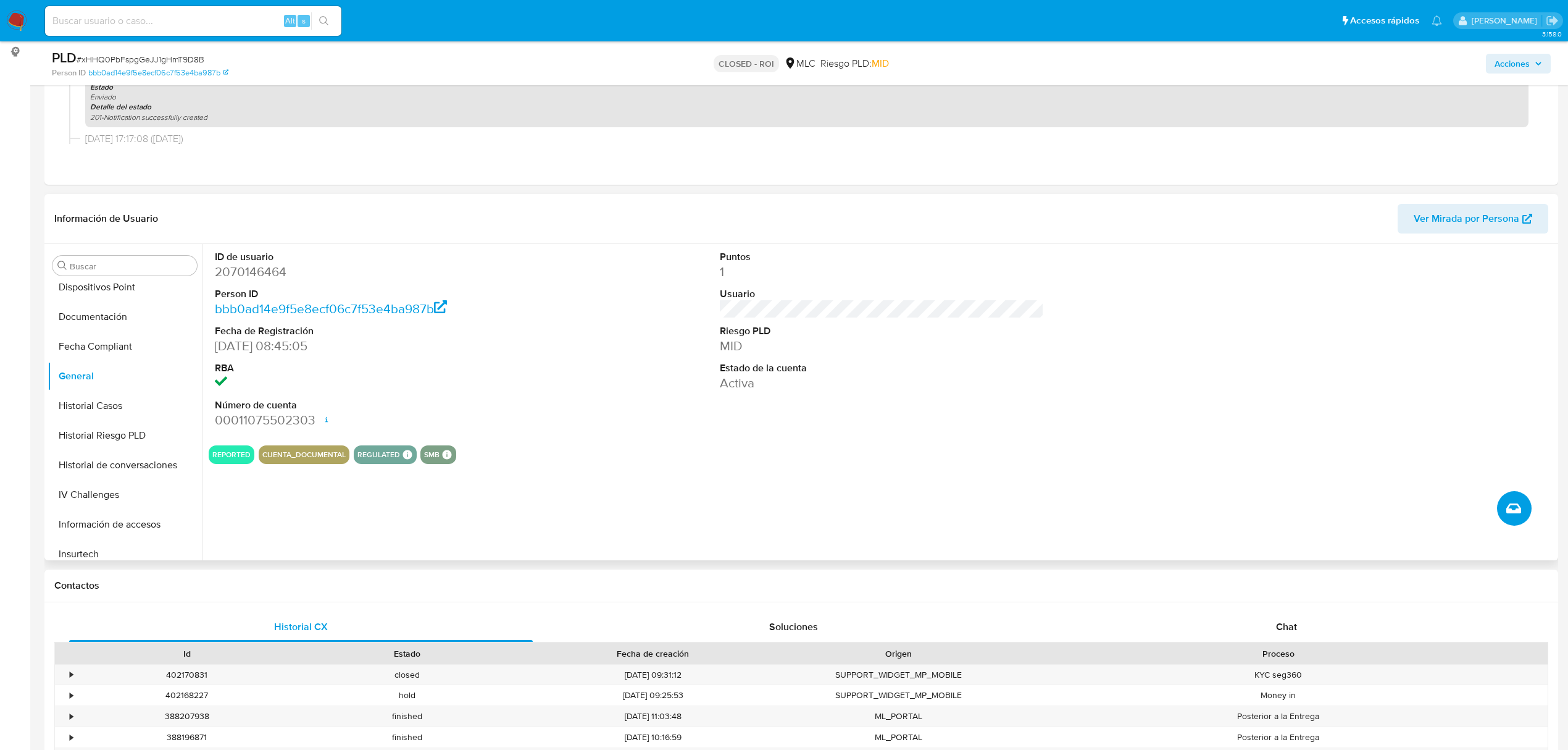
click at [1515, 507] on icon "Crear caso manual" at bounding box center [1513, 508] width 15 height 15
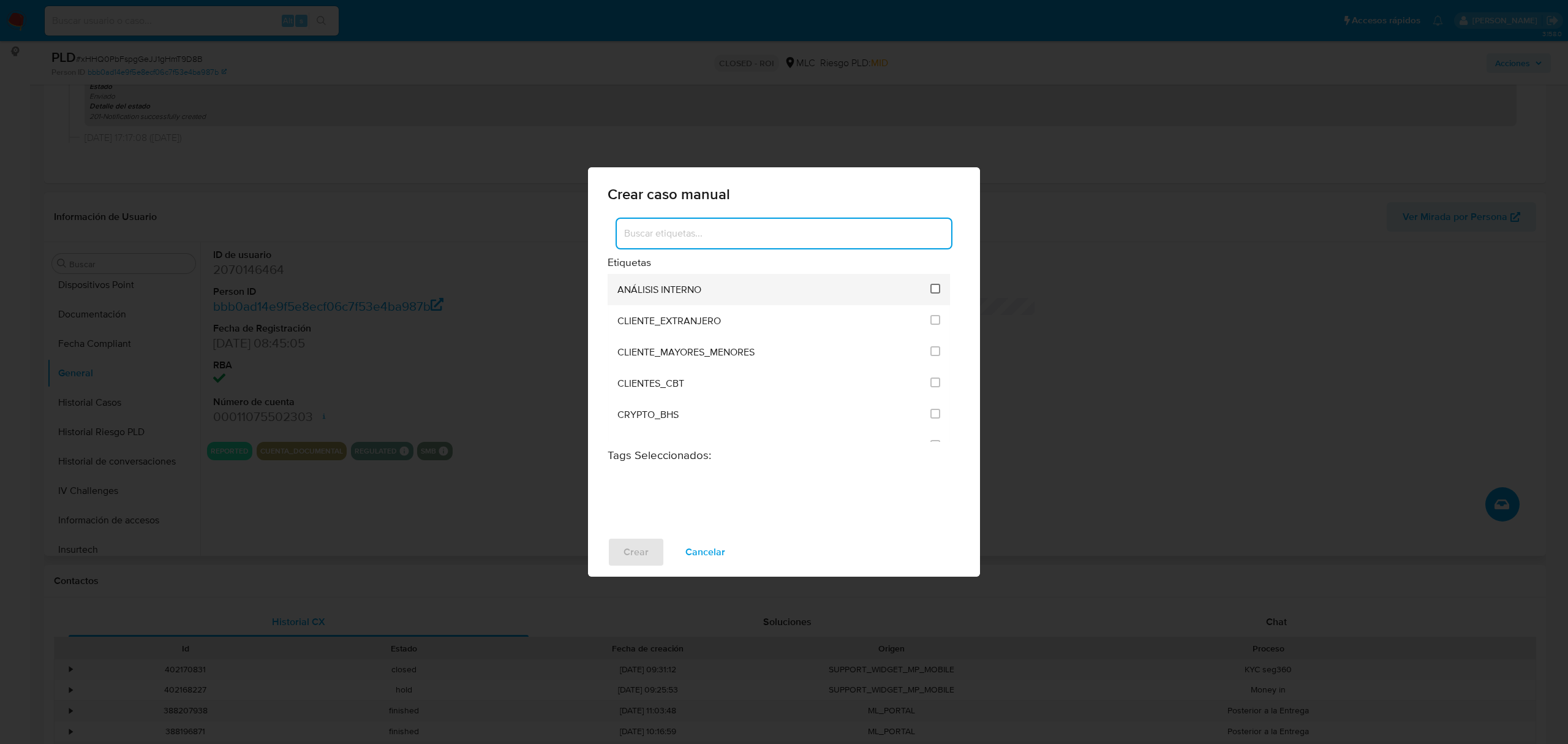
click at [930, 293] on input "1896" at bounding box center [935, 288] width 10 height 10
checkbox input "true"
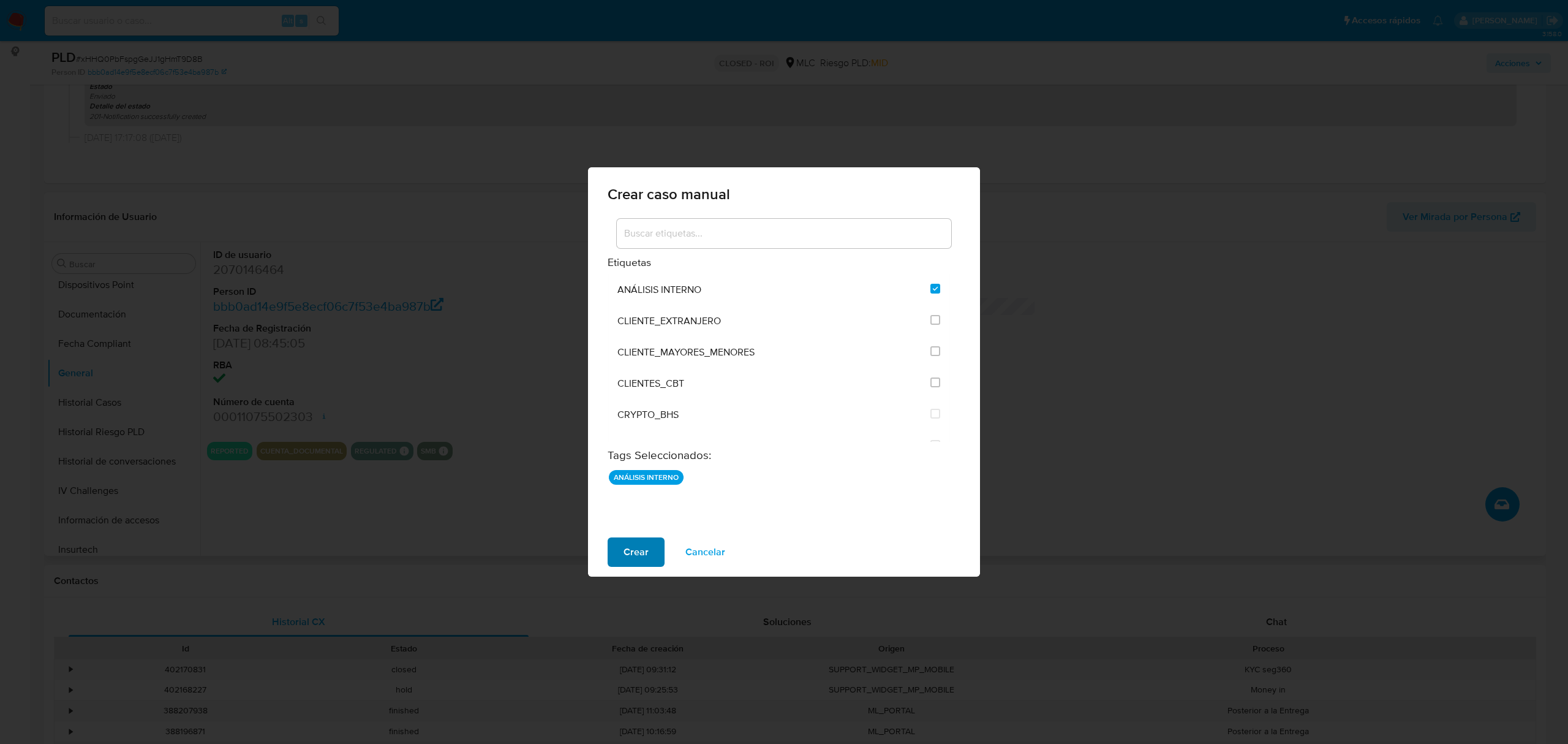
click at [625, 555] on span "Crear" at bounding box center [636, 552] width 25 height 27
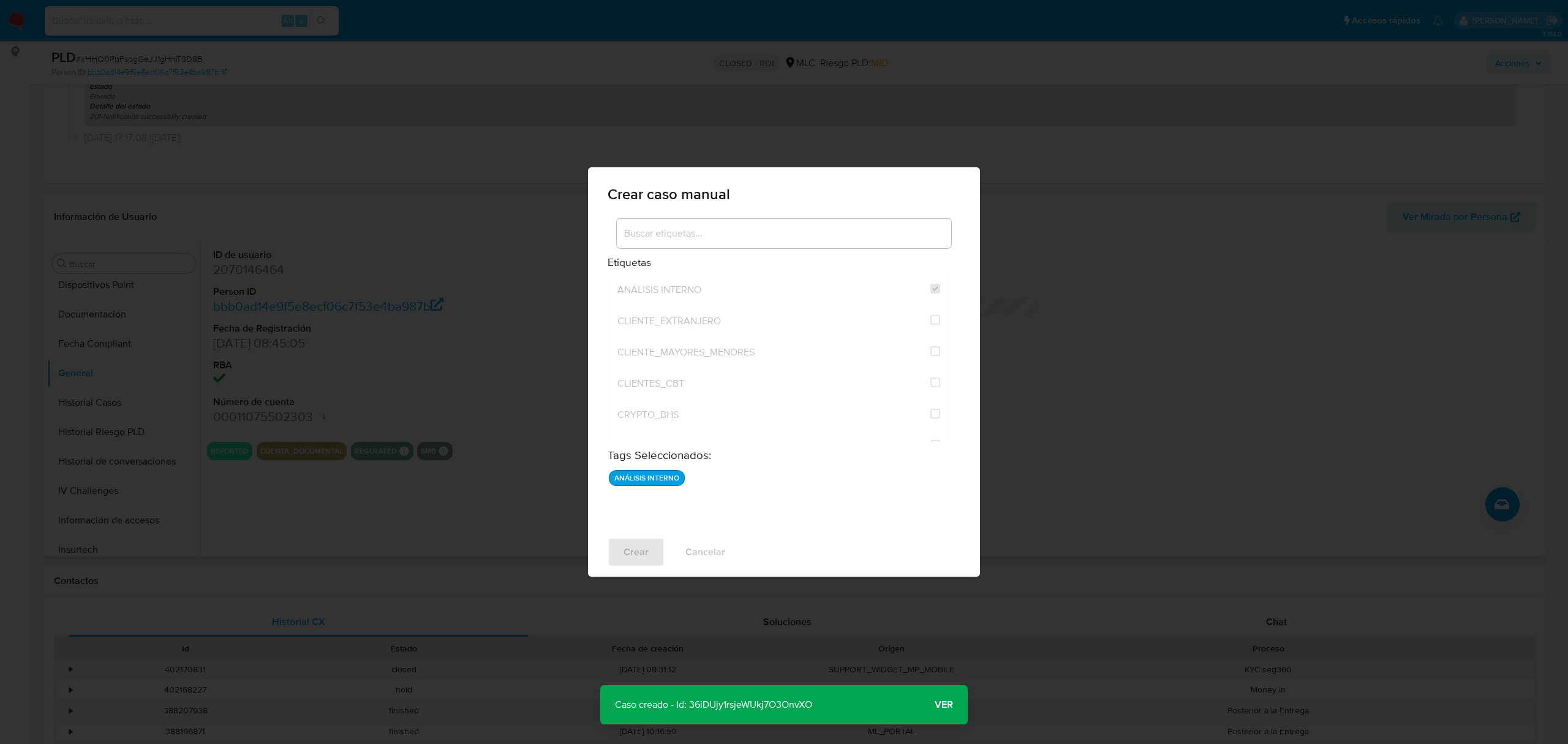
click at [941, 705] on span "Ver" at bounding box center [944, 705] width 19 height 0
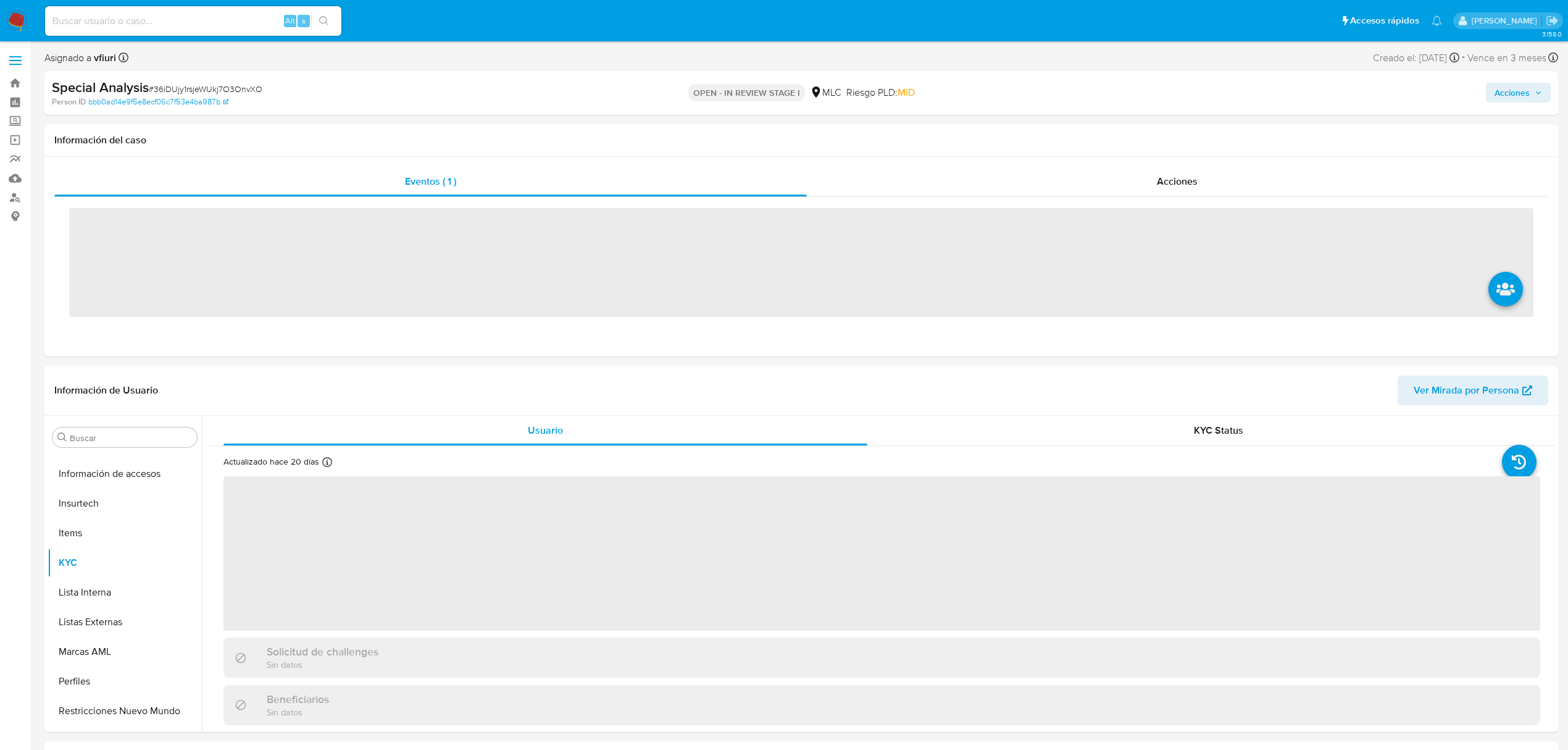
scroll to position [522, 0]
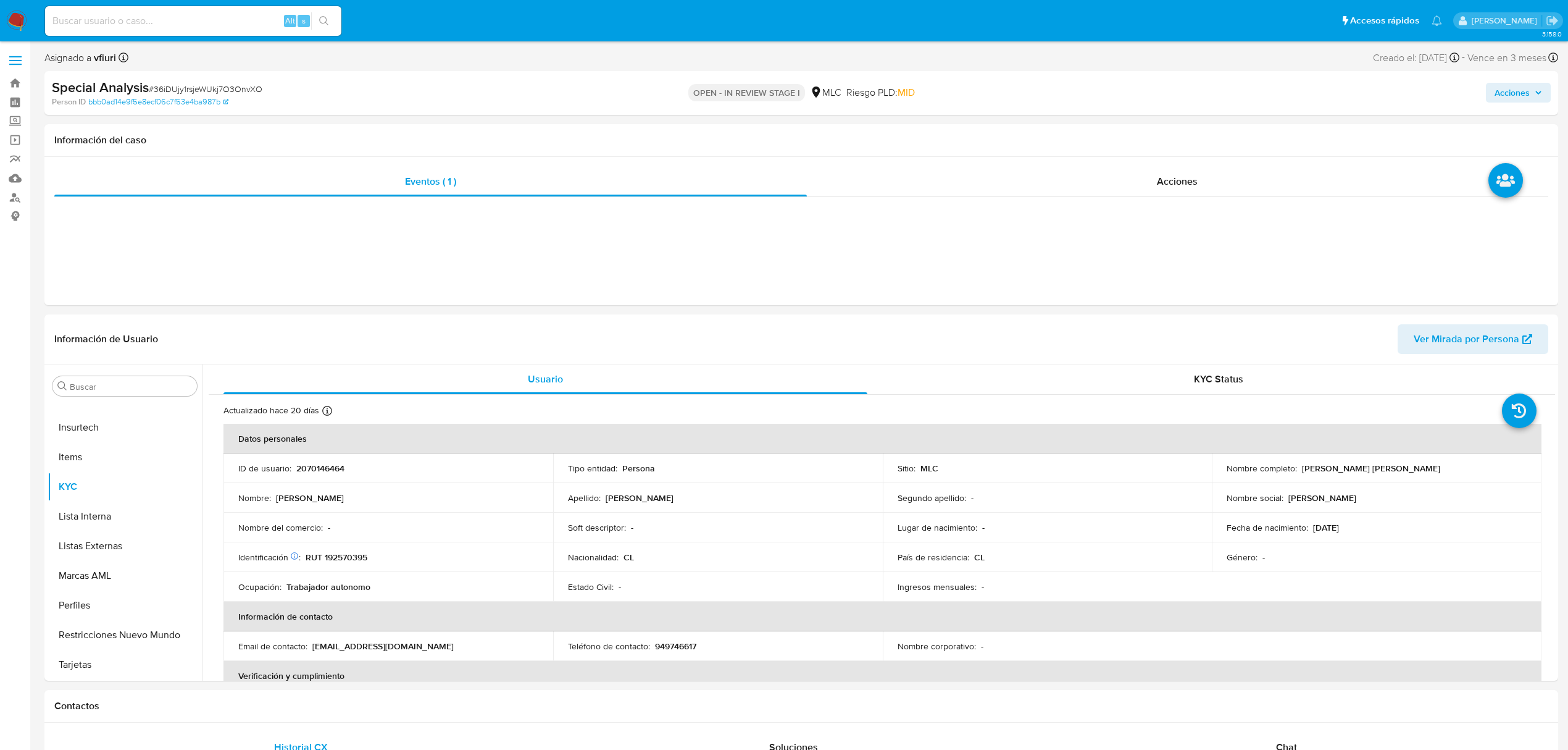
select select "10"
click at [121, 556] on button "Historial Casos" at bounding box center [120, 554] width 144 height 30
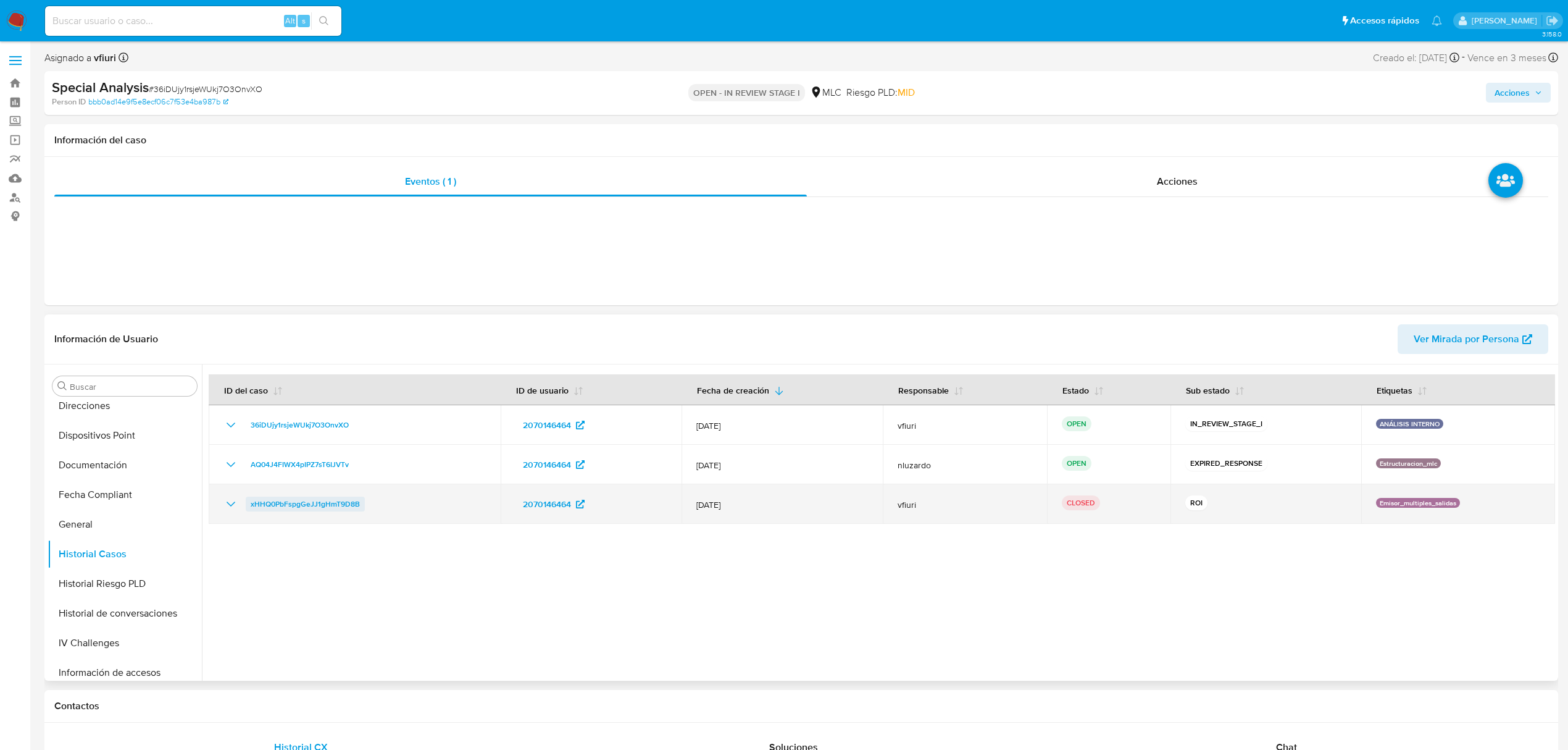
click at [295, 504] on span "xHHQ0PbFspgGeJJ1gHmT9D8B" at bounding box center [305, 504] width 110 height 15
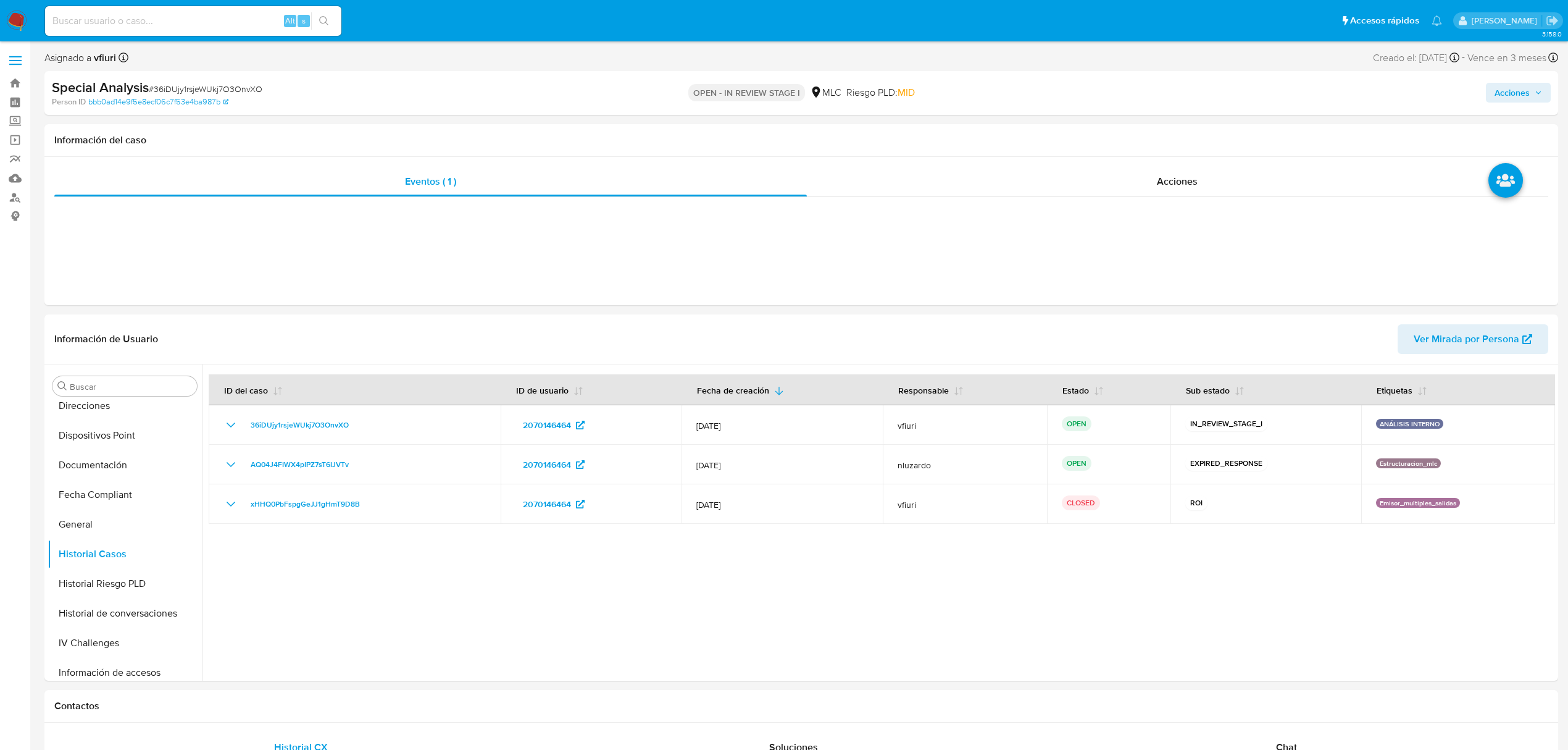
click at [1517, 94] on span "Acciones" at bounding box center [1513, 92] width 35 height 19
click at [1171, 151] on div "Enviar" at bounding box center [1255, 230] width 571 height 162
click at [1179, 139] on div "Resolución del caso Alt r" at bounding box center [1182, 132] width 118 height 32
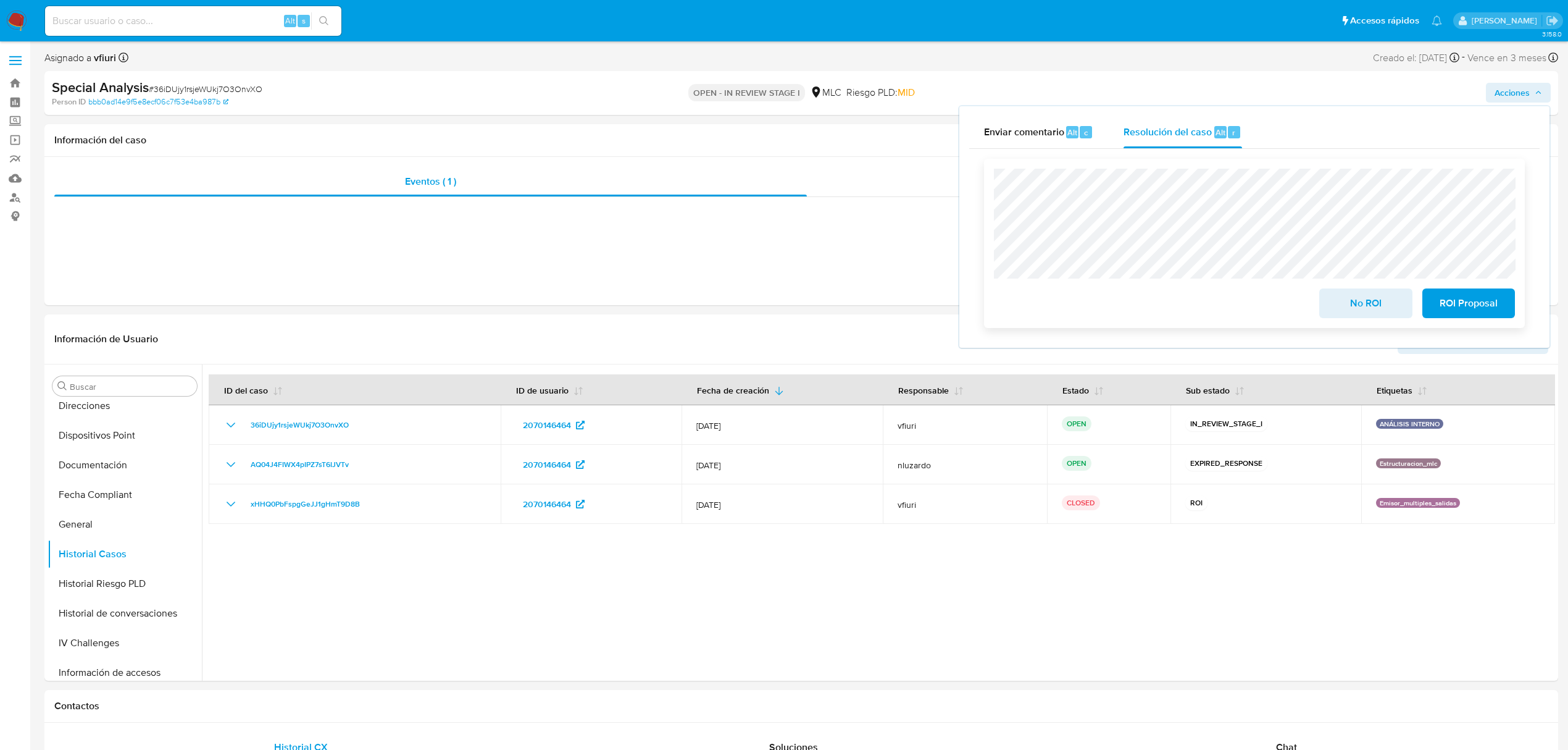
click at [1361, 298] on span "No ROI" at bounding box center [1365, 303] width 60 height 27
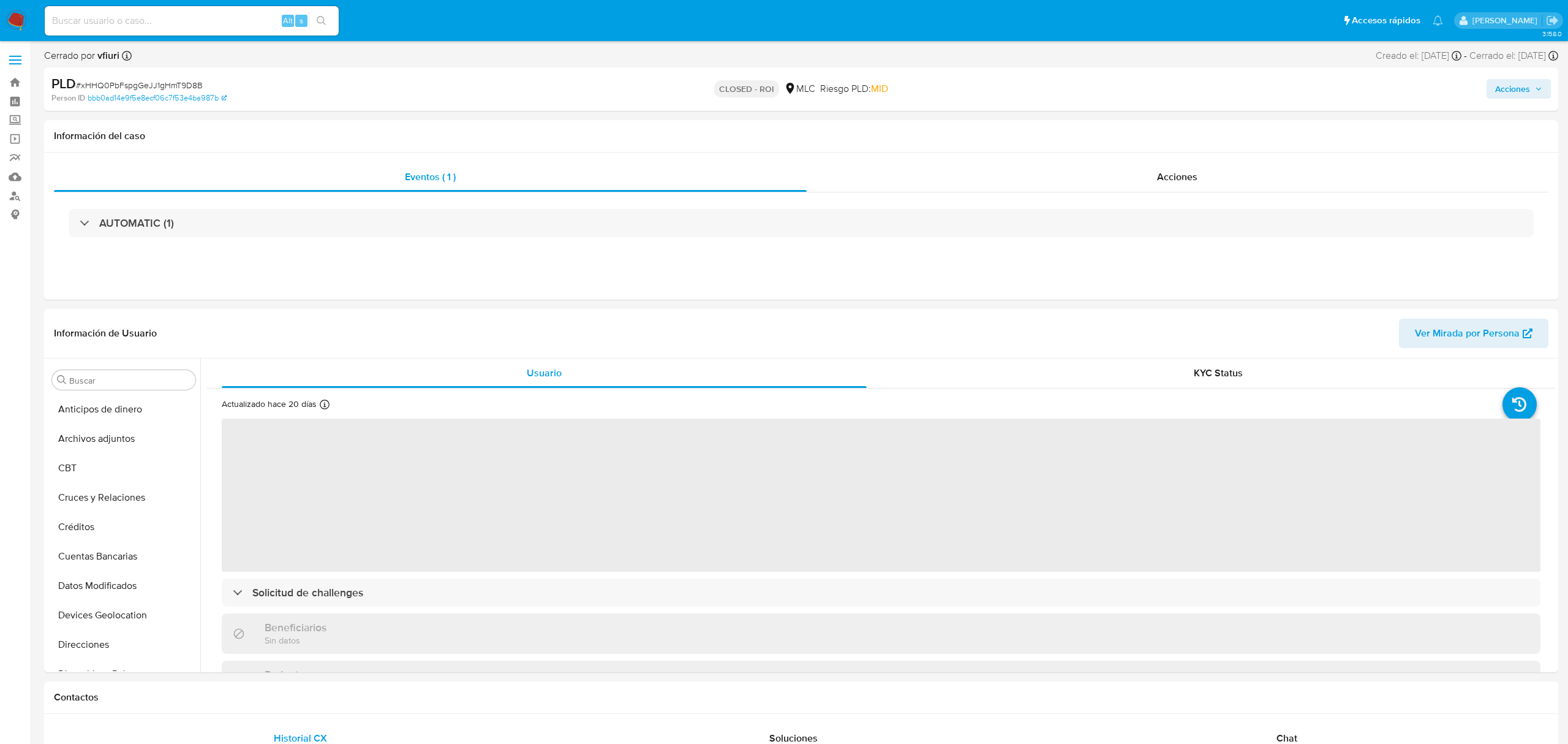
select select "10"
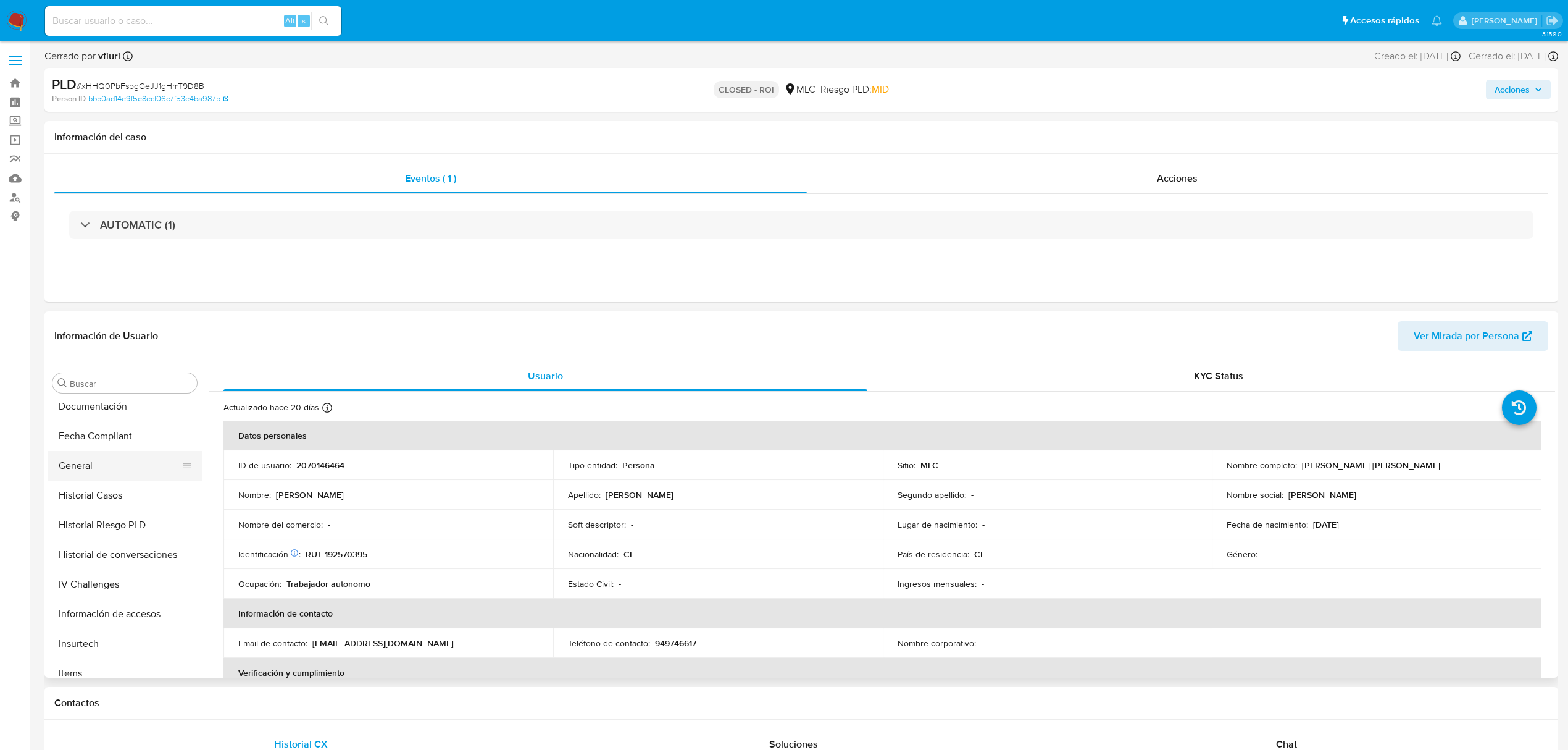
scroll to position [357, 0]
click at [107, 440] on button "Historial Casos" at bounding box center [120, 441] width 144 height 30
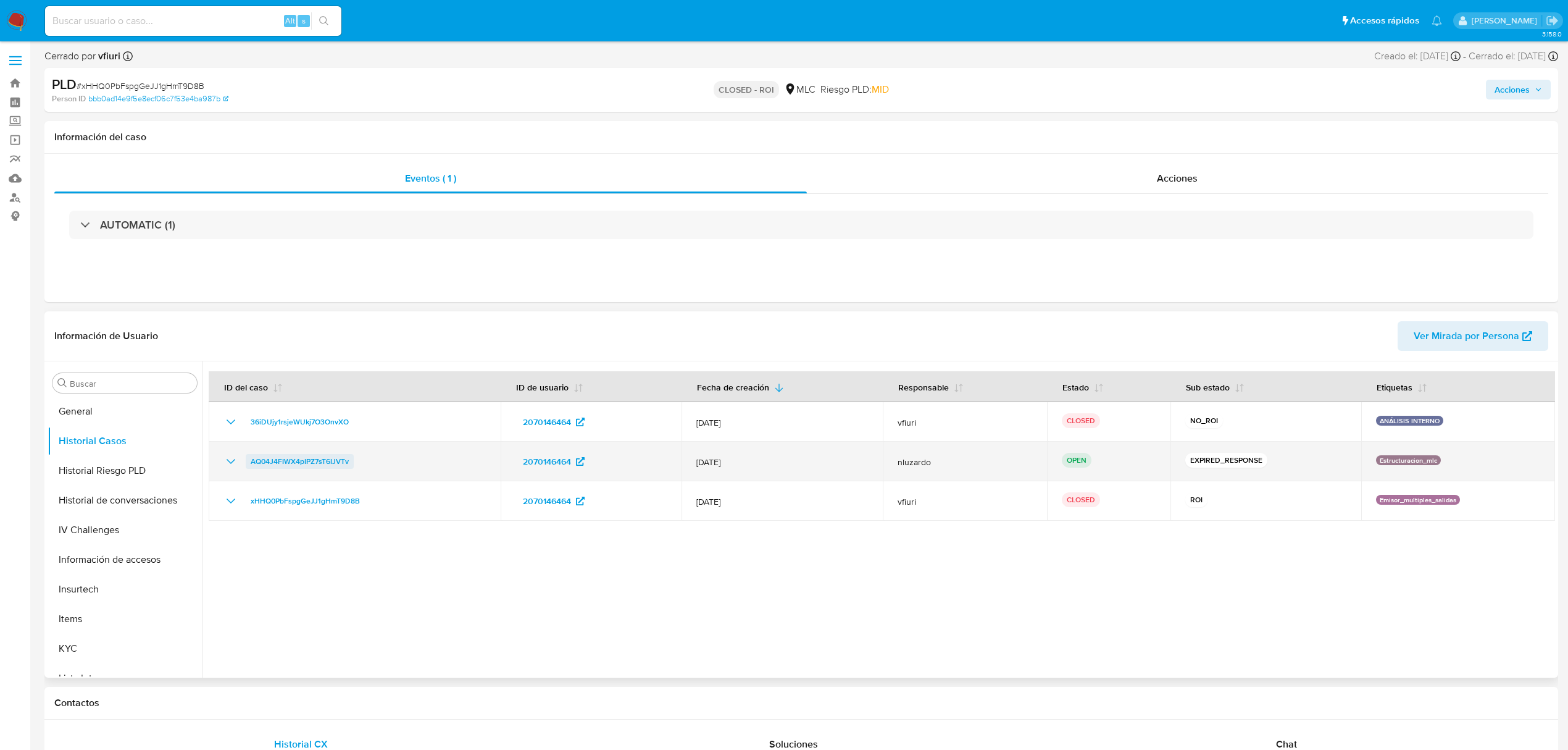
drag, startPoint x: 398, startPoint y: 460, endPoint x: 250, endPoint y: 458, distance: 148.0
click at [250, 458] on div "AQ04J4FIWX4pIPZ7sT6IJVTv" at bounding box center [354, 461] width 262 height 15
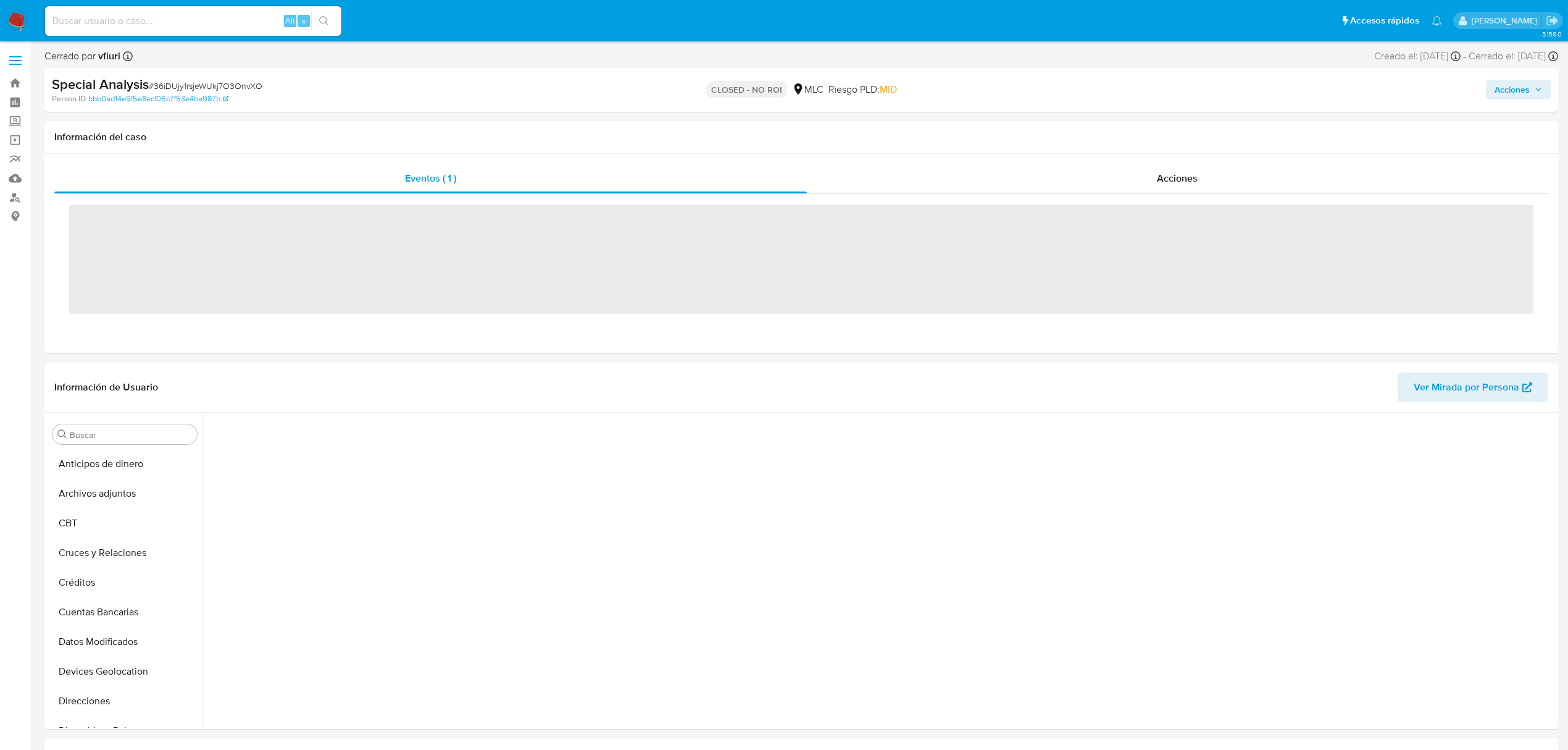
scroll to position [522, 0]
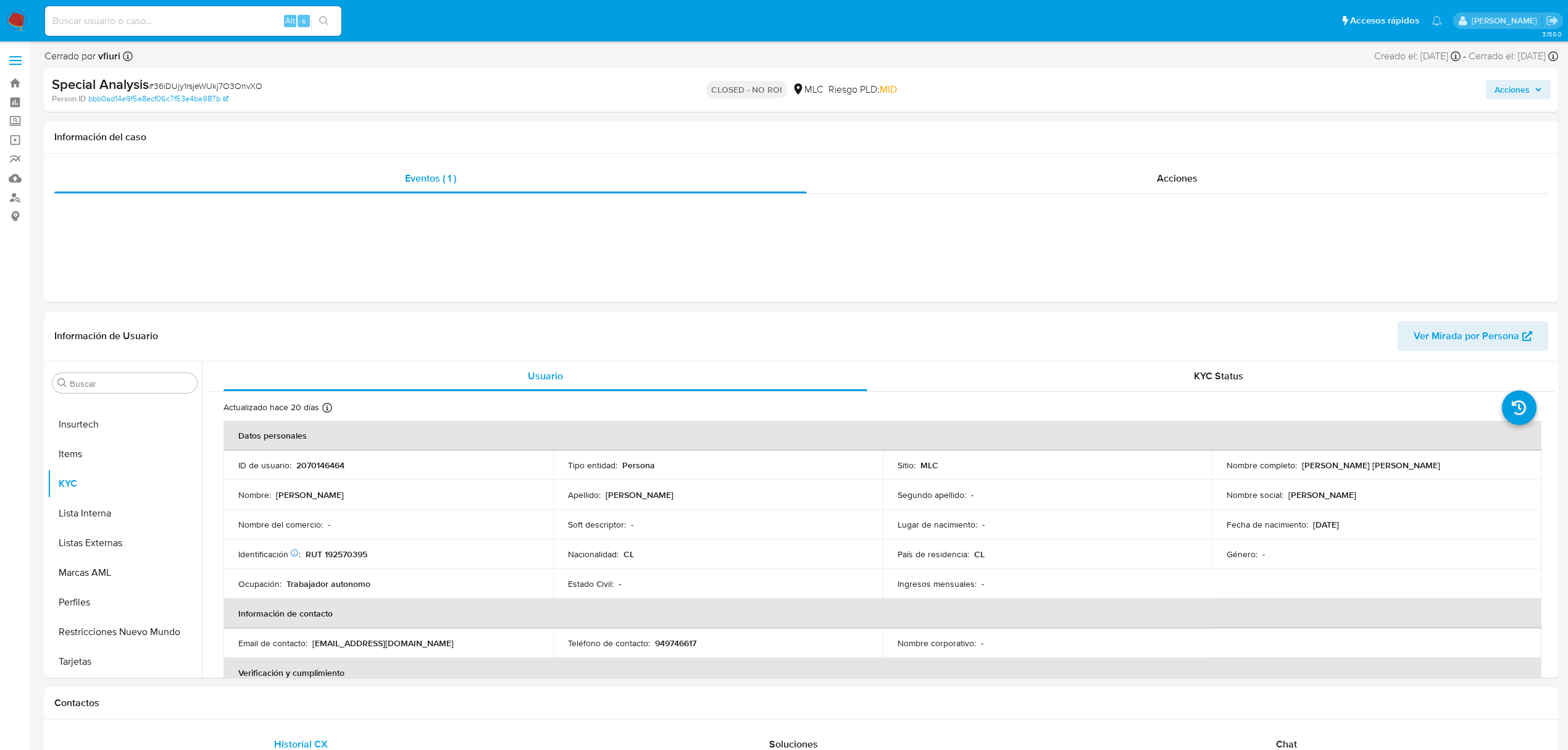
select select "10"
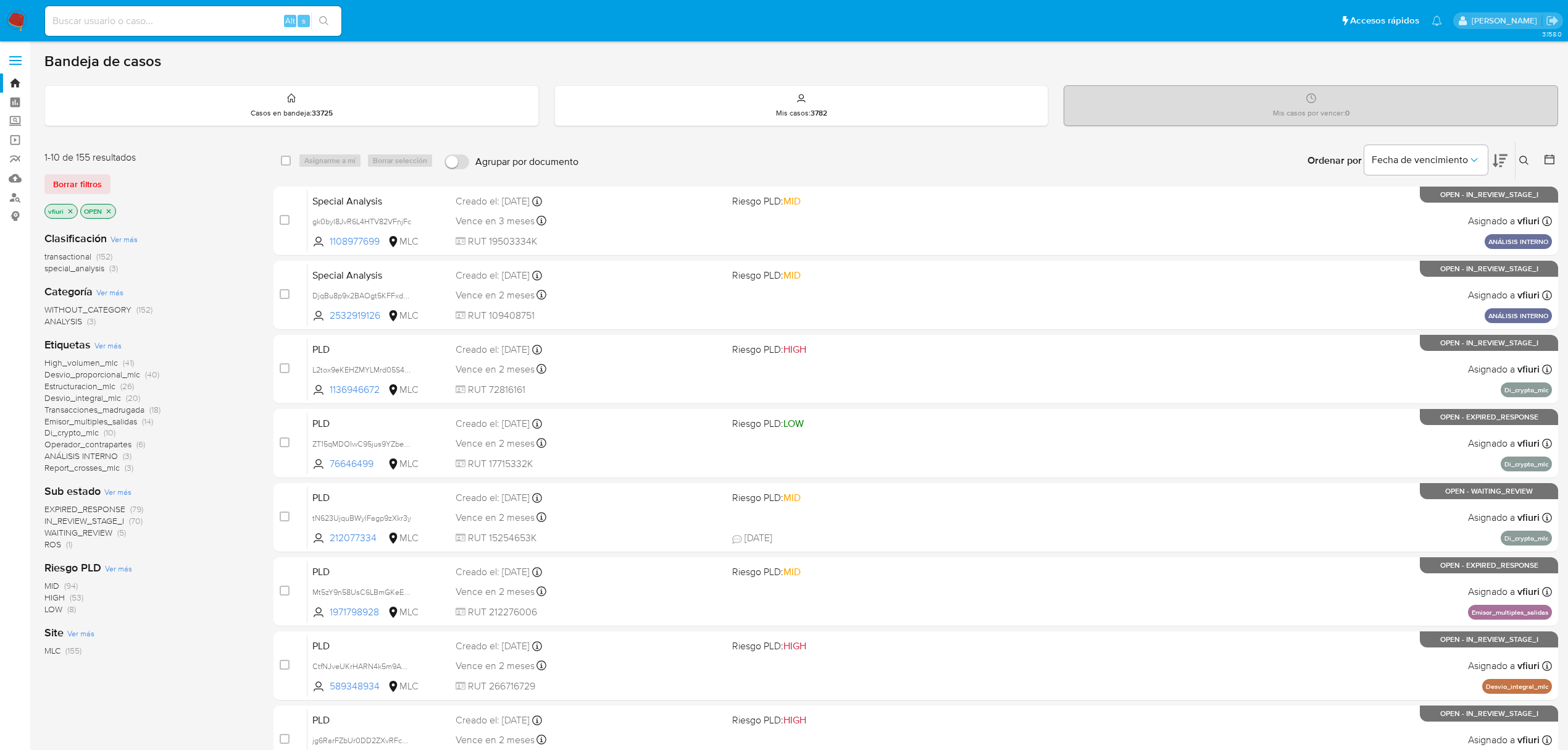
click at [70, 209] on icon "close-filter" at bounding box center [70, 211] width 8 height 8
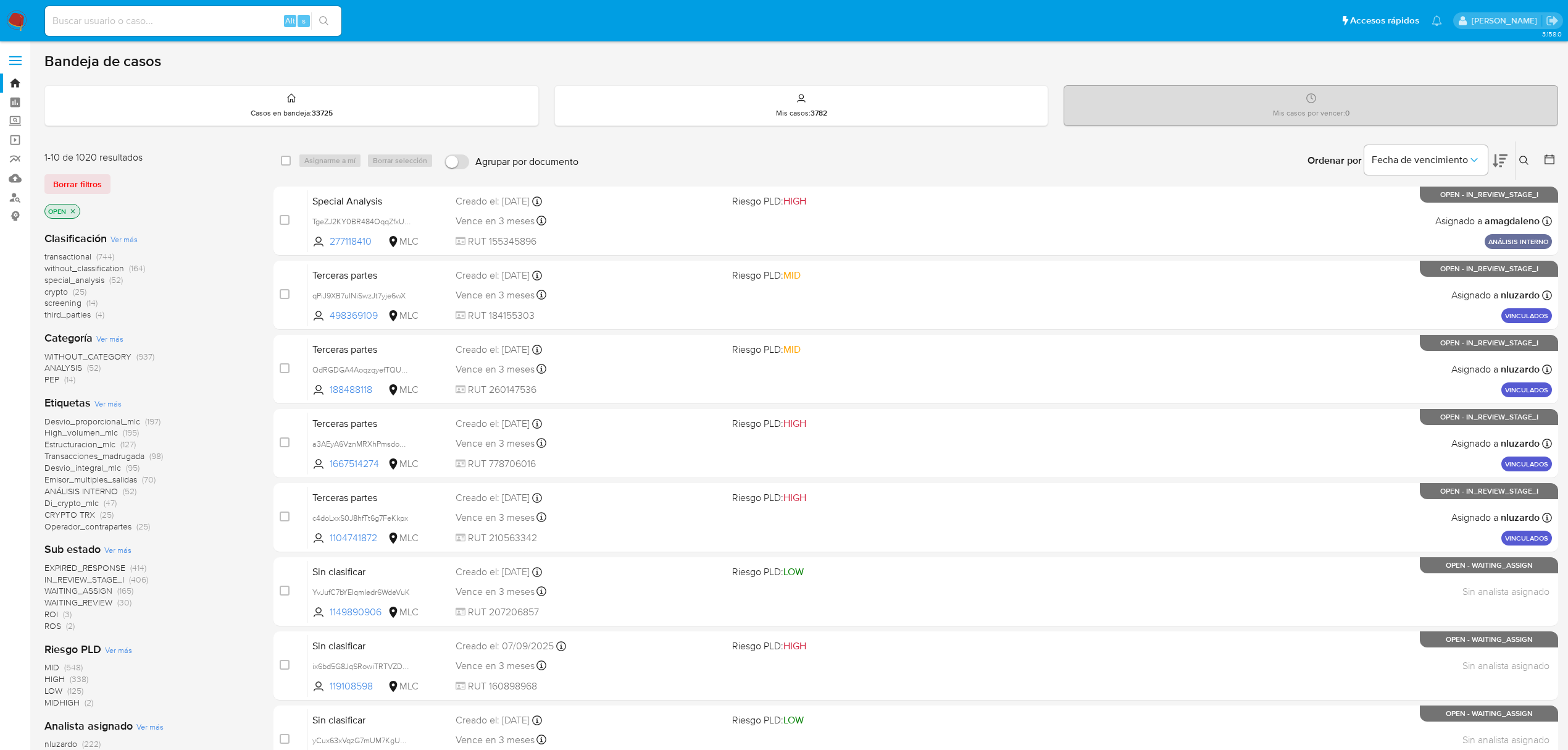
click at [1527, 159] on icon at bounding box center [1524, 160] width 10 height 10
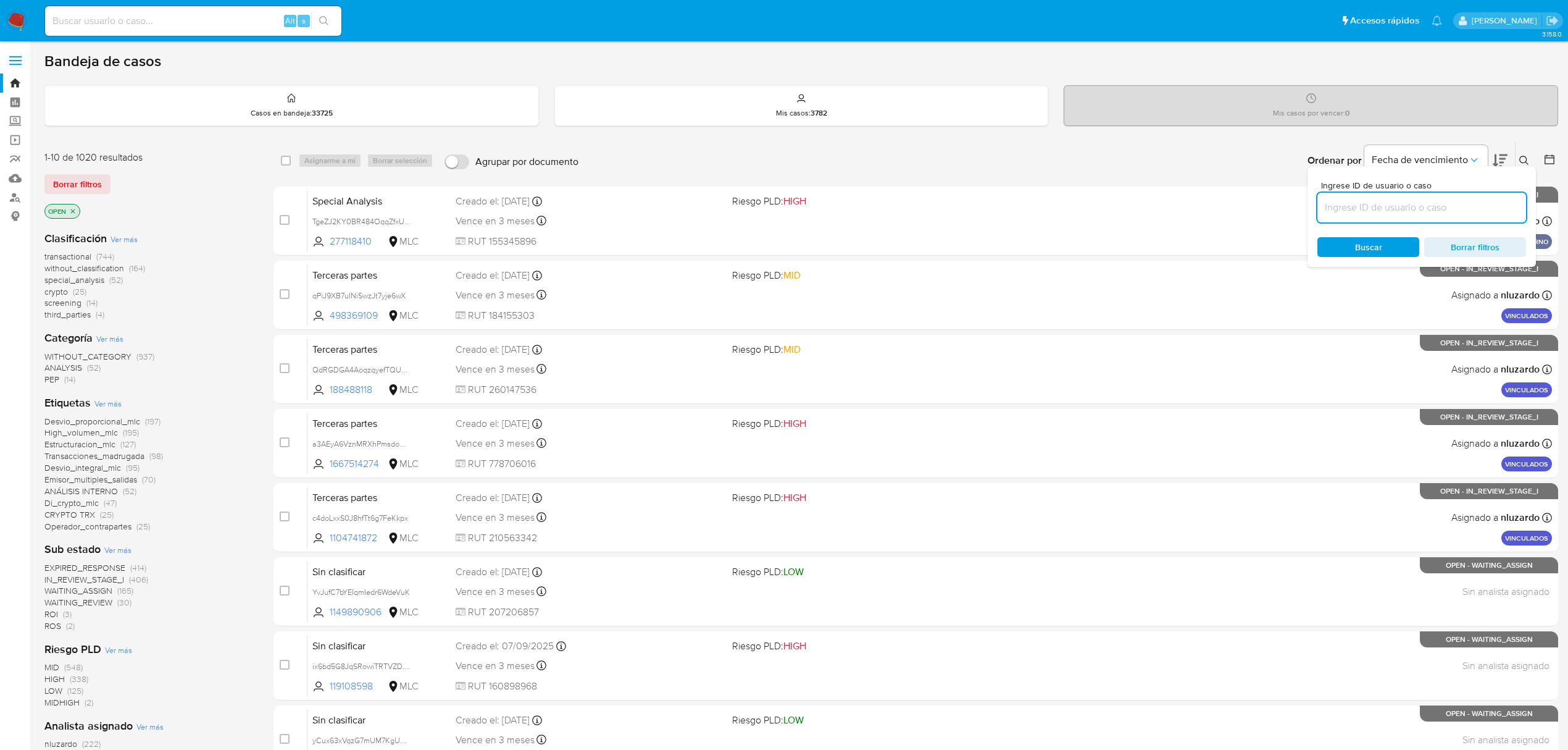
click at [1374, 204] on input at bounding box center [1422, 207] width 209 height 16
type input "AQ04J4FIWX4pIPZ7sT6IJVTv"
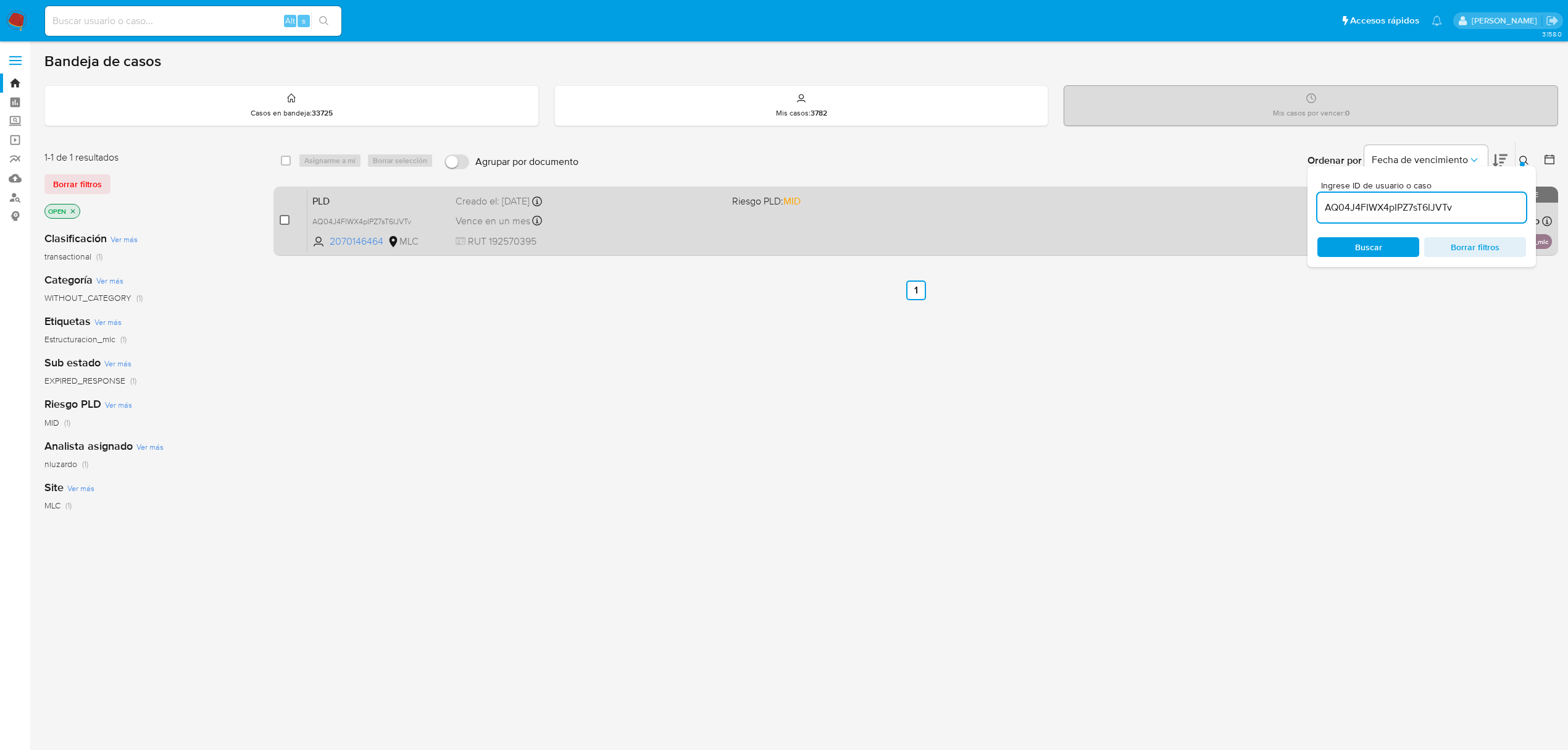
click at [282, 218] on input "checkbox" at bounding box center [284, 220] width 10 height 10
checkbox input "true"
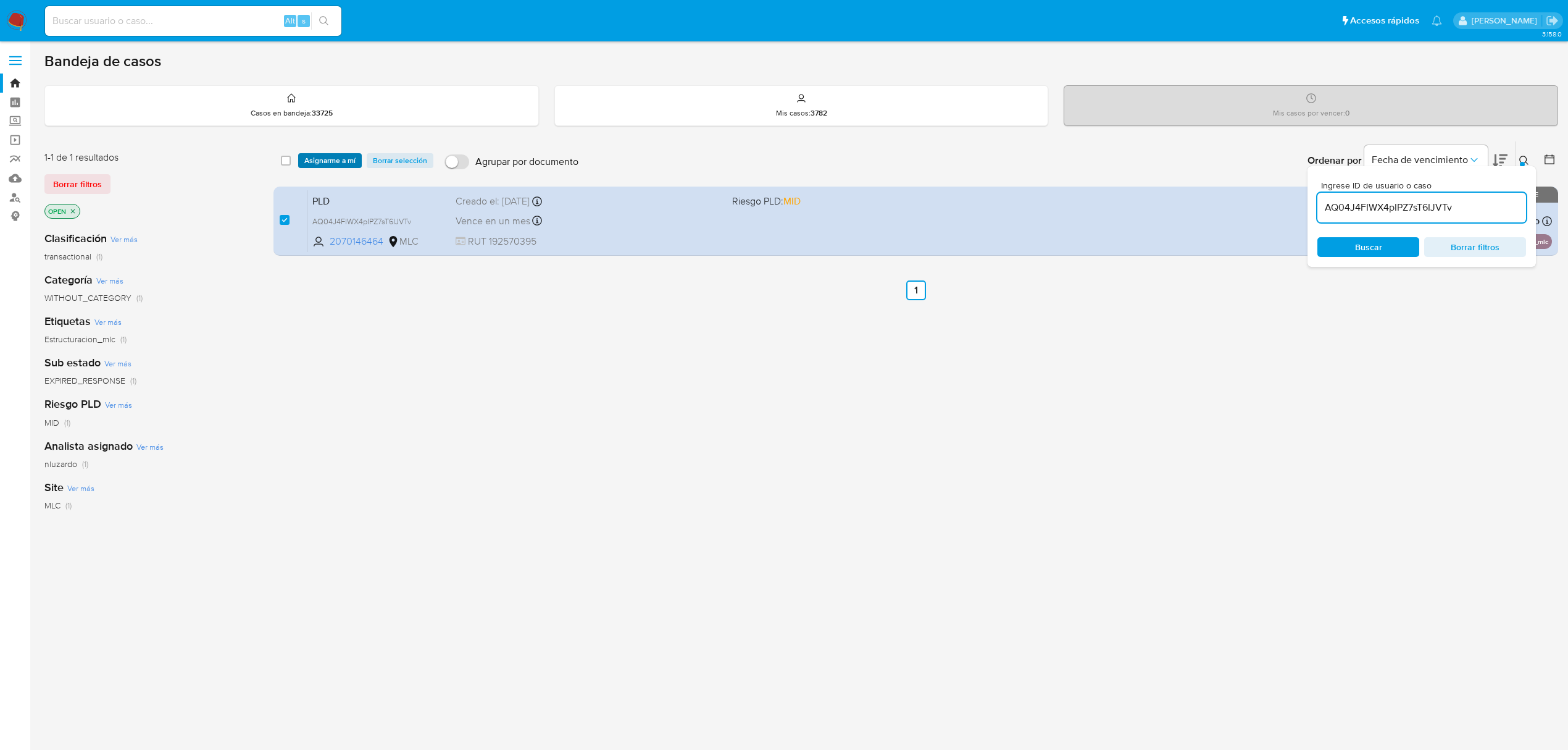
click at [334, 155] on span "Asignarme a mí" at bounding box center [330, 161] width 51 height 12
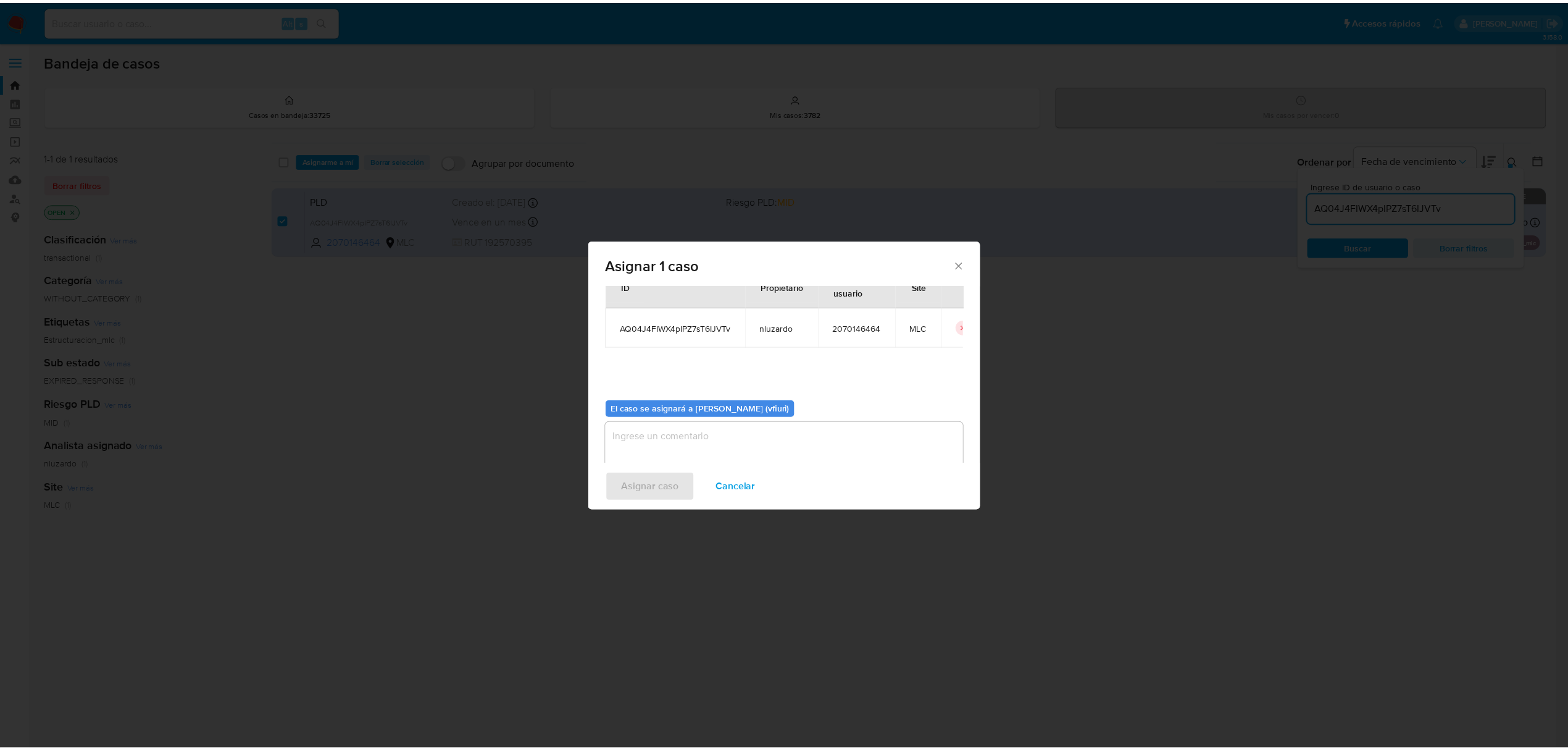
scroll to position [63, 0]
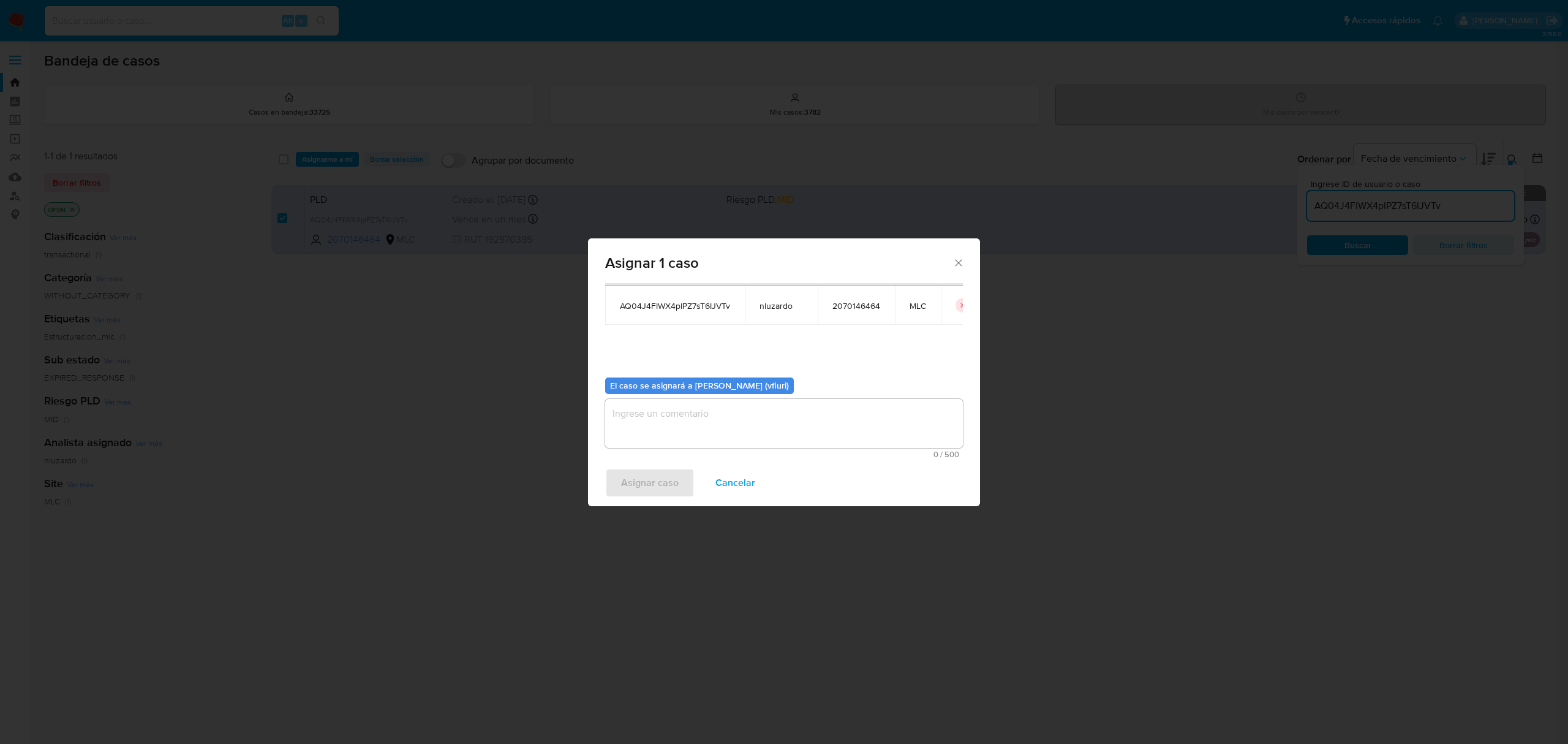
click at [694, 415] on textarea "assign-modal" at bounding box center [784, 423] width 358 height 49
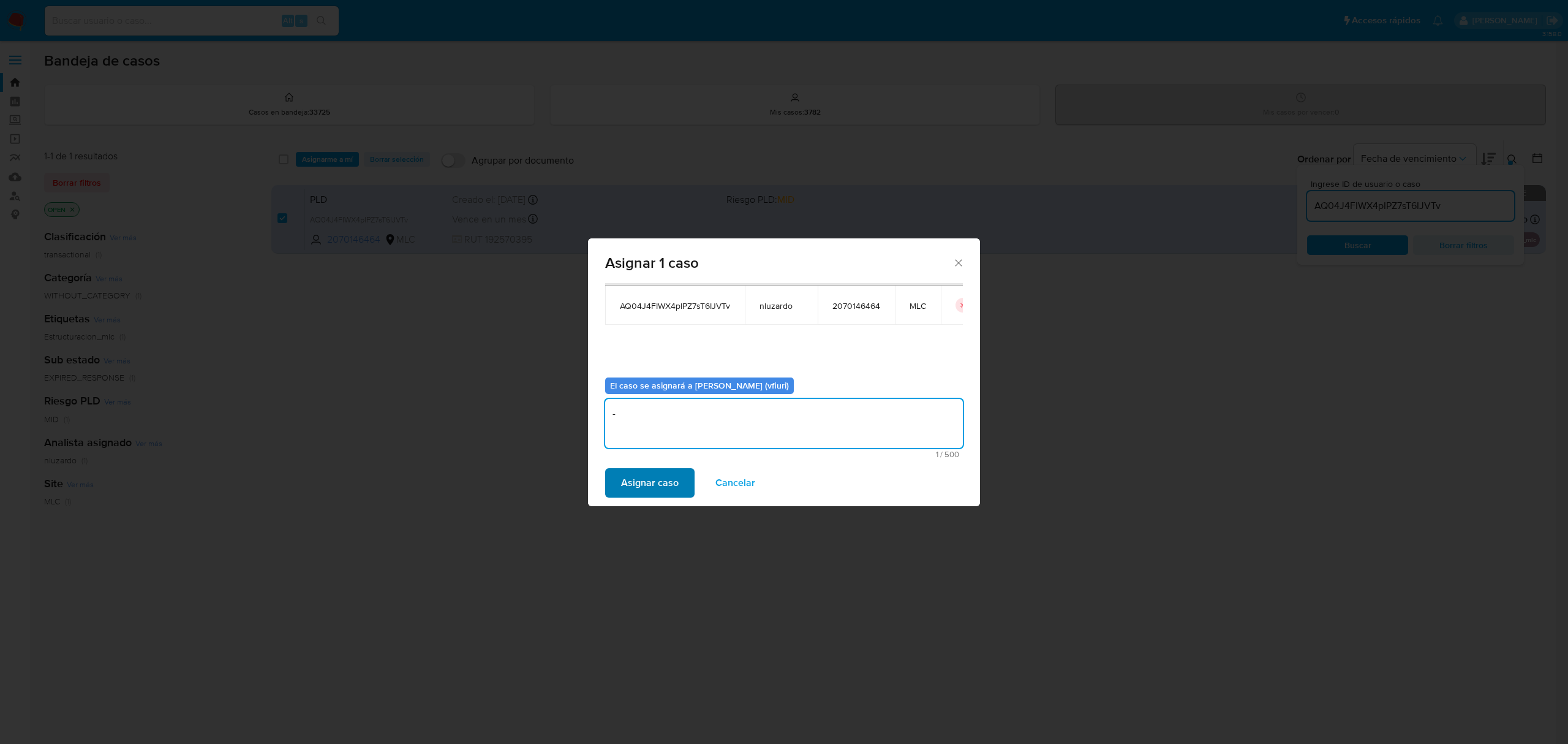
type textarea "-"
click at [640, 477] on span "Asignar caso" at bounding box center [650, 482] width 58 height 27
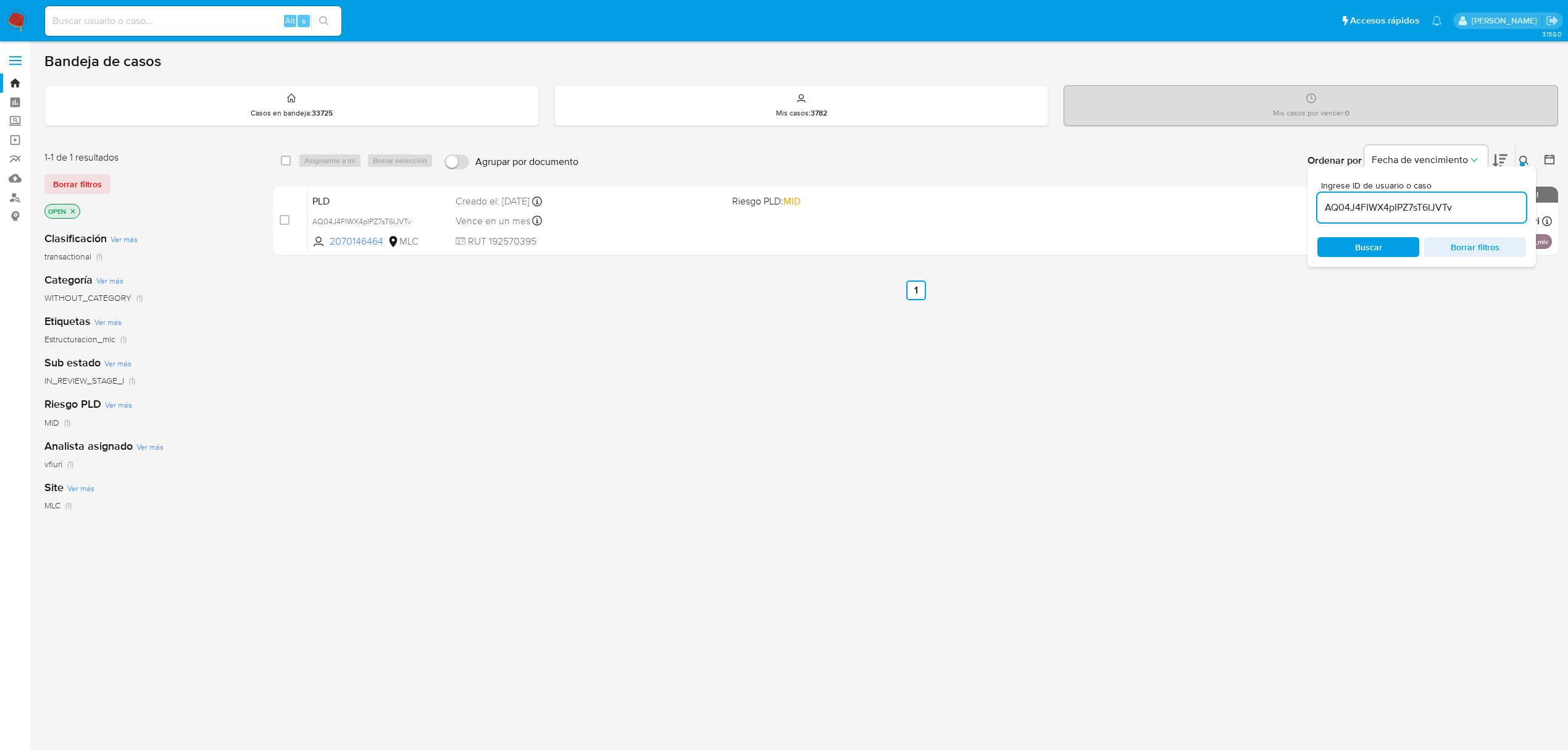
click at [1501, 255] on span "Borrar filtros" at bounding box center [1475, 247] width 85 height 17
click at [1480, 246] on span "Borrar filtros" at bounding box center [1475, 247] width 85 height 17
click at [12, 85] on link "Bandeja" at bounding box center [74, 83] width 147 height 19
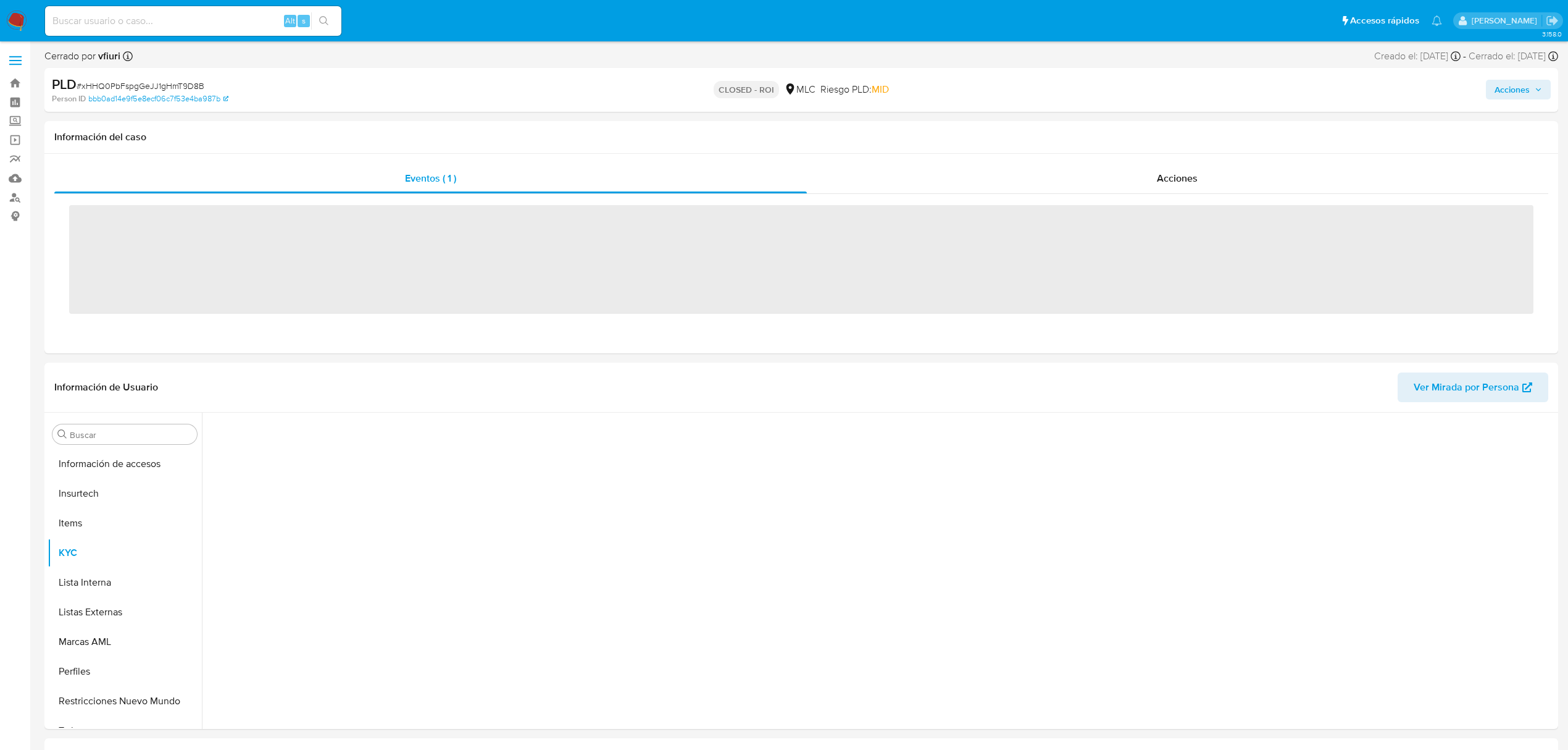
scroll to position [522, 0]
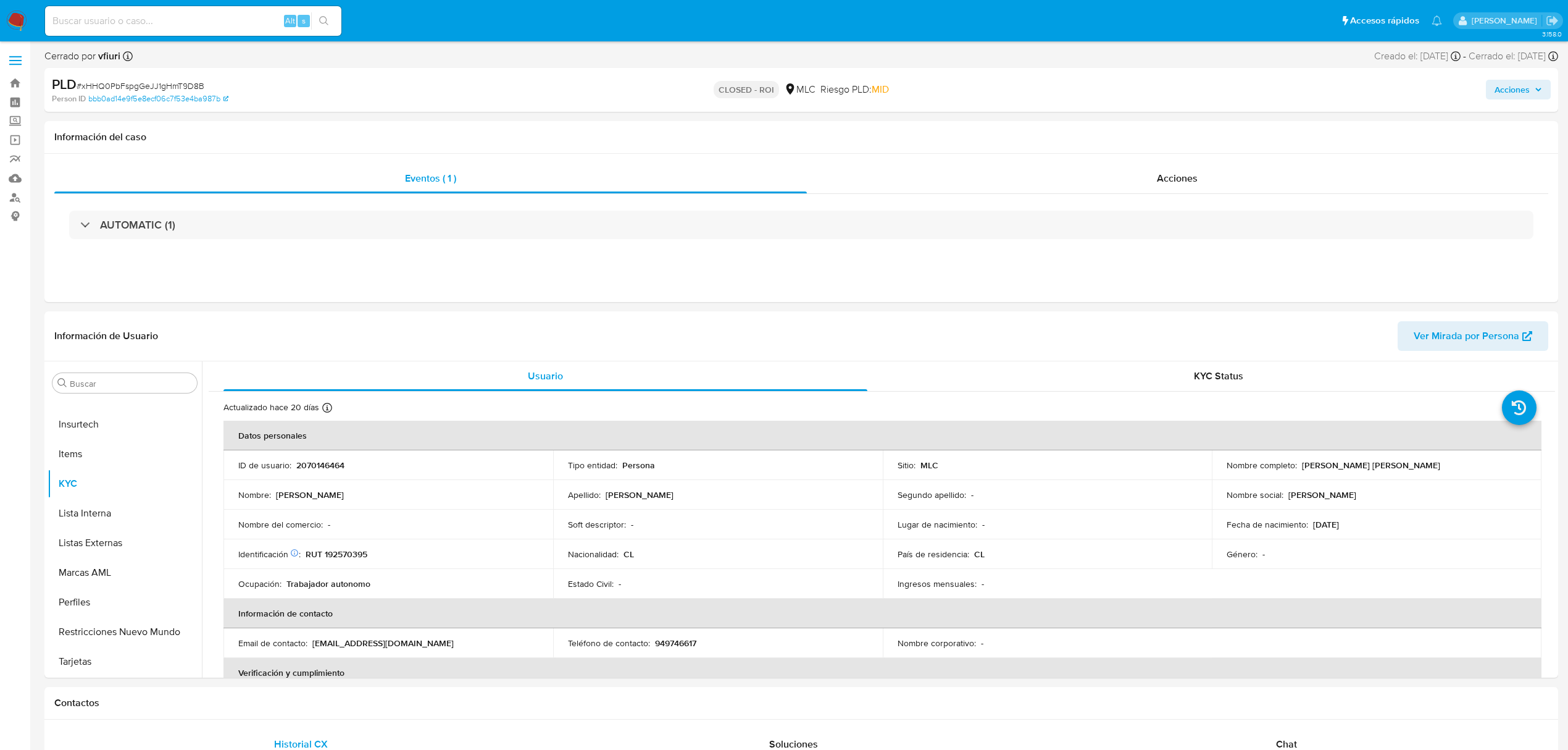
select select "10"
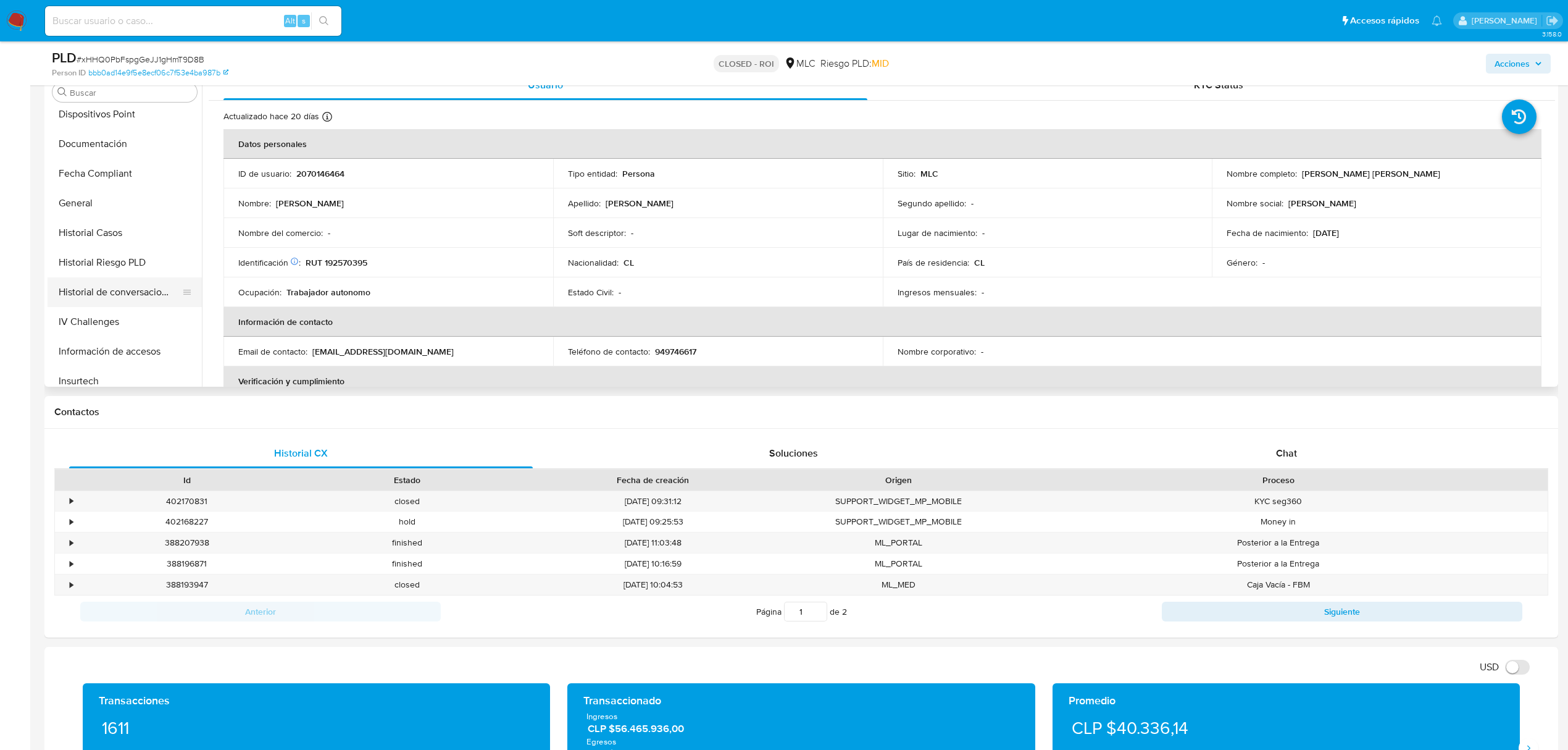
scroll to position [275, 0]
click at [115, 235] on button "Historial Casos" at bounding box center [120, 232] width 144 height 30
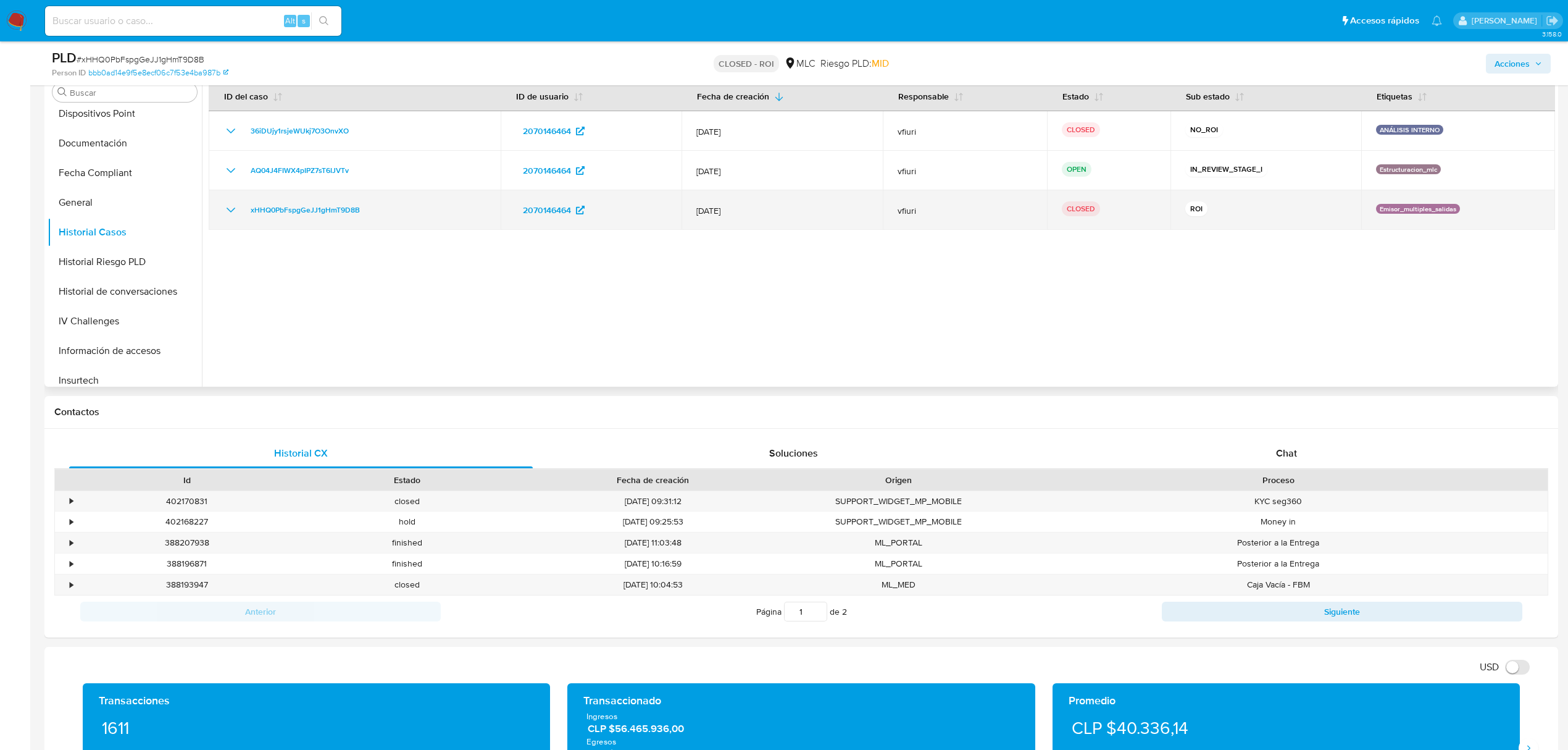
click at [232, 210] on icon "Mostrar/Ocultar" at bounding box center [230, 210] width 15 height 15
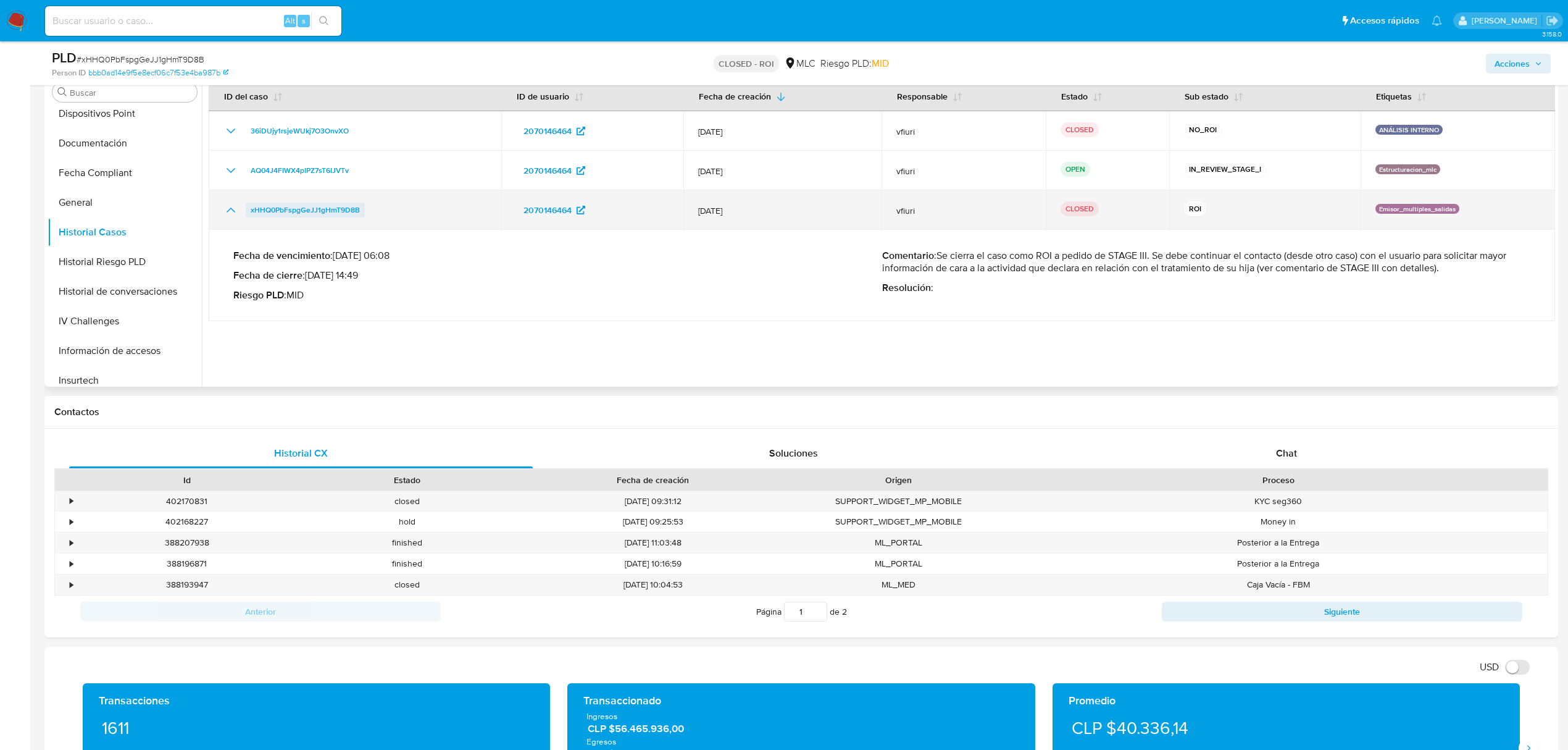
click at [250, 211] on link "xHHQ0PbFspgGeJJ1gHmT9D8B" at bounding box center [305, 210] width 119 height 15
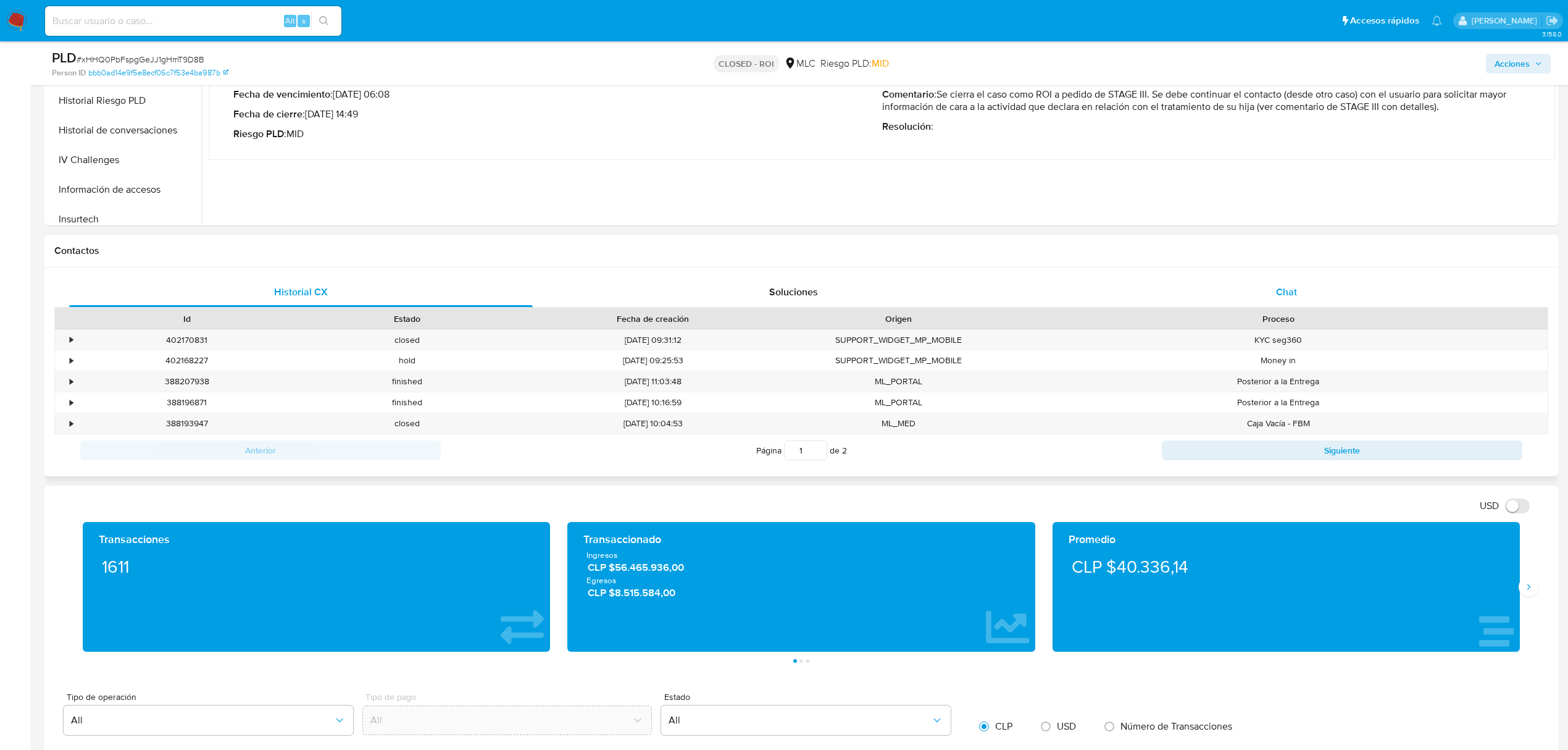
scroll to position [411, 0]
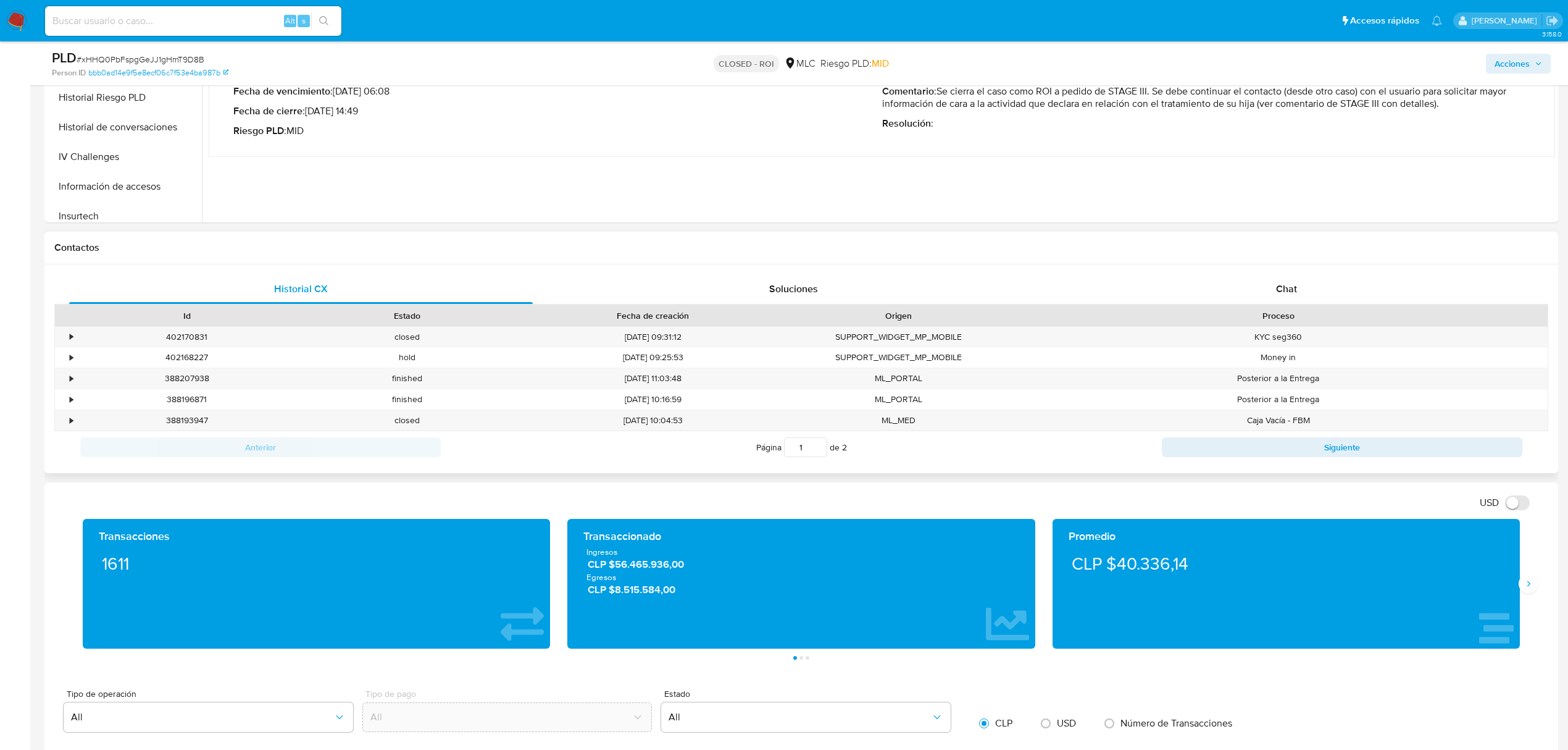
click at [1281, 269] on div "Historial CX Soluciones Chat Id Estado Fecha de creación Origen Proceso • 40217…" at bounding box center [801, 368] width 1514 height 209
click at [1280, 273] on div "Historial CX Soluciones Chat Id Estado Fecha de creación Origen Proceso • 40217…" at bounding box center [801, 368] width 1514 height 209
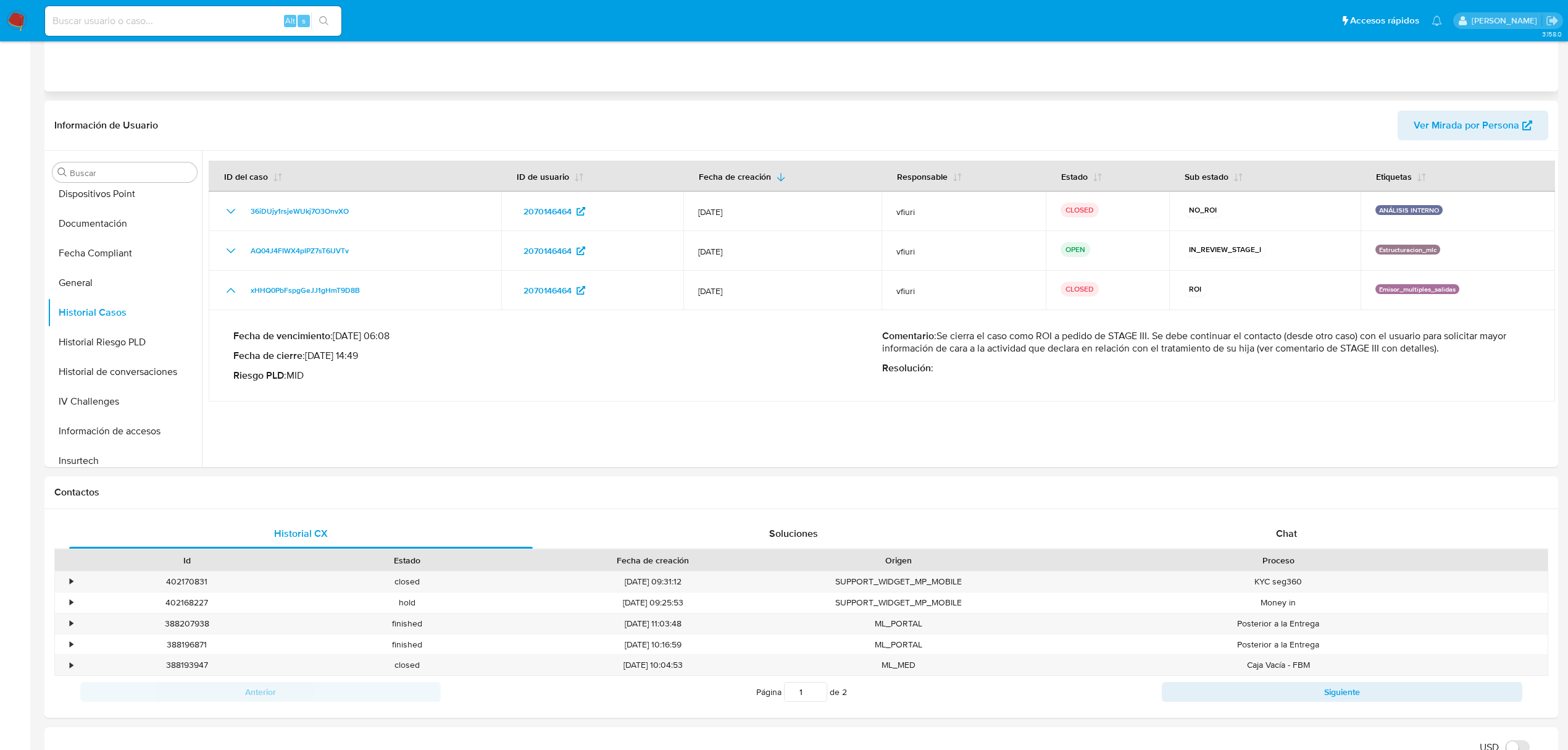
scroll to position [0, 0]
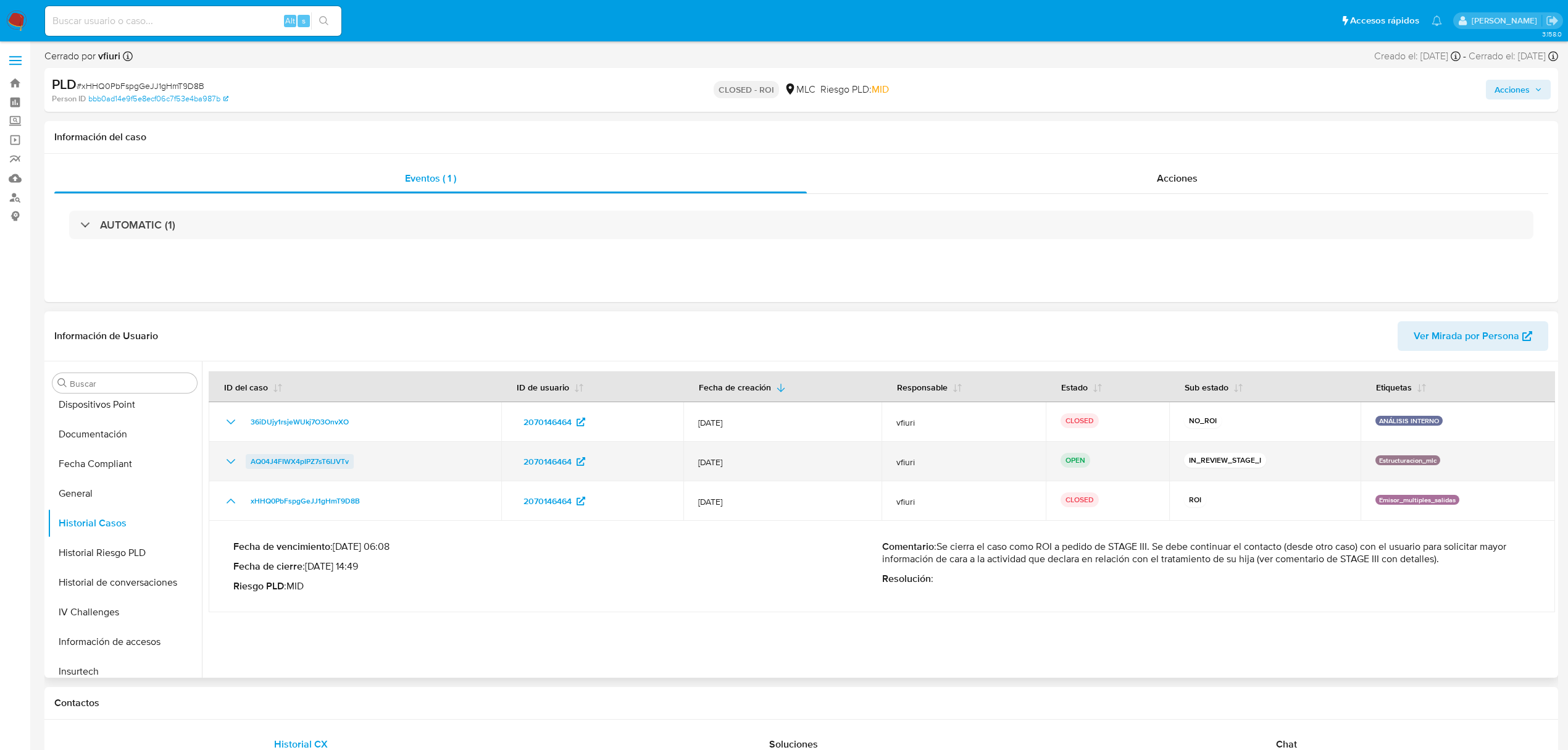
click at [273, 459] on span "AQ04J4FIWX4pIPZ7sT6IJVTv" at bounding box center [300, 461] width 98 height 15
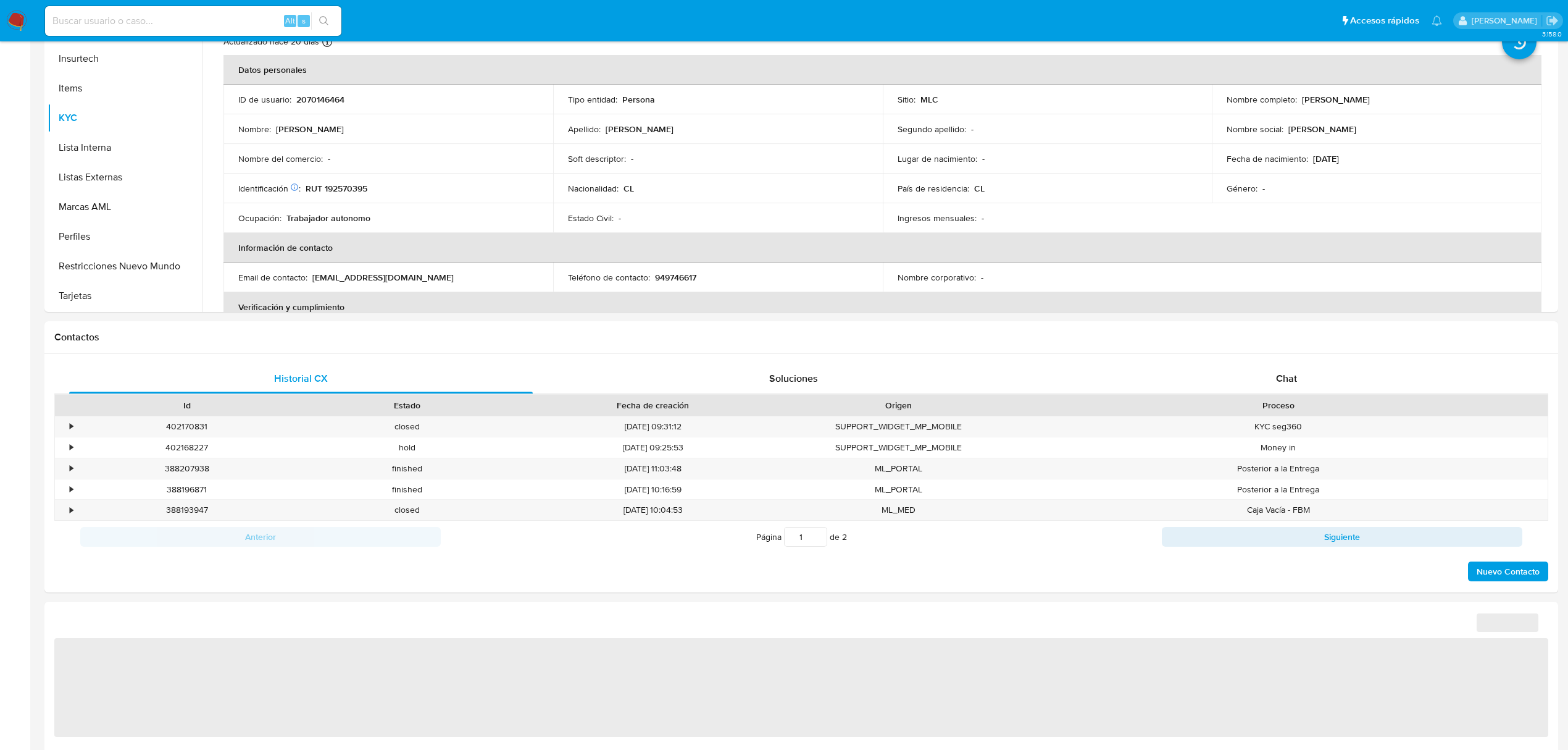
scroll to position [411, 0]
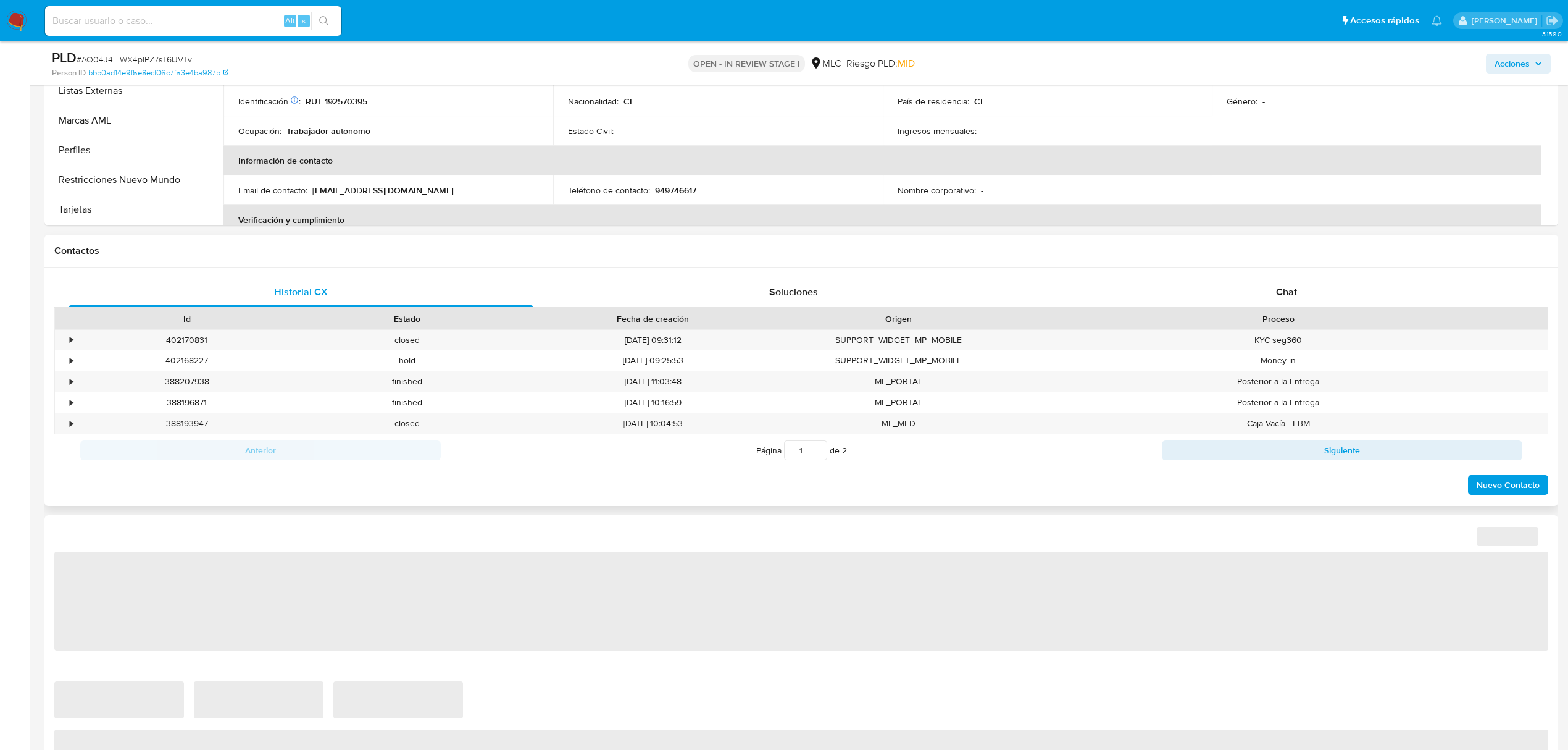
select select "10"
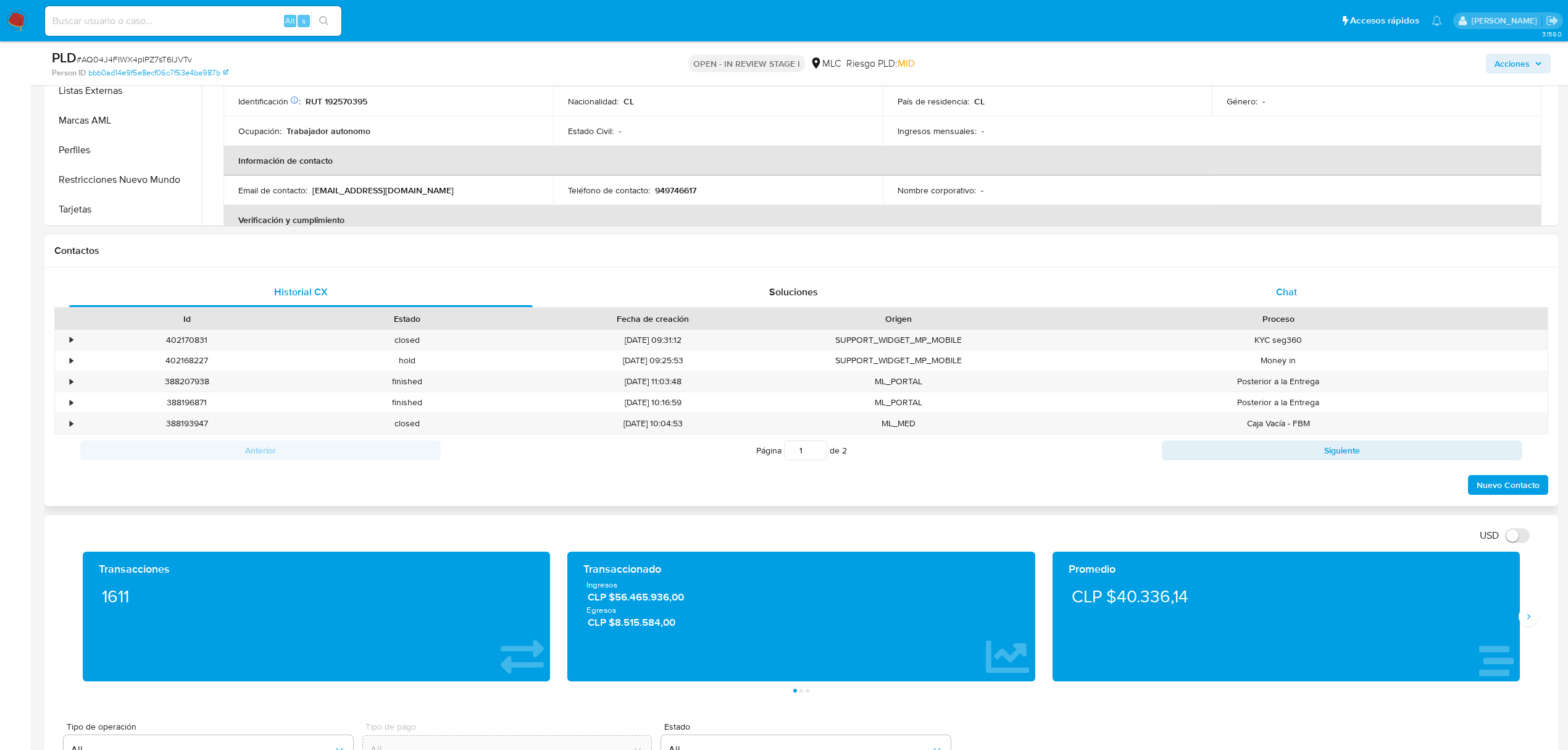
drag, startPoint x: 1292, startPoint y: 283, endPoint x: 1277, endPoint y: 293, distance: 18.0
click at [1293, 283] on div "Chat" at bounding box center [1287, 292] width 464 height 30
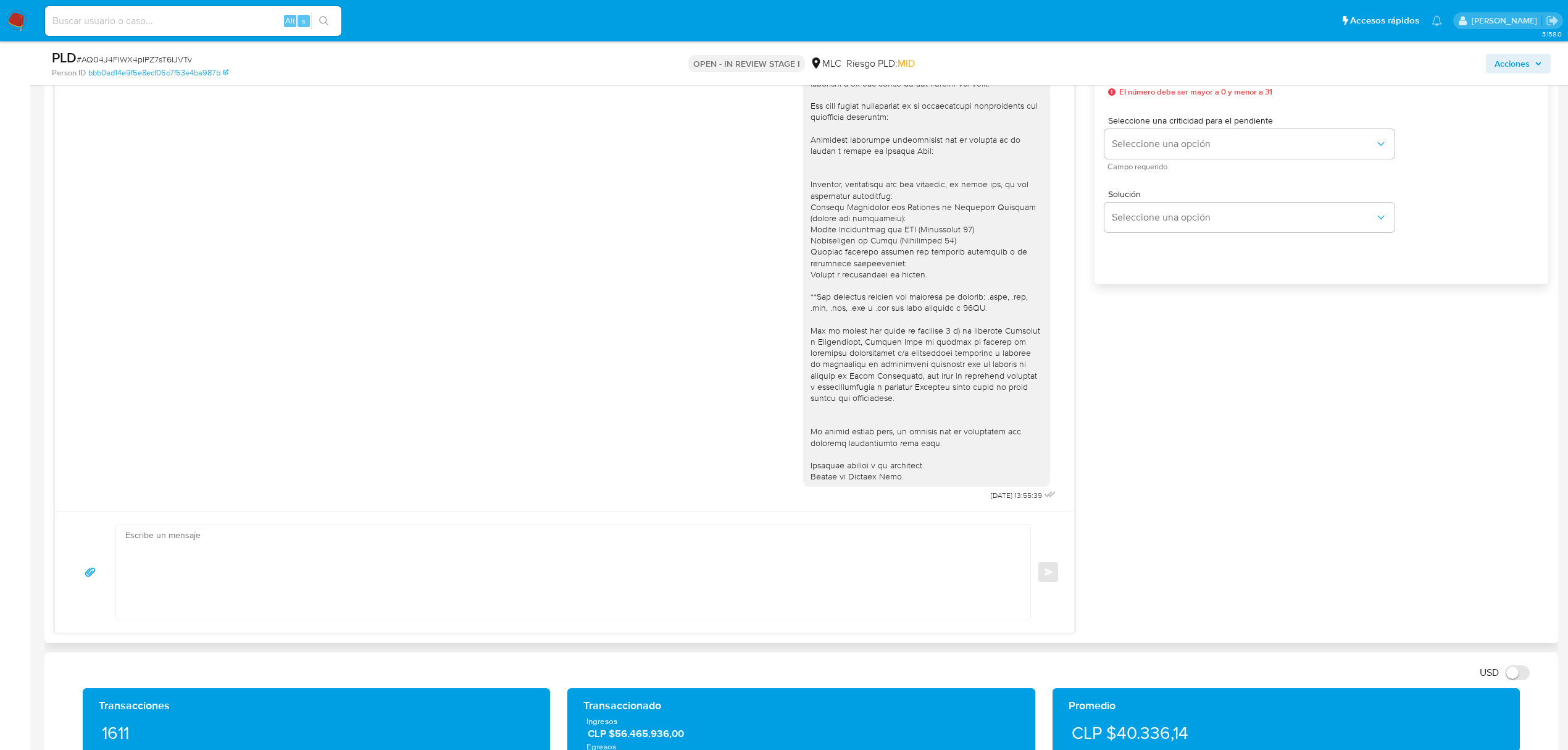
click at [1166, 87] on span "El número debe ser mayor a 0 y menor a 31" at bounding box center [1196, 92] width 153 height 8
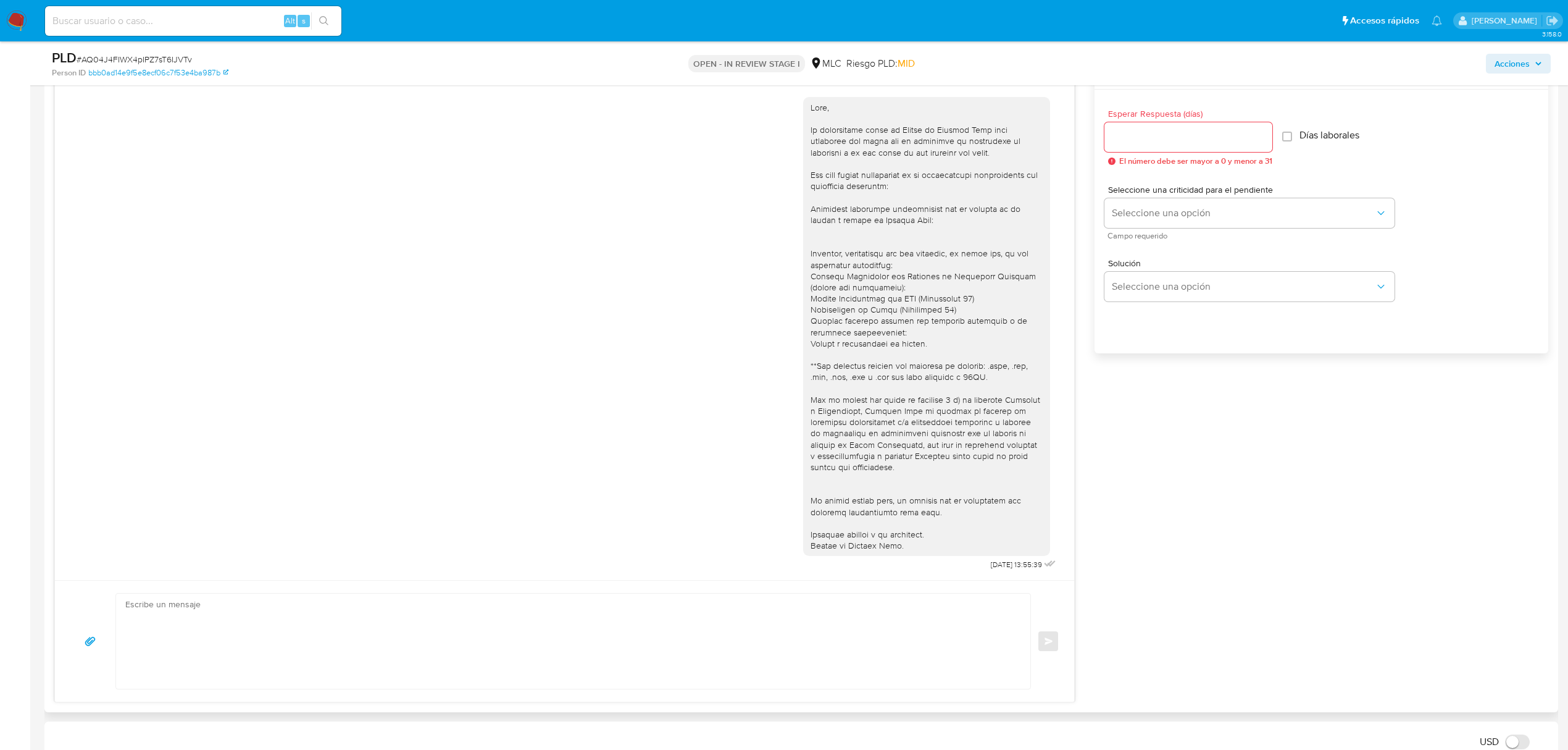
scroll to position [577, 0]
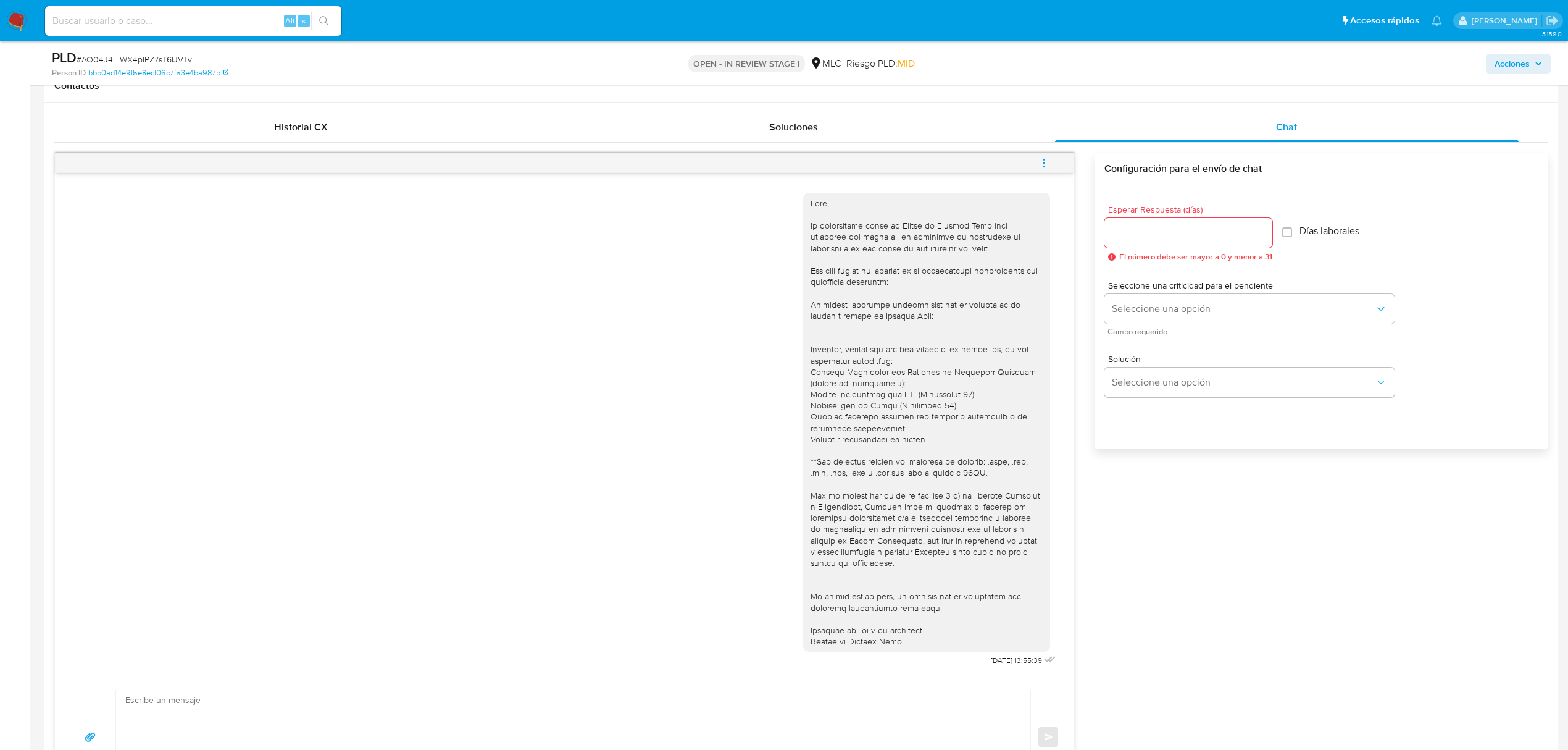
click at [1149, 214] on span "Esperar Respuesta (días)" at bounding box center [1192, 210] width 168 height 9
click at [1149, 225] on input "Esperar Respuesta (días)" at bounding box center [1189, 232] width 168 height 16
type input "5"
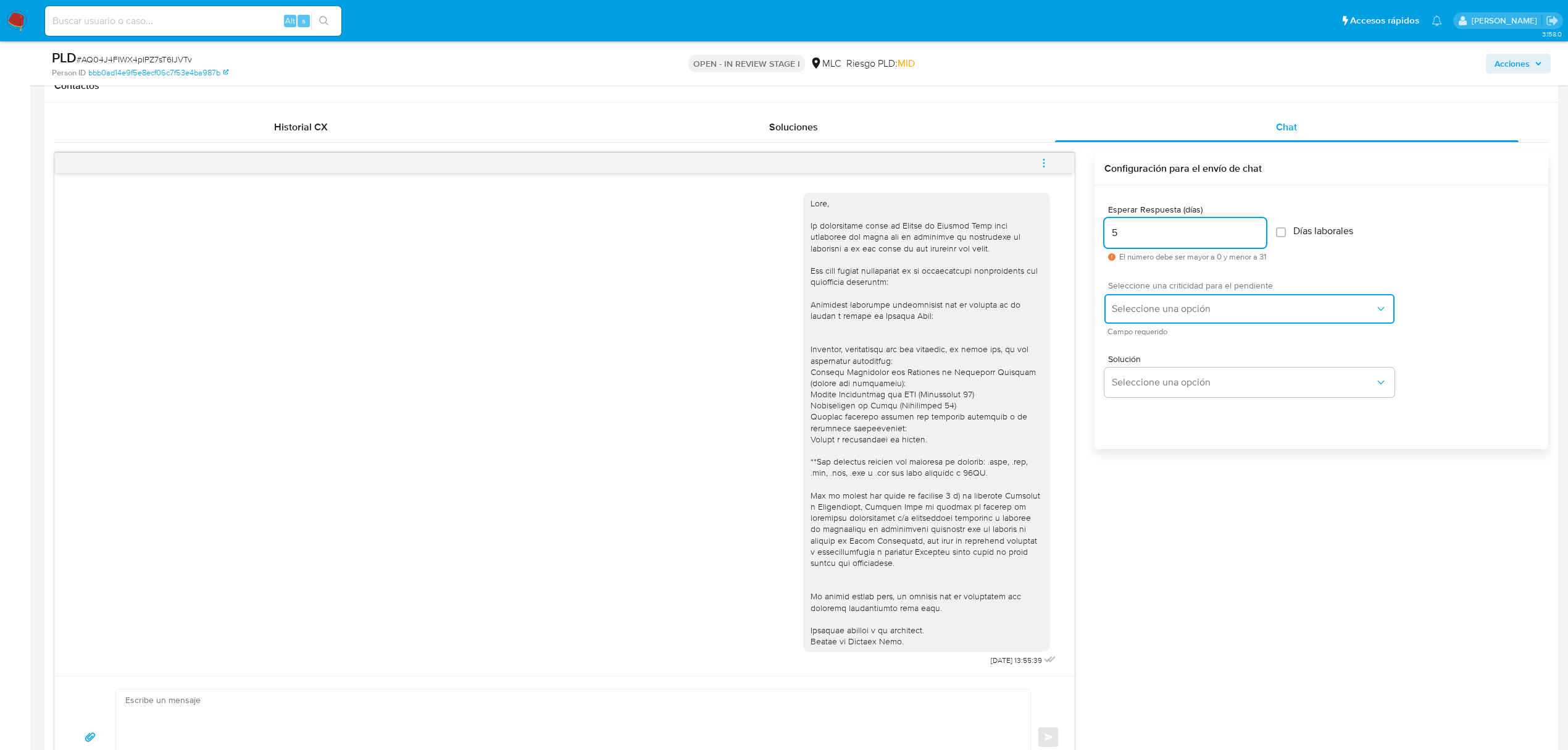
click at [1175, 312] on span "Seleccione una opción" at bounding box center [1243, 309] width 263 height 12
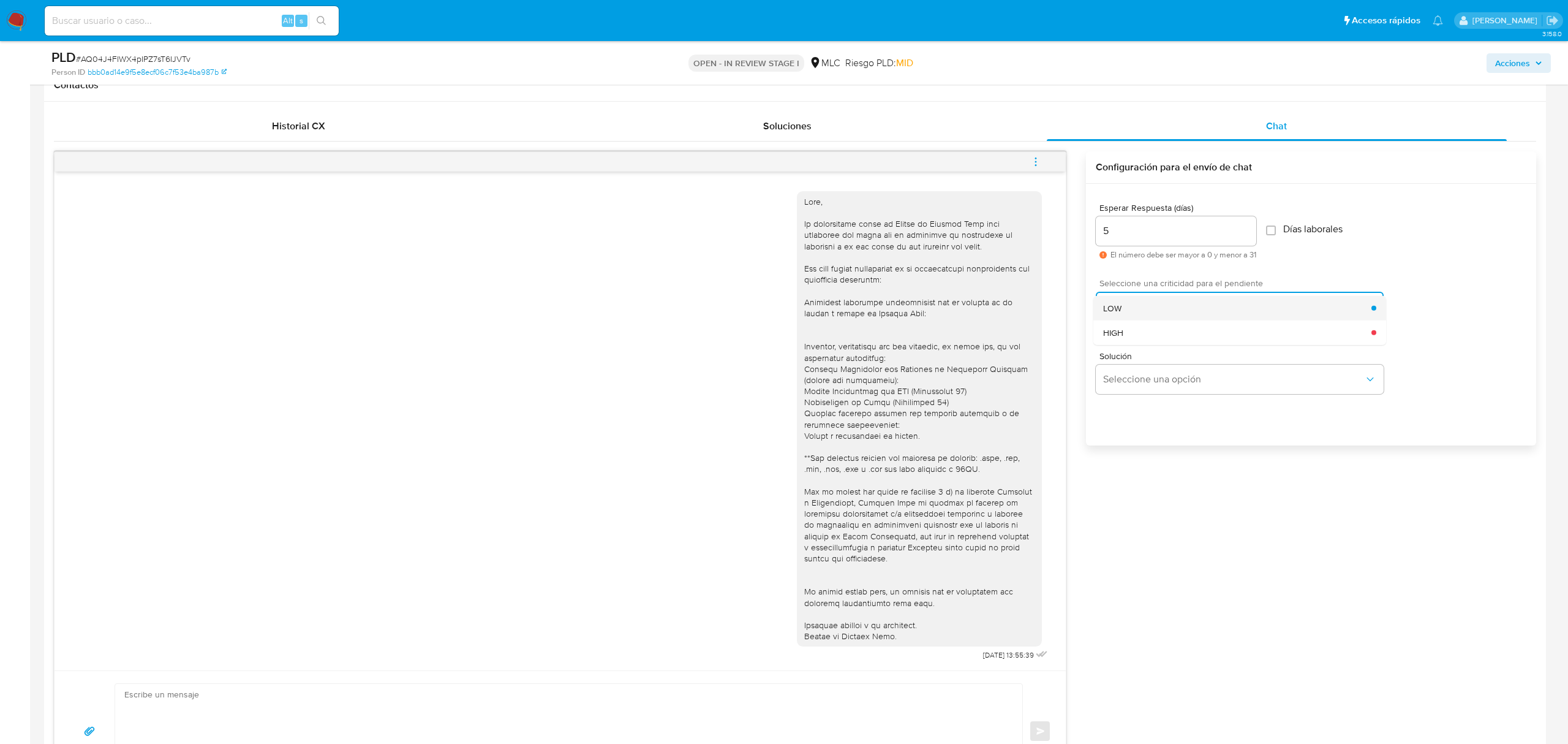
click at [1165, 311] on div "LOW" at bounding box center [1238, 308] width 268 height 25
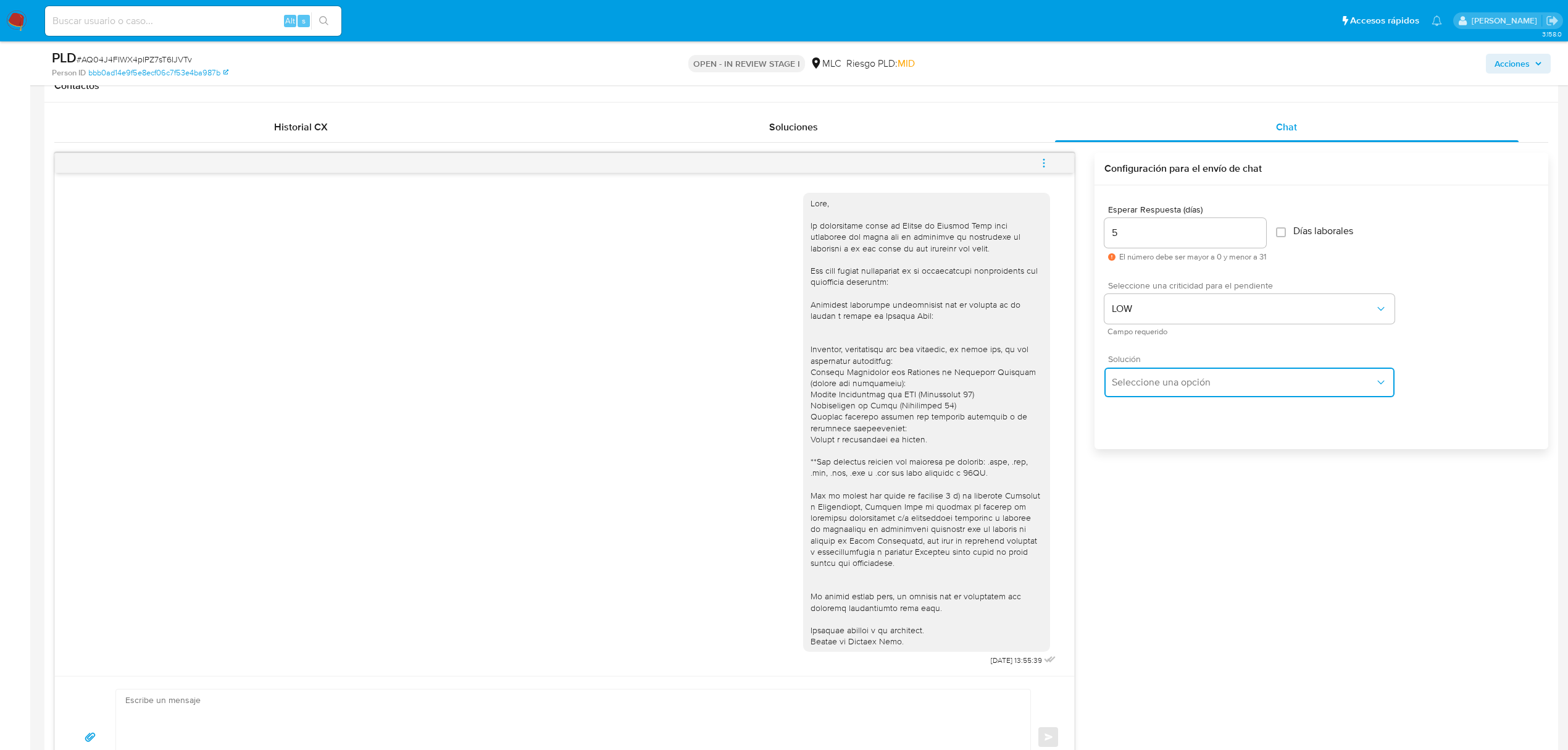
click at [1175, 372] on button "Seleccione una opción" at bounding box center [1250, 382] width 290 height 30
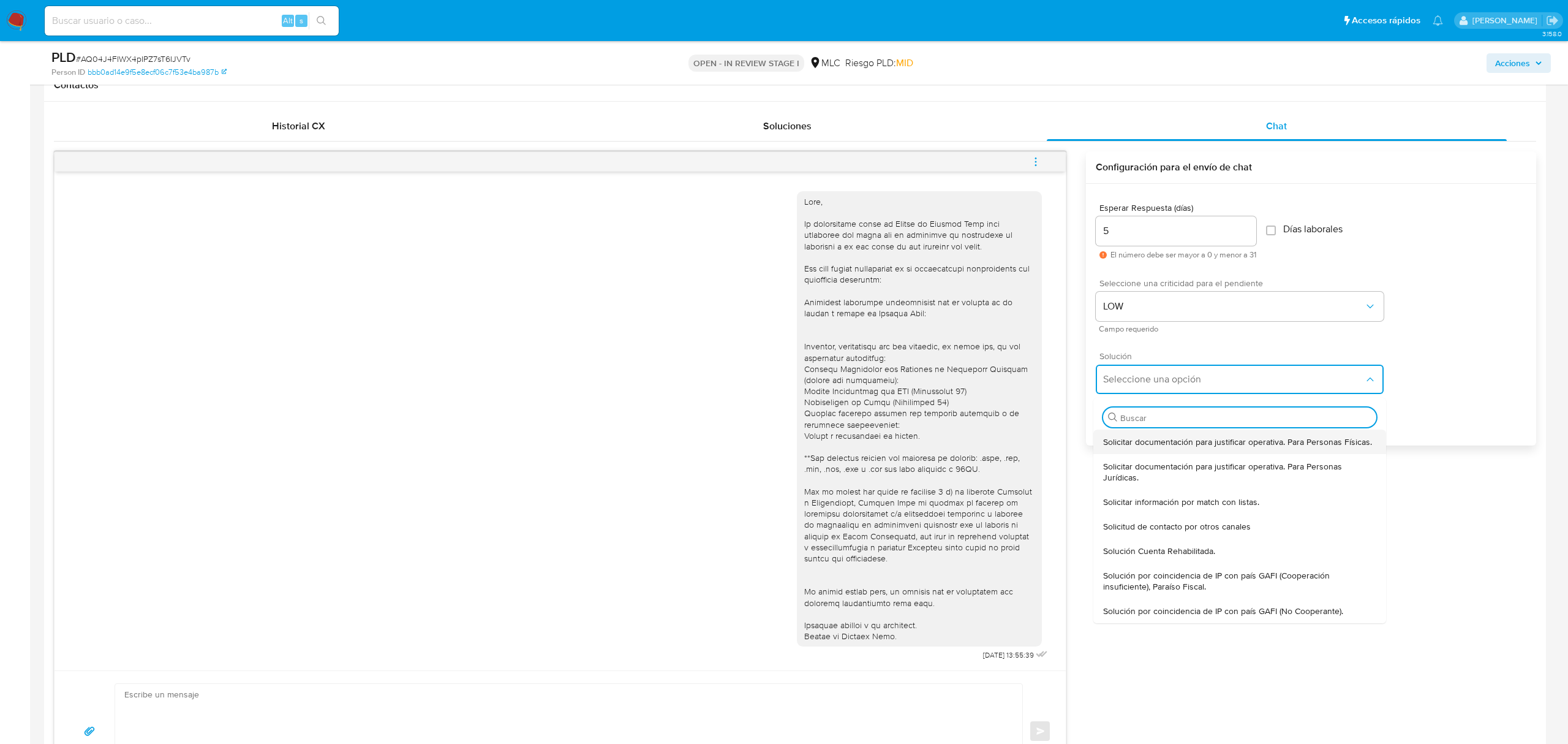
click at [1159, 447] on span "Solicitar documentación para justificar operativa. Para Personas Físicas." at bounding box center [1238, 442] width 269 height 11
type textarea "Hola ,Te contactamos dado que tu cuenta fue suspendida para una verificación de…"
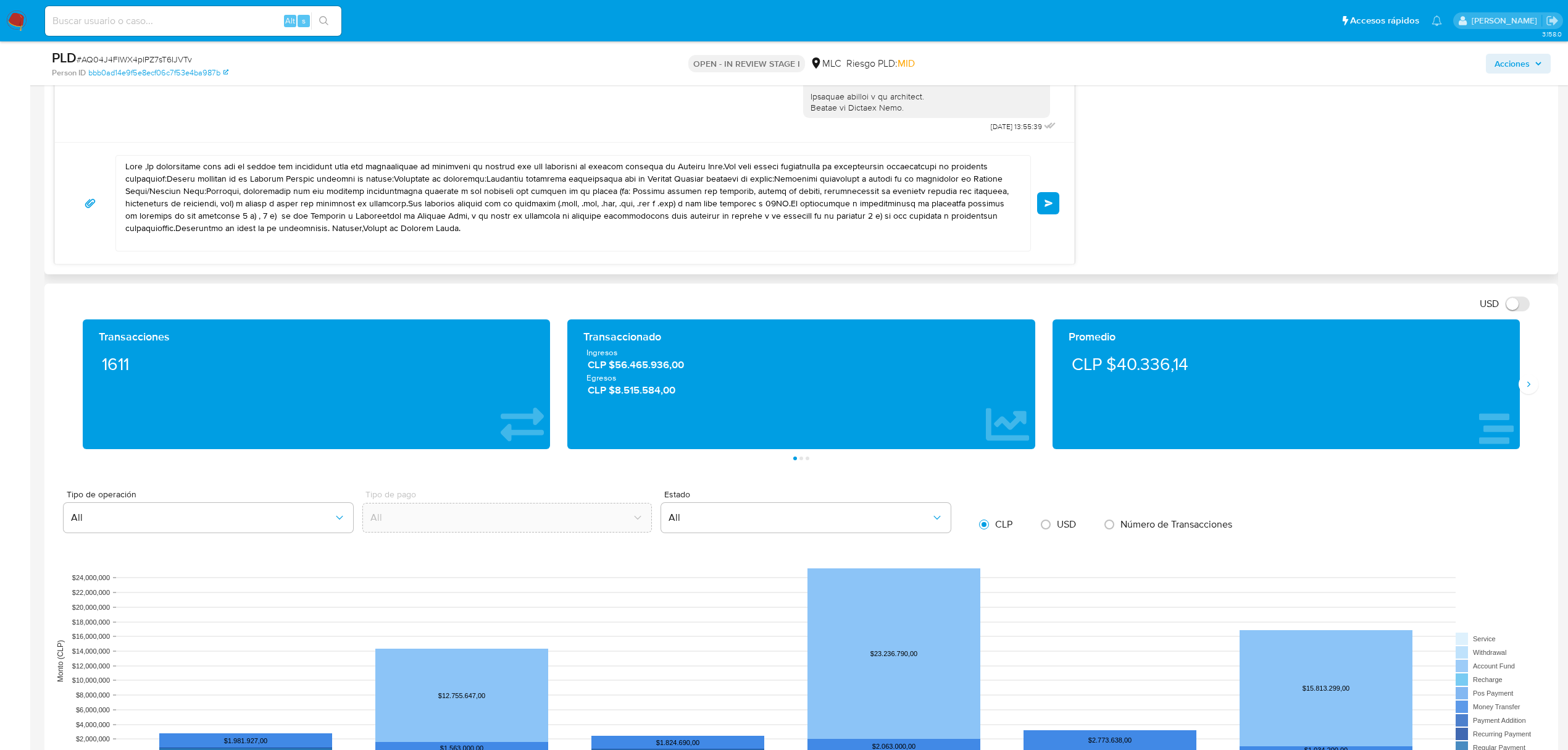
scroll to position [905, 0]
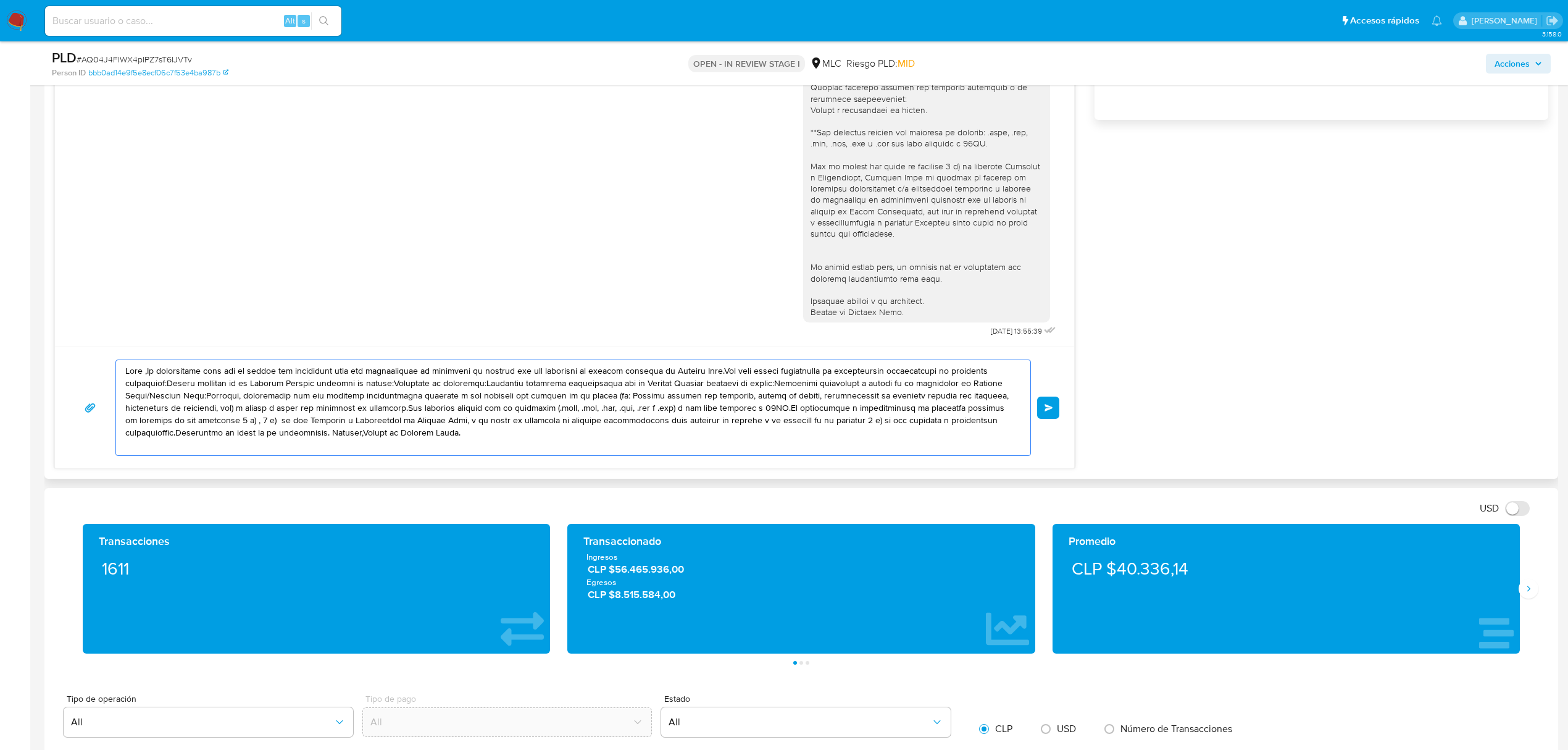
drag, startPoint x: 456, startPoint y: 431, endPoint x: 80, endPoint y: 344, distance: 385.9
click at [80, 344] on div "18/08/2025 13:55:39 Enviar" at bounding box center [565, 146] width 1021 height 645
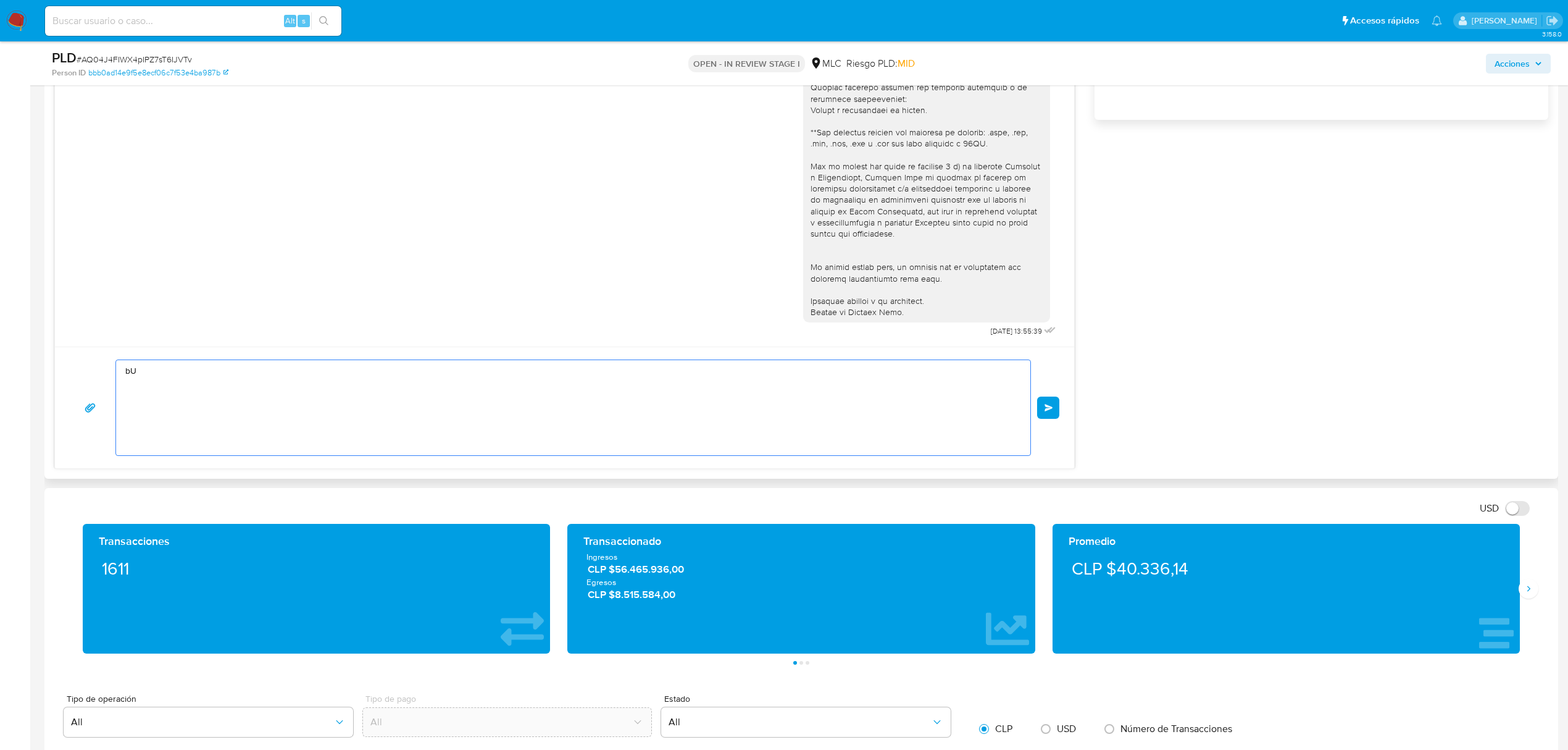
type textarea "b"
click at [161, 369] on textarea "Buenos dias José." at bounding box center [570, 407] width 890 height 95
click at [0, 0] on lt-span "d í as" at bounding box center [0, 0] width 0 height 0
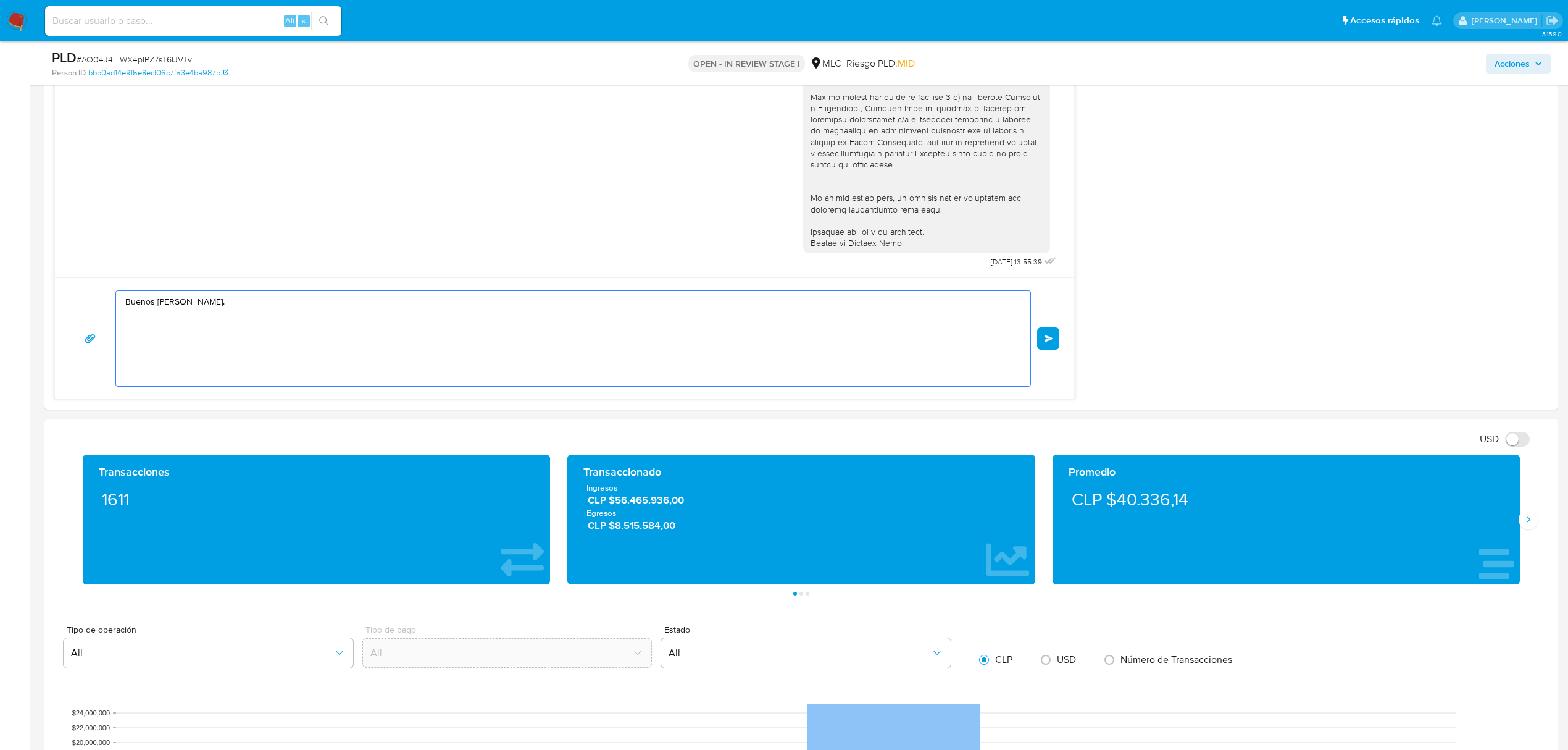
scroll to position [1071, 0]
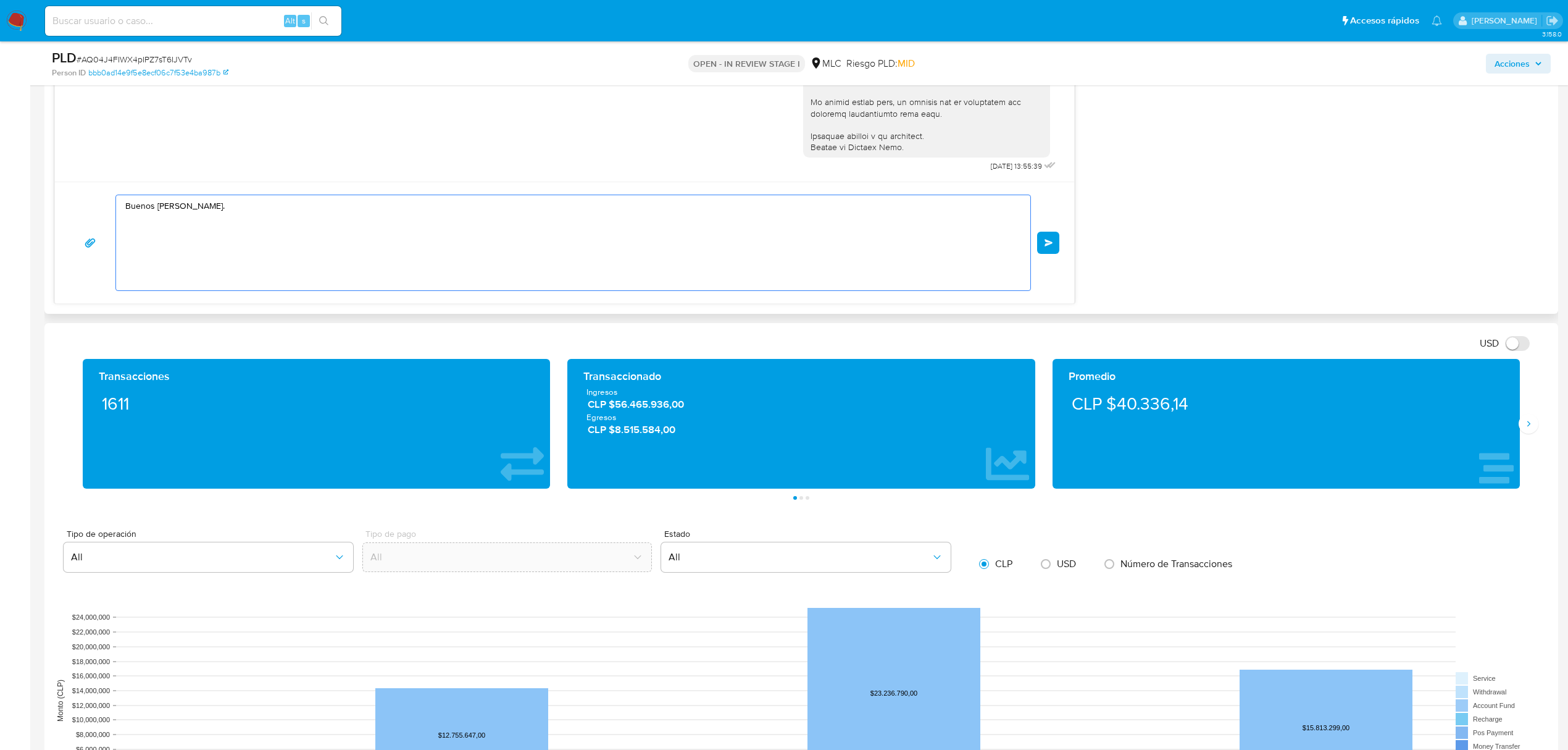
click at [181, 205] on textarea "Buenos días José." at bounding box center [570, 242] width 890 height 95
click at [177, 206] on textarea "Buenos días José." at bounding box center [570, 242] width 890 height 95
click at [0, 0] on lt-span ", José" at bounding box center [0, 0] width 0 height 0
click at [240, 193] on div "Buenos días, José. Enviar" at bounding box center [565, 242] width 1019 height 121
click at [245, 201] on textarea "Buenos días, José." at bounding box center [570, 242] width 890 height 95
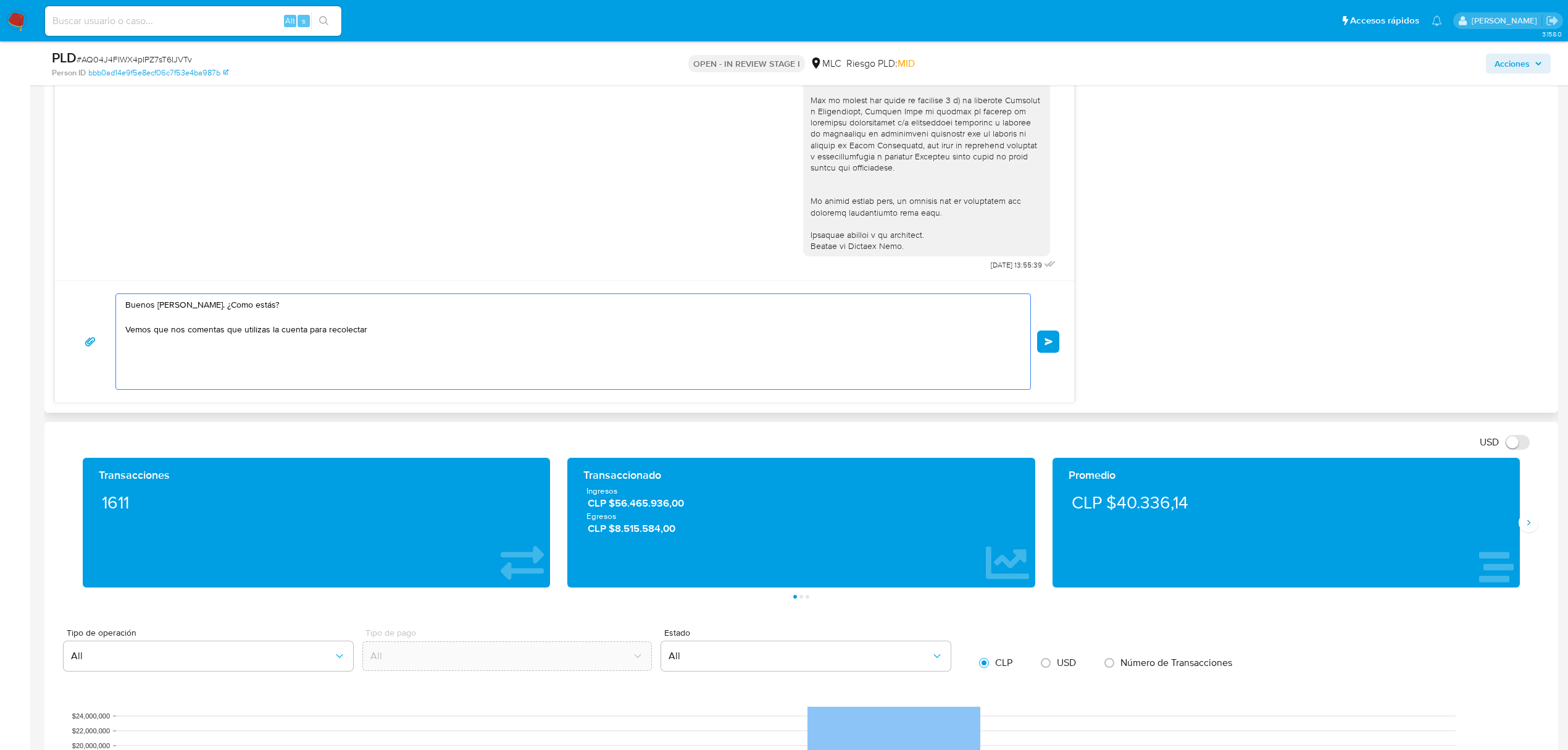
scroll to position [905, 0]
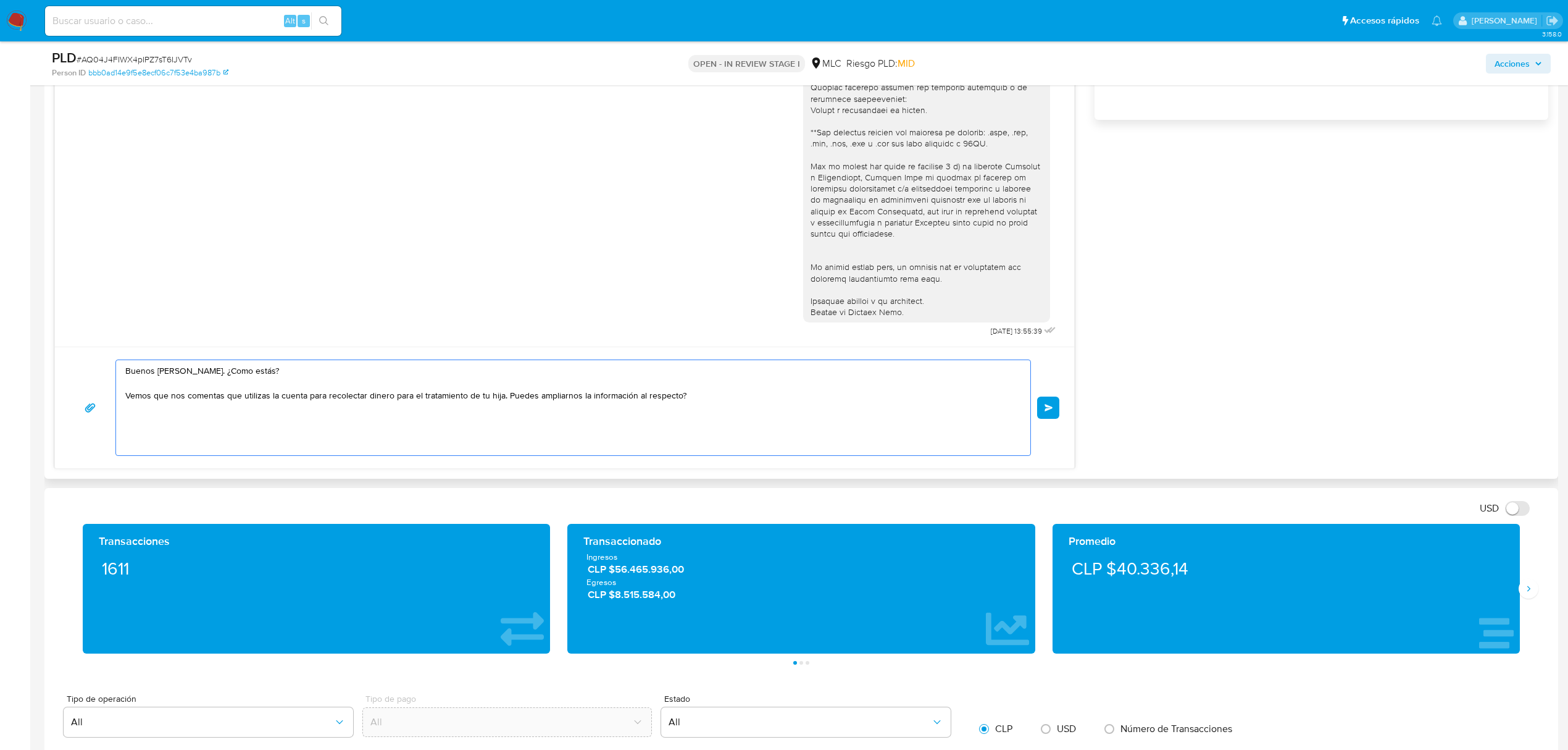
click at [509, 394] on textarea "Buenos días, José. ¿Como estás? Vemos que nos comentas que utilizas la cuenta p…" at bounding box center [570, 407] width 890 height 95
click at [0, 0] on lt-span "¿ Puedes" at bounding box center [0, 0] width 0 height 0
drag, startPoint x: 685, startPoint y: 401, endPoint x: 707, endPoint y: 400, distance: 22.0
click at [685, 400] on textarea "Buenos días, José. ¿Como estás? Vemos que nos comentas que utilizas la cuenta p…" at bounding box center [570, 407] width 890 height 95
click at [198, 430] on textarea "Buenos días, José. ¿Como estás? Vemos que nos comentas que utilizas la cuenta p…" at bounding box center [570, 407] width 890 height 95
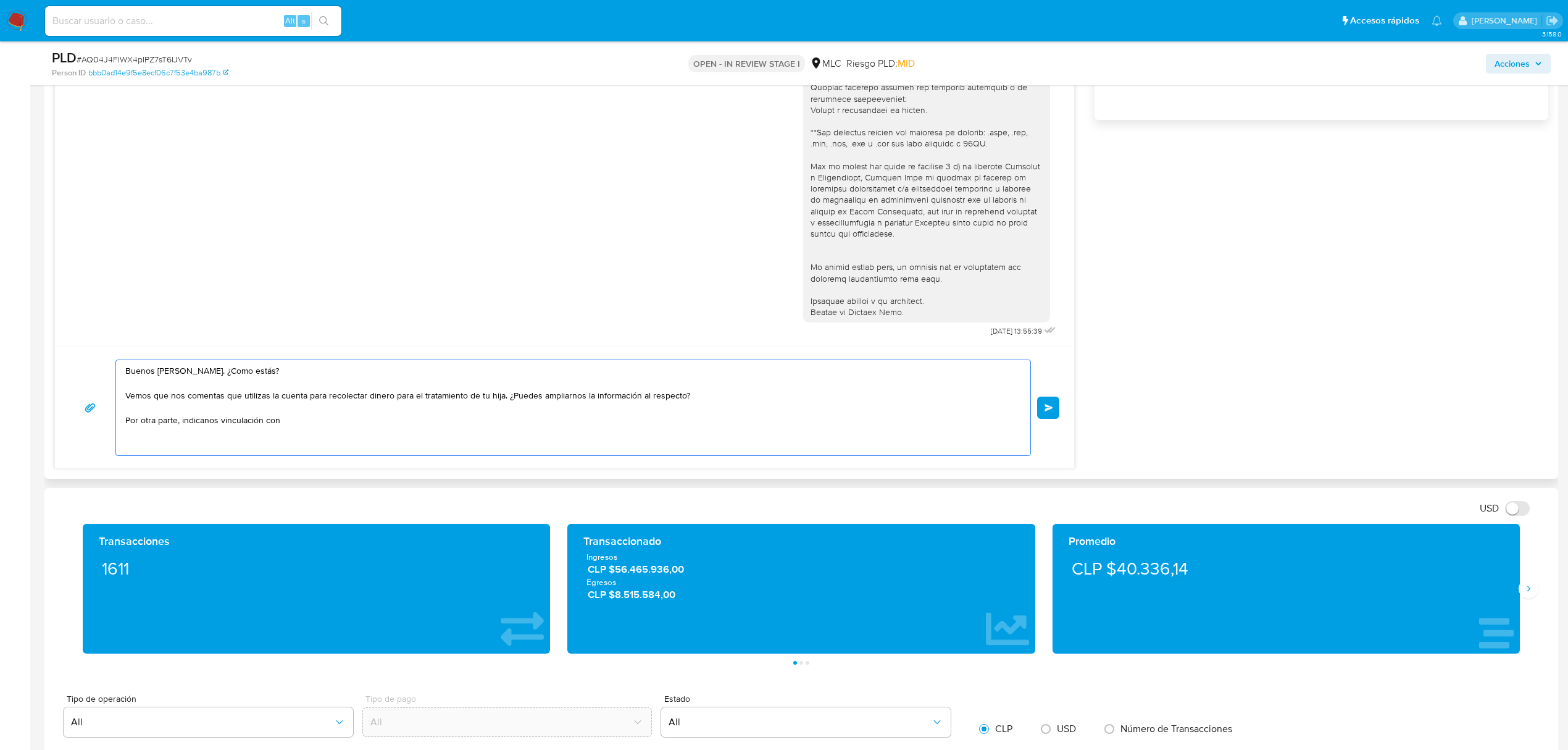
drag, startPoint x: 203, startPoint y: 425, endPoint x: 204, endPoint y: 416, distance: 9.1
click at [203, 425] on textarea "Buenos días, José. ¿Como estás? Vemos que nos comentas que utilizas la cuenta p…" at bounding box center [570, 407] width 890 height 95
click at [0, 0] on lt-span "ind í canos" at bounding box center [0, 0] width 0 height 0
click at [282, 423] on textarea "Buenos días, José. ¿Como estás? Vemos que nos comentas que utilizas la cuenta p…" at bounding box center [570, 407] width 890 height 95
click at [263, 419] on textarea "Buenos días, José. ¿Como estás? Vemos que nos comentas que utilizas la cuenta p…" at bounding box center [570, 407] width 890 height 95
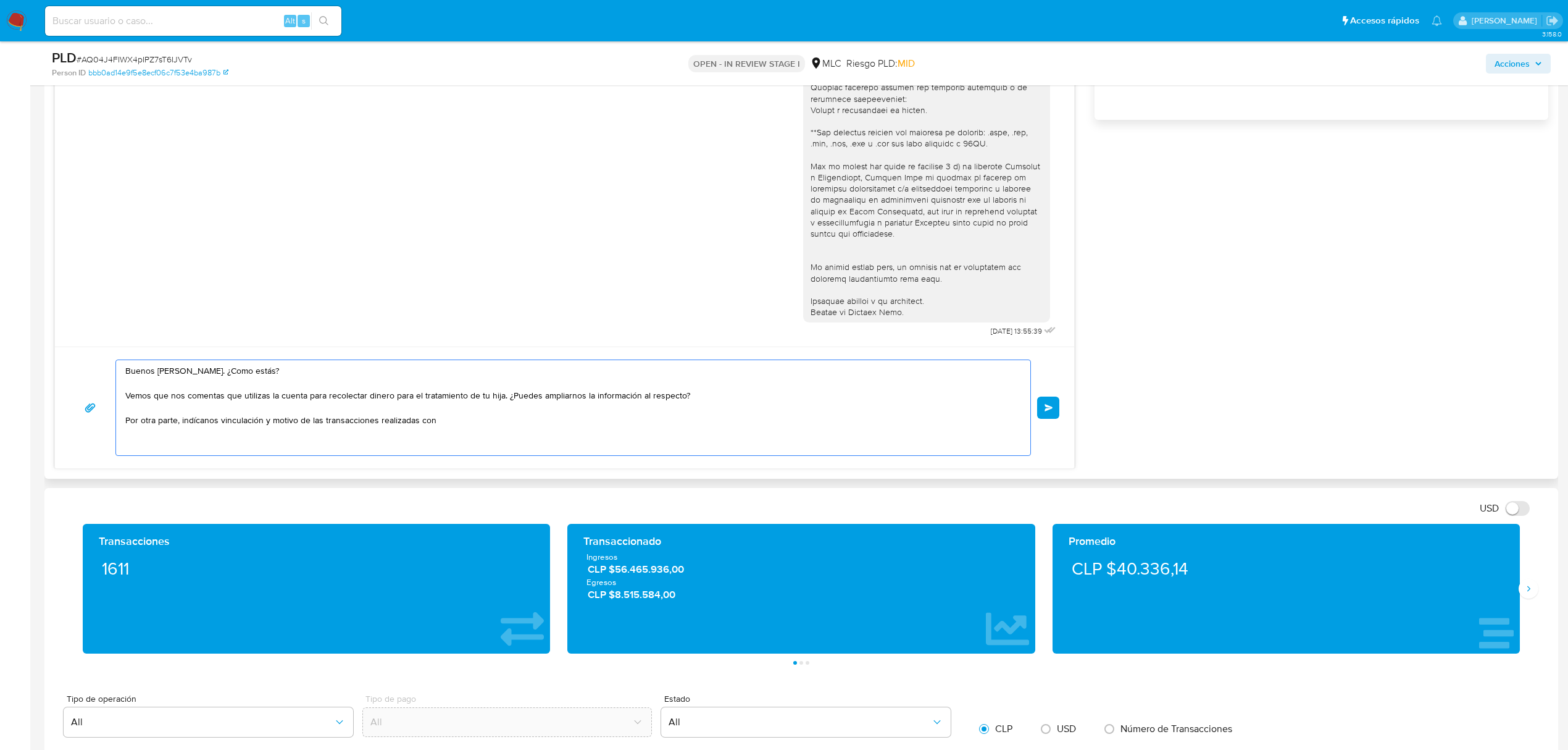
click at [478, 423] on textarea "Buenos días, José. ¿Como estás? Vemos que nos comentas que utilizas la cuenta p…" at bounding box center [570, 407] width 890 height 95
paste textarea "Carolina"
click at [440, 421] on textarea "Buenos días, José. ¿Como estás? Vemos que nos comentas que utilizas la cuenta p…" at bounding box center [570, 407] width 890 height 95
click at [467, 424] on textarea "Buenos días, José. ¿Como estás? Vemos que nos comentas que utilizas la cuenta p…" at bounding box center [570, 407] width 890 height 95
paste textarea "Carolina Javiera Álvarez Sapiain RUT 191458222 ,Camila Paz Fernanda Díaz Baraho…"
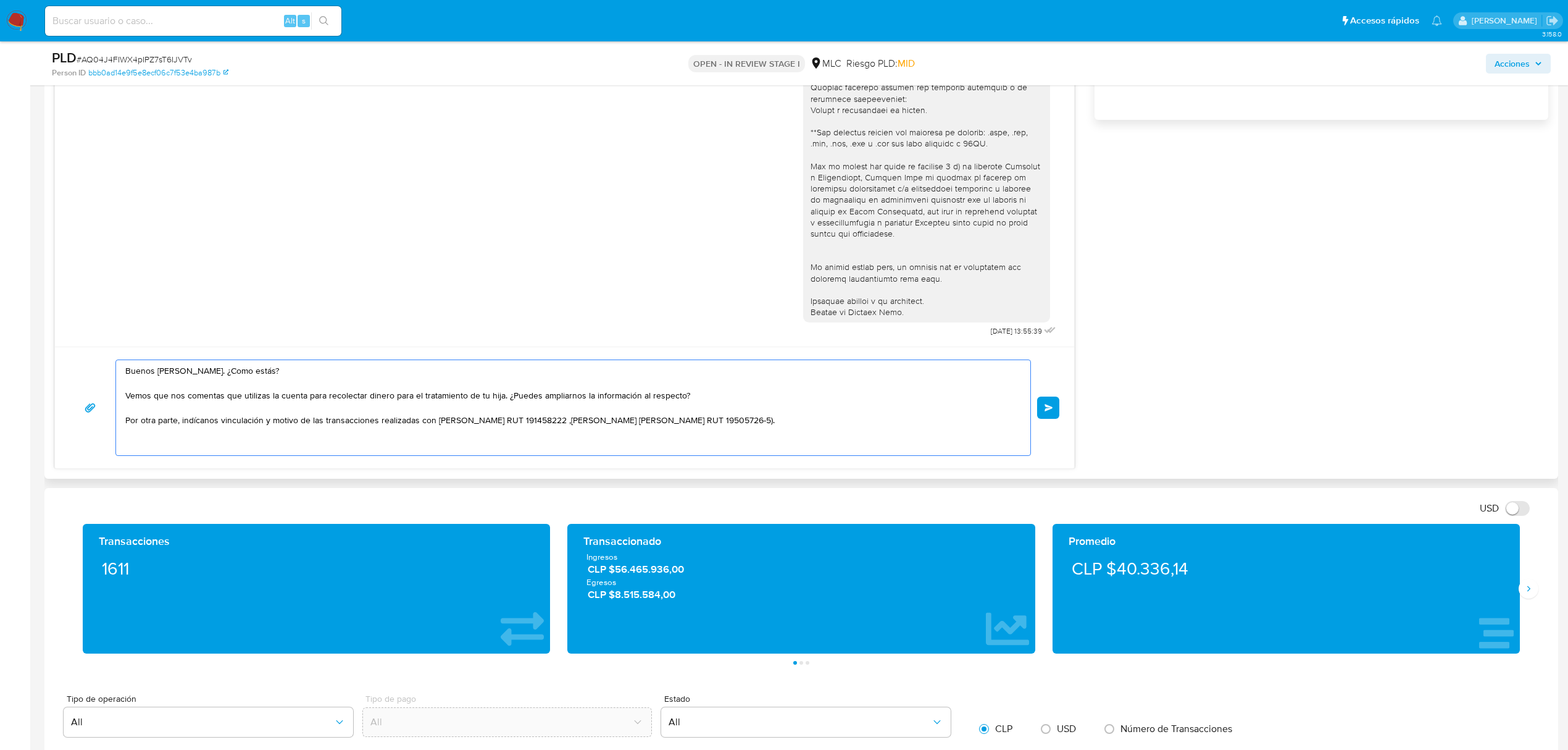
drag, startPoint x: 467, startPoint y: 416, endPoint x: 438, endPoint y: 418, distance: 29.1
click at [438, 418] on textarea "Buenos días, José. ¿Como estás? Vemos que nos comentas que utilizas la cuenta p…" at bounding box center [570, 407] width 890 height 95
click at [623, 424] on textarea "Buenos días, José. ¿Como estás? Vemos que nos comentas que utilizas la cuenta p…" at bounding box center [570, 407] width 890 height 95
click at [834, 421] on textarea "Buenos días, José. ¿Como estás? Vemos que nos comentas que utilizas la cuenta p…" at bounding box center [570, 407] width 890 height 95
click at [855, 418] on textarea "Buenos días, José. ¿Como estás? Vemos que nos comentas que utilizas la cuenta p…" at bounding box center [570, 407] width 890 height 95
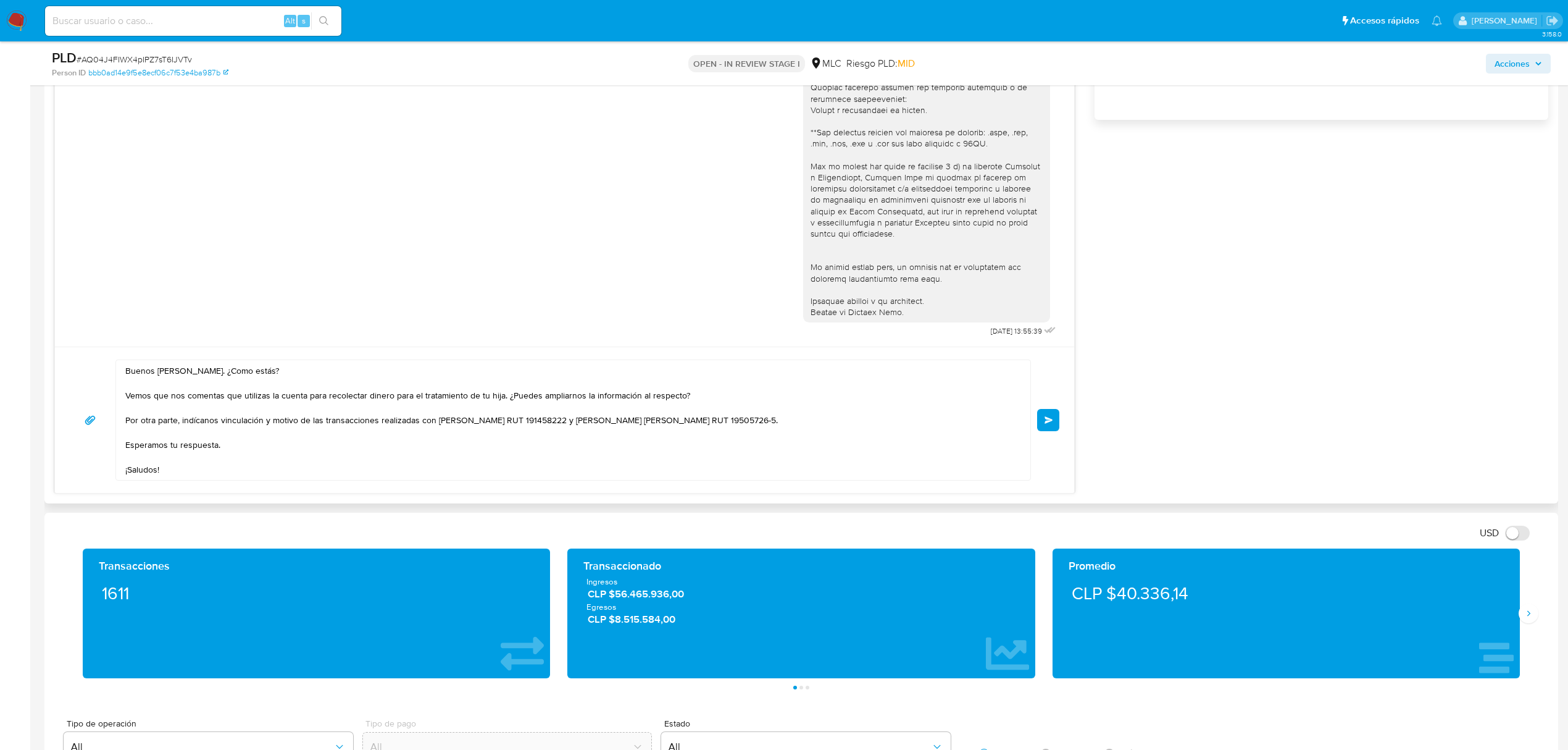
drag, startPoint x: 206, startPoint y: 357, endPoint x: 214, endPoint y: 357, distance: 8.0
click at [209, 357] on div "Buenos días, José. ¿Como estás? Vemos que nos comentas que utilizas la cuenta p…" at bounding box center [565, 419] width 1019 height 146
click at [228, 366] on textarea "Buenos días, José. ¿Como estás? Vemos que nos comentas que utilizas la cuenta p…" at bounding box center [570, 420] width 890 height 120
click at [0, 0] on lt-span "C ó mo estás" at bounding box center [0, 0] width 0 height 0
click at [309, 472] on textarea "Buenos días, José. ¿Cómo estás? Vemos que nos comentas que utilizas la cuenta p…" at bounding box center [570, 420] width 890 height 120
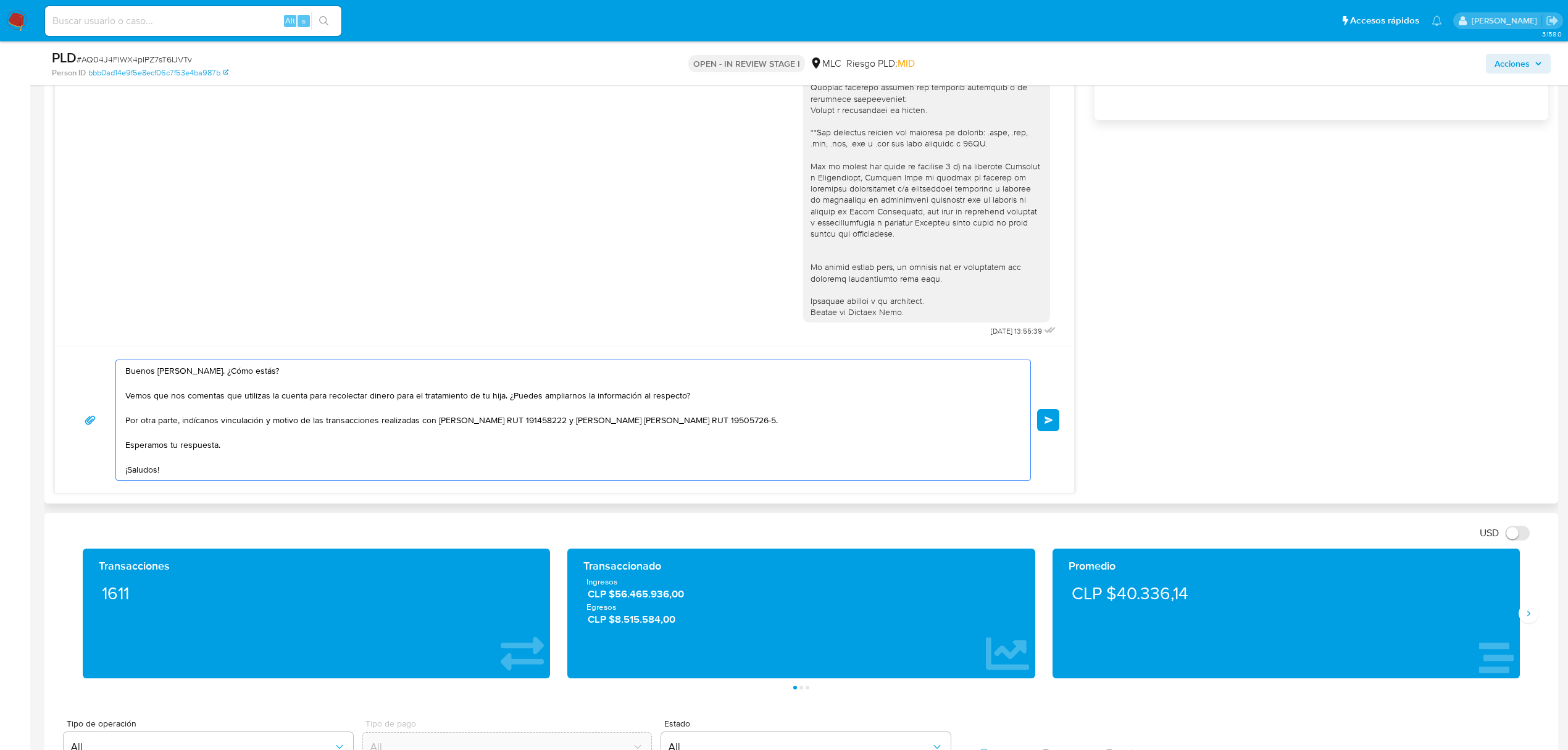
click at [510, 440] on textarea "Buenos días, José. ¿Cómo estás? Vemos que nos comentas que utilizas la cuenta p…" at bounding box center [570, 420] width 890 height 120
click at [544, 425] on textarea "Buenos días, José. ¿Cómo estás? Vemos que nos comentas que utilizas la cuenta p…" at bounding box center [570, 420] width 890 height 120
click at [361, 451] on textarea "Buenos días, José. ¿Cómo estás? Vemos que nos comentas que utilizas la cuenta p…" at bounding box center [570, 420] width 890 height 120
type textarea "Buenos días, José. ¿Cómo estás? Vemos que nos comentas que utilizas la cuenta p…"
click at [1046, 427] on button "Enviar" at bounding box center [1049, 420] width 22 height 22
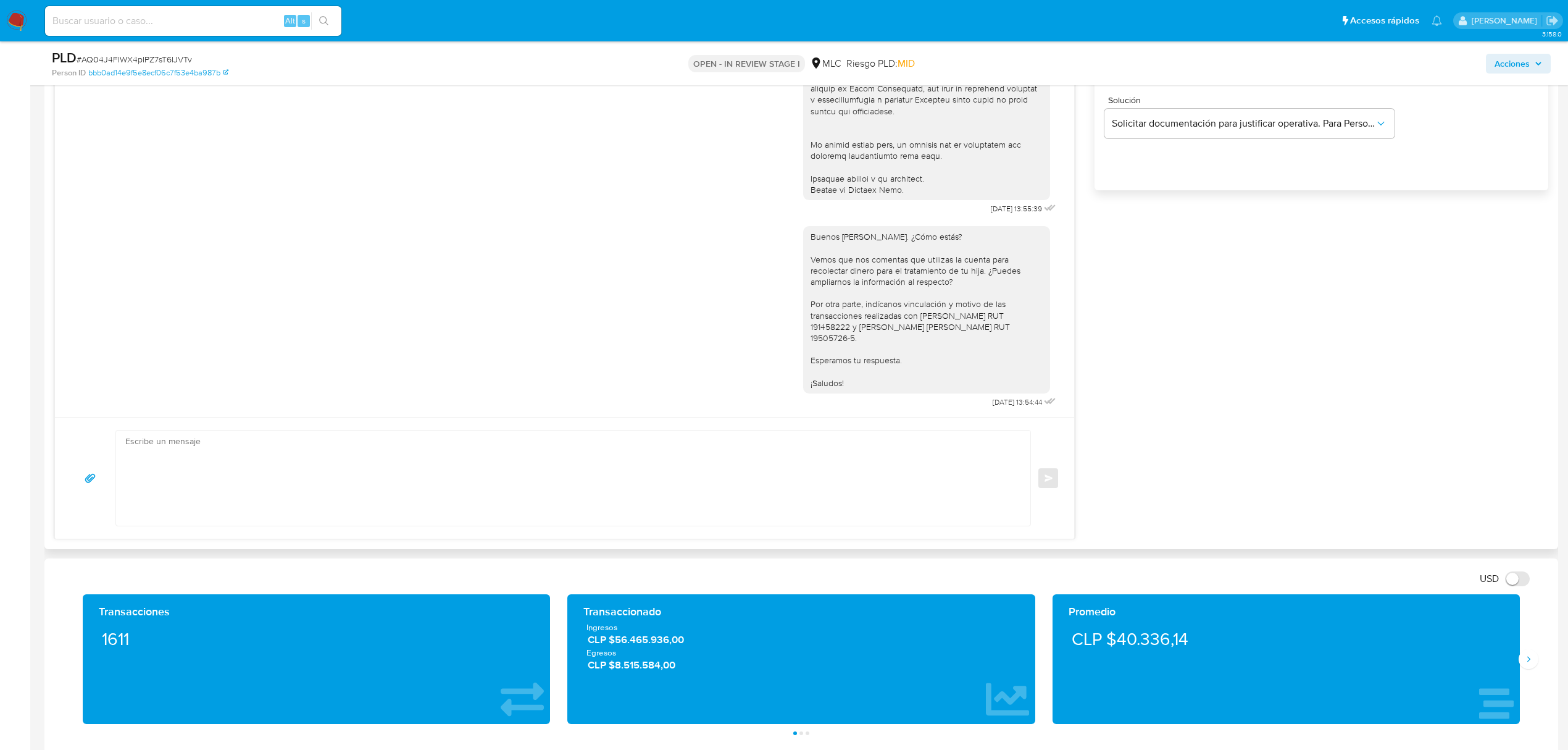
scroll to position [741, 0]
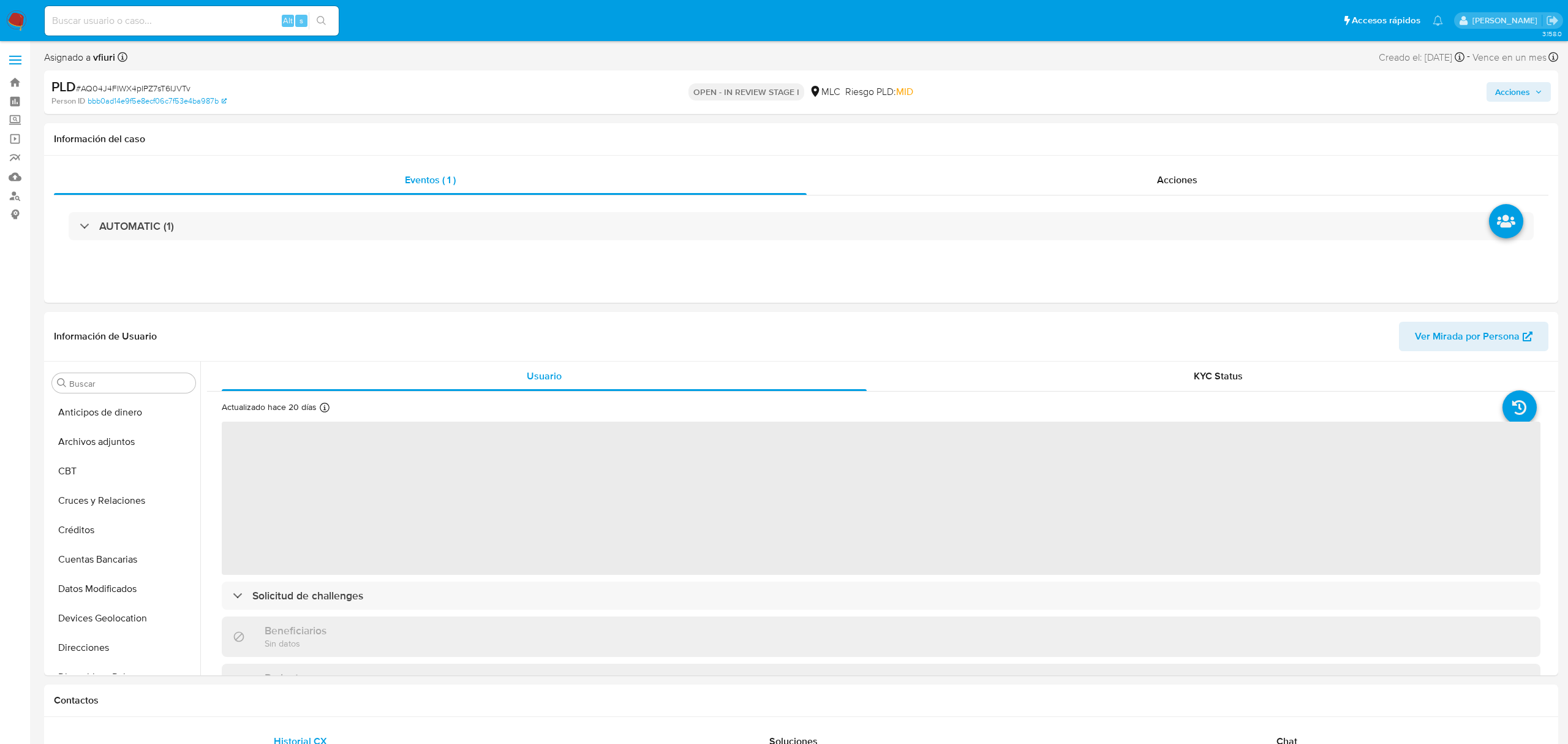
select select "10"
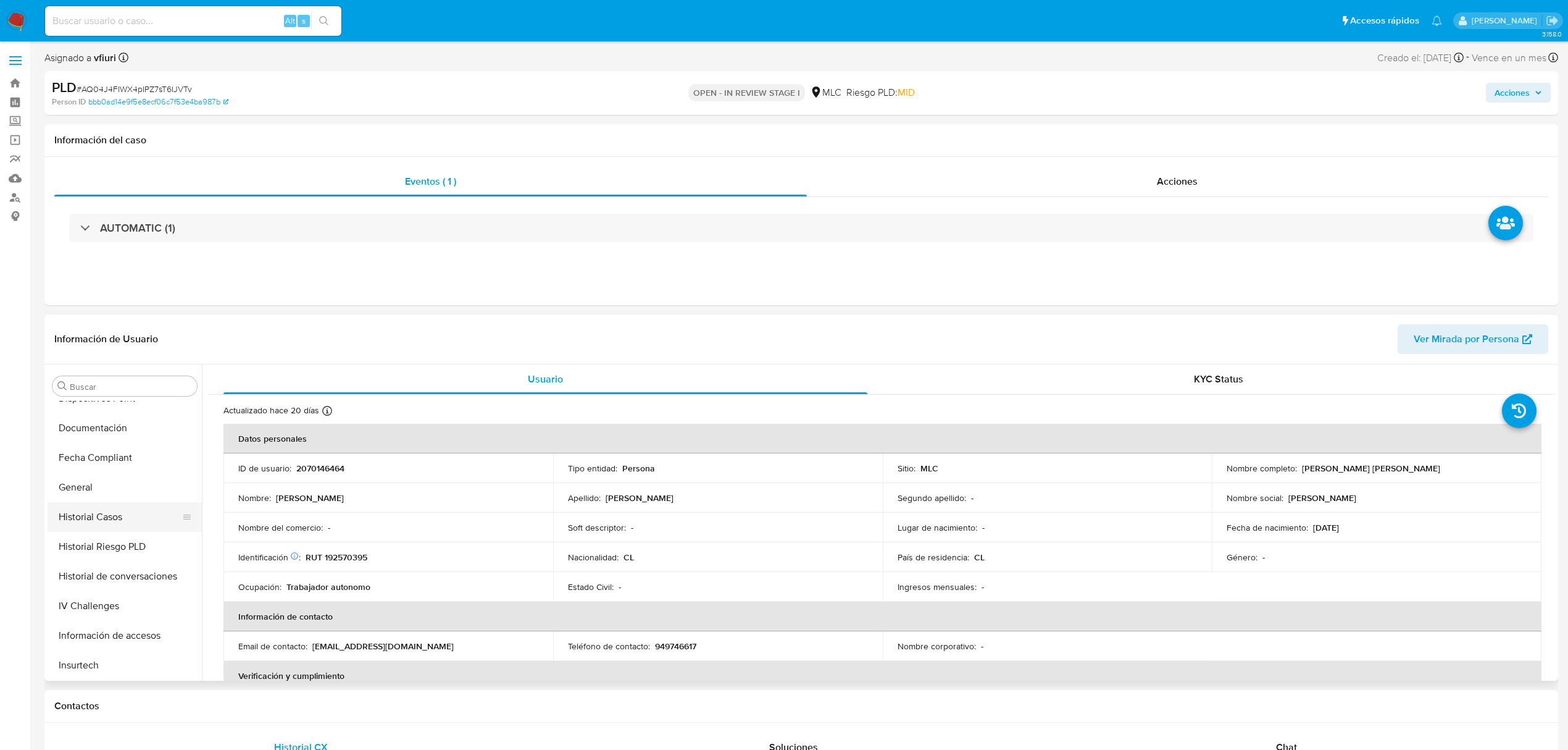
scroll to position [275, 0]
click at [89, 529] on button "Historial Casos" at bounding box center [120, 526] width 144 height 30
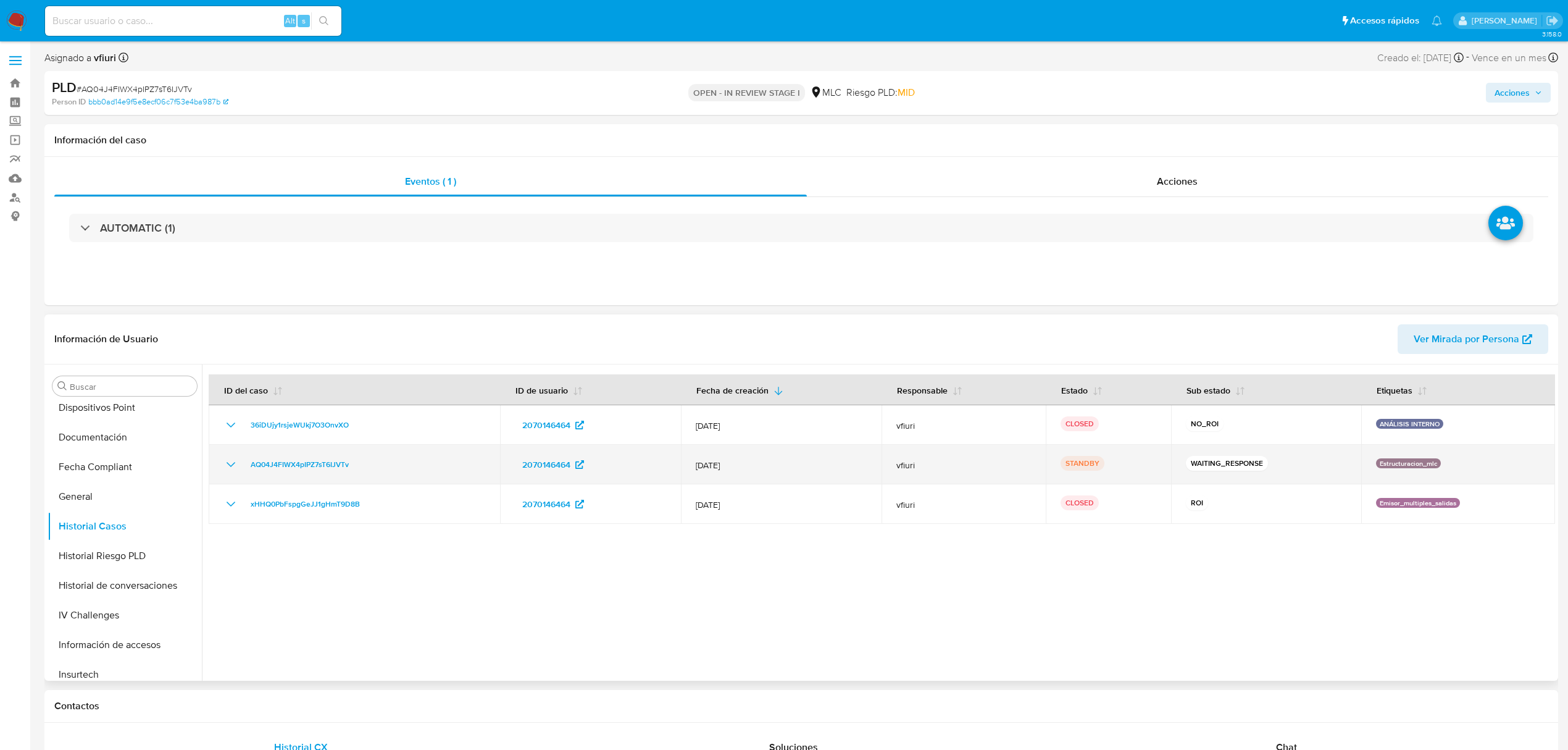
drag, startPoint x: 726, startPoint y: 466, endPoint x: 789, endPoint y: 466, distance: 63.0
click at [789, 466] on span "[DATE]" at bounding box center [781, 465] width 171 height 11
click at [789, 466] on span "[DATE]" at bounding box center [781, 465] width 171 height 11
drag, startPoint x: 791, startPoint y: 463, endPoint x: 688, endPoint y: 463, distance: 103.0
click at [688, 463] on td "[DATE]" at bounding box center [781, 464] width 200 height 40
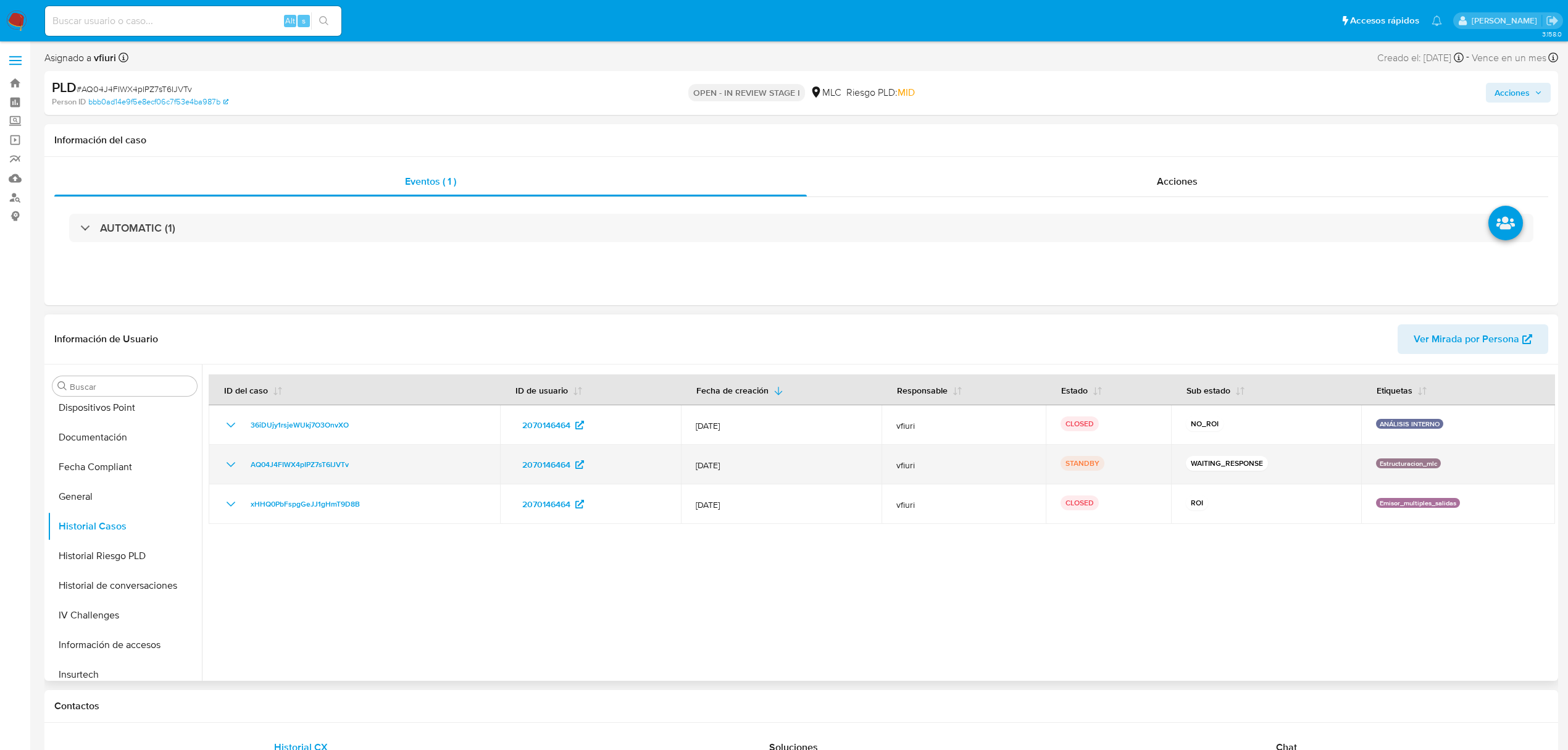
click at [705, 450] on td "[DATE]" at bounding box center [781, 464] width 200 height 40
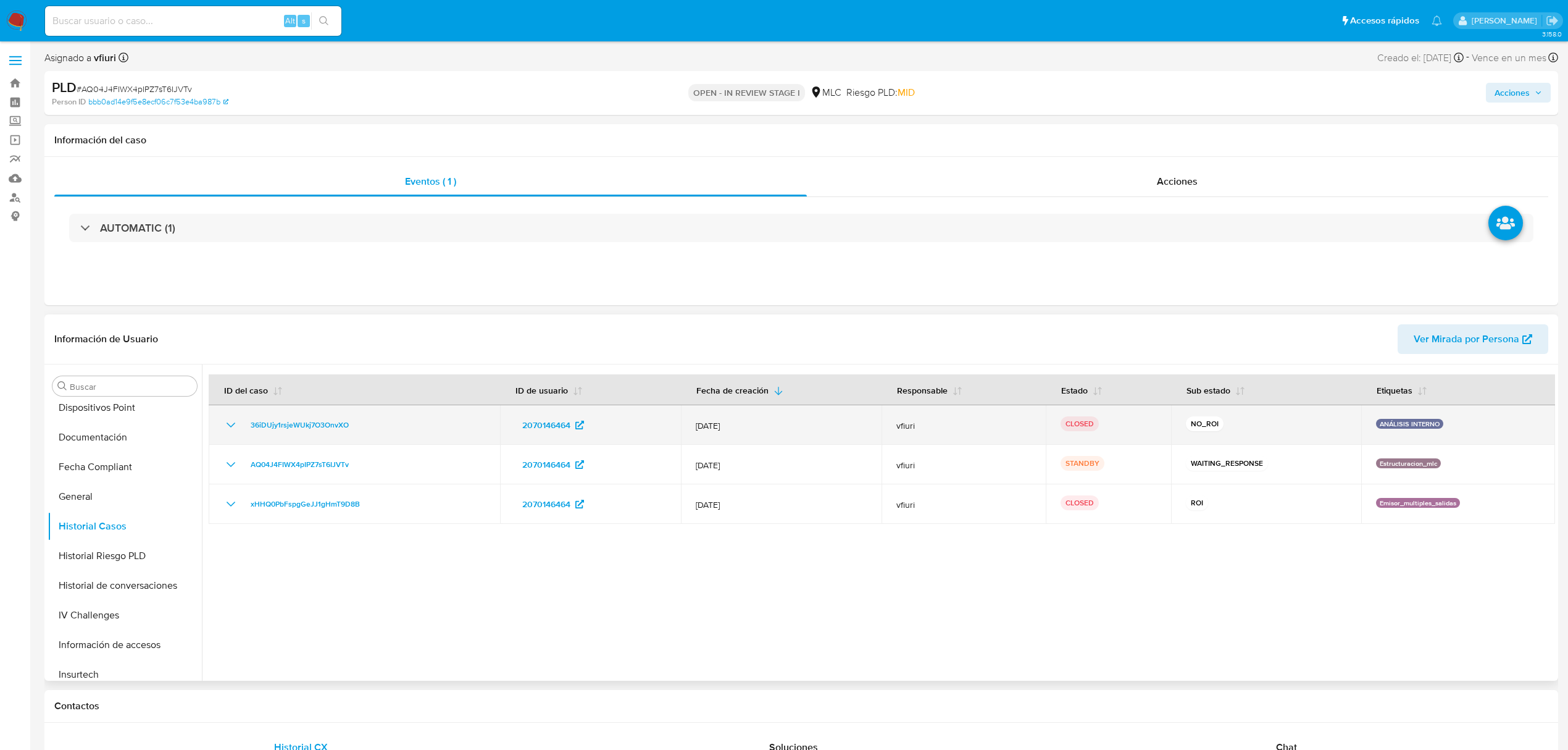
click at [802, 427] on span "[DATE]" at bounding box center [781, 425] width 171 height 11
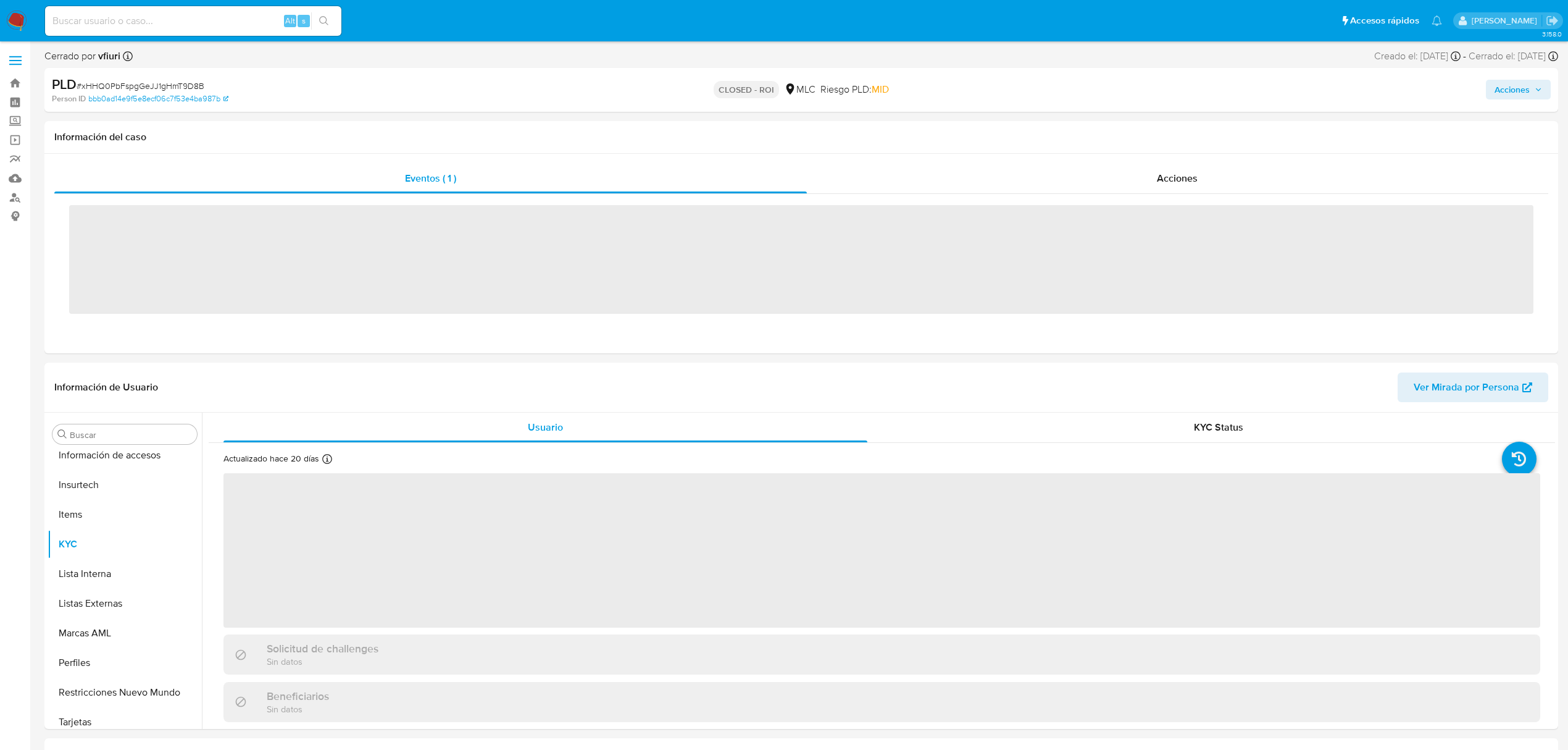
scroll to position [522, 0]
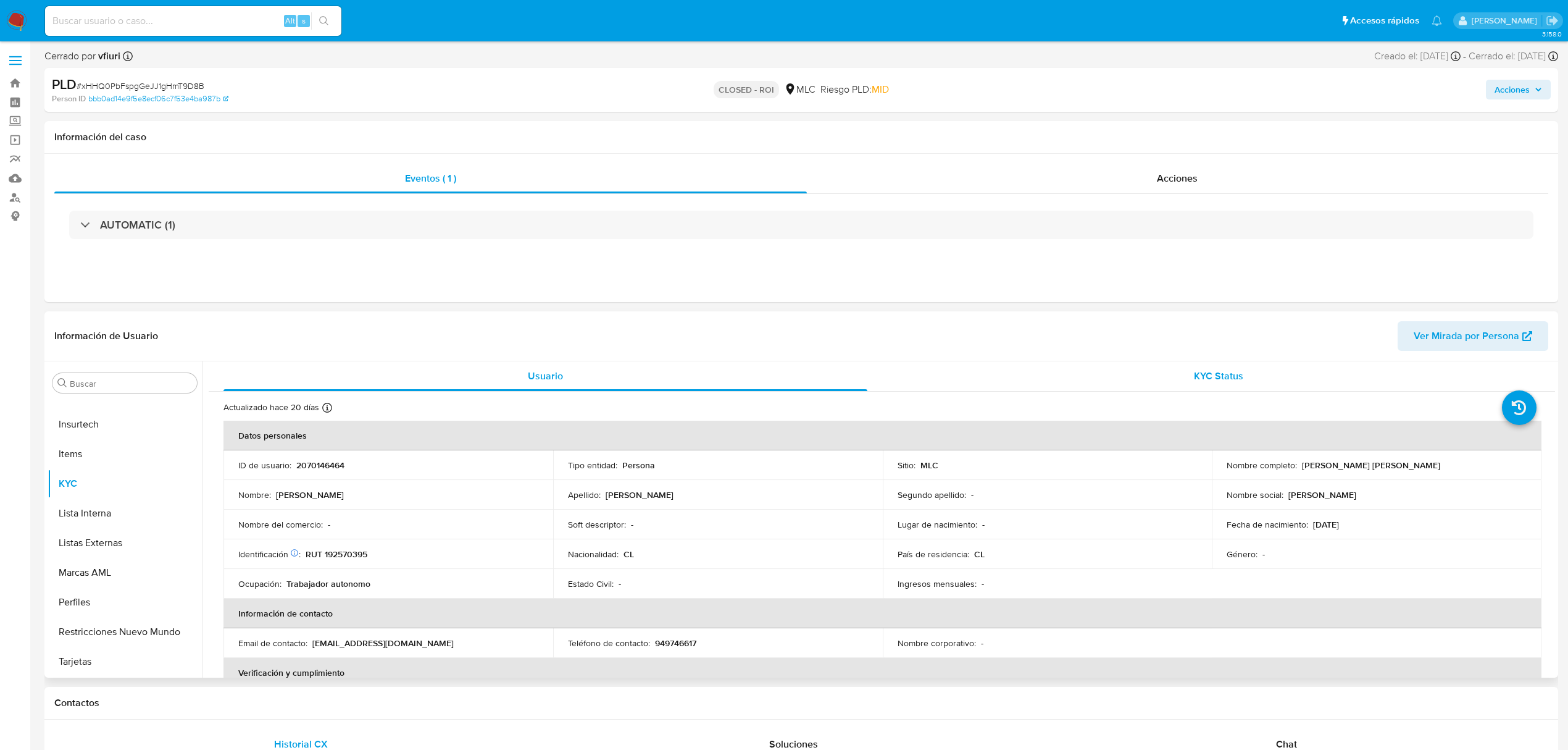
select select "10"
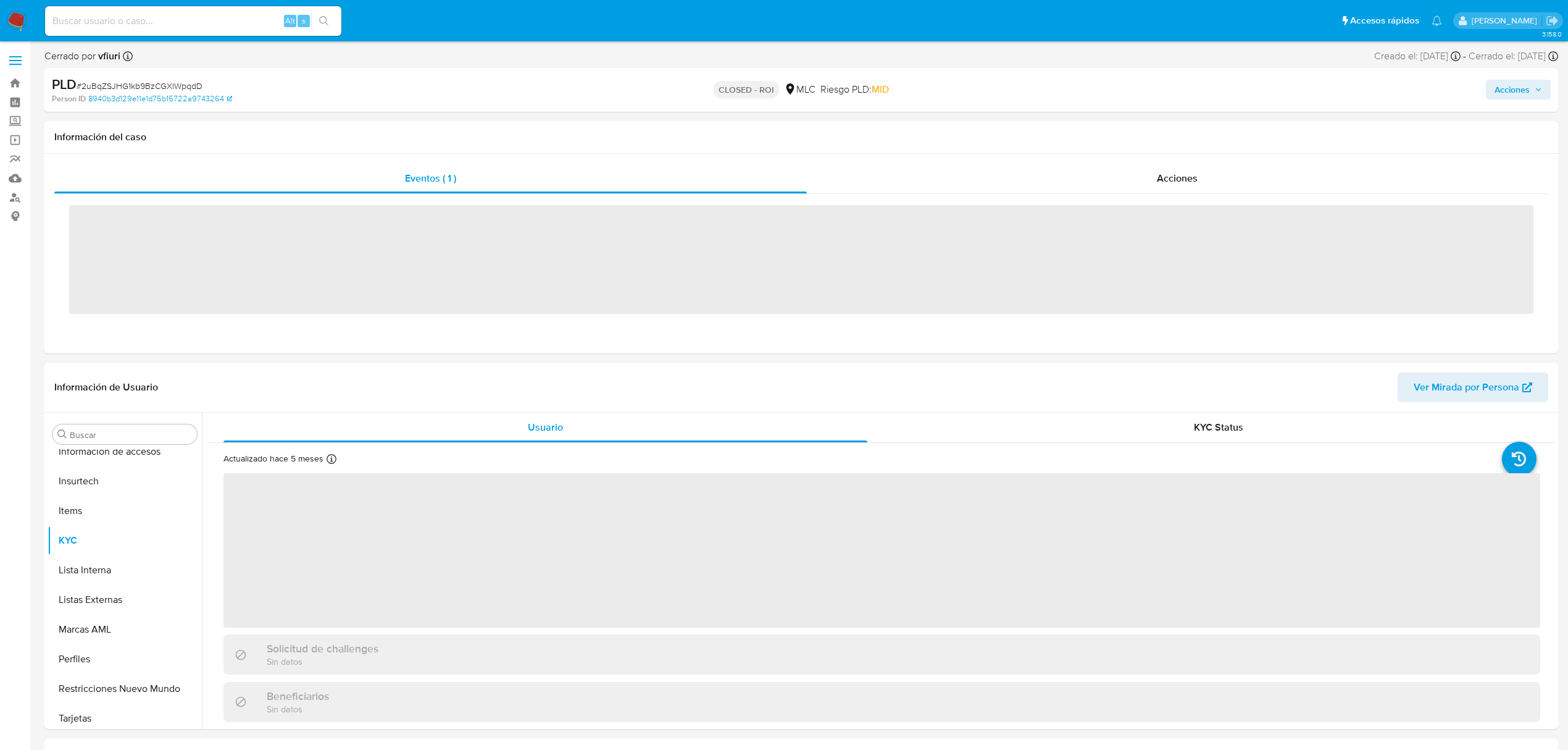
scroll to position [522, 0]
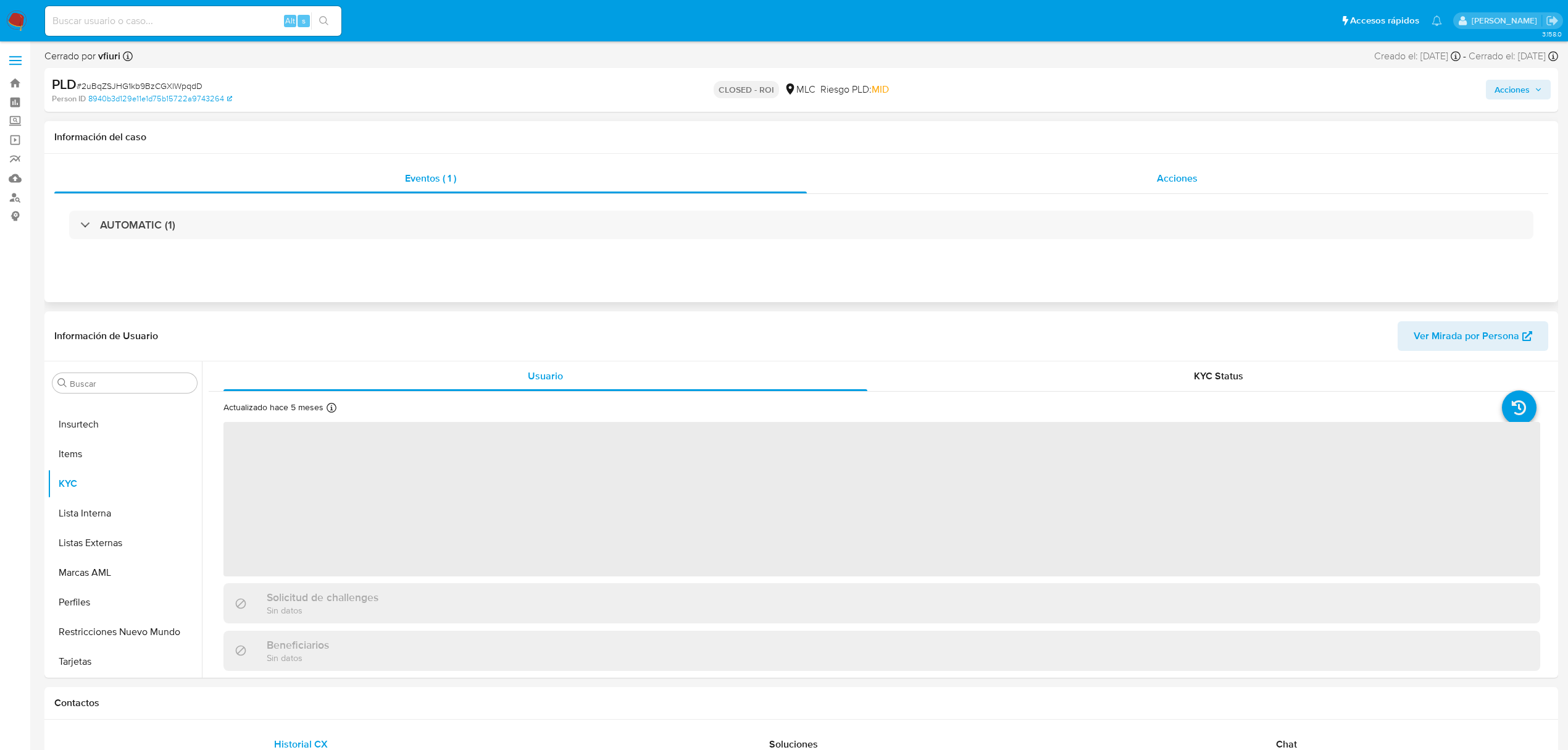
click at [1180, 167] on div "Acciones" at bounding box center [1178, 178] width 742 height 30
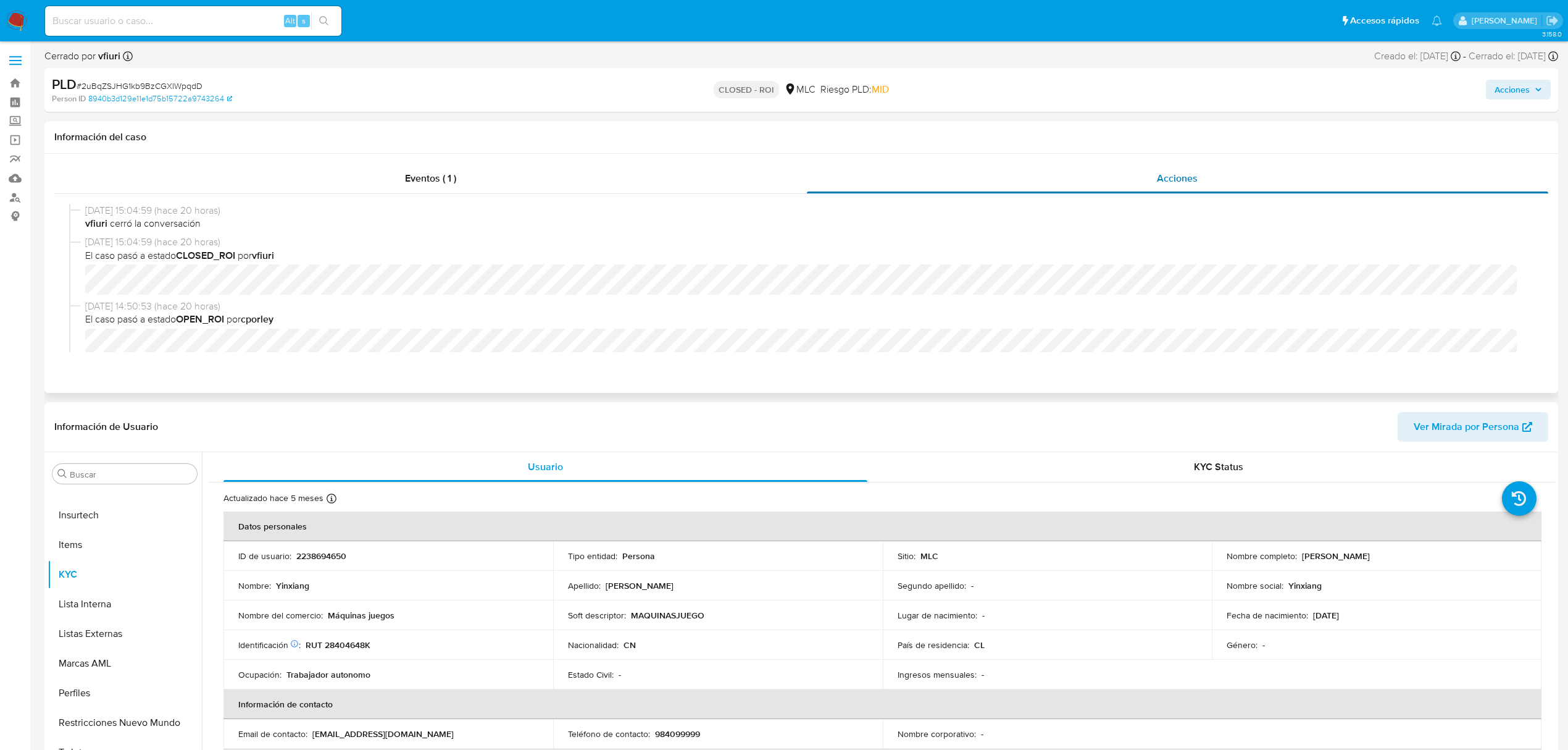
select select "10"
drag, startPoint x: 109, startPoint y: 623, endPoint x: 115, endPoint y: 626, distance: 6.7
click at [114, 626] on button "Historial Casos" at bounding box center [120, 614] width 144 height 30
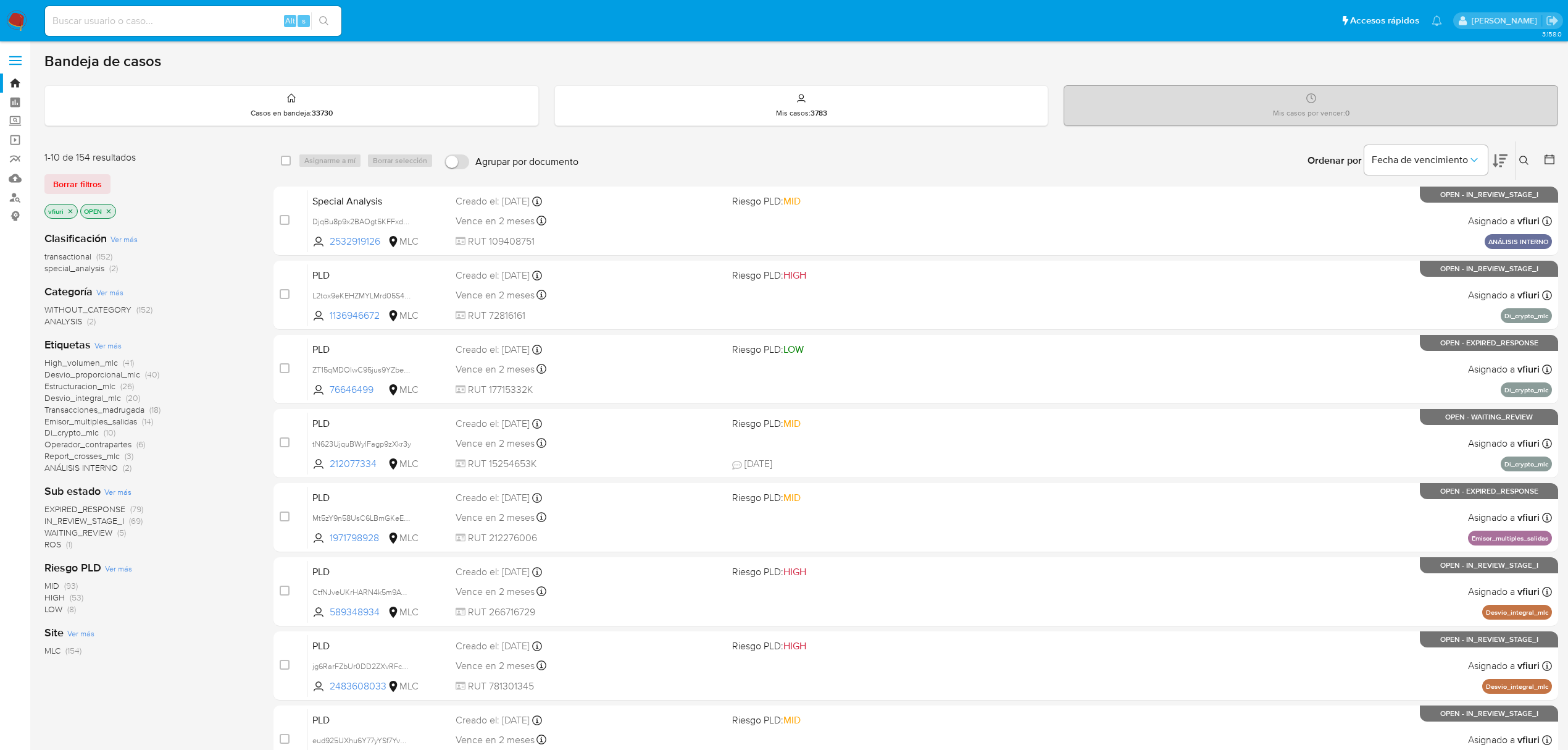
click at [60, 542] on span "ROS" at bounding box center [53, 544] width 17 height 12
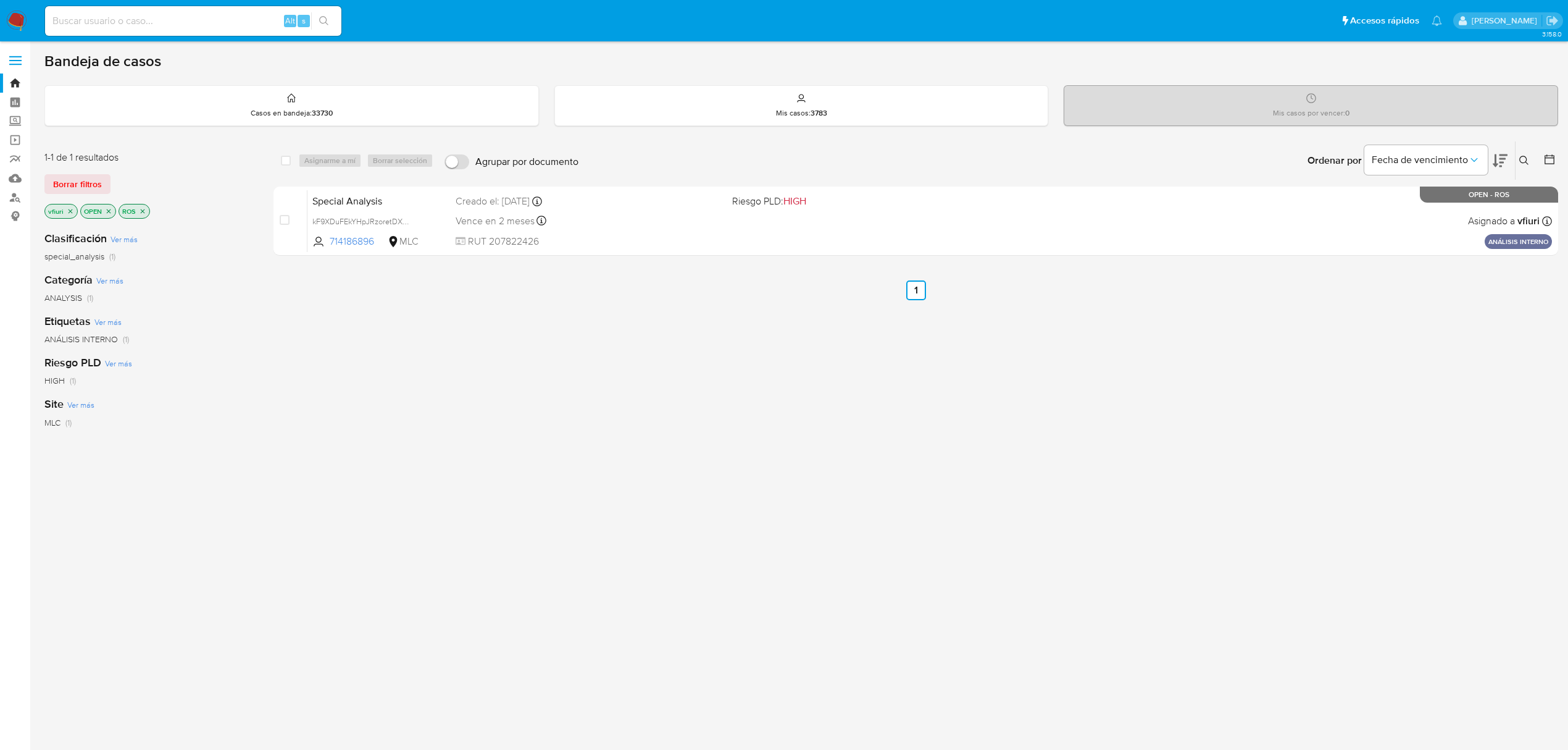
click at [146, 211] on icon "close-filter" at bounding box center [142, 211] width 8 height 8
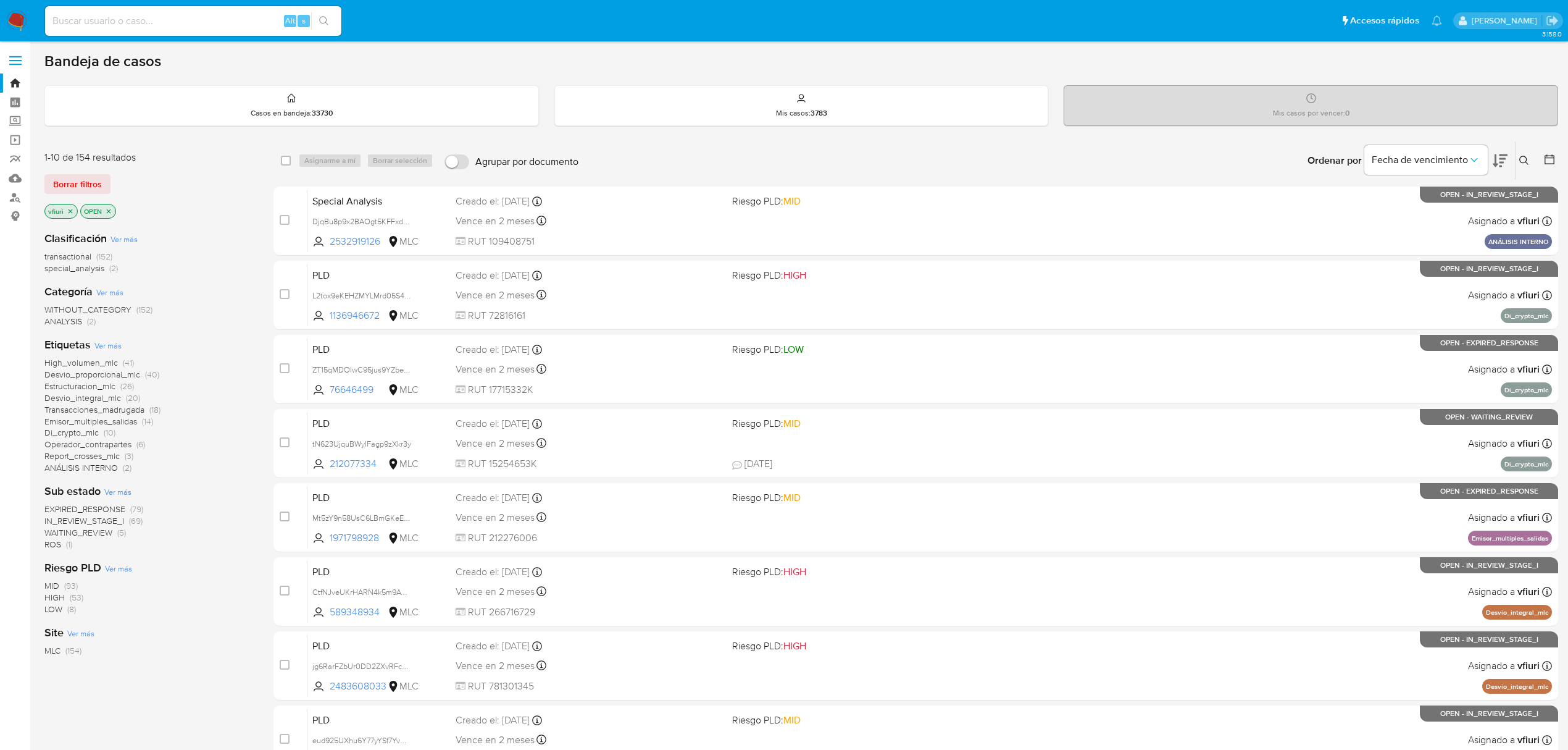
click at [76, 210] on p "vfiuri" at bounding box center [61, 212] width 32 height 14
click at [73, 209] on icon "close-filter" at bounding box center [70, 211] width 8 height 8
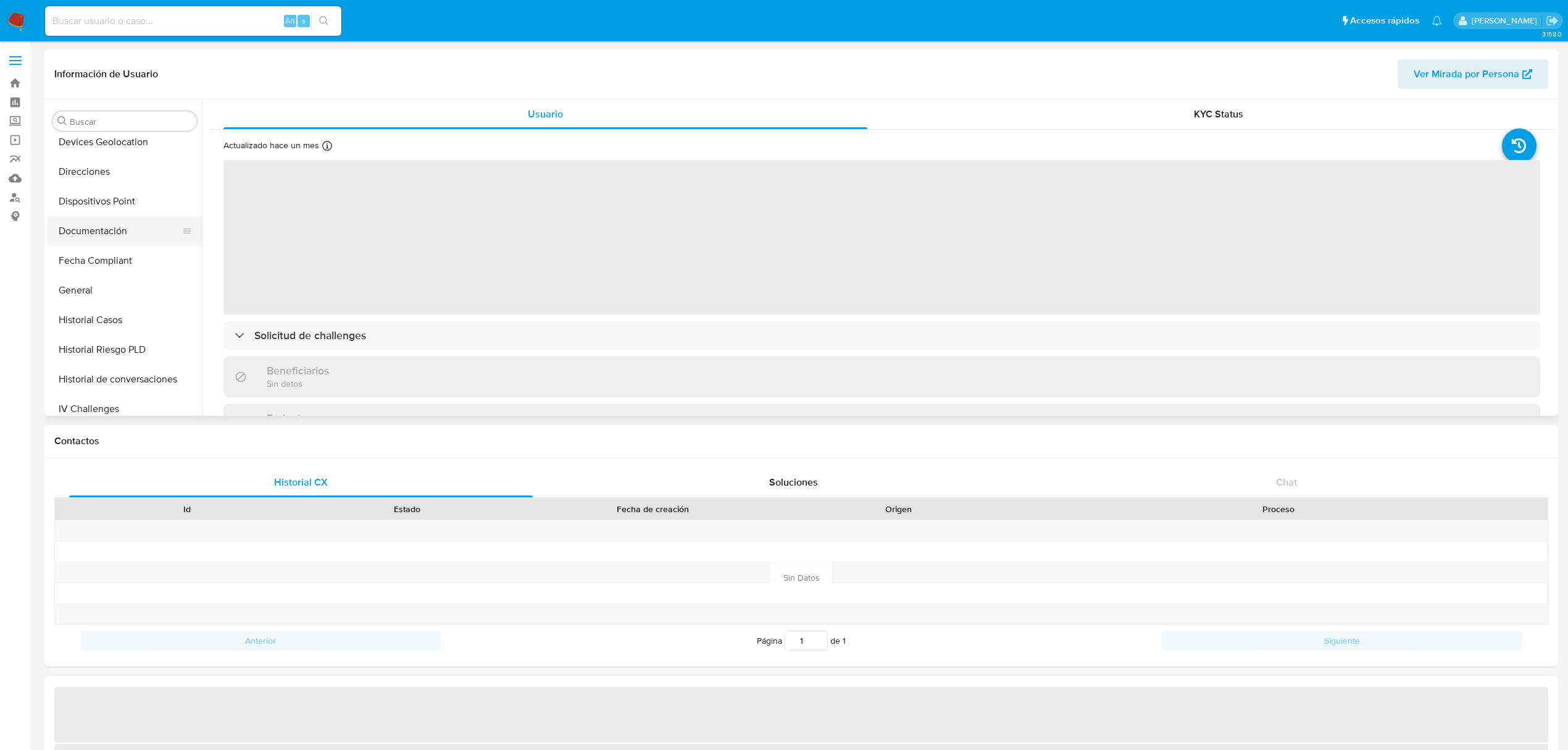
scroll to position [191, 0]
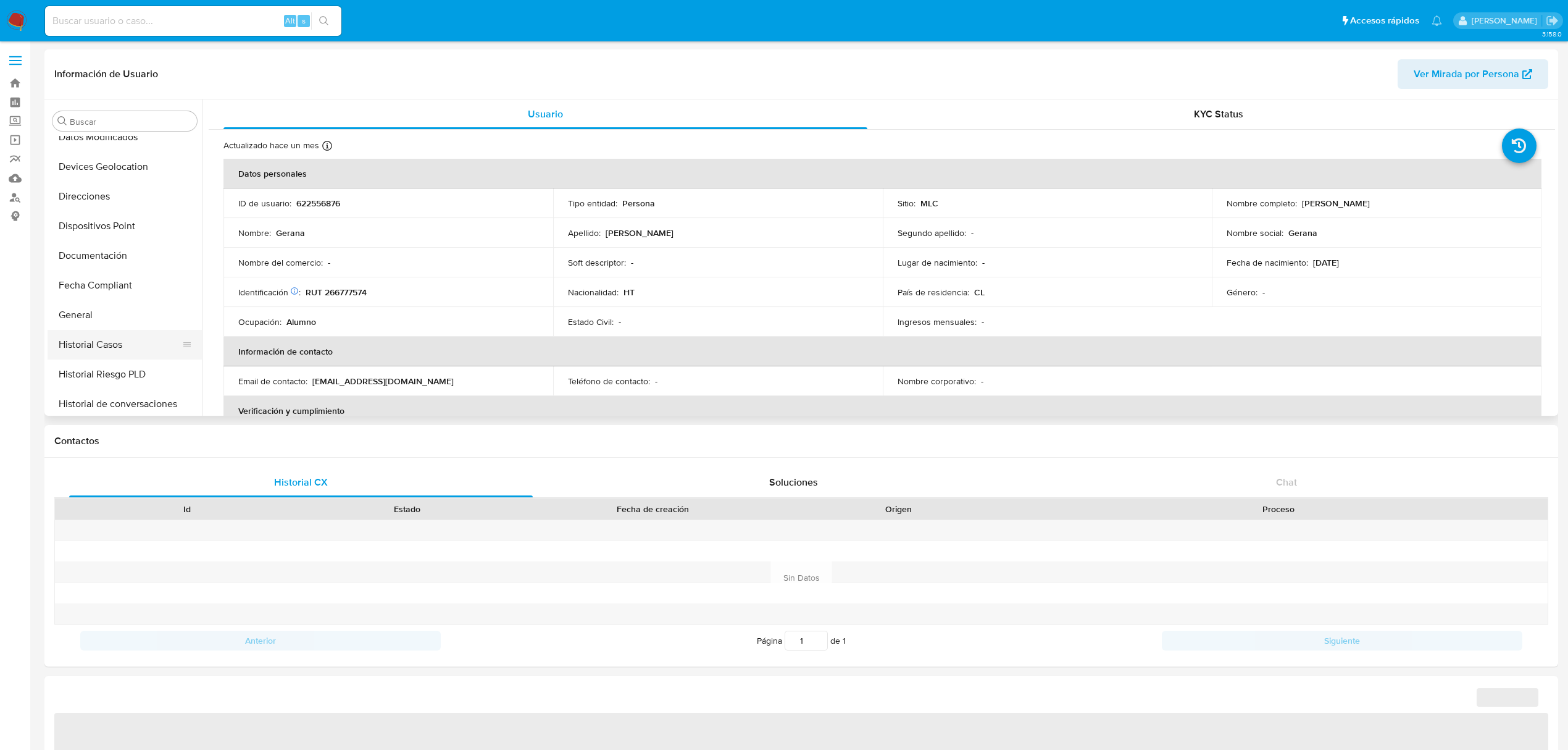
click at [127, 332] on button "Historial Casos" at bounding box center [120, 344] width 144 height 30
select select "10"
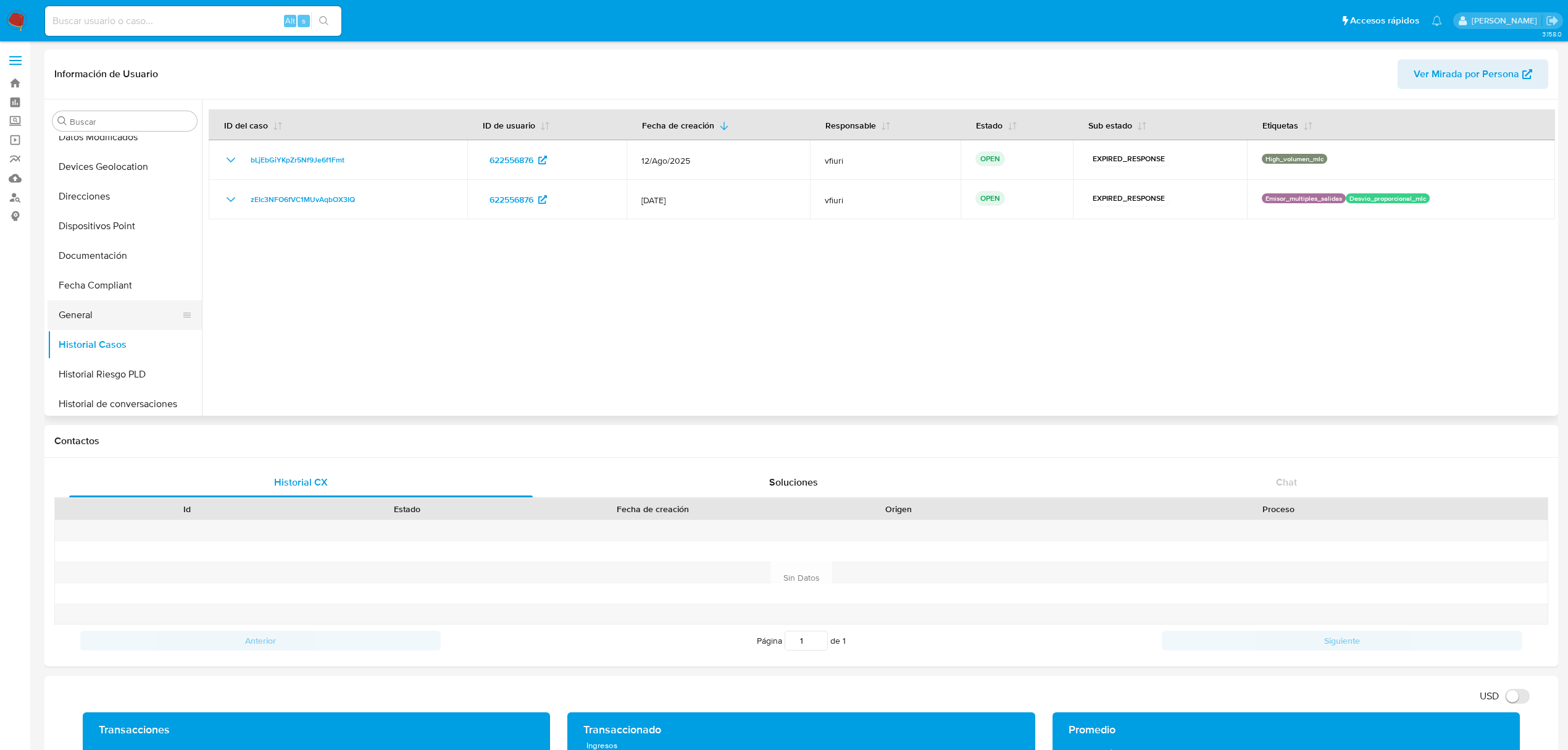
click at [103, 302] on button "General" at bounding box center [120, 315] width 144 height 30
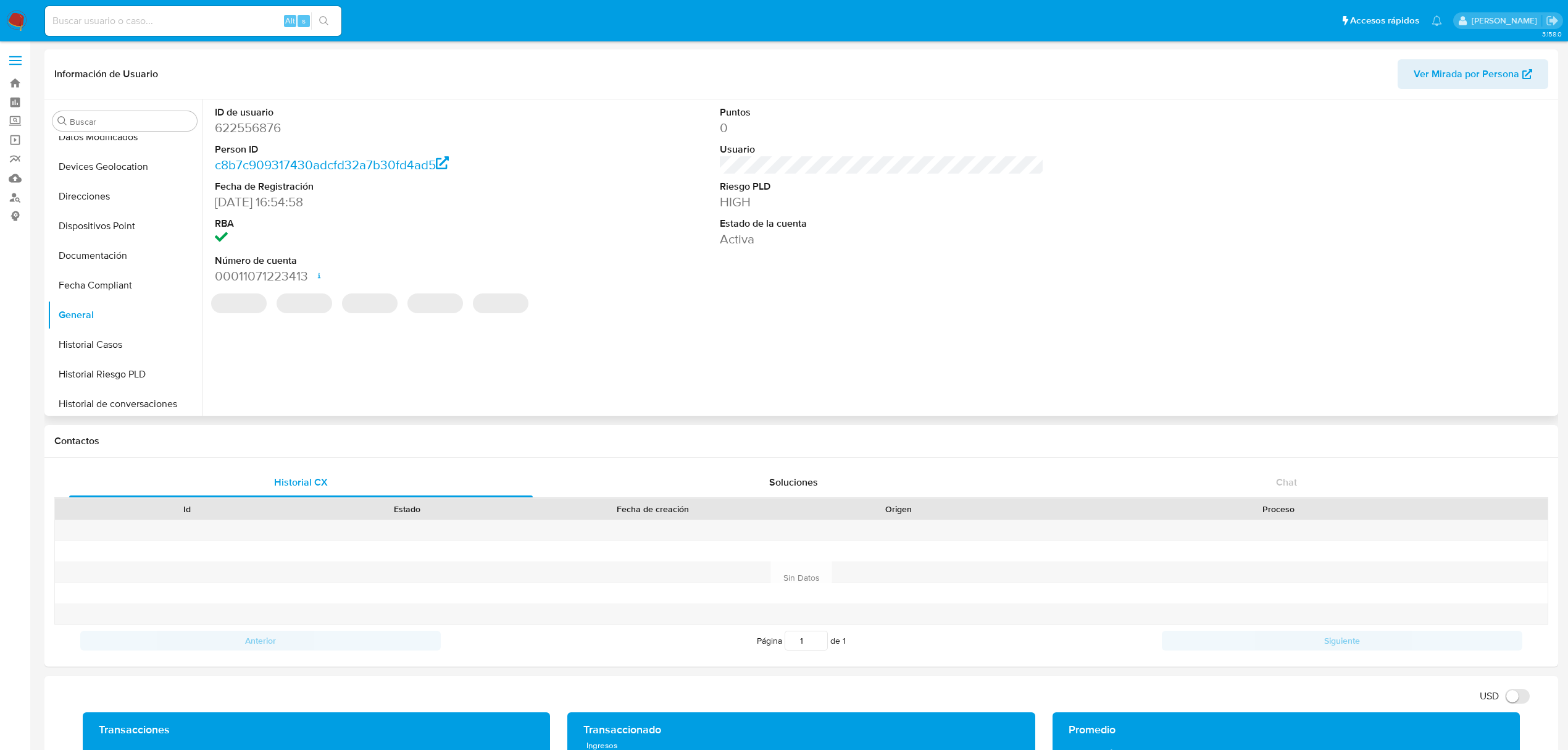
click at [257, 128] on dd "622556876" at bounding box center [377, 128] width 324 height 17
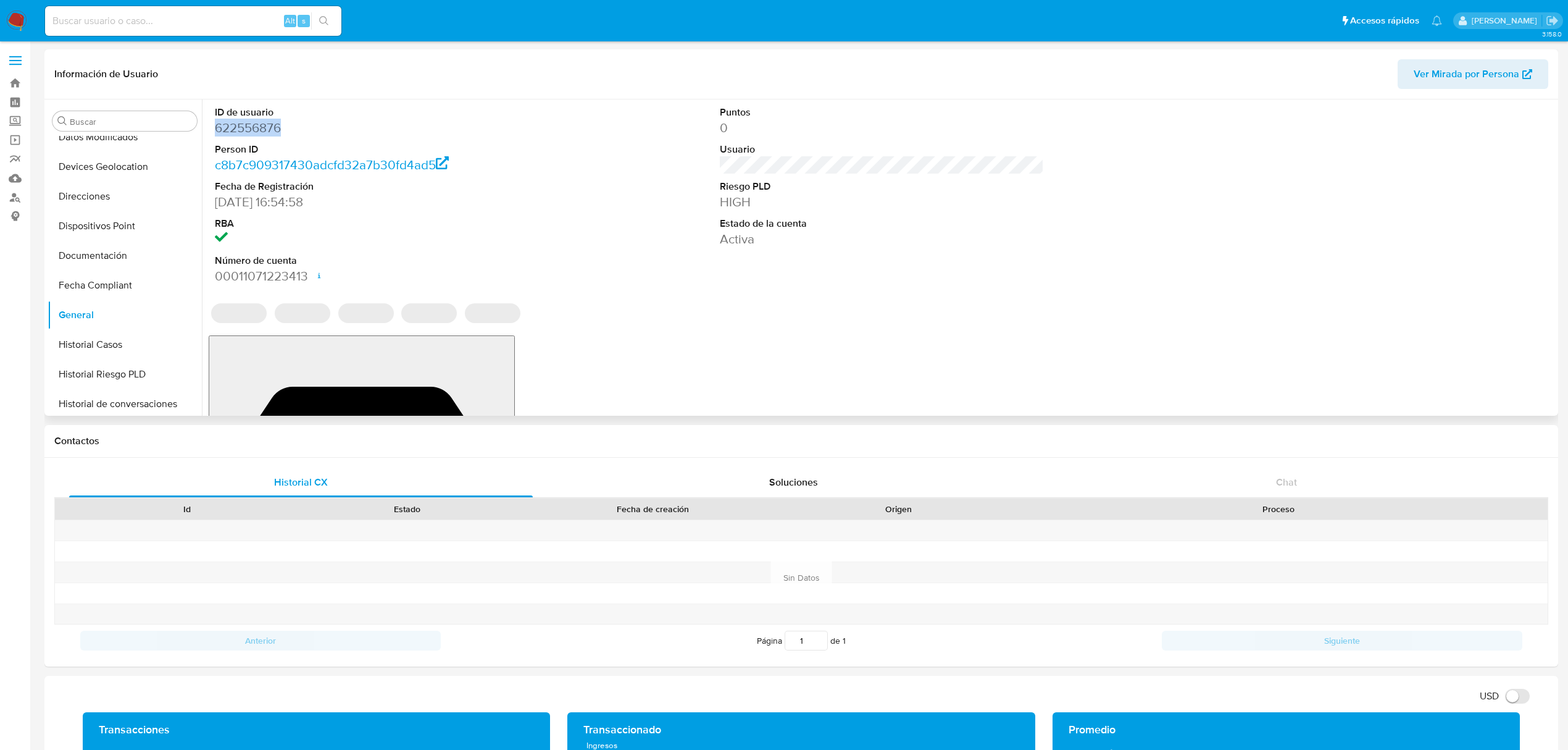
copy dd "622556876"
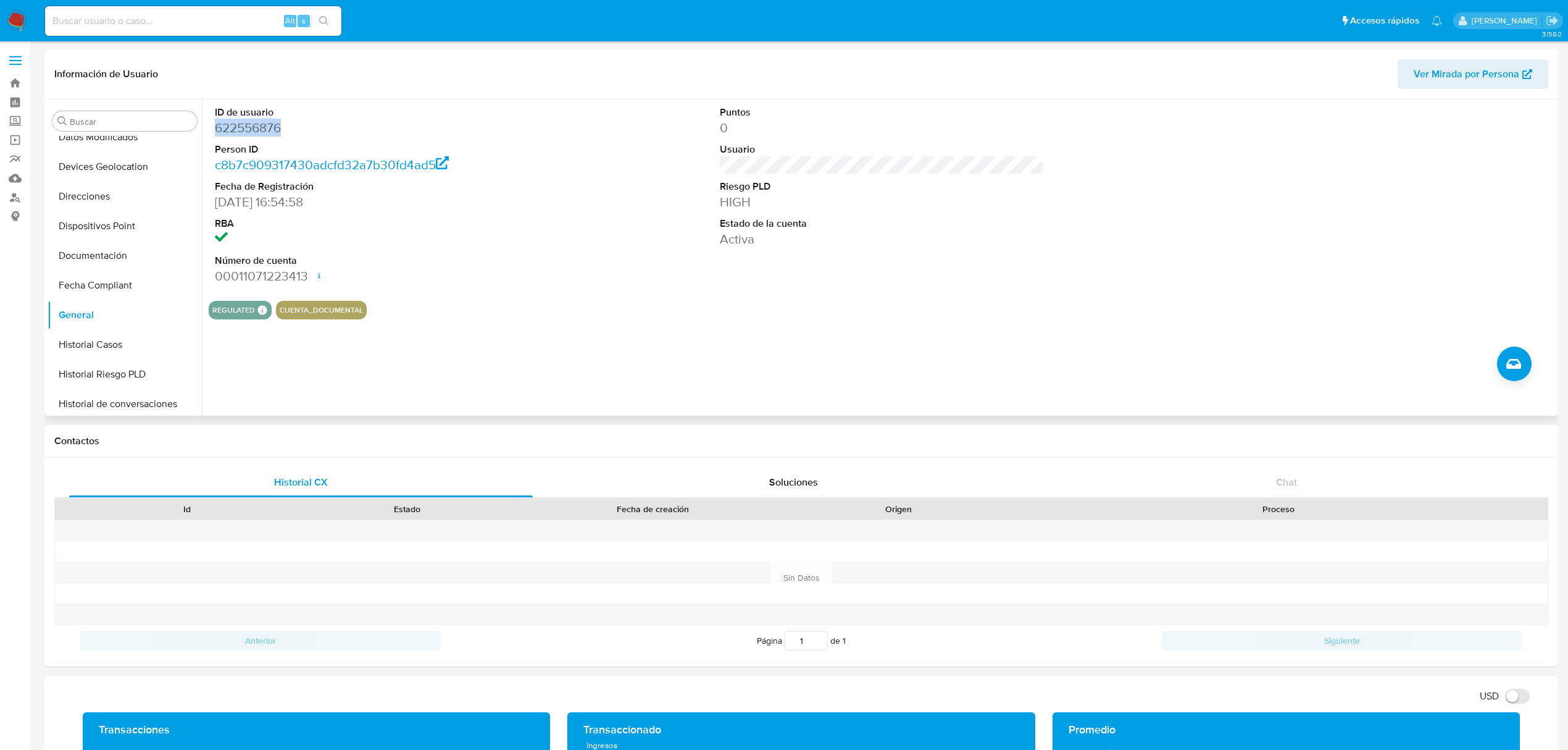
copy dd "622556876"
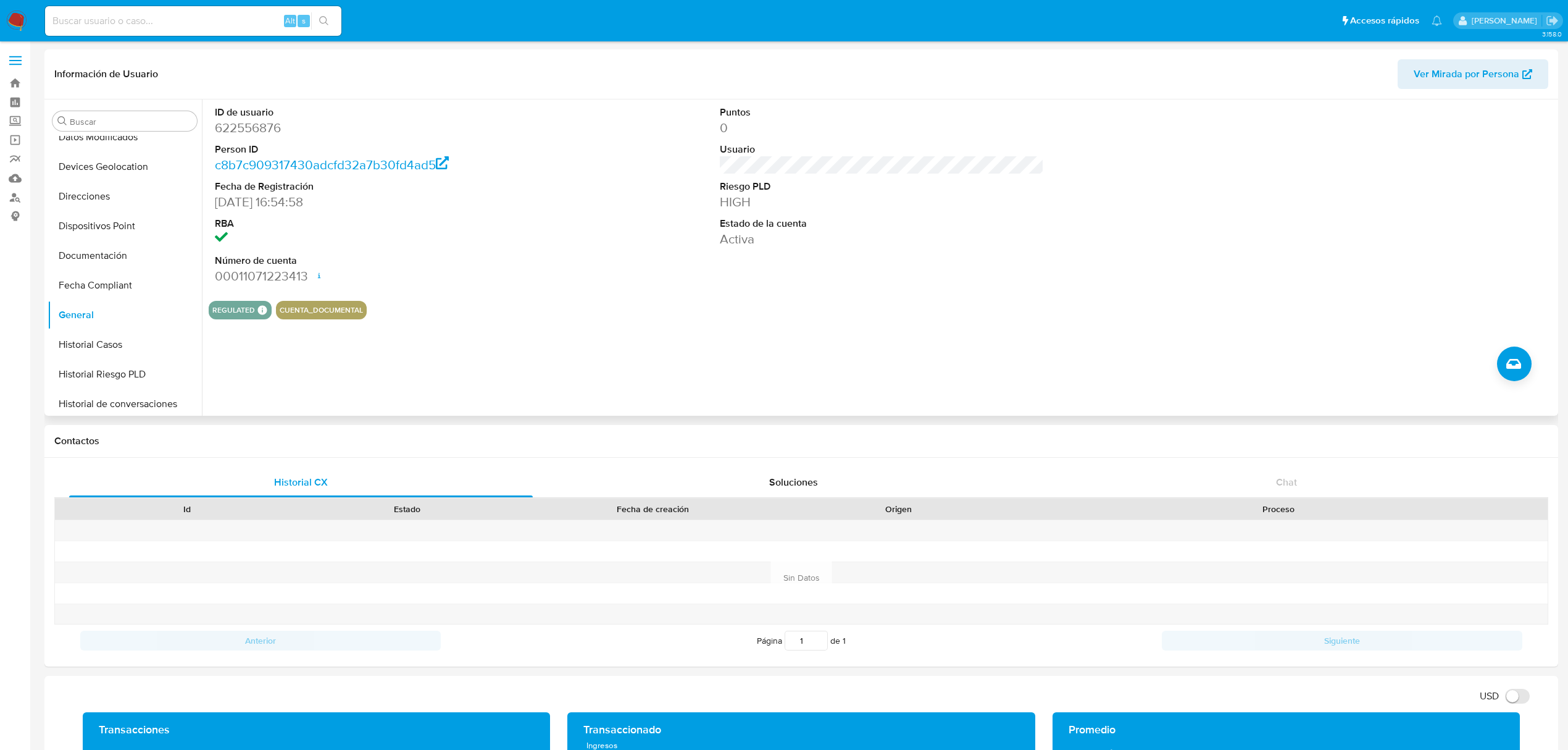
drag, startPoint x: 245, startPoint y: 138, endPoint x: 253, endPoint y: 131, distance: 10.6
click at [253, 131] on dd "622556876" at bounding box center [377, 128] width 324 height 17
copy dd "622556876"
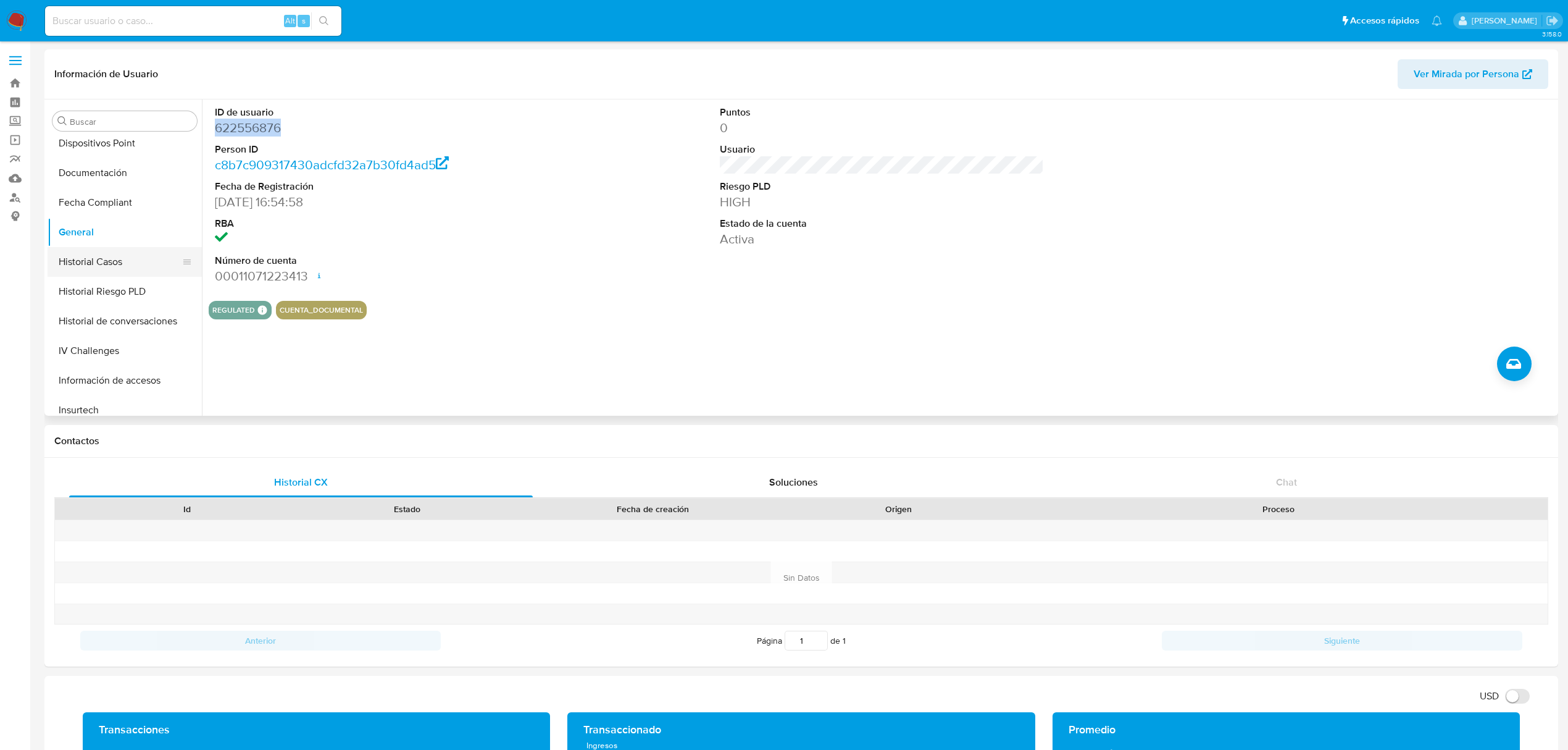
click at [101, 268] on button "Historial Casos" at bounding box center [120, 262] width 144 height 30
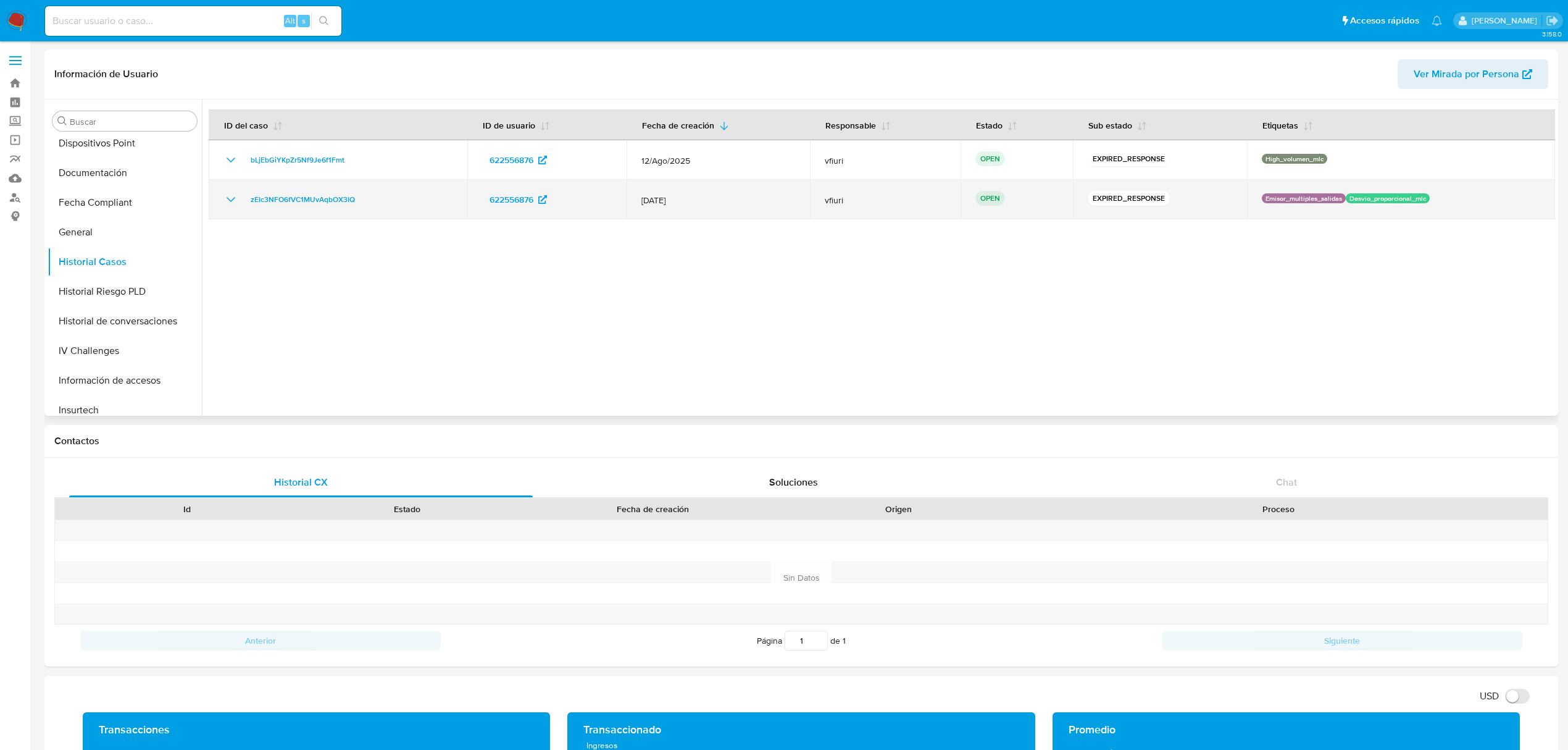
drag, startPoint x: 390, startPoint y: 204, endPoint x: 241, endPoint y: 203, distance: 149.0
click at [239, 203] on div "zEIc3NFO6fVC1MUvAqbOX3IQ" at bounding box center [338, 199] width 229 height 15
